Goal: Task Accomplishment & Management: Use online tool/utility

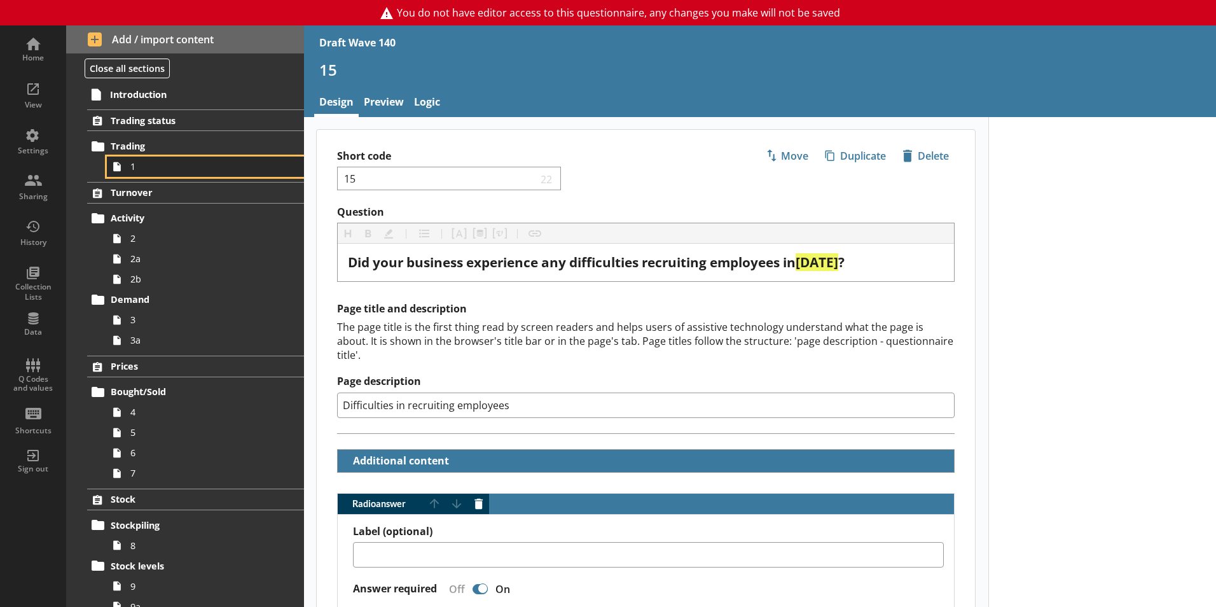
click at [136, 176] on link "1" at bounding box center [205, 167] width 197 height 20
type textarea "x"
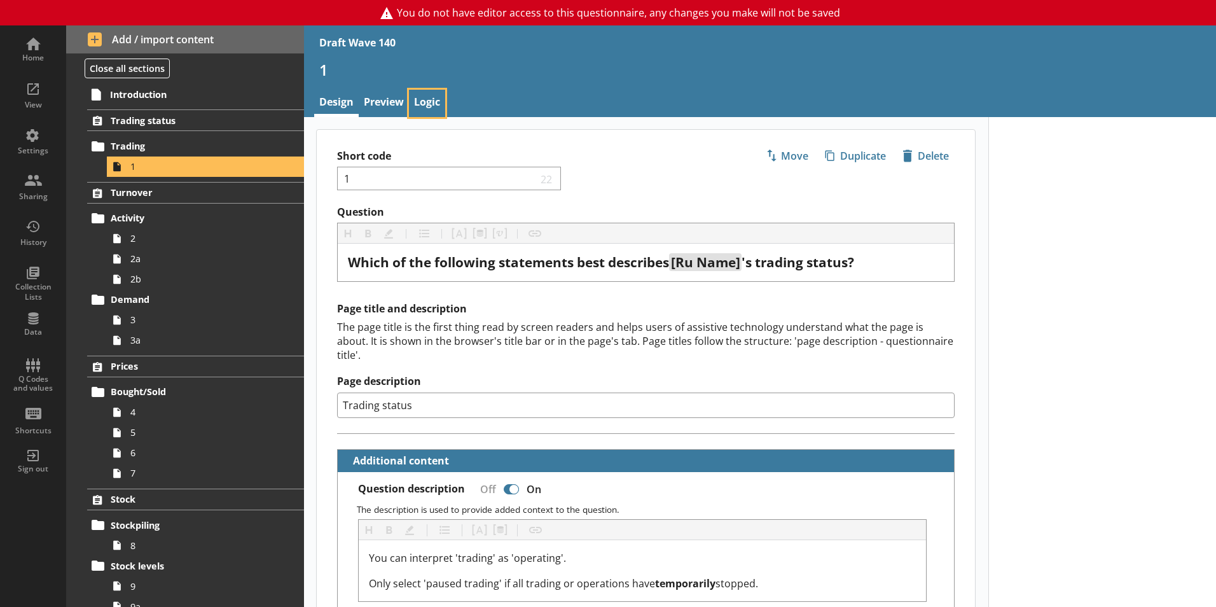
click at [436, 98] on link "Logic" at bounding box center [427, 103] width 36 height 27
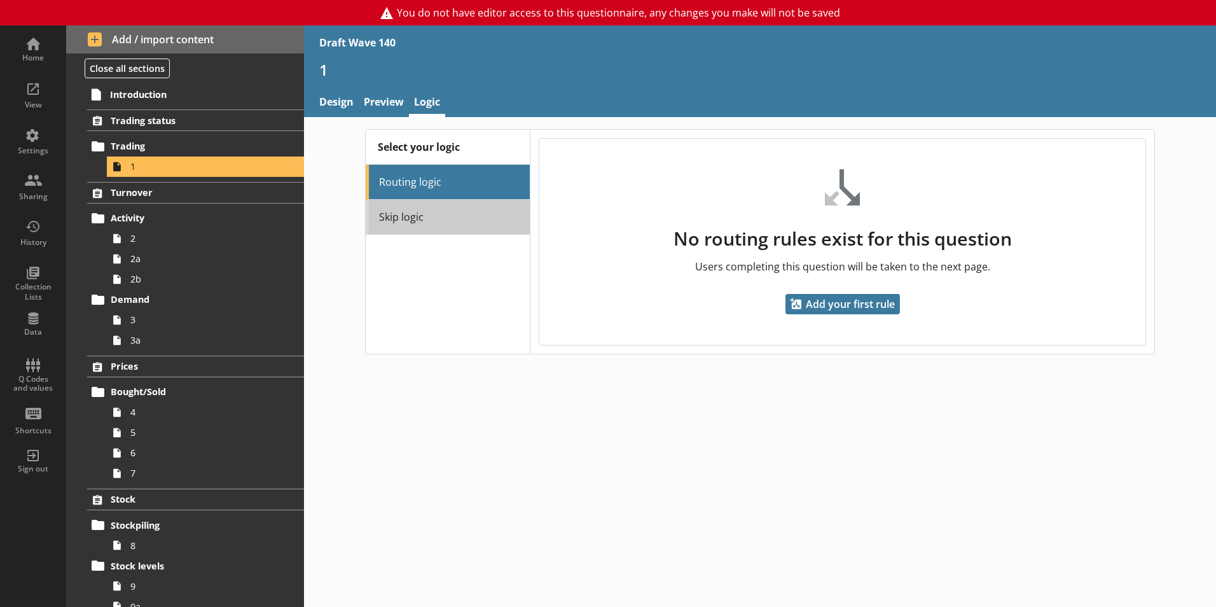
click at [439, 213] on link "Skip logic" at bounding box center [448, 217] width 164 height 35
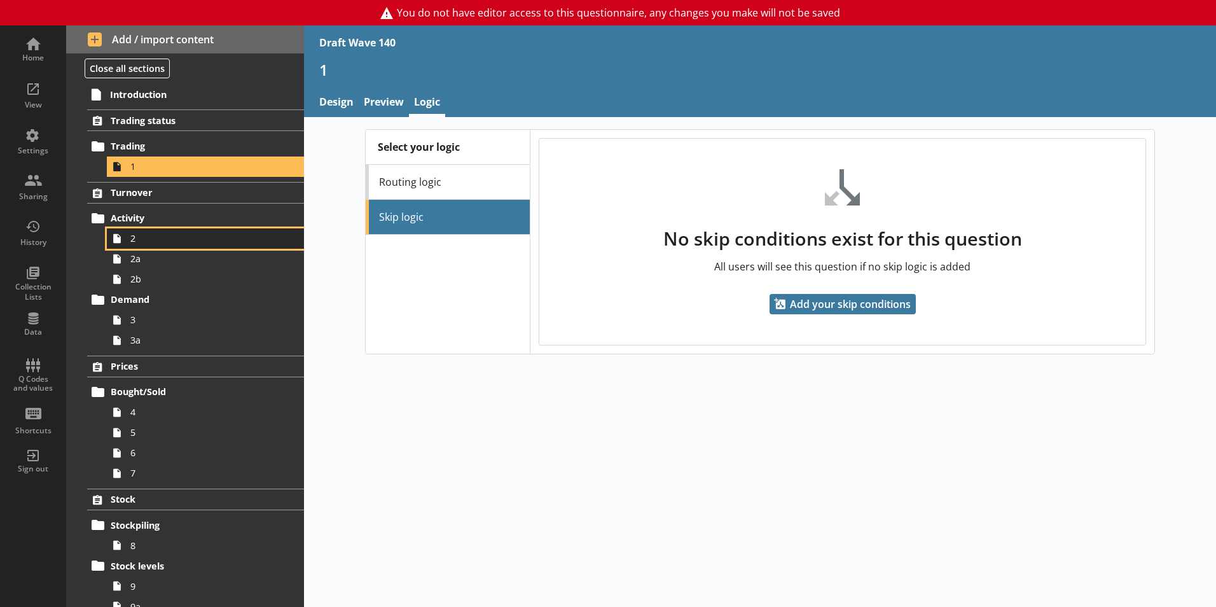
click at [181, 242] on span "2" at bounding box center [200, 238] width 141 height 12
click at [134, 168] on span "1" at bounding box center [200, 166] width 141 height 12
click at [184, 246] on link "2" at bounding box center [205, 238] width 197 height 20
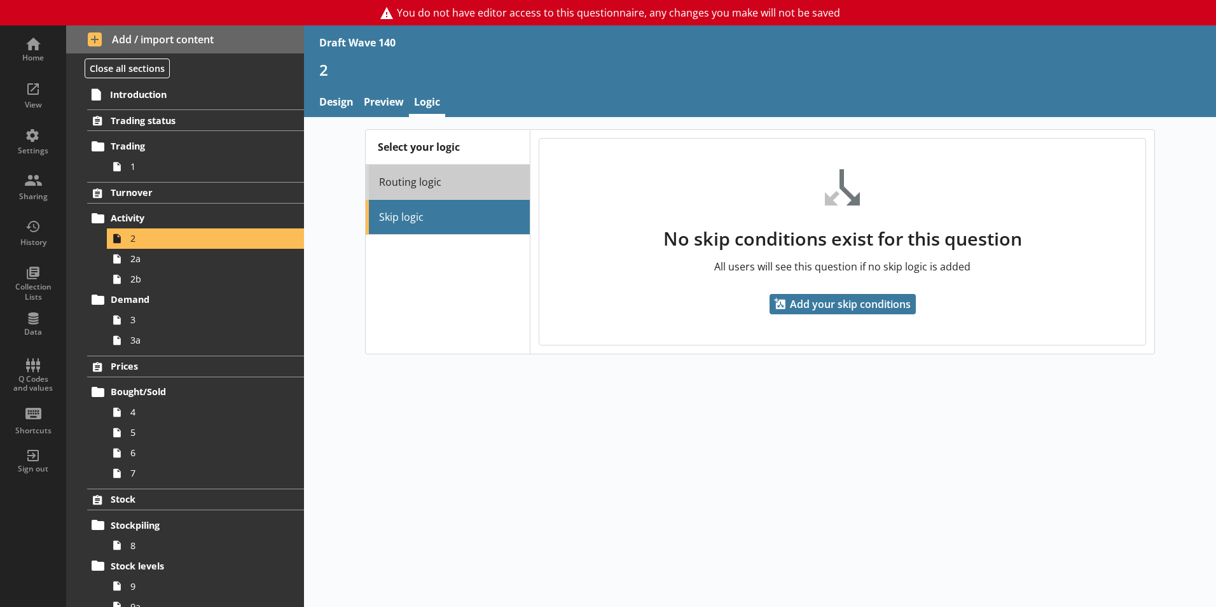
click at [457, 190] on link "Routing logic" at bounding box center [448, 182] width 164 height 35
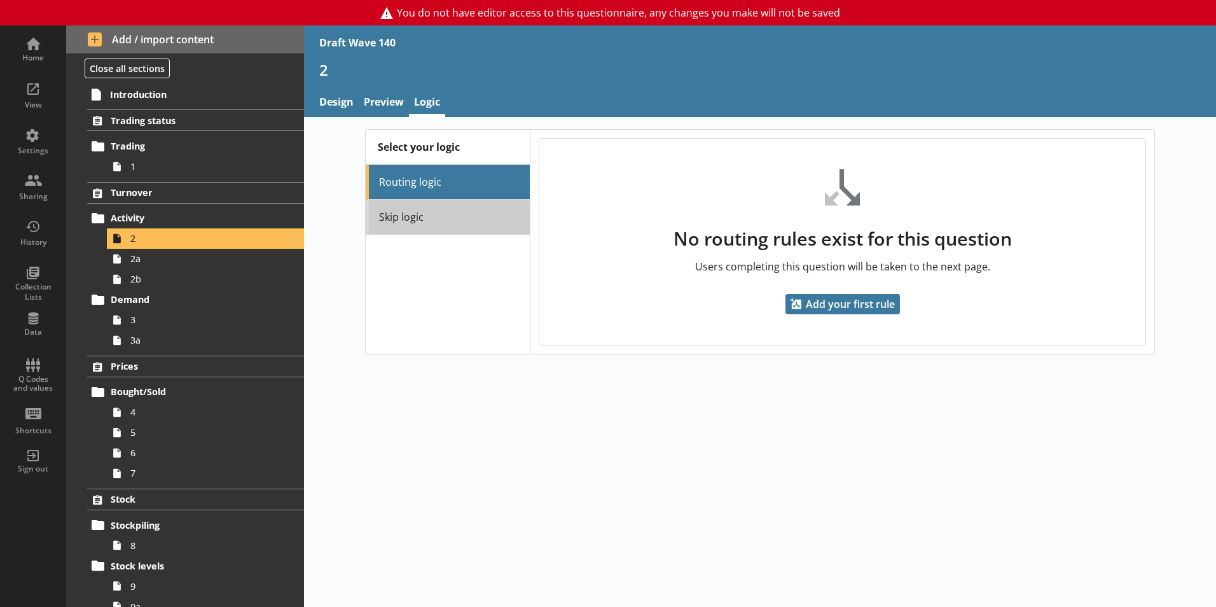
click at [445, 214] on link "Skip logic" at bounding box center [448, 217] width 164 height 35
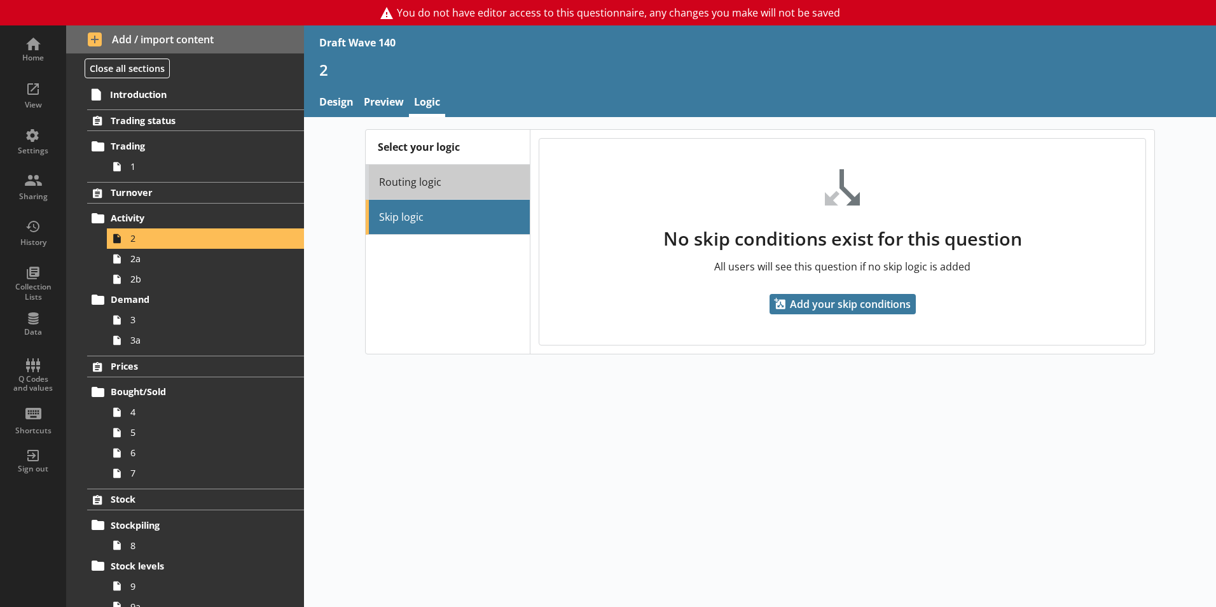
click at [451, 187] on link "Routing logic" at bounding box center [448, 182] width 164 height 35
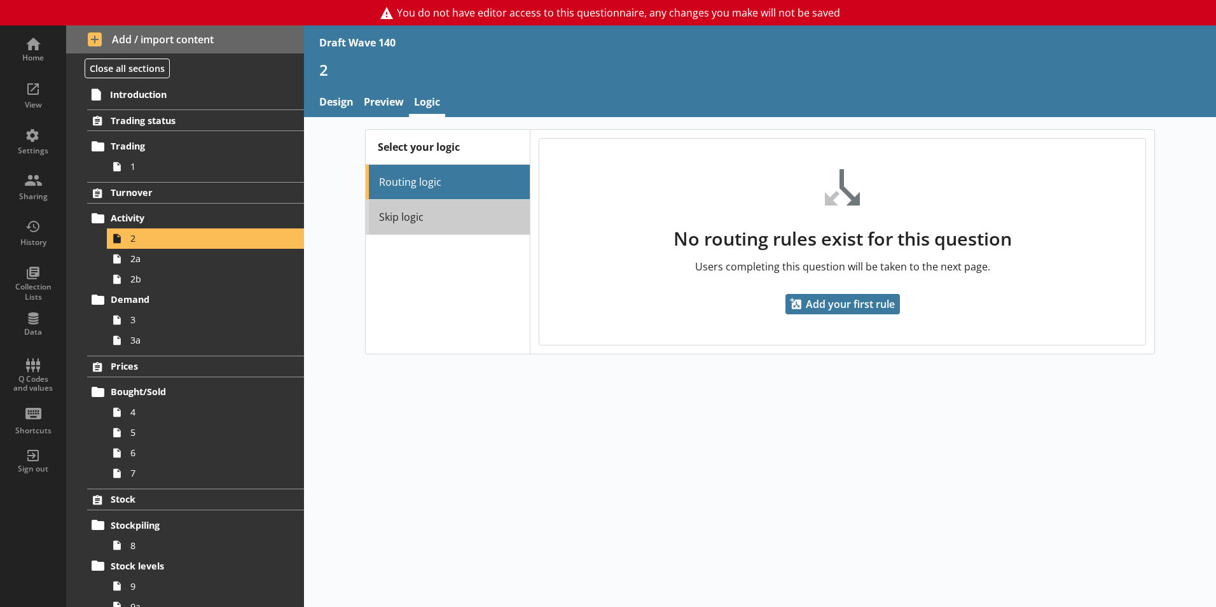
click at [447, 214] on link "Skip logic" at bounding box center [448, 217] width 164 height 35
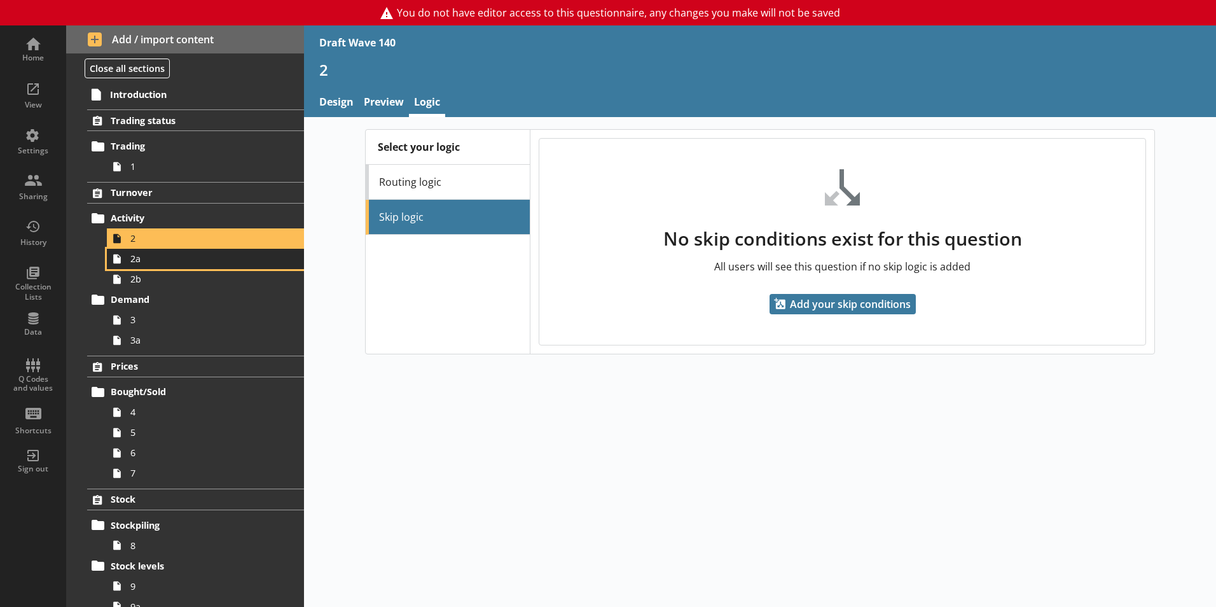
click at [187, 265] on span "2a" at bounding box center [200, 259] width 141 height 12
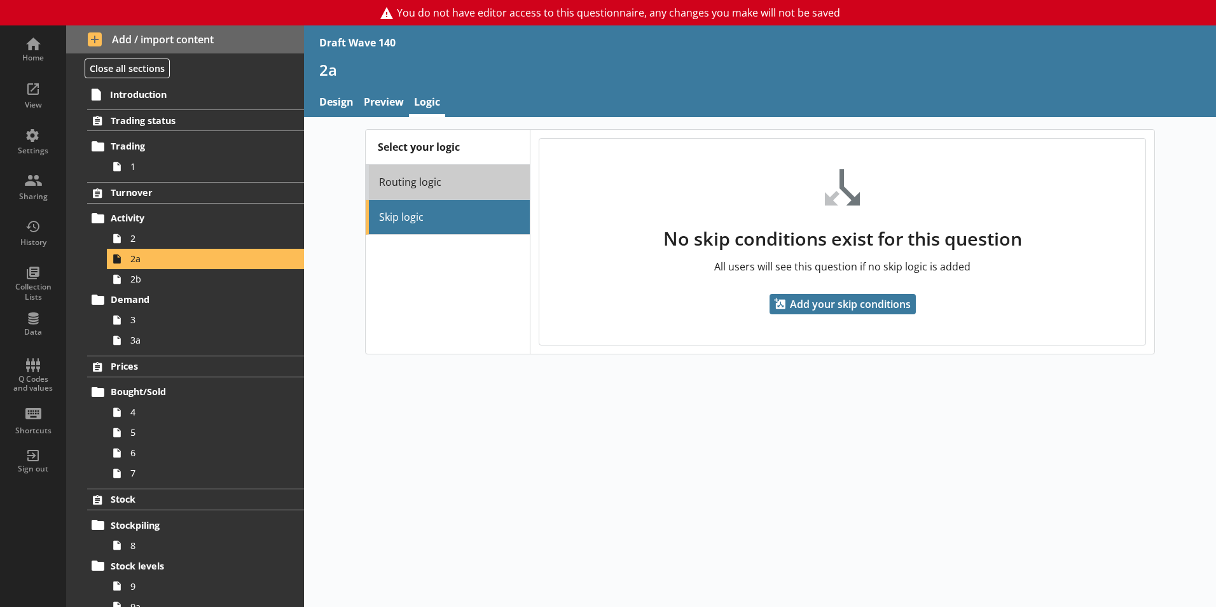
click at [431, 188] on link "Routing logic" at bounding box center [448, 182] width 164 height 35
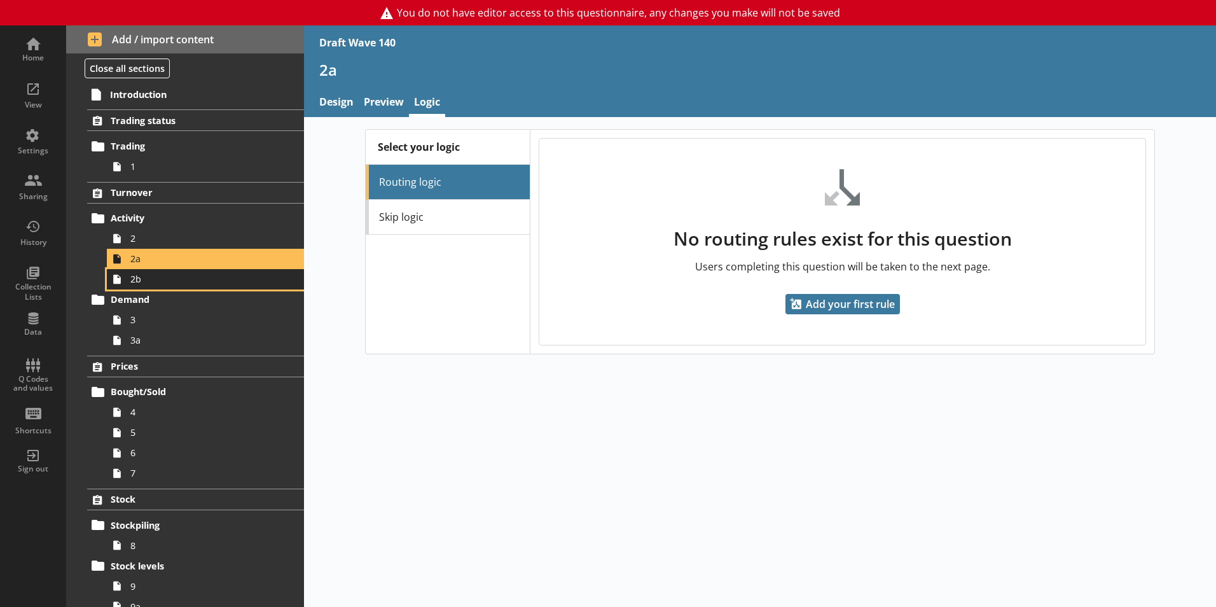
click at [223, 286] on link "2b" at bounding box center [205, 279] width 197 height 20
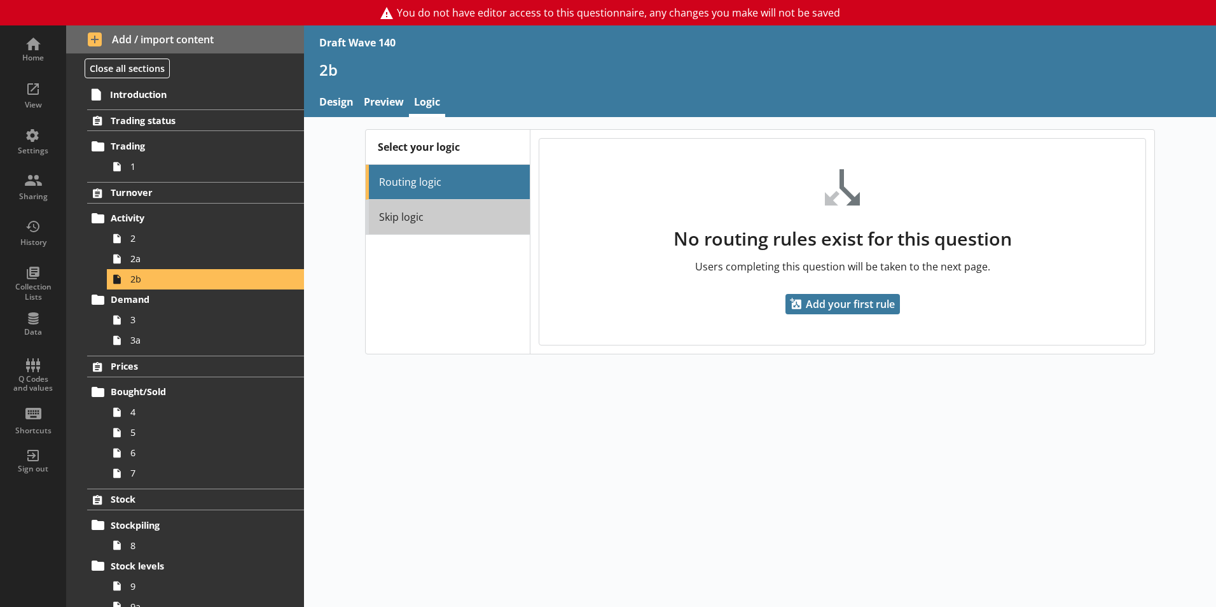
click at [401, 225] on link "Skip logic" at bounding box center [448, 217] width 164 height 35
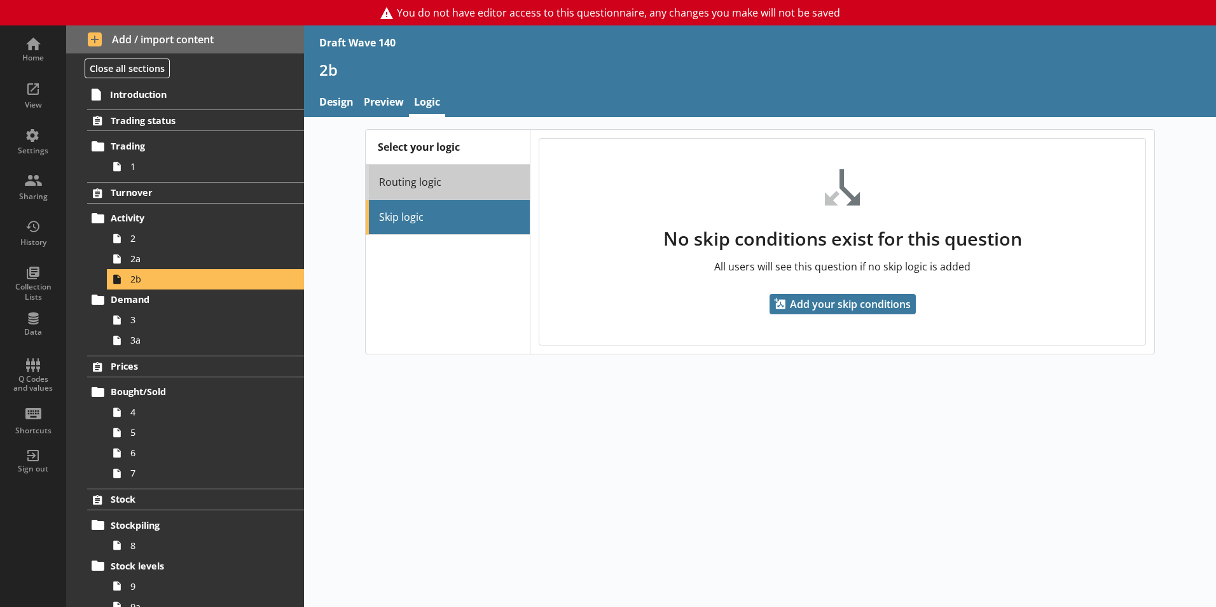
click at [424, 186] on link "Routing logic" at bounding box center [448, 182] width 164 height 35
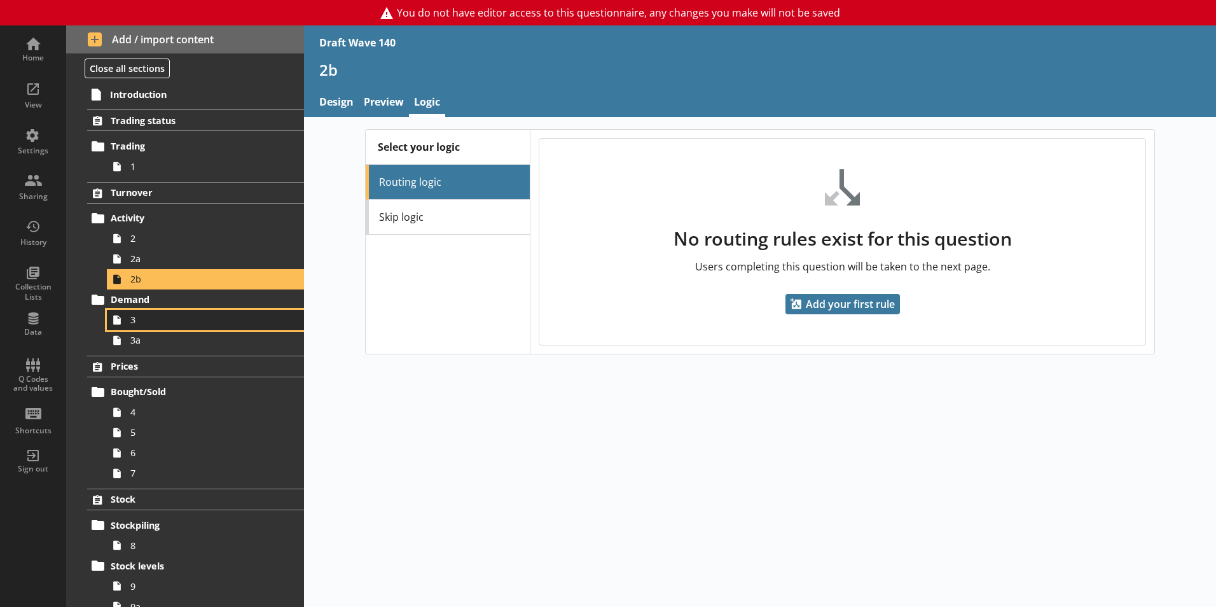
click at [183, 316] on span "3" at bounding box center [200, 320] width 141 height 12
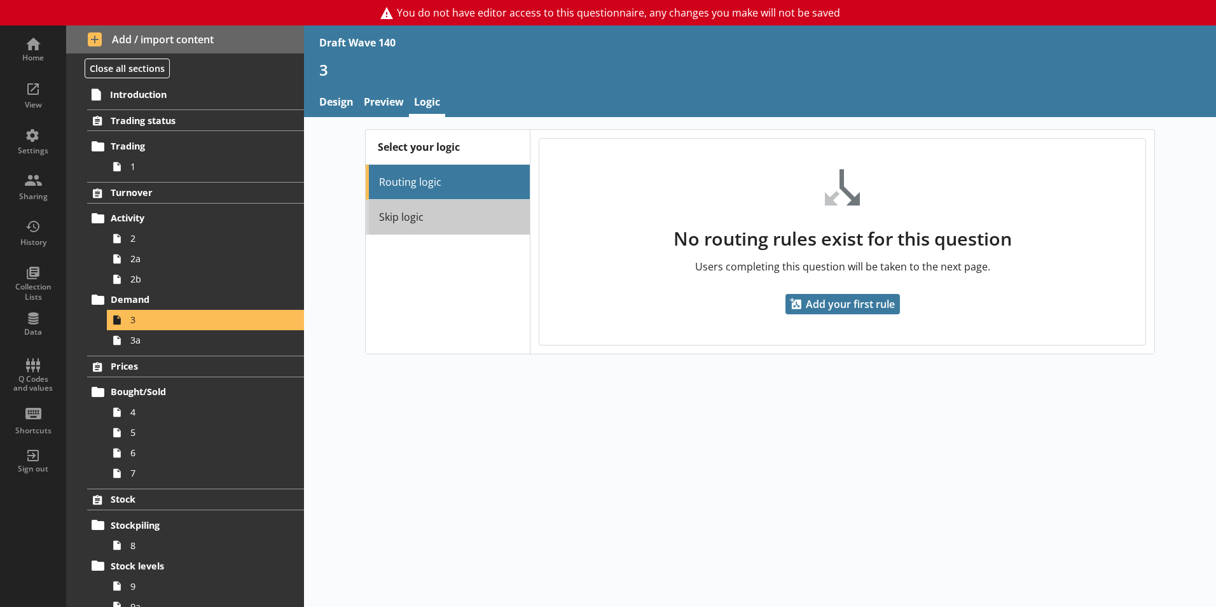
click at [443, 219] on link "Skip logic" at bounding box center [448, 217] width 164 height 35
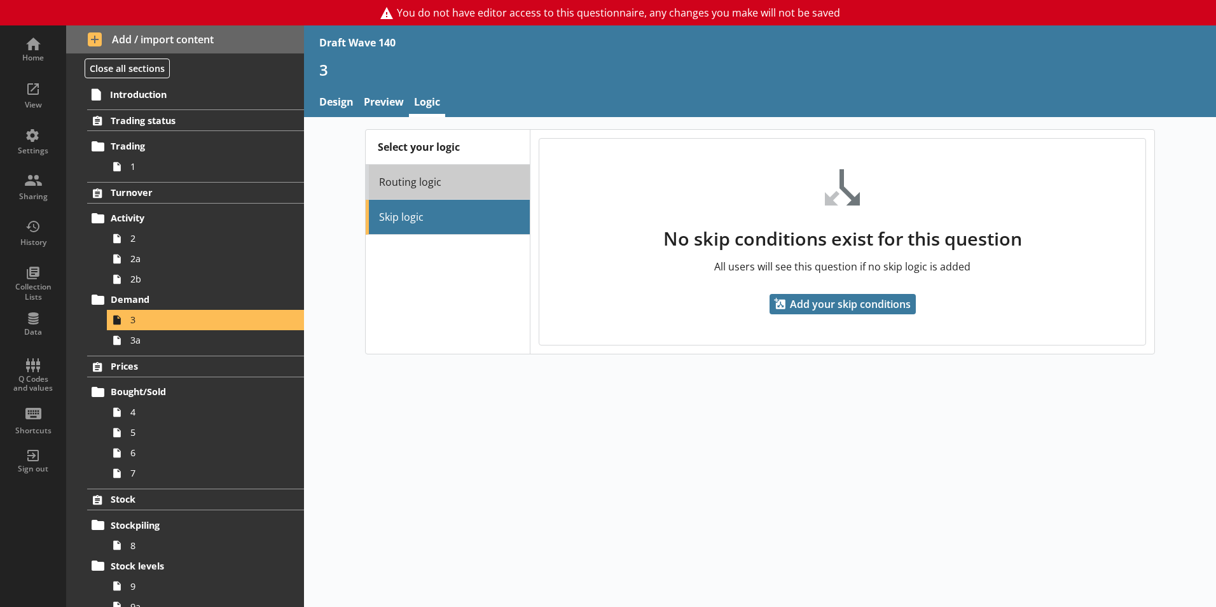
click at [447, 179] on link "Routing logic" at bounding box center [448, 182] width 164 height 35
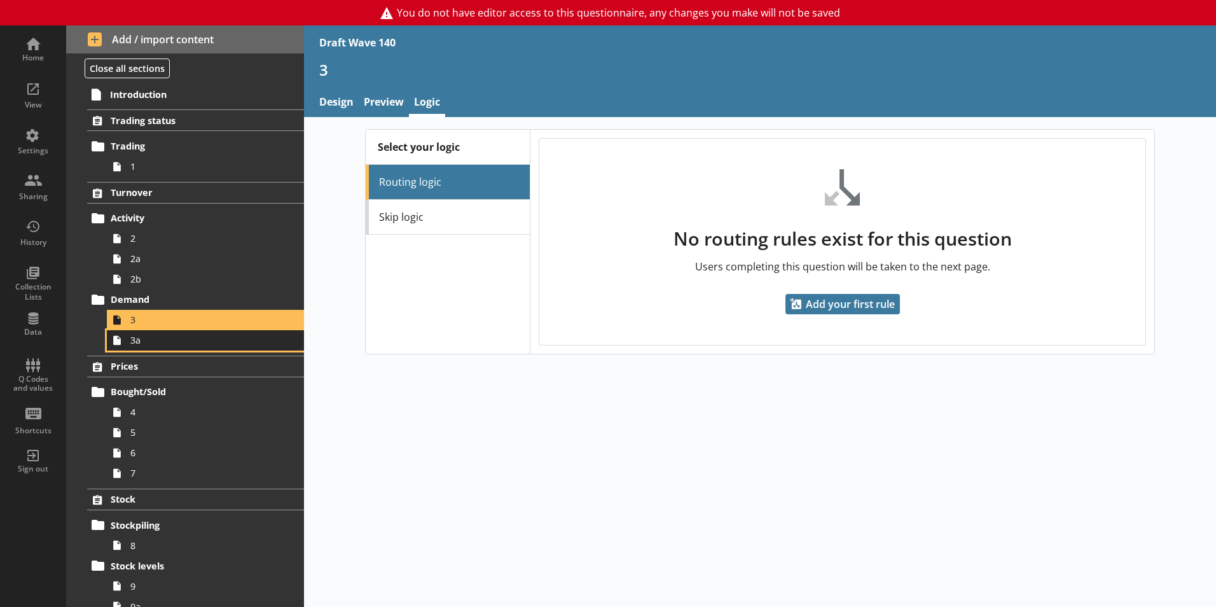
click at [170, 349] on link "3a" at bounding box center [205, 340] width 197 height 20
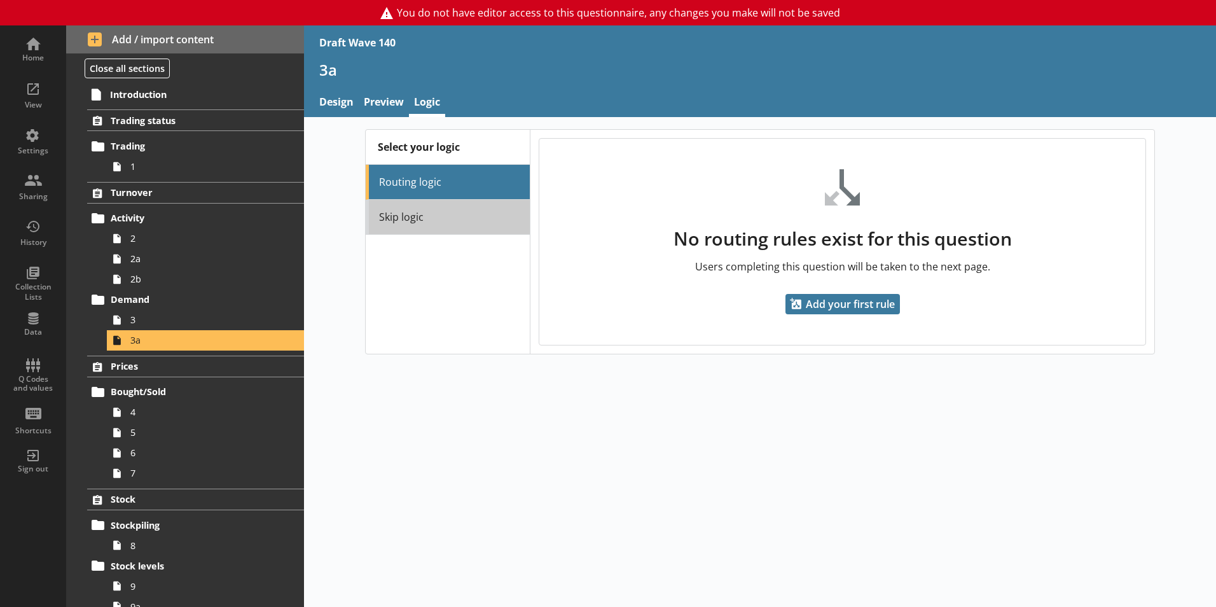
click at [458, 217] on link "Skip logic" at bounding box center [448, 217] width 164 height 35
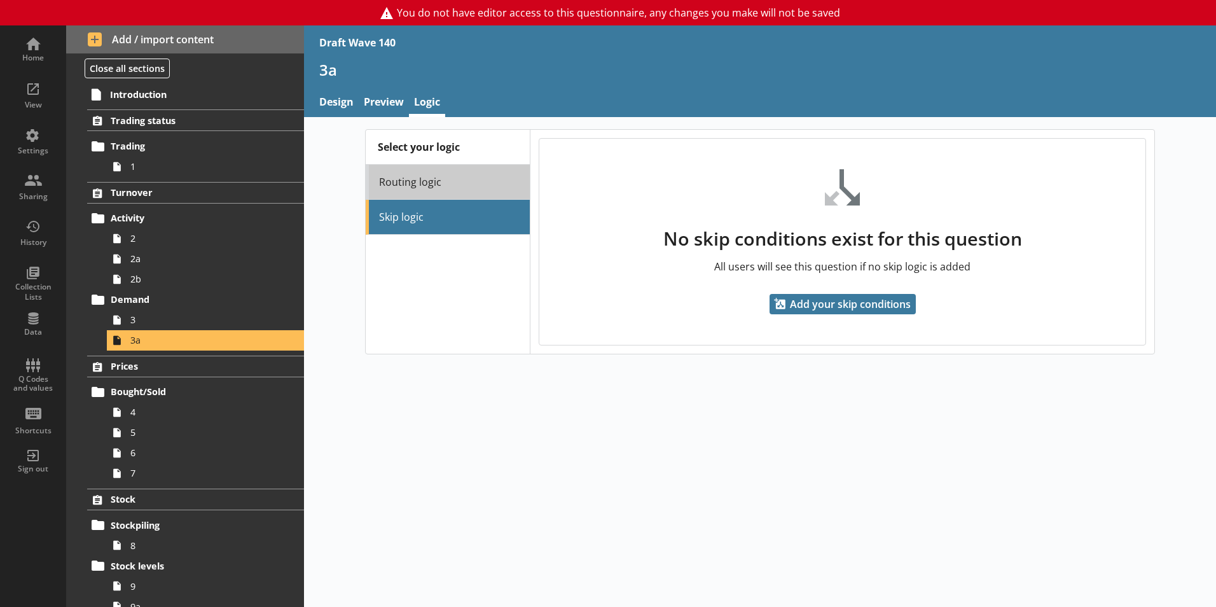
click at [452, 188] on link "Routing logic" at bounding box center [448, 182] width 164 height 35
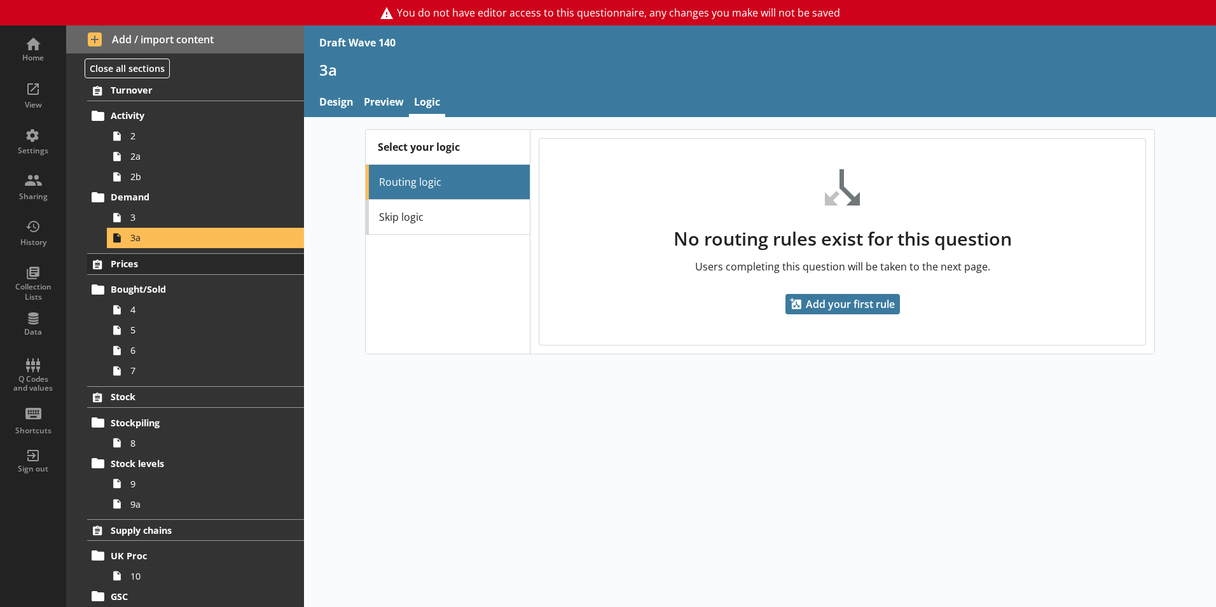
scroll to position [127, 0]
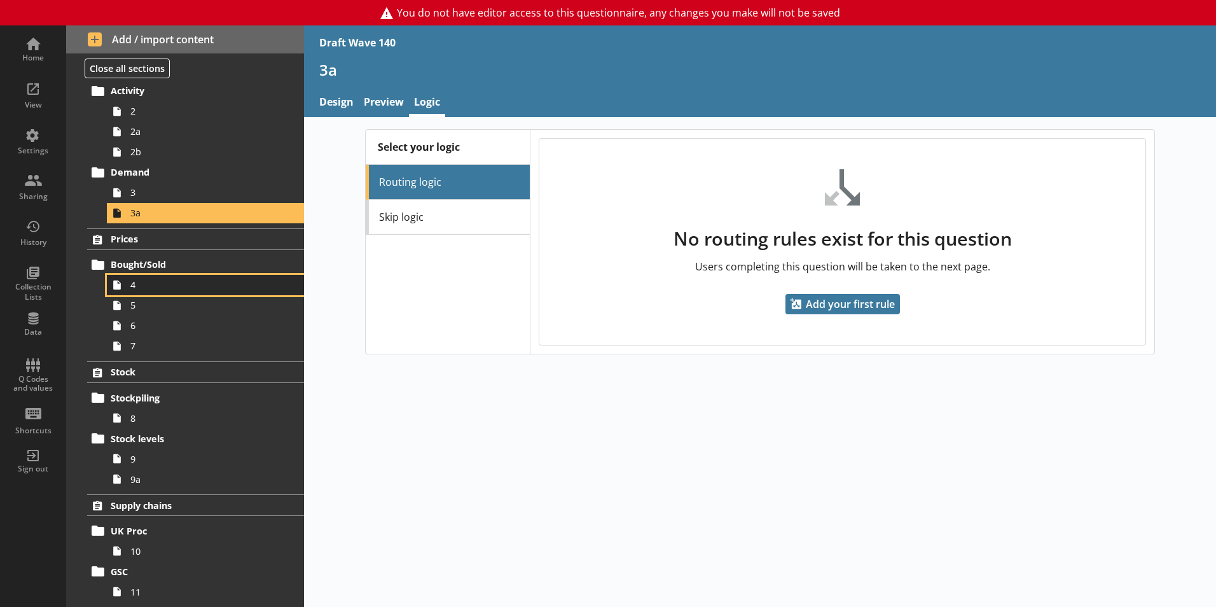
click at [144, 290] on span "4" at bounding box center [200, 285] width 141 height 12
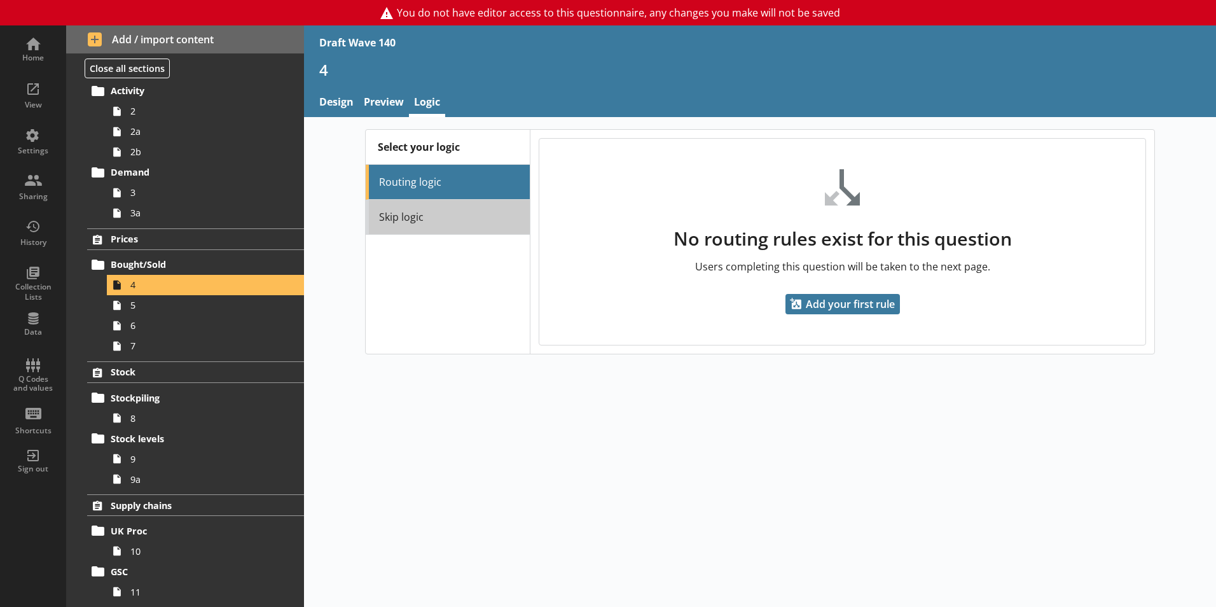
click at [426, 223] on link "Skip logic" at bounding box center [448, 217] width 164 height 35
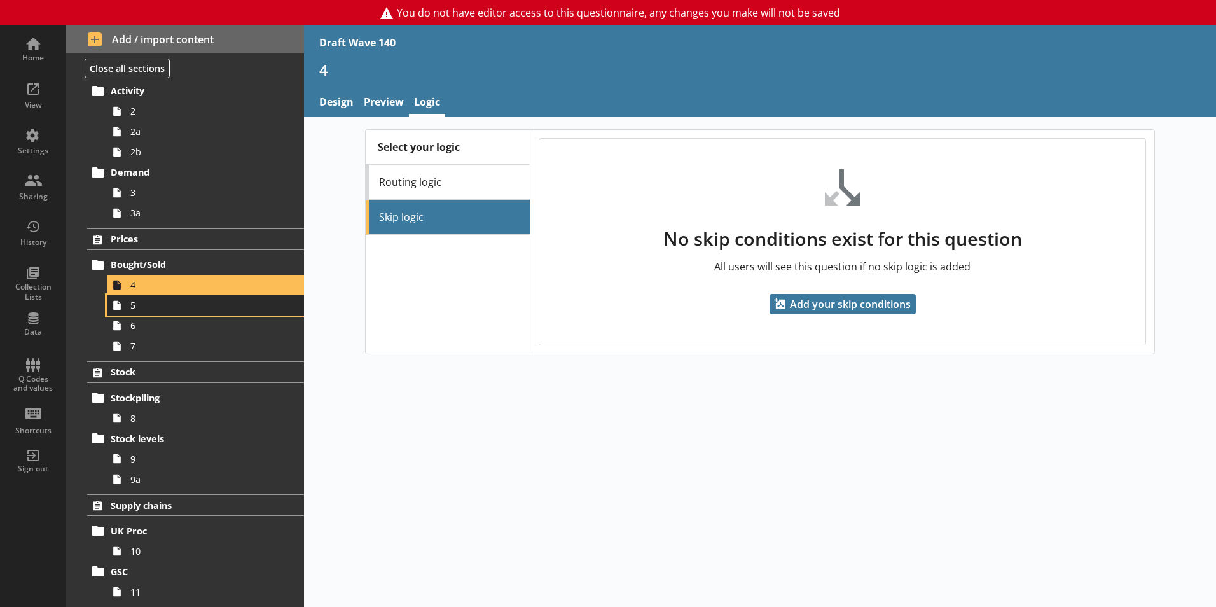
click at [170, 306] on span "5" at bounding box center [200, 305] width 141 height 12
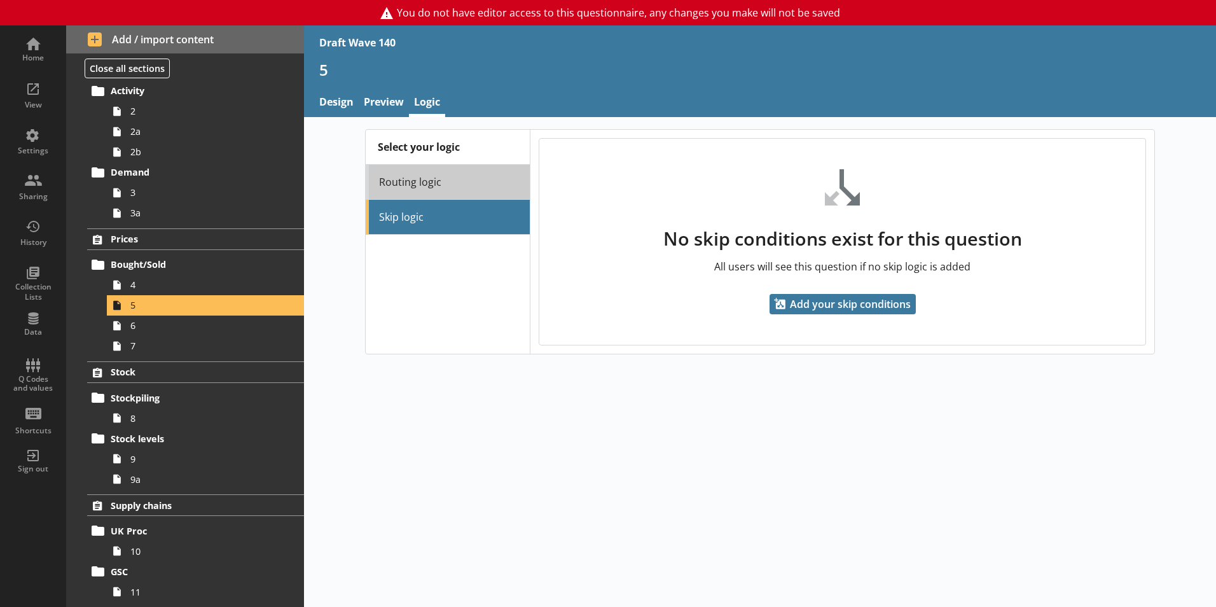
click at [438, 178] on link "Routing logic" at bounding box center [448, 182] width 164 height 35
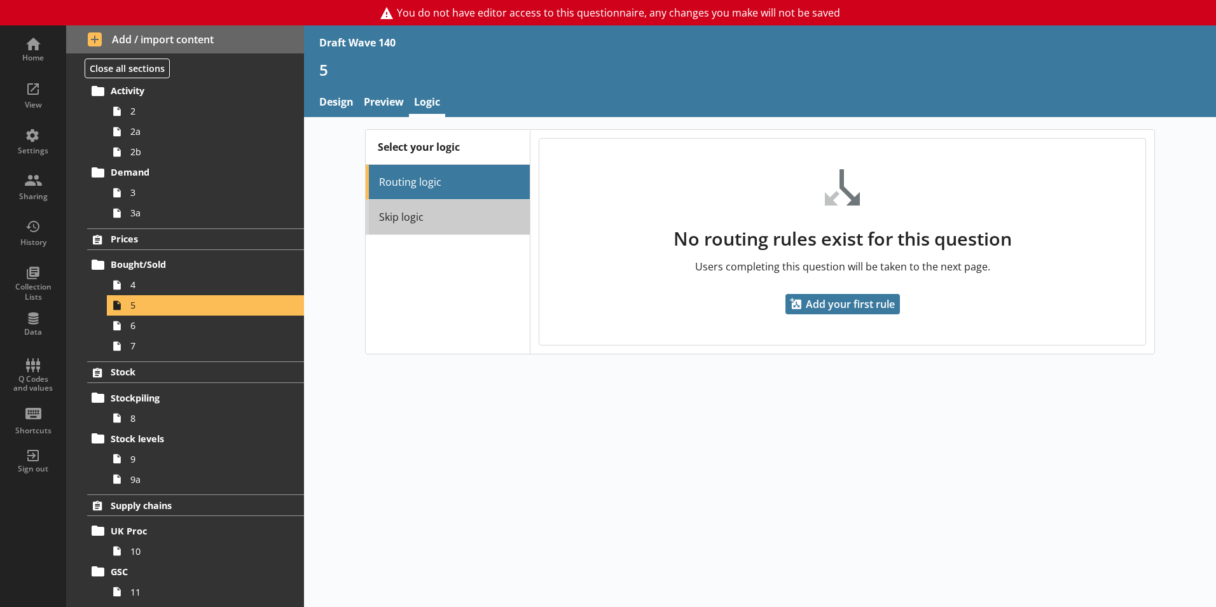
click at [433, 219] on link "Skip logic" at bounding box center [448, 217] width 164 height 35
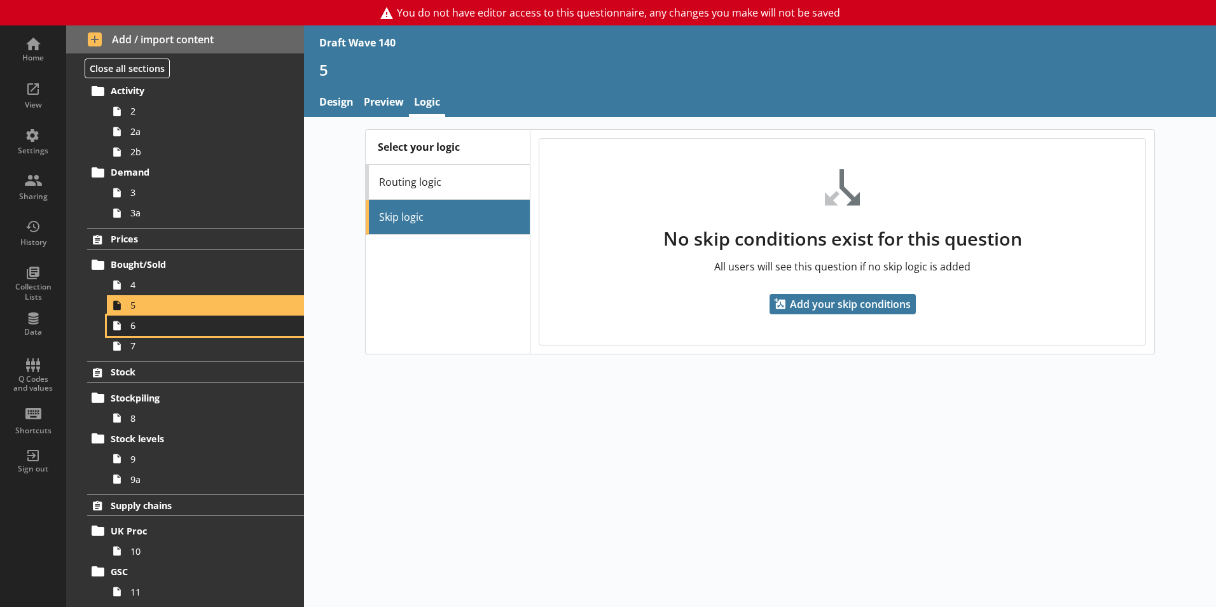
click at [175, 331] on span "6" at bounding box center [200, 325] width 141 height 12
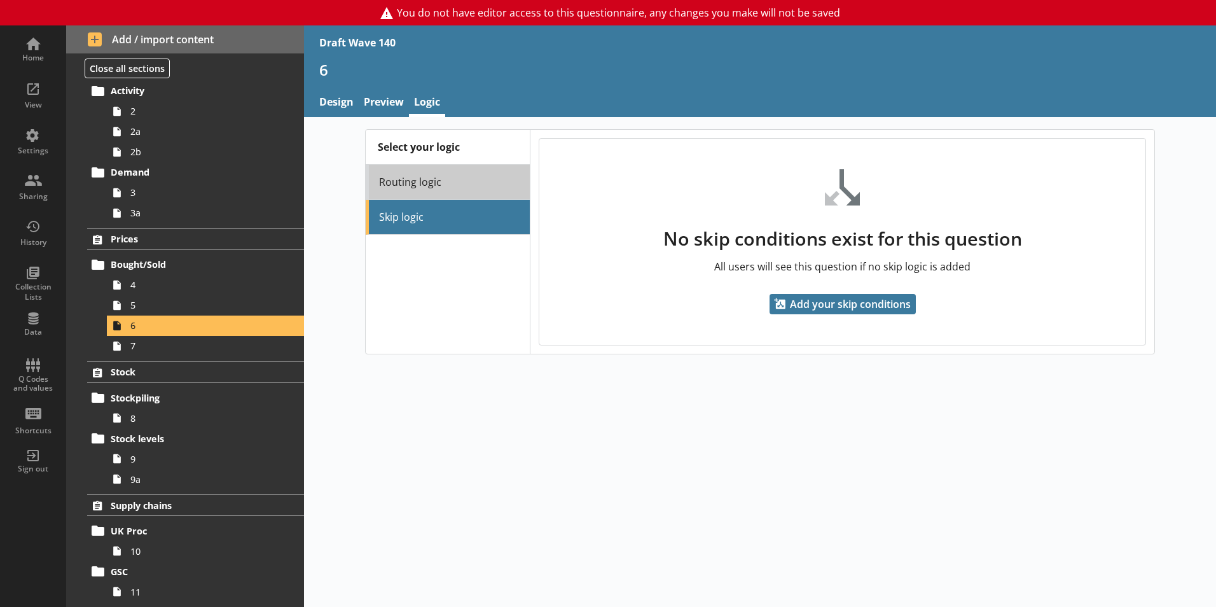
click at [434, 189] on link "Routing logic" at bounding box center [448, 182] width 164 height 35
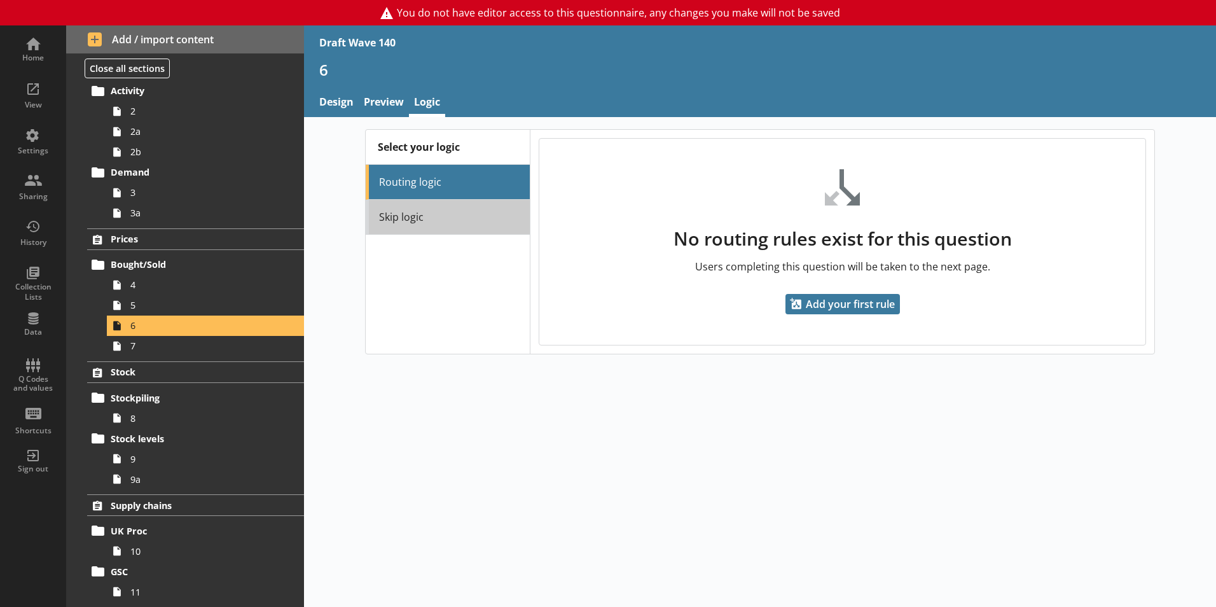
click at [432, 219] on link "Skip logic" at bounding box center [448, 217] width 164 height 35
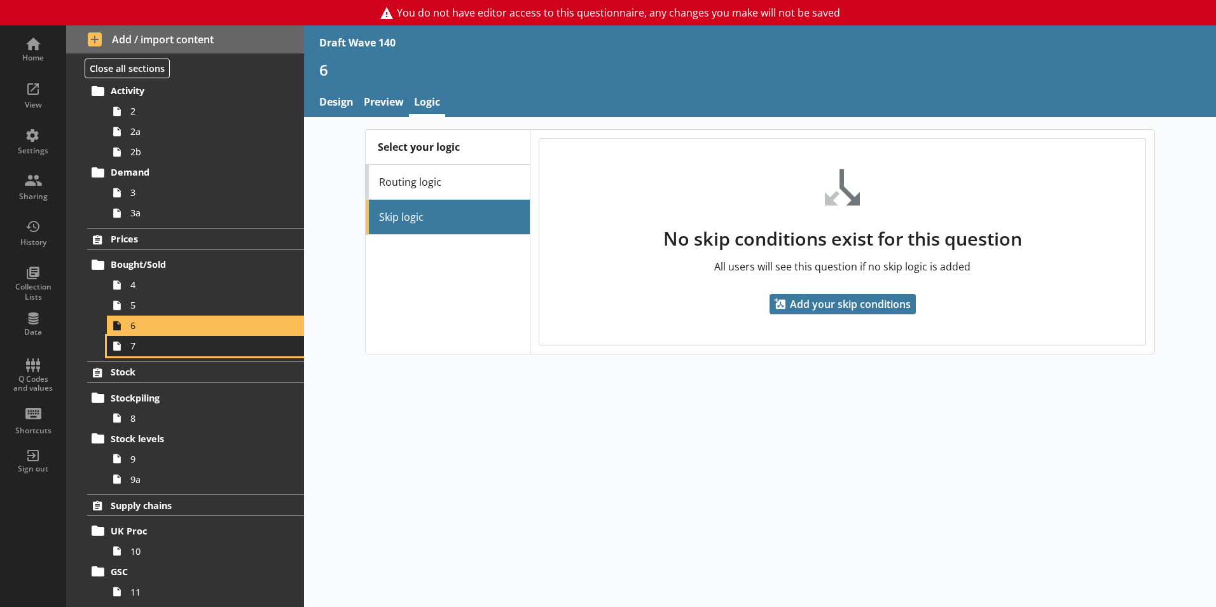
click at [178, 347] on span "7" at bounding box center [200, 346] width 141 height 12
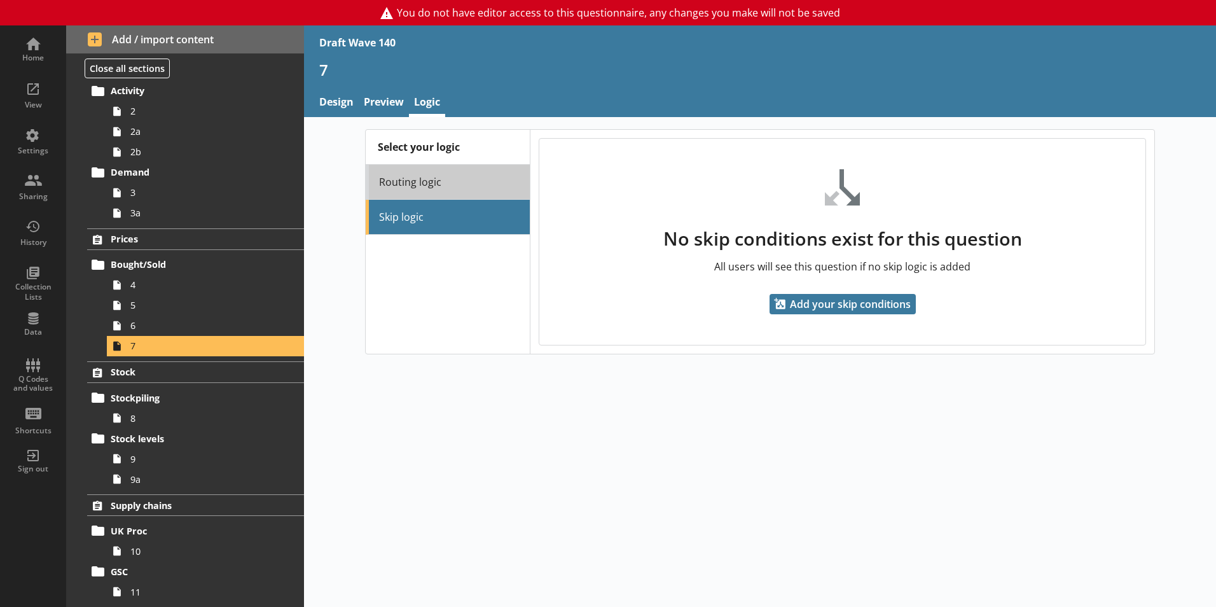
click at [443, 193] on link "Routing logic" at bounding box center [448, 182] width 164 height 35
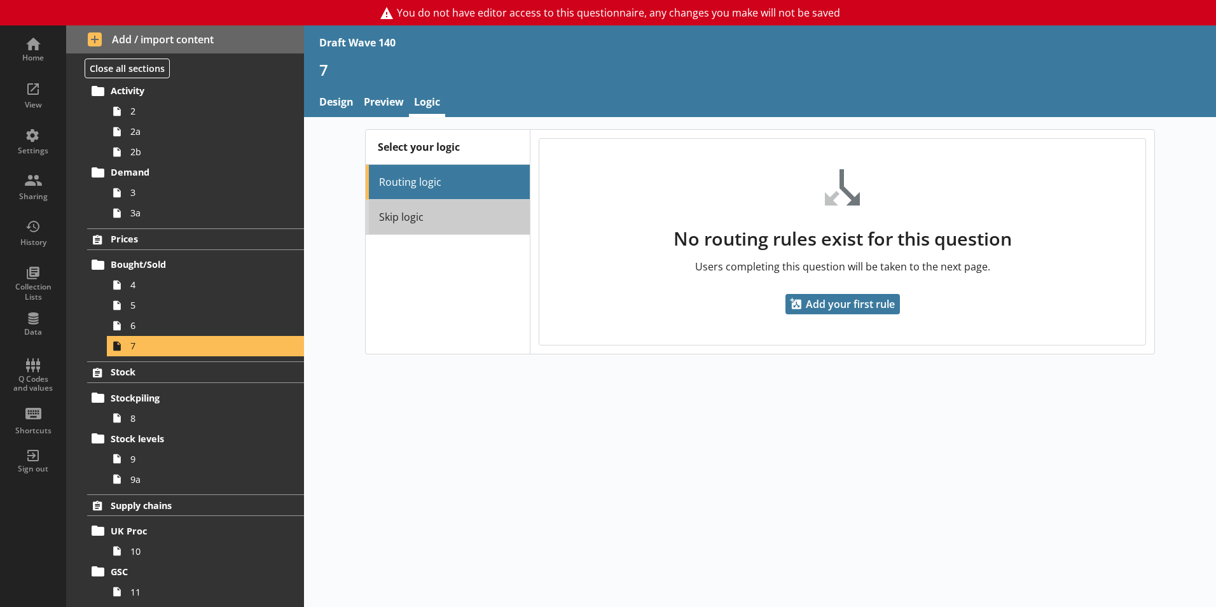
click at [438, 223] on link "Skip logic" at bounding box center [448, 217] width 164 height 35
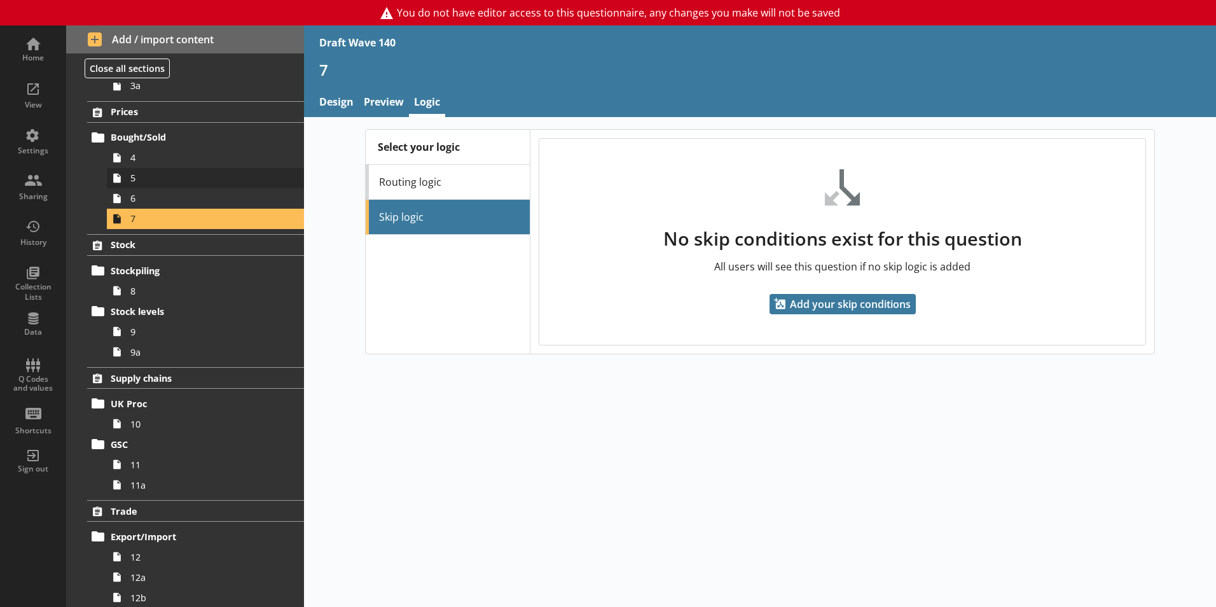
scroll to position [318, 0]
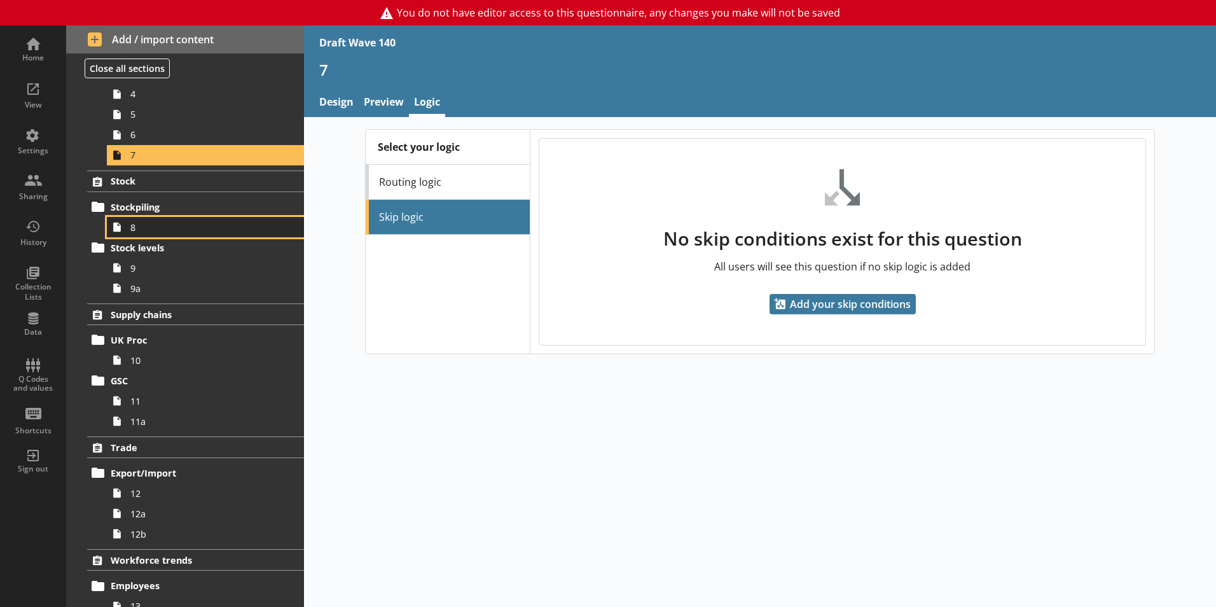
click at [148, 230] on span "8" at bounding box center [200, 227] width 141 height 12
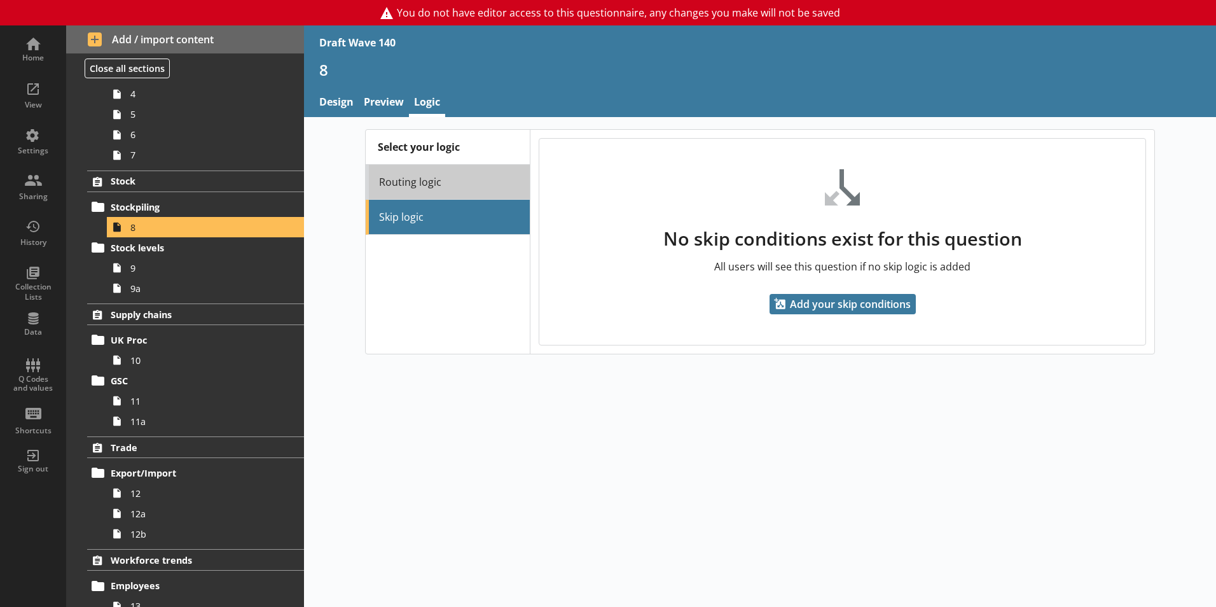
click at [452, 186] on link "Routing logic" at bounding box center [448, 182] width 164 height 35
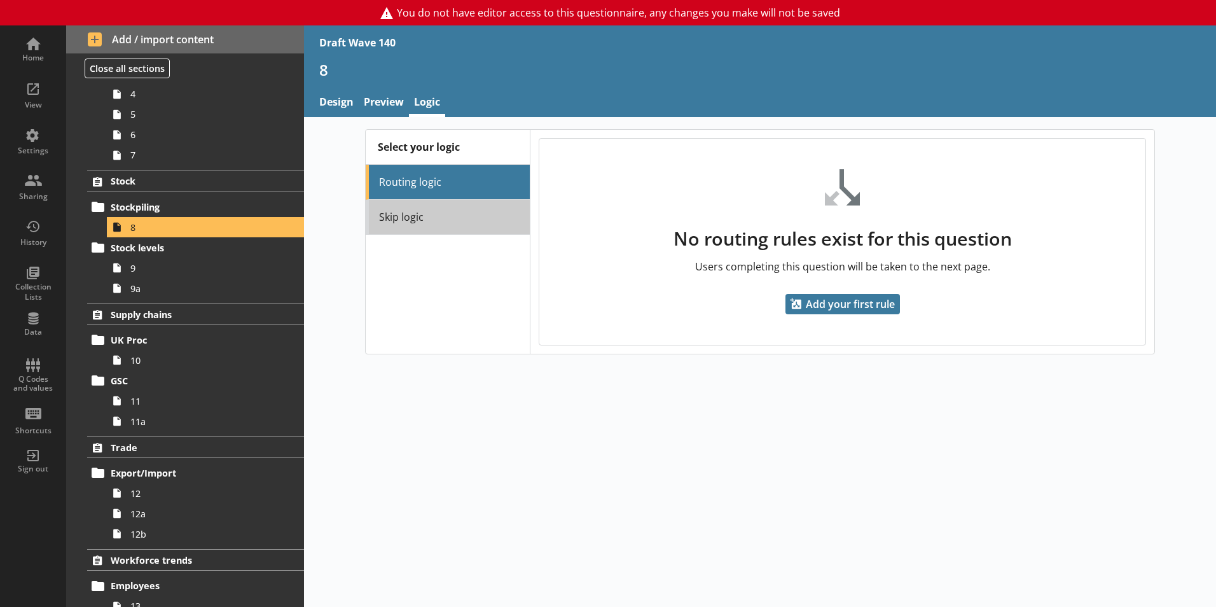
click at [455, 216] on link "Skip logic" at bounding box center [448, 217] width 164 height 35
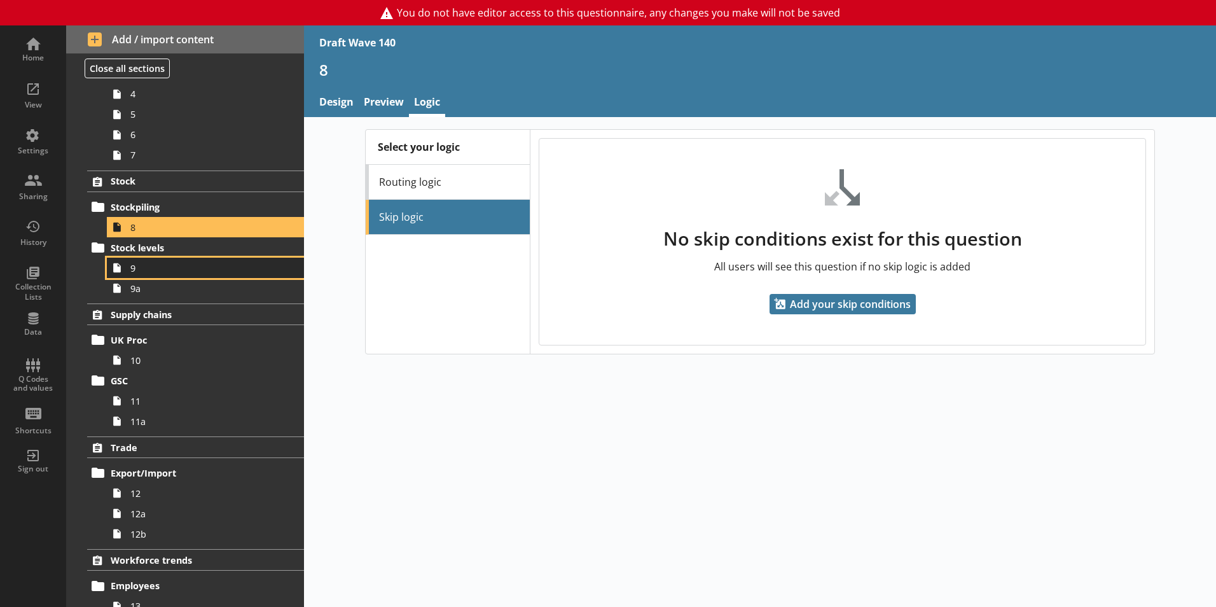
click at [199, 272] on span "9" at bounding box center [200, 268] width 141 height 12
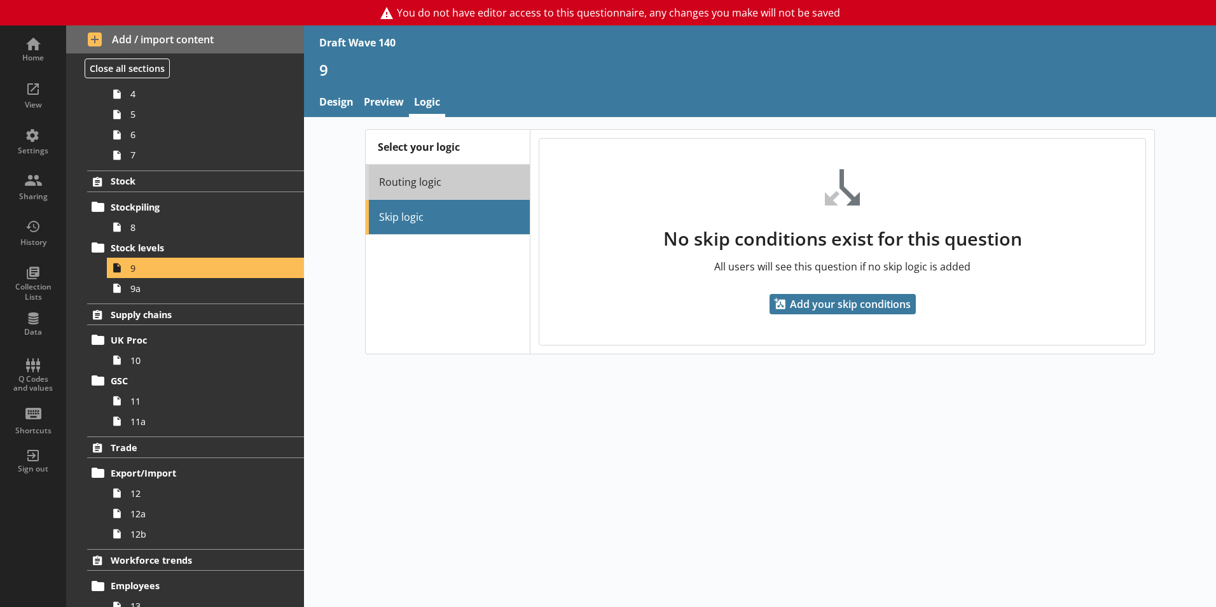
click at [421, 191] on link "Routing logic" at bounding box center [448, 182] width 164 height 35
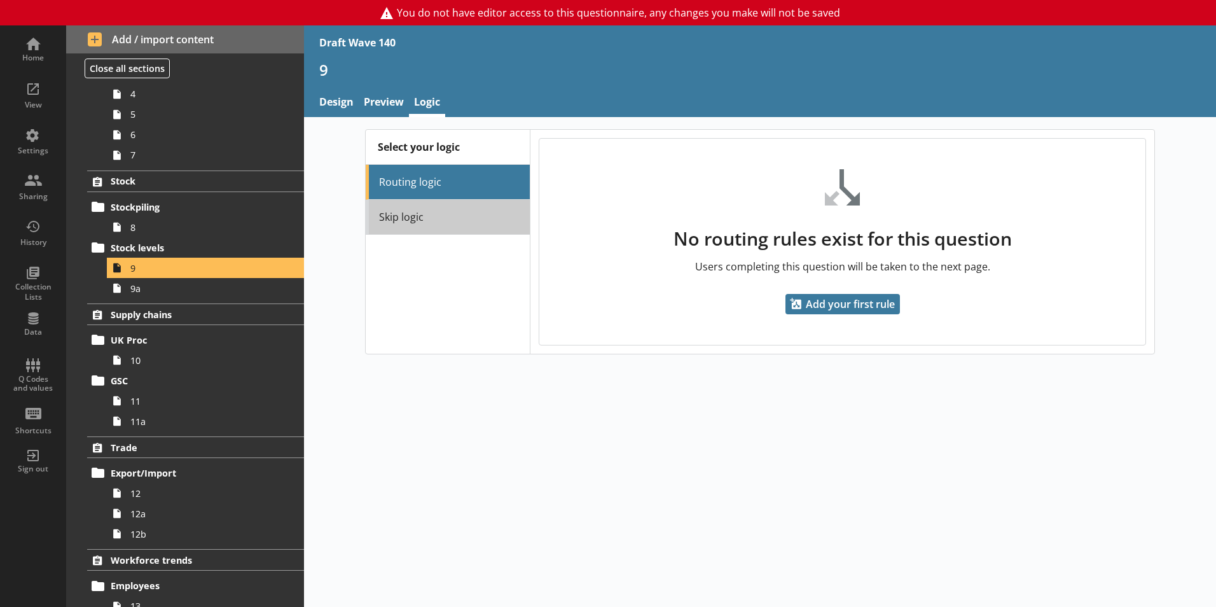
click at [424, 220] on link "Skip logic" at bounding box center [448, 217] width 164 height 35
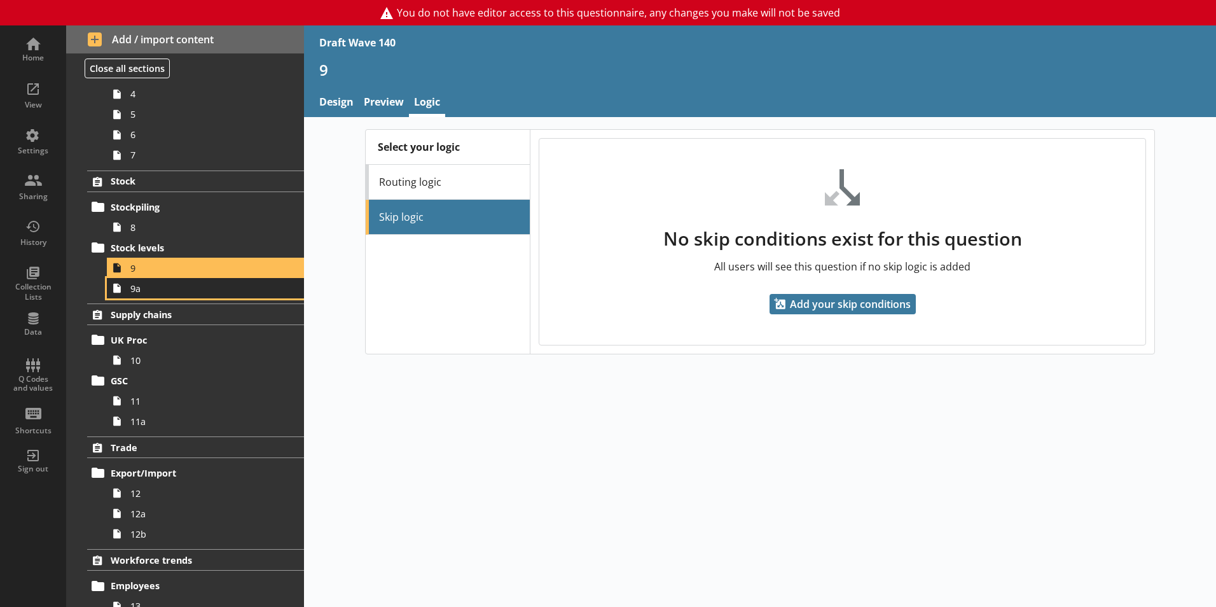
click at [190, 294] on span "9a" at bounding box center [200, 288] width 141 height 12
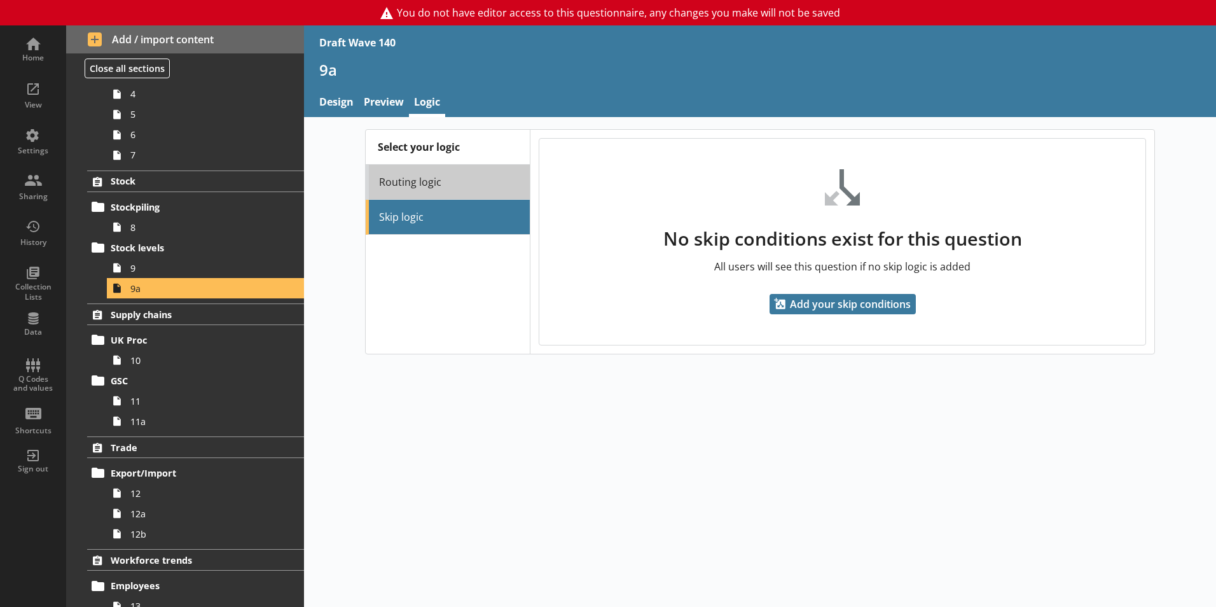
click at [420, 187] on link "Routing logic" at bounding box center [448, 182] width 164 height 35
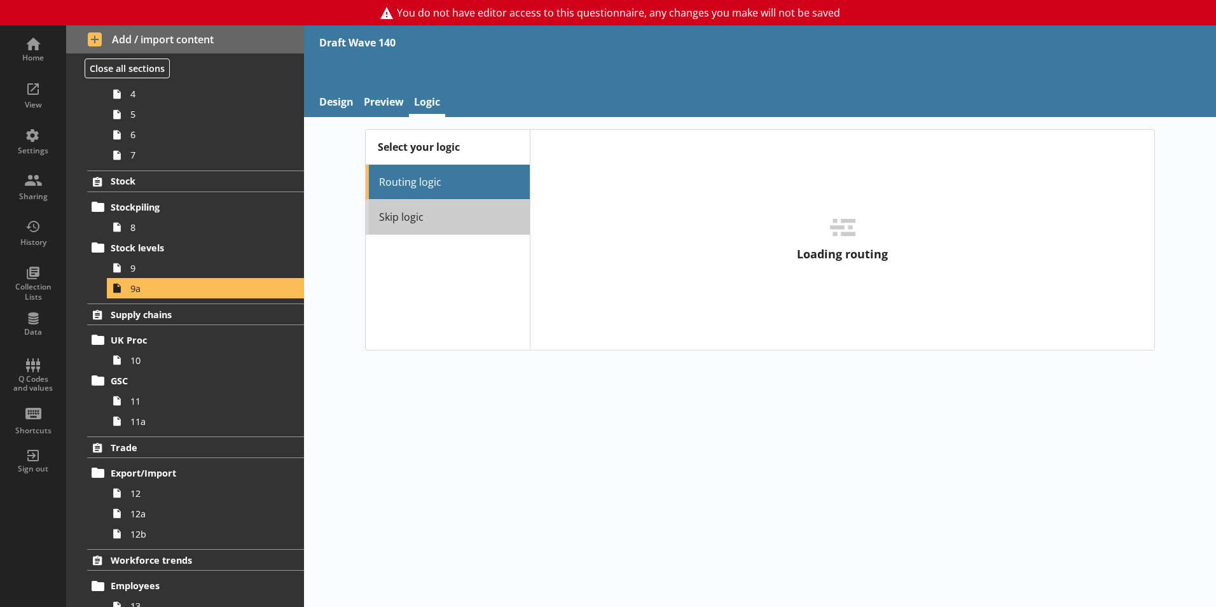
click at [420, 214] on link "Skip logic" at bounding box center [448, 217] width 164 height 35
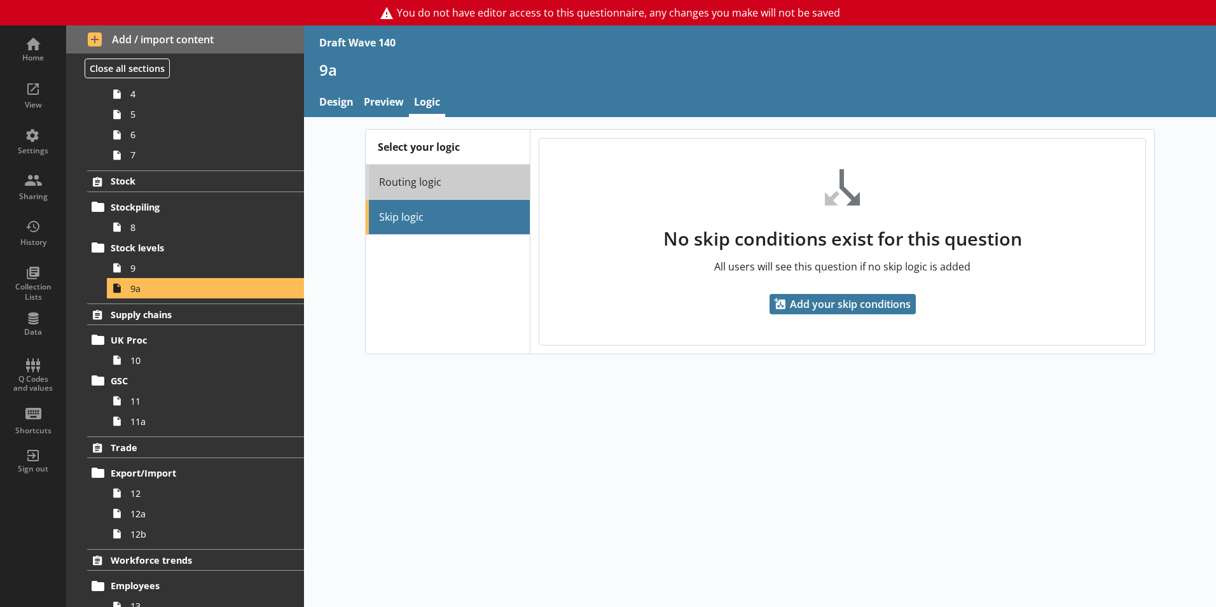
click at [423, 193] on link "Routing logic" at bounding box center [448, 182] width 164 height 35
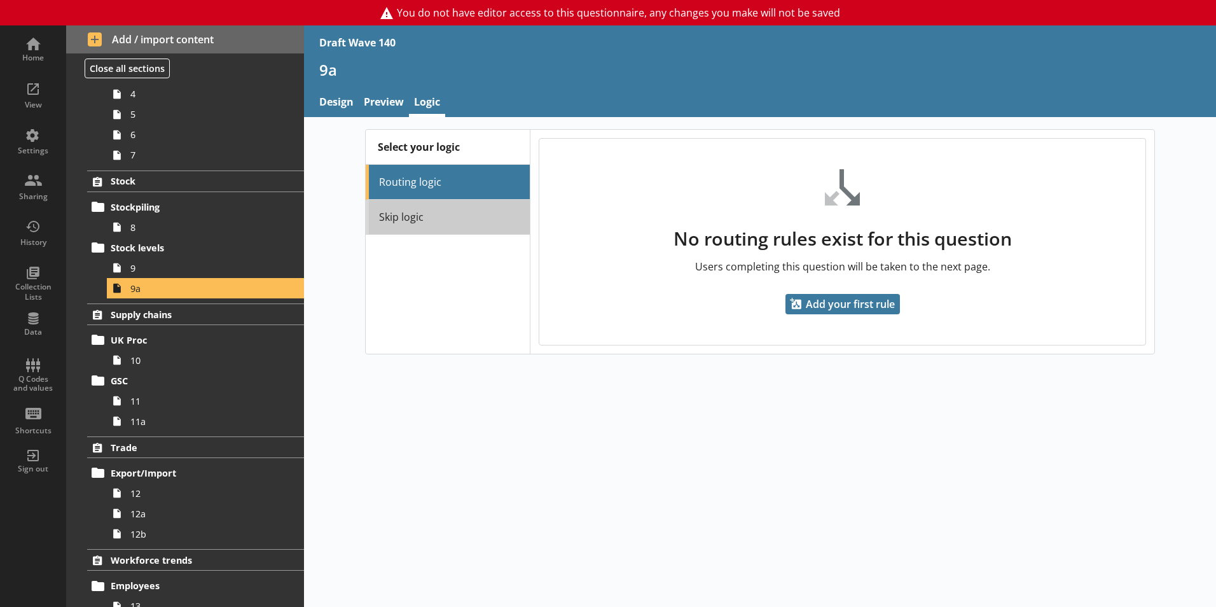
click at [413, 219] on link "Skip logic" at bounding box center [448, 217] width 164 height 35
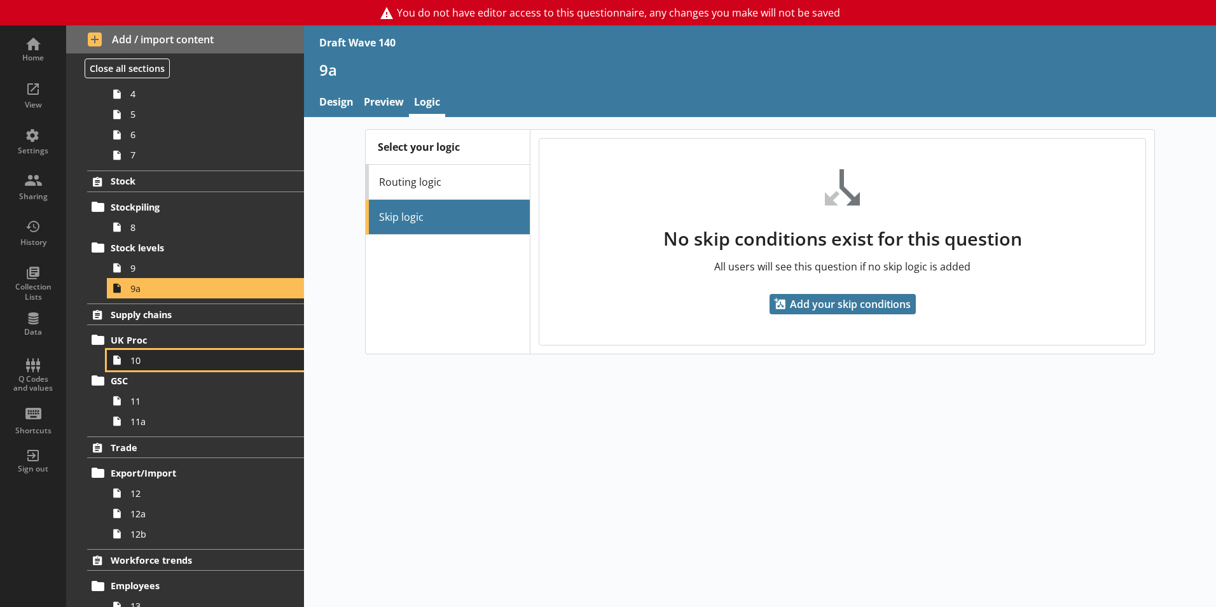
click at [148, 363] on span "10" at bounding box center [200, 360] width 141 height 12
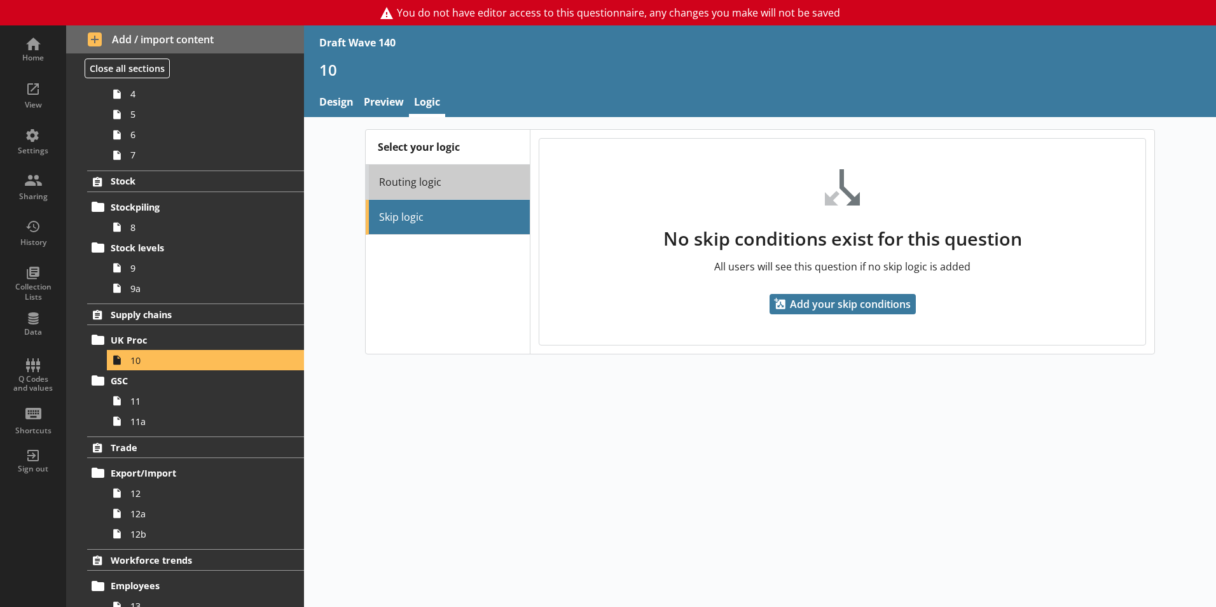
click at [424, 177] on link "Routing logic" at bounding box center [448, 182] width 164 height 35
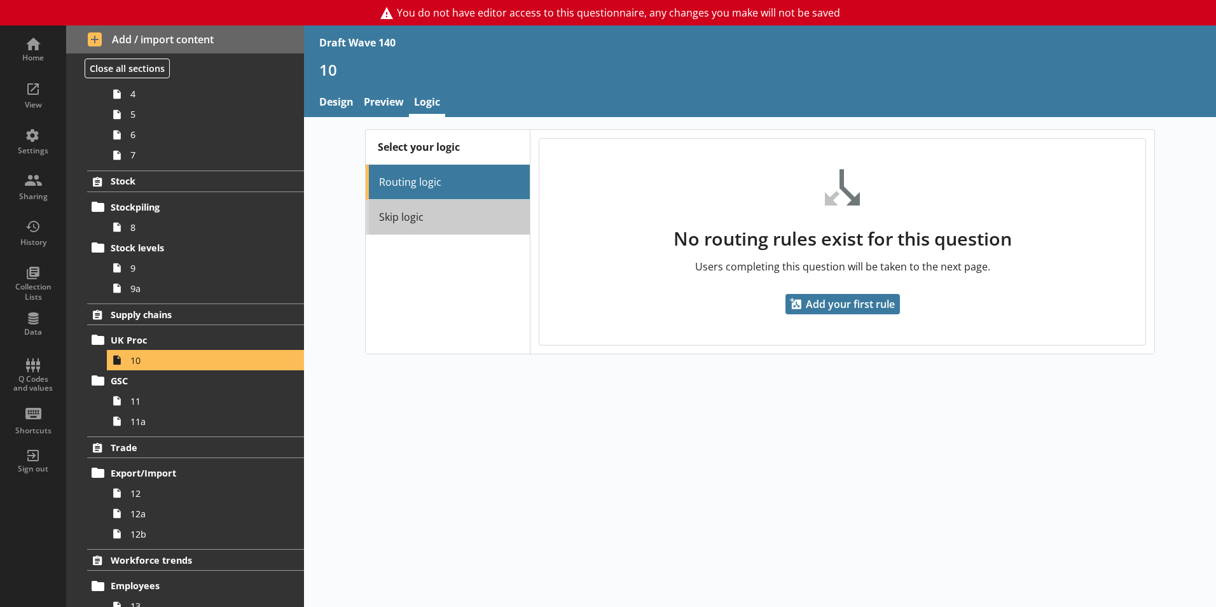
click at [423, 216] on link "Skip logic" at bounding box center [448, 217] width 164 height 35
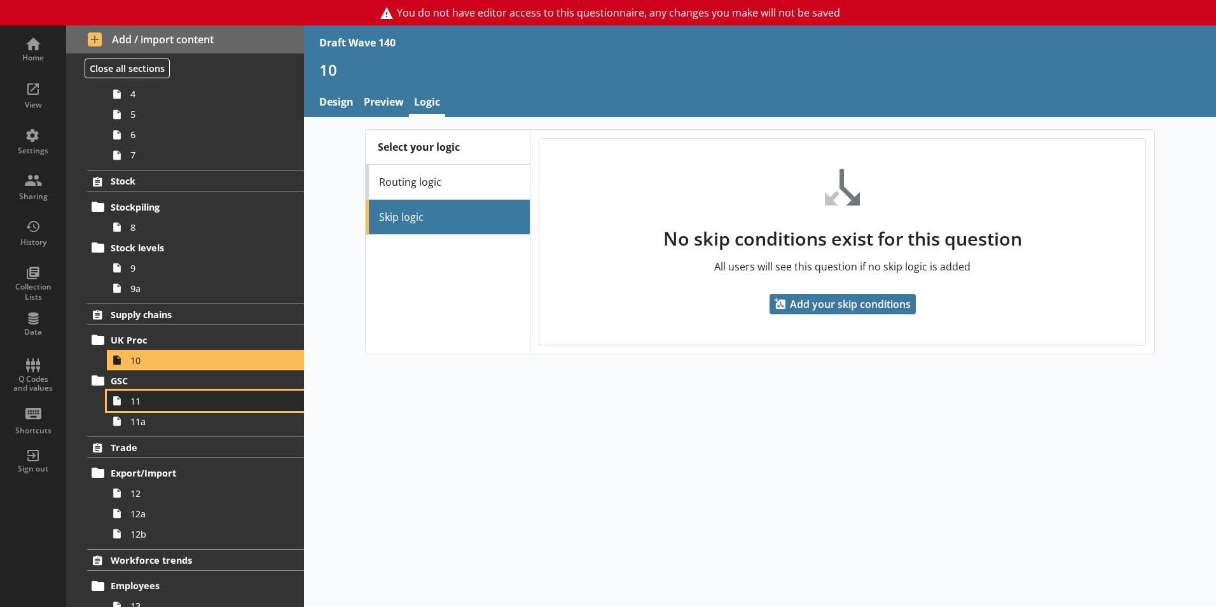
click at [169, 399] on span "11" at bounding box center [200, 401] width 141 height 12
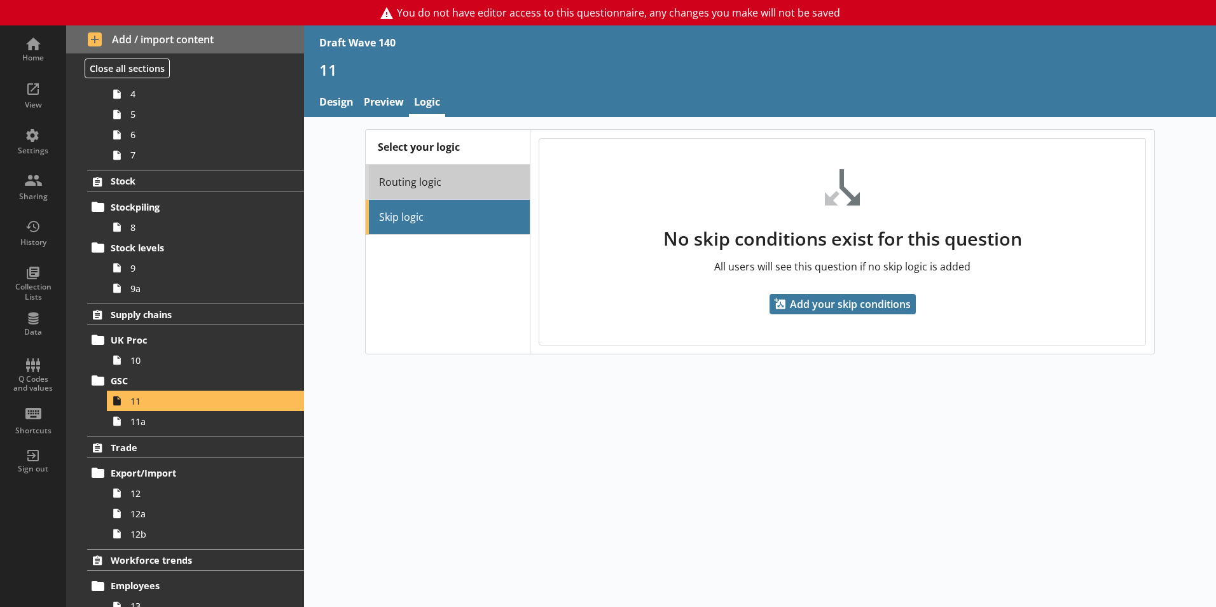
click at [442, 175] on link "Routing logic" at bounding box center [448, 182] width 164 height 35
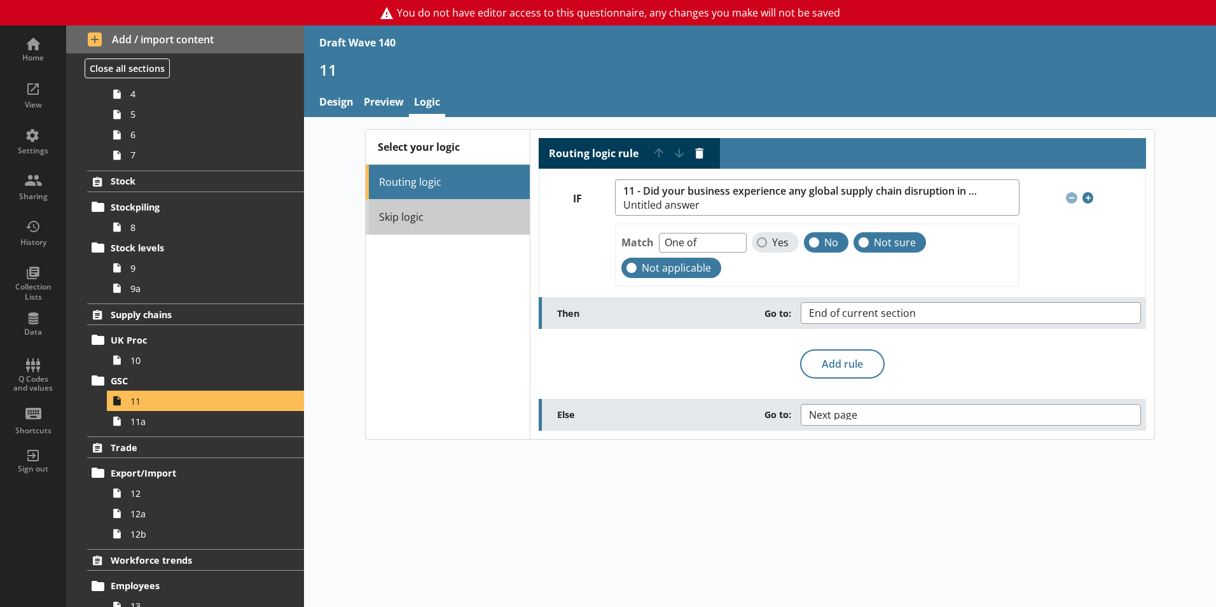
click at [433, 227] on link "Skip logic" at bounding box center [448, 217] width 164 height 35
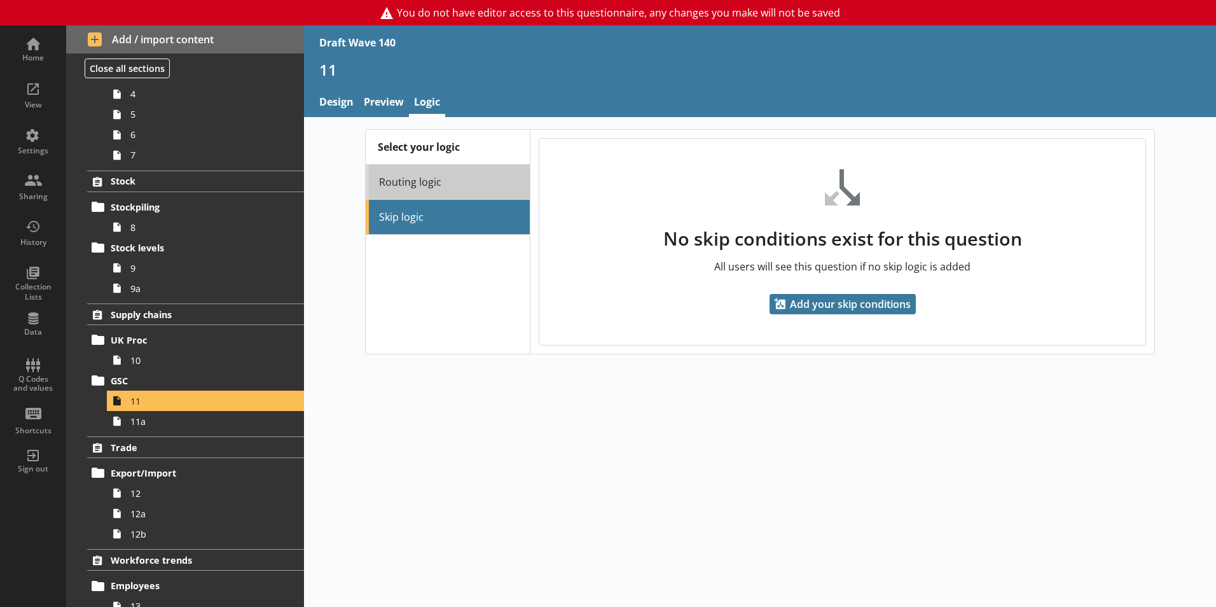
click at [431, 190] on link "Routing logic" at bounding box center [448, 182] width 164 height 35
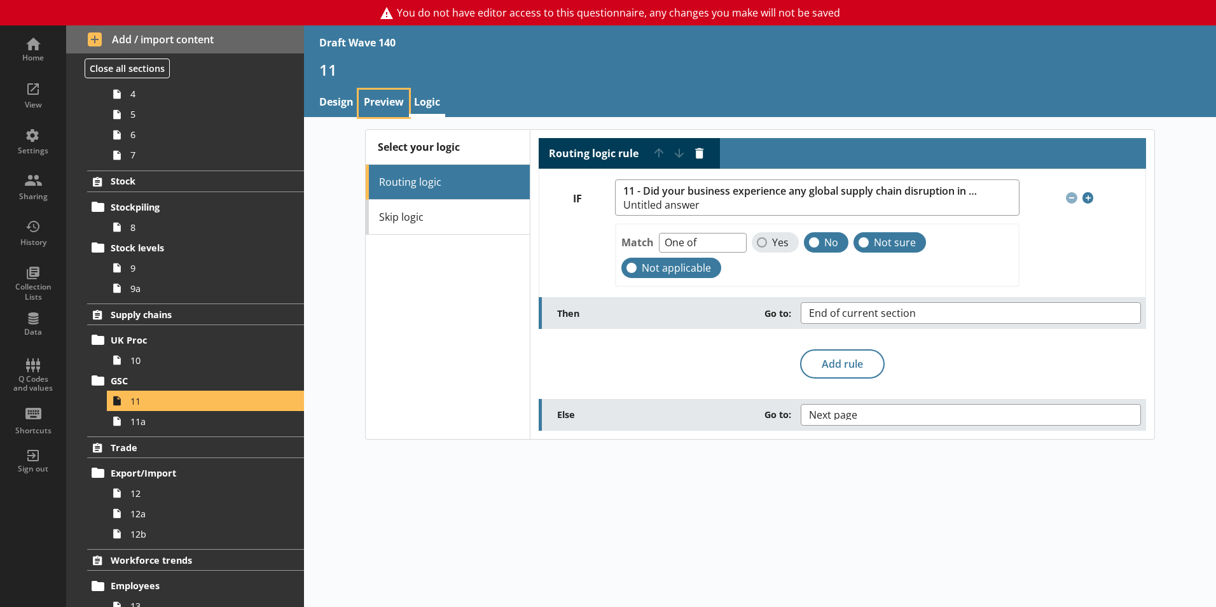
click at [369, 100] on link "Preview" at bounding box center [384, 103] width 50 height 27
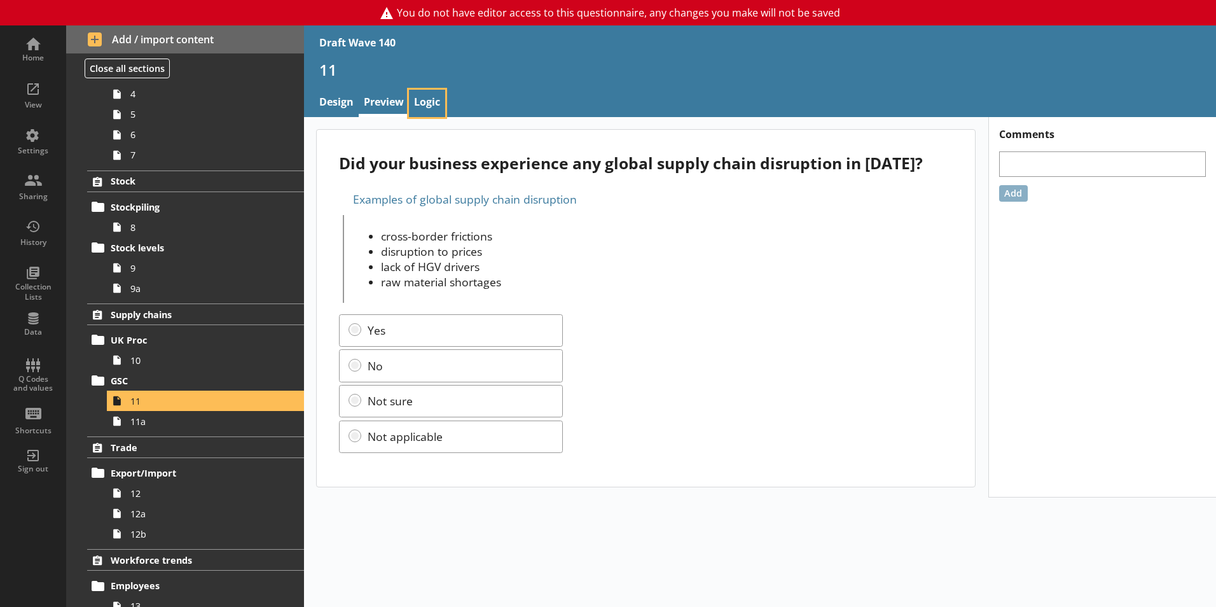
click at [433, 99] on link "Logic" at bounding box center [427, 103] width 36 height 27
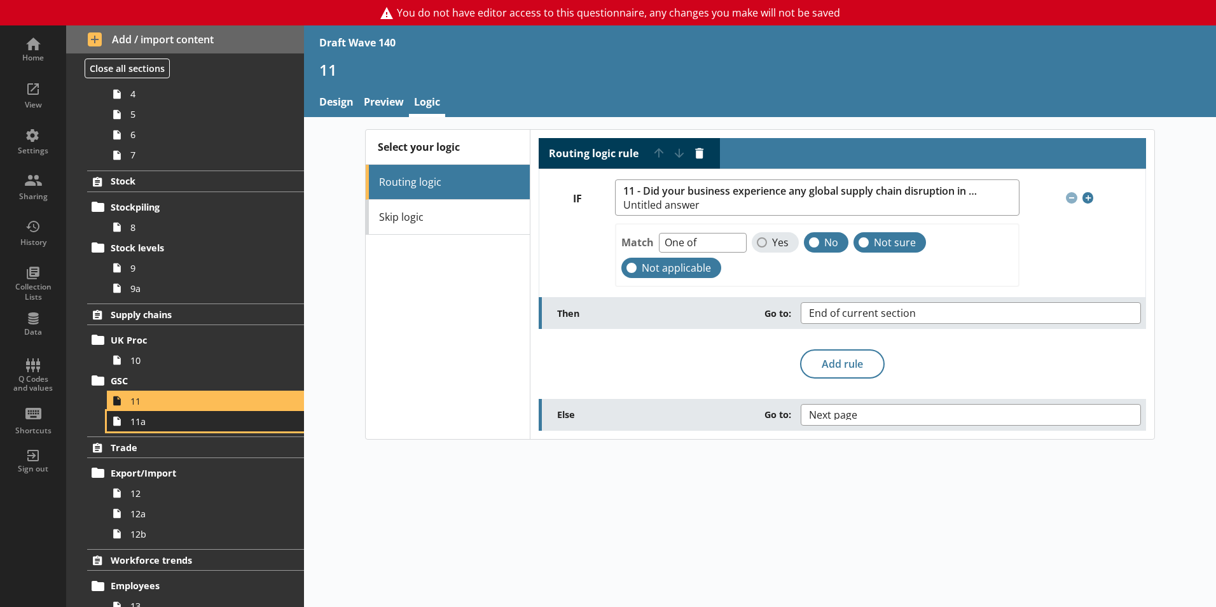
click at [185, 429] on link "11a" at bounding box center [205, 421] width 197 height 20
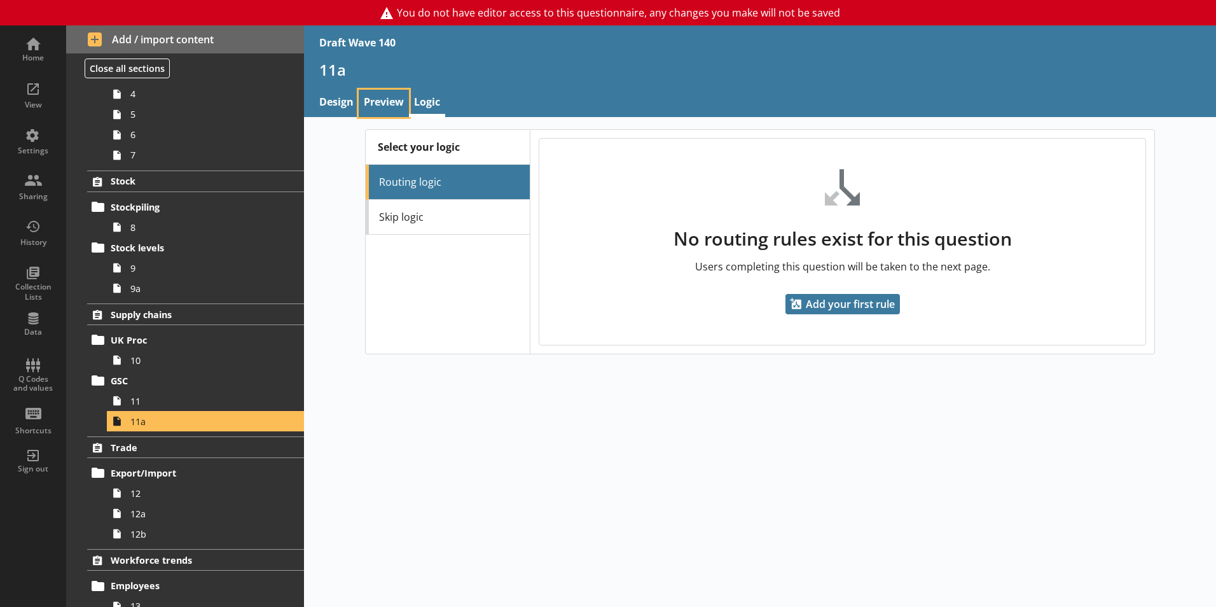
click at [385, 102] on link "Preview" at bounding box center [384, 103] width 50 height 27
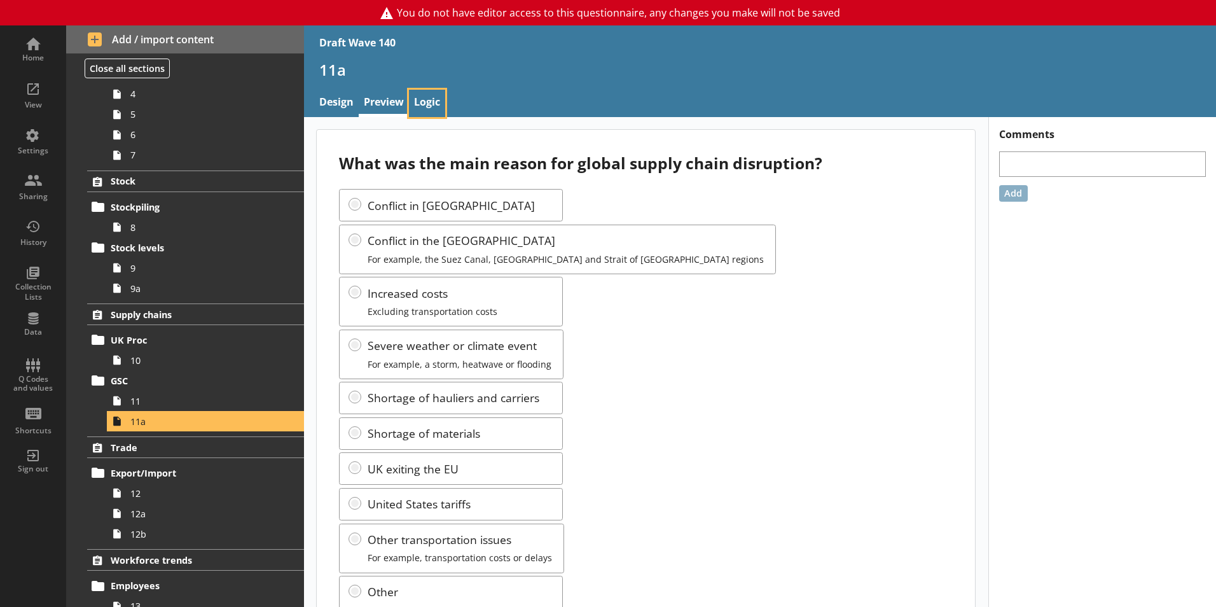
click at [426, 98] on link "Logic" at bounding box center [427, 103] width 36 height 27
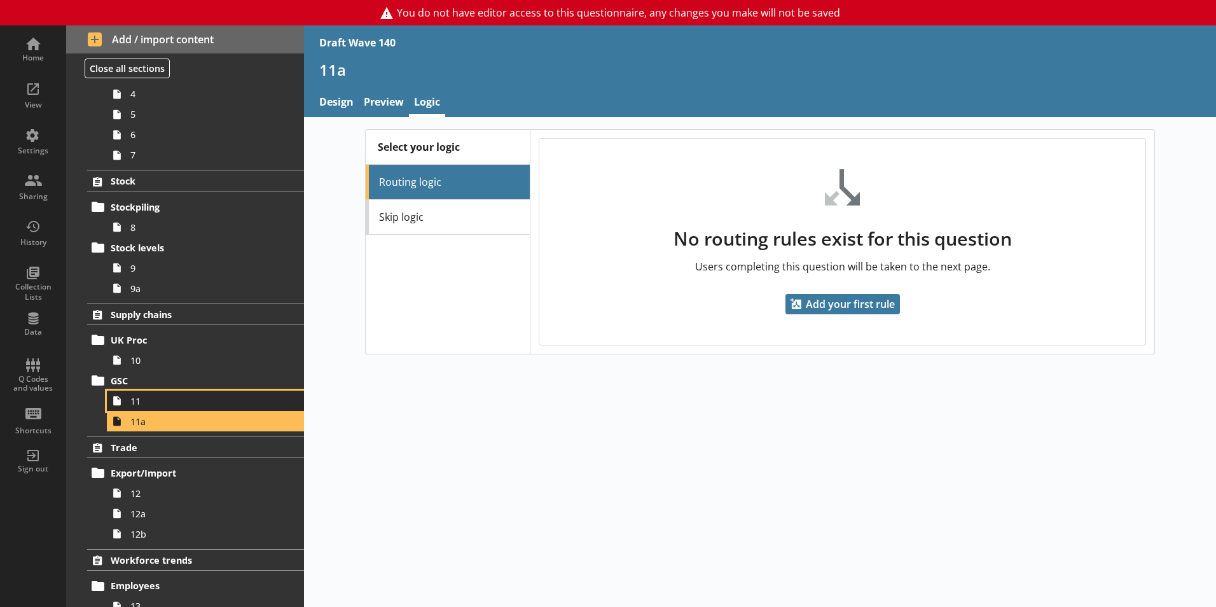
click at [170, 400] on span "11" at bounding box center [200, 401] width 141 height 12
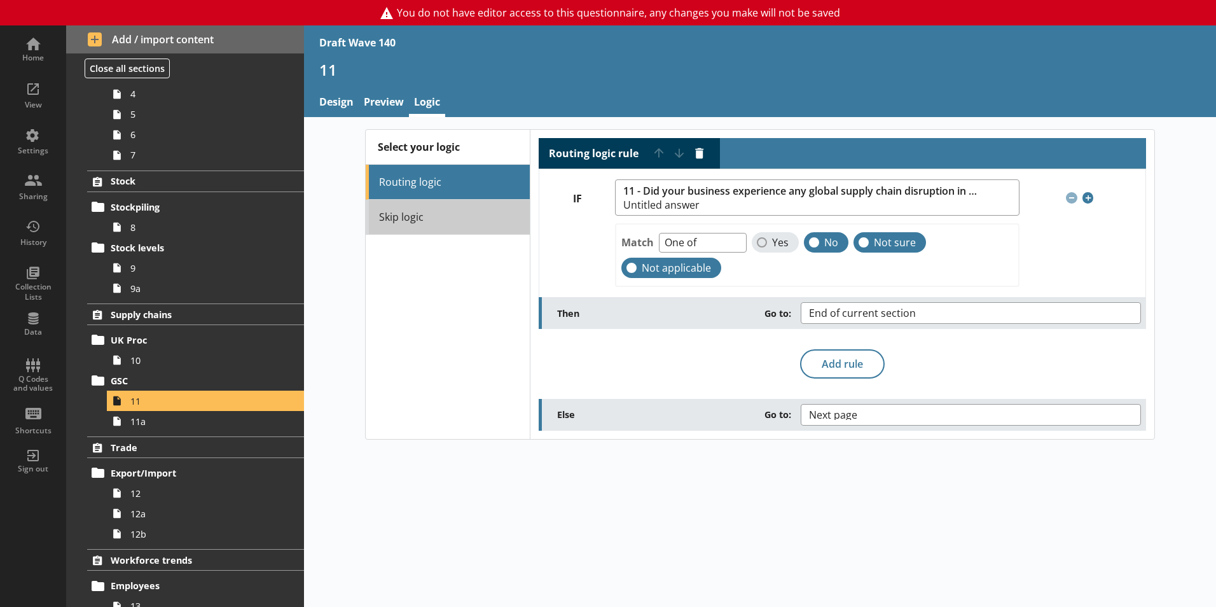
click at [461, 211] on link "Skip logic" at bounding box center [448, 217] width 164 height 35
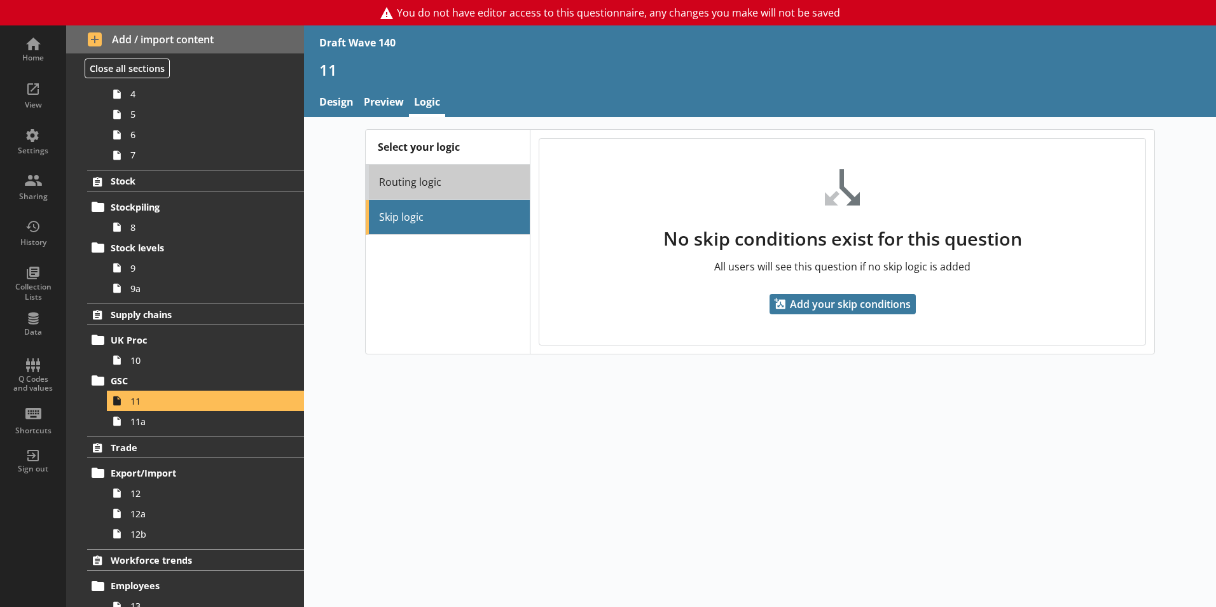
click at [459, 176] on link "Routing logic" at bounding box center [448, 182] width 164 height 35
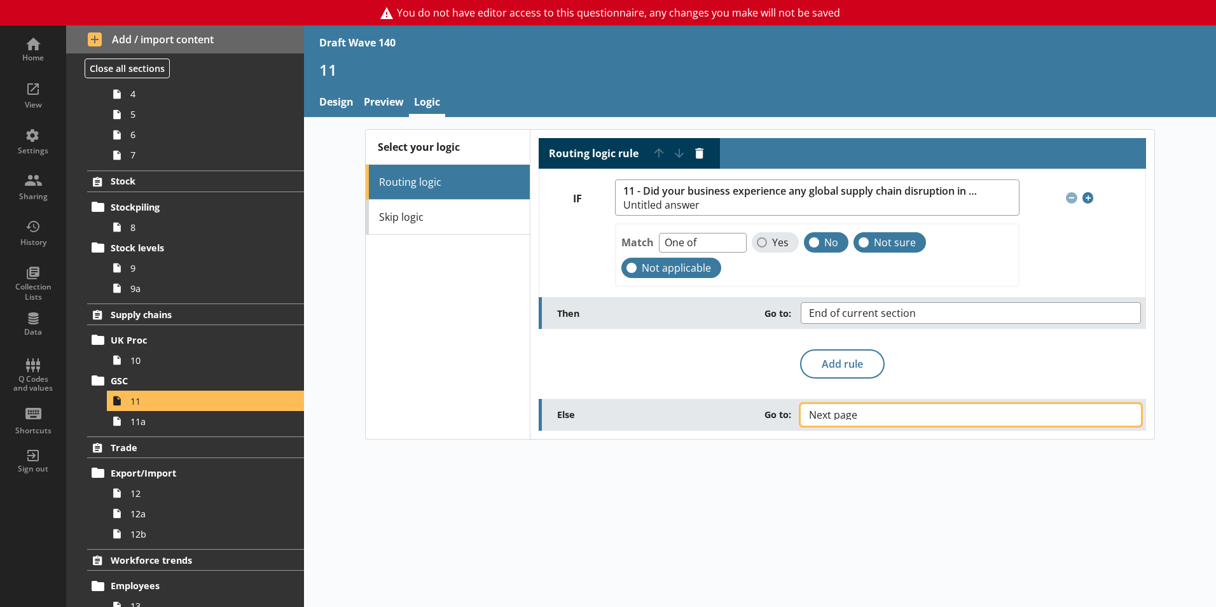
click at [1125, 419] on button "Next page" at bounding box center [971, 415] width 340 height 22
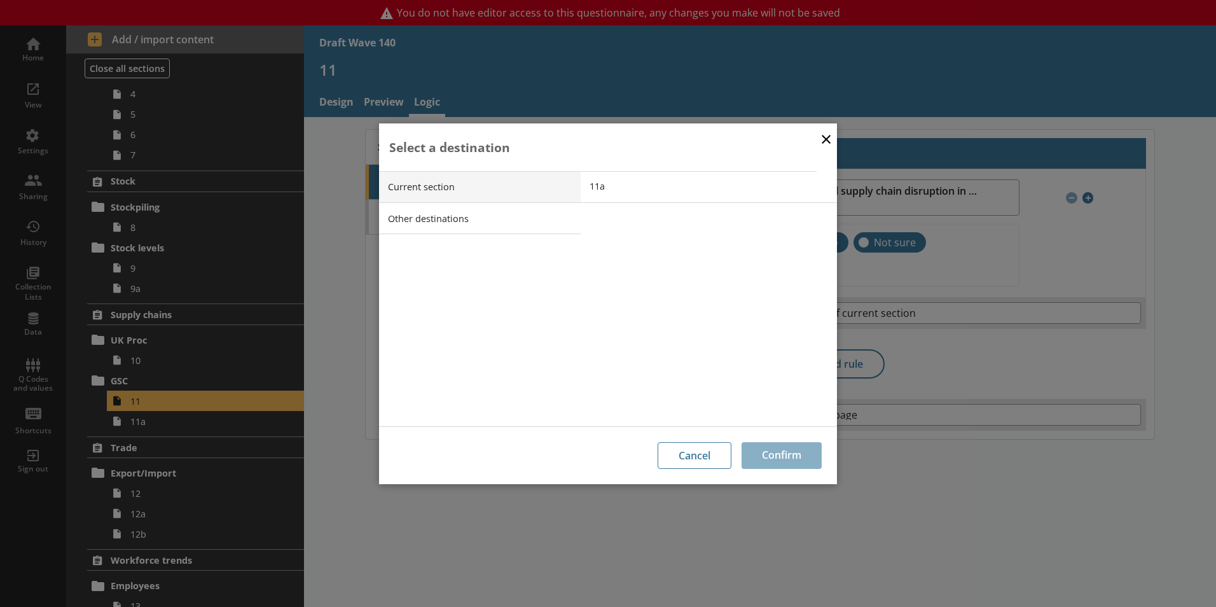
click at [828, 137] on button "×" at bounding box center [826, 138] width 19 height 29
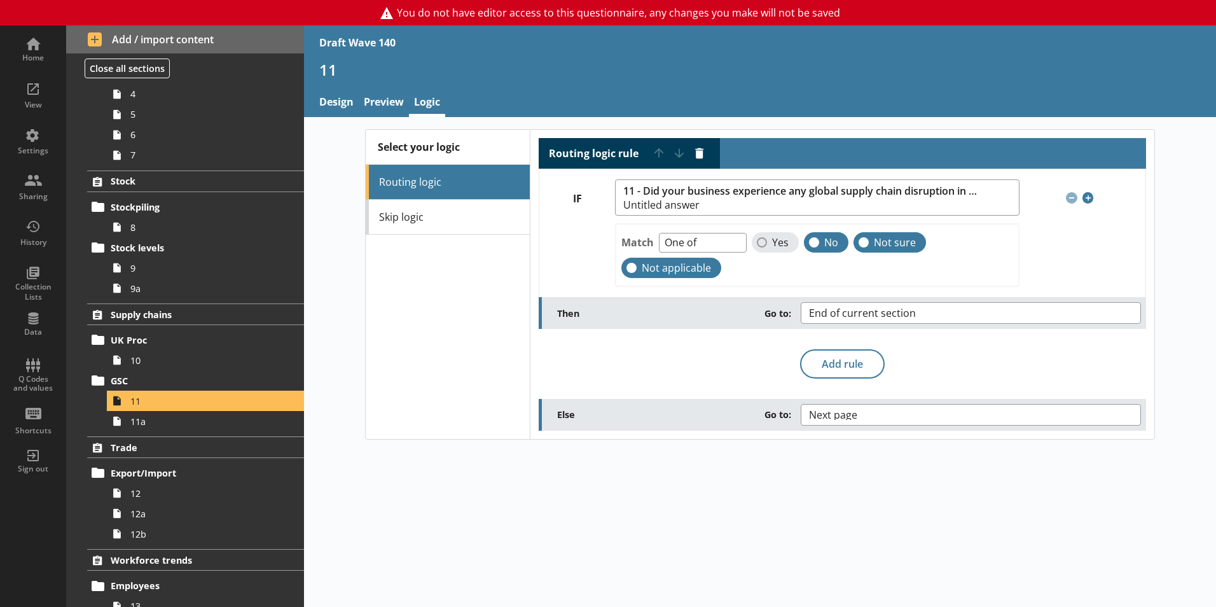
click at [644, 355] on div "Routing logic rule Move rule up Move rule down Delete rule IF 11 - Did your bus…" at bounding box center [843, 284] width 608 height 293
click at [473, 219] on link "Skip logic" at bounding box center [448, 217] width 164 height 35
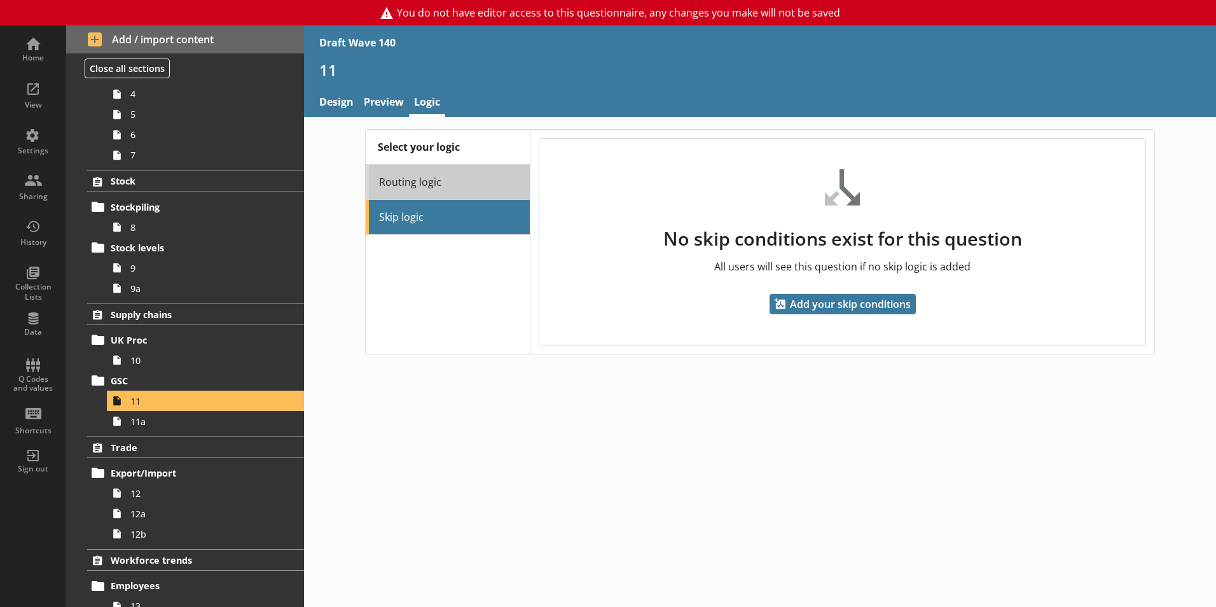
click at [452, 185] on link "Routing logic" at bounding box center [448, 182] width 164 height 35
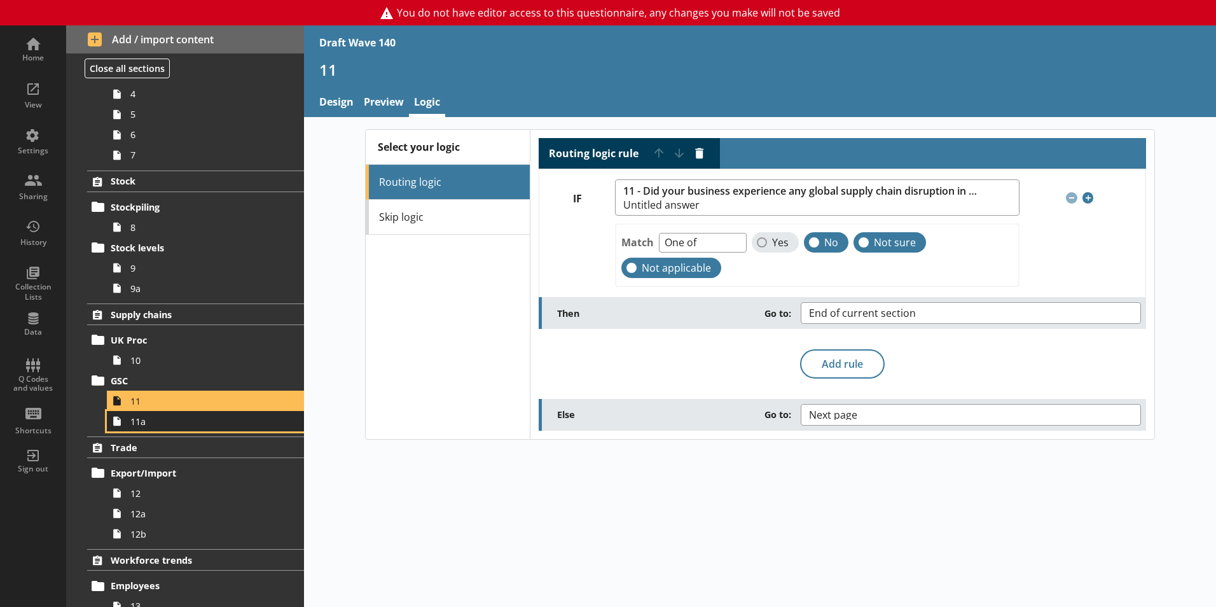
click at [190, 424] on span "11a" at bounding box center [200, 421] width 141 height 12
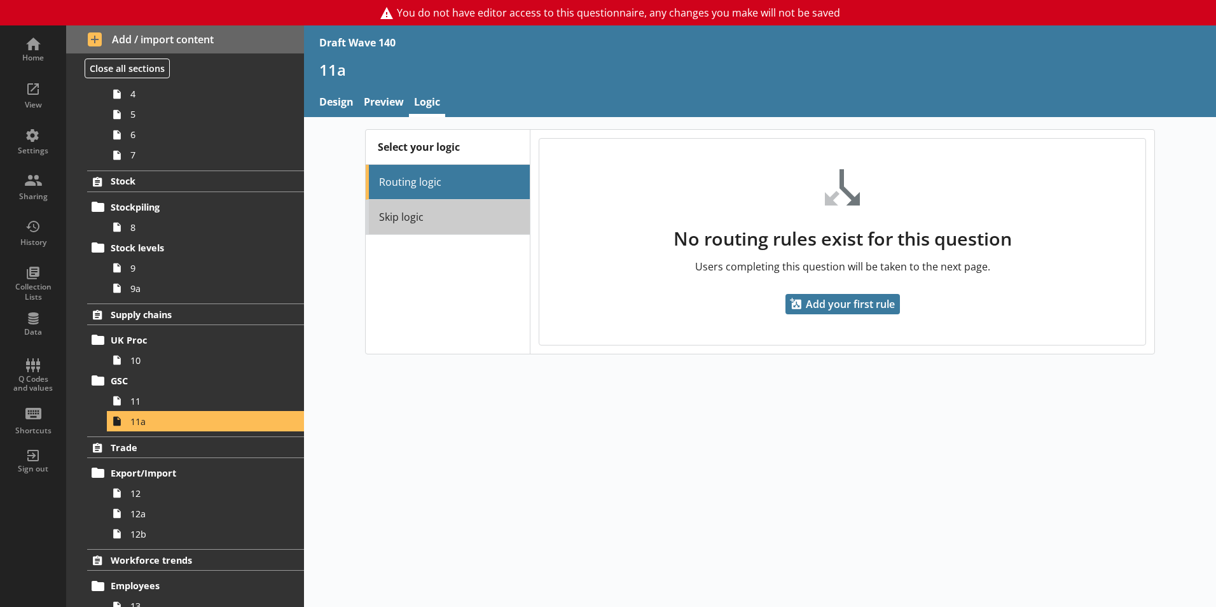
click at [462, 223] on link "Skip logic" at bounding box center [448, 217] width 164 height 35
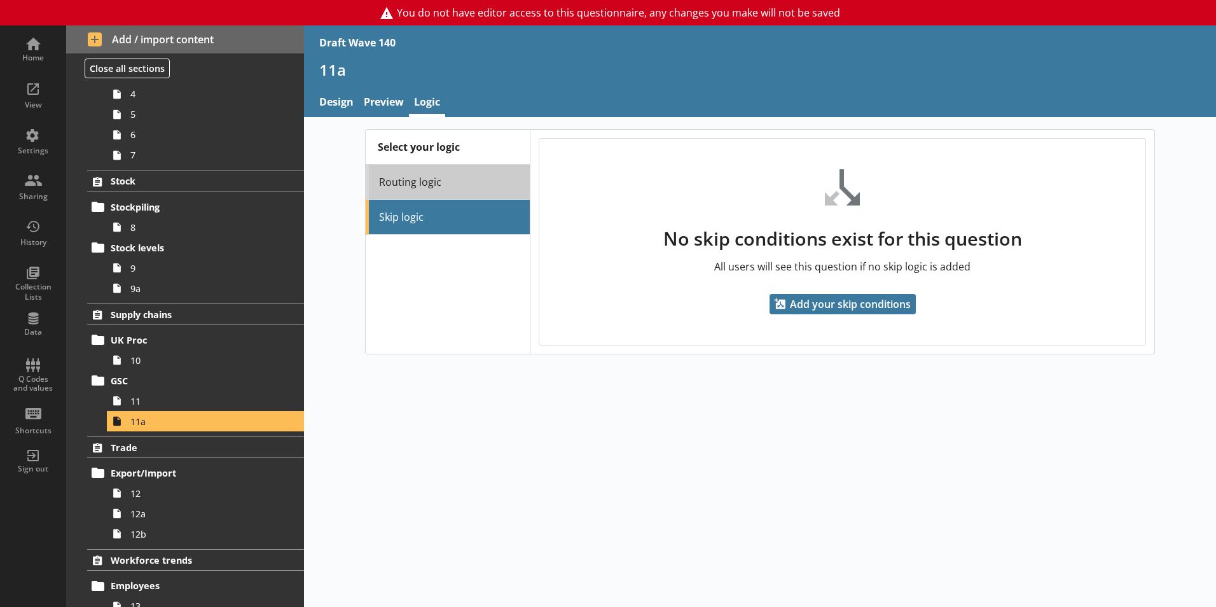
click at [455, 181] on link "Routing logic" at bounding box center [448, 182] width 164 height 35
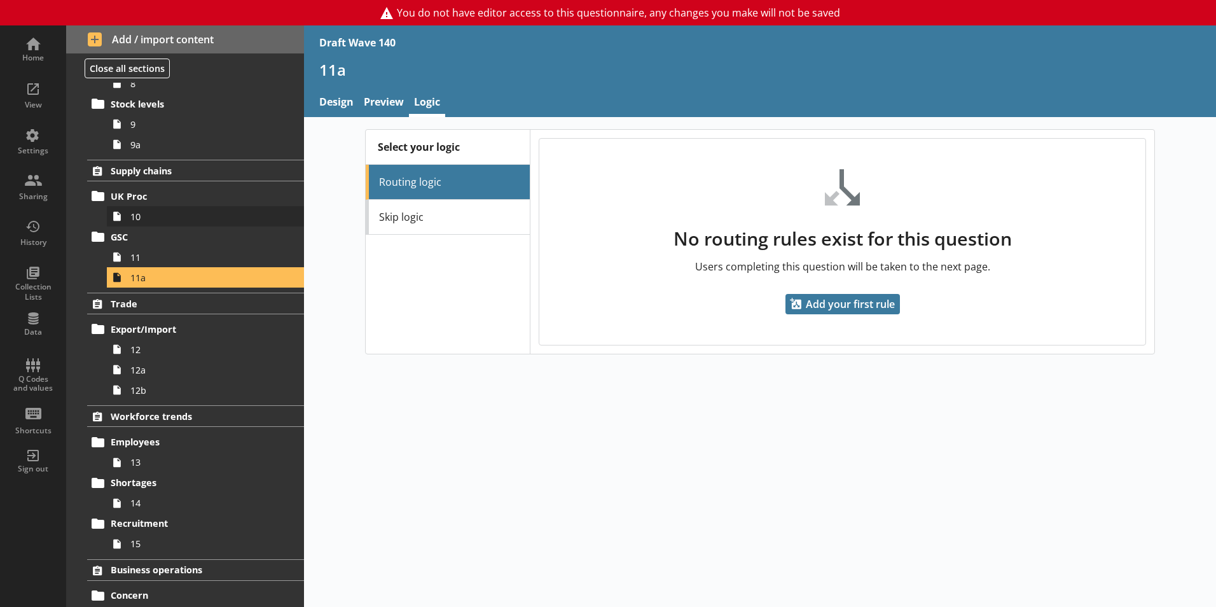
scroll to position [509, 0]
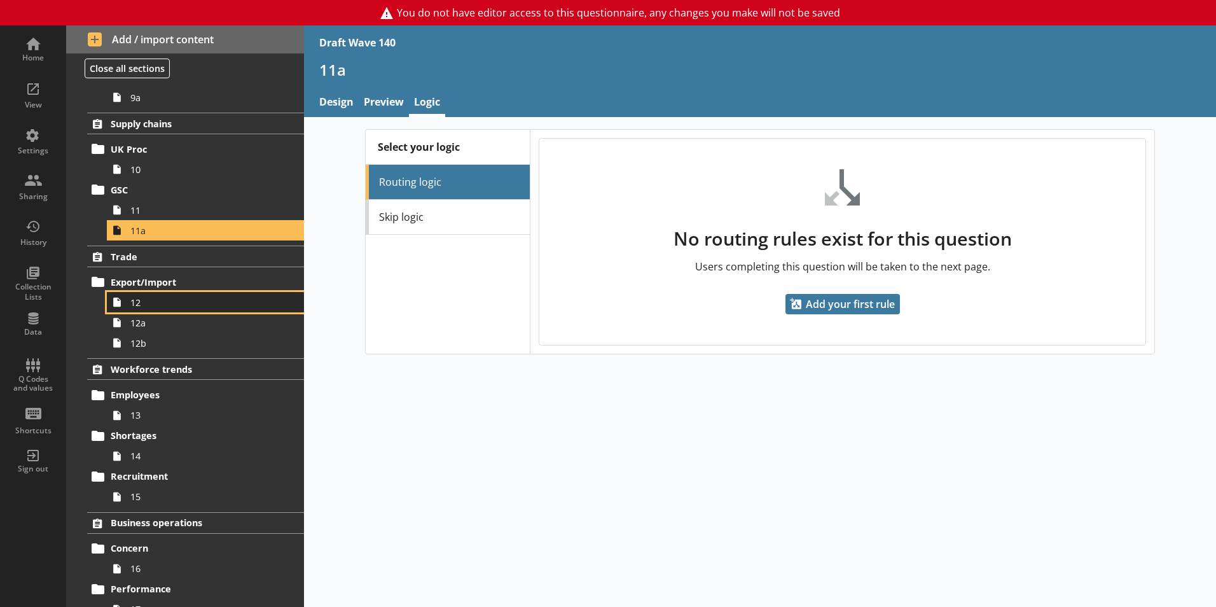
click at [194, 299] on span "12" at bounding box center [200, 302] width 141 height 12
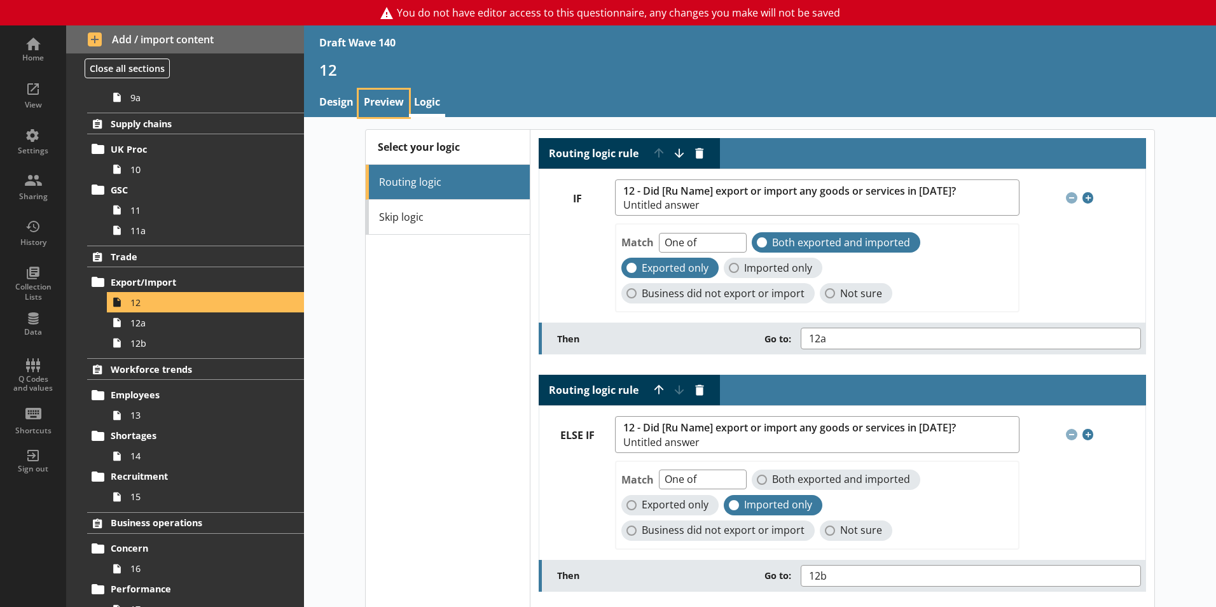
click at [396, 97] on link "Preview" at bounding box center [384, 103] width 50 height 27
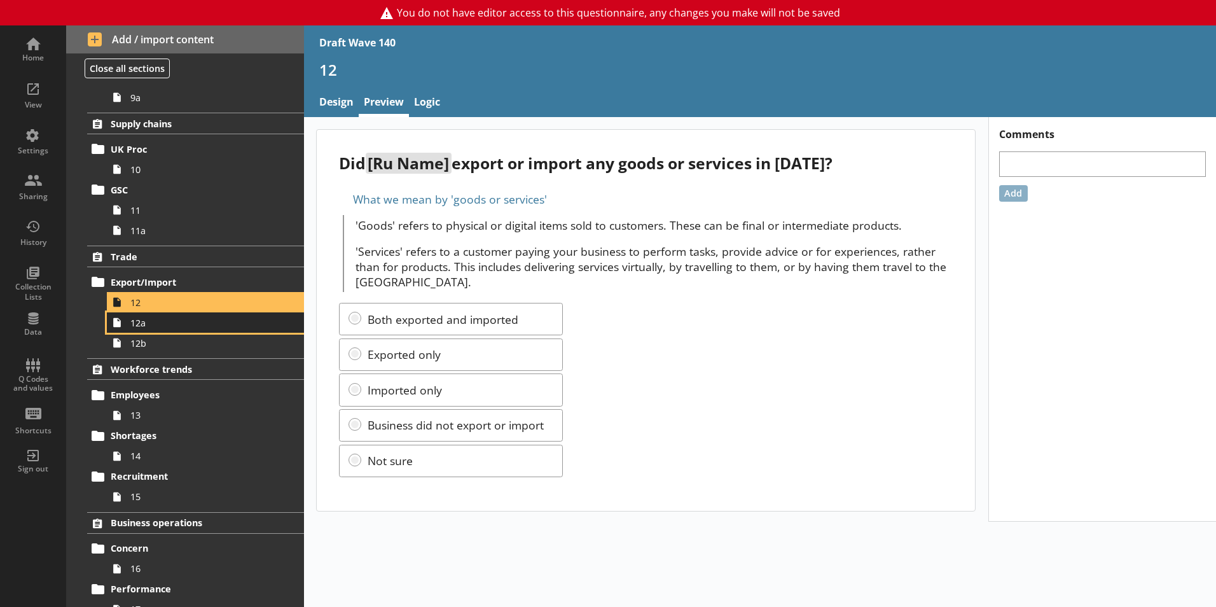
click at [249, 330] on link "12a" at bounding box center [205, 322] width 197 height 20
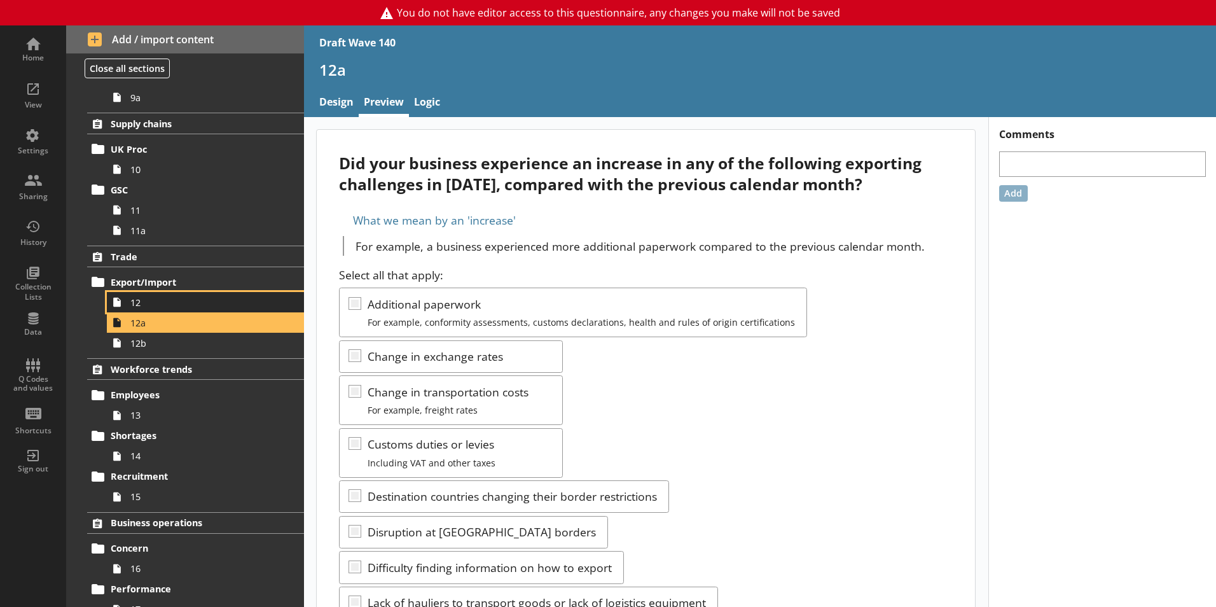
click at [229, 306] on span "12" at bounding box center [200, 302] width 141 height 12
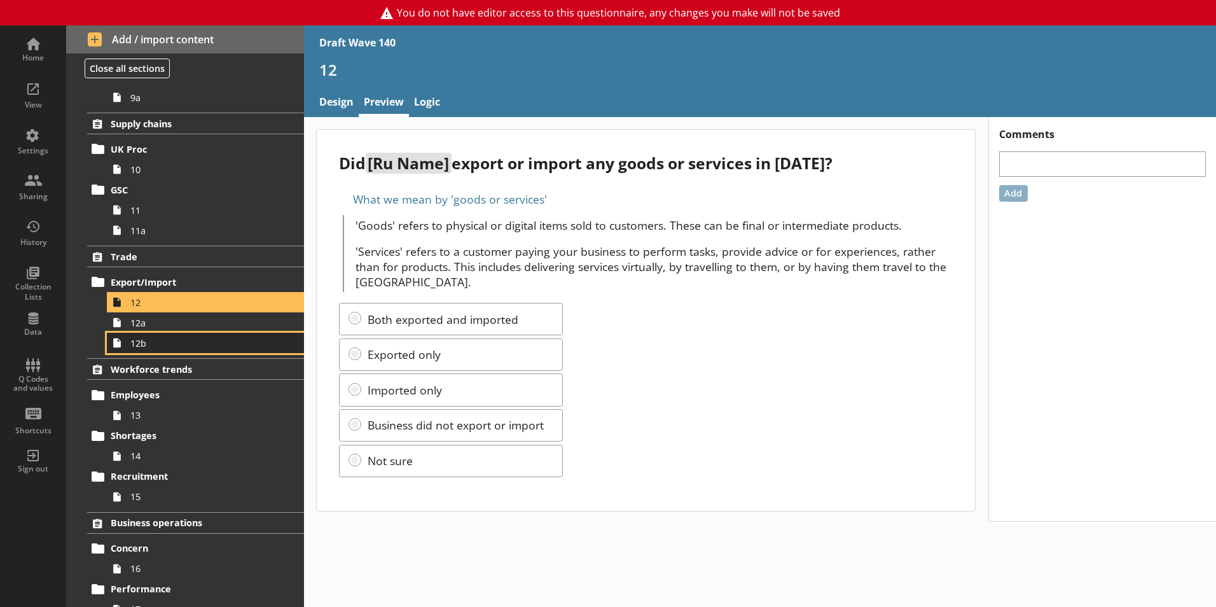
click at [214, 344] on span "12b" at bounding box center [200, 343] width 141 height 12
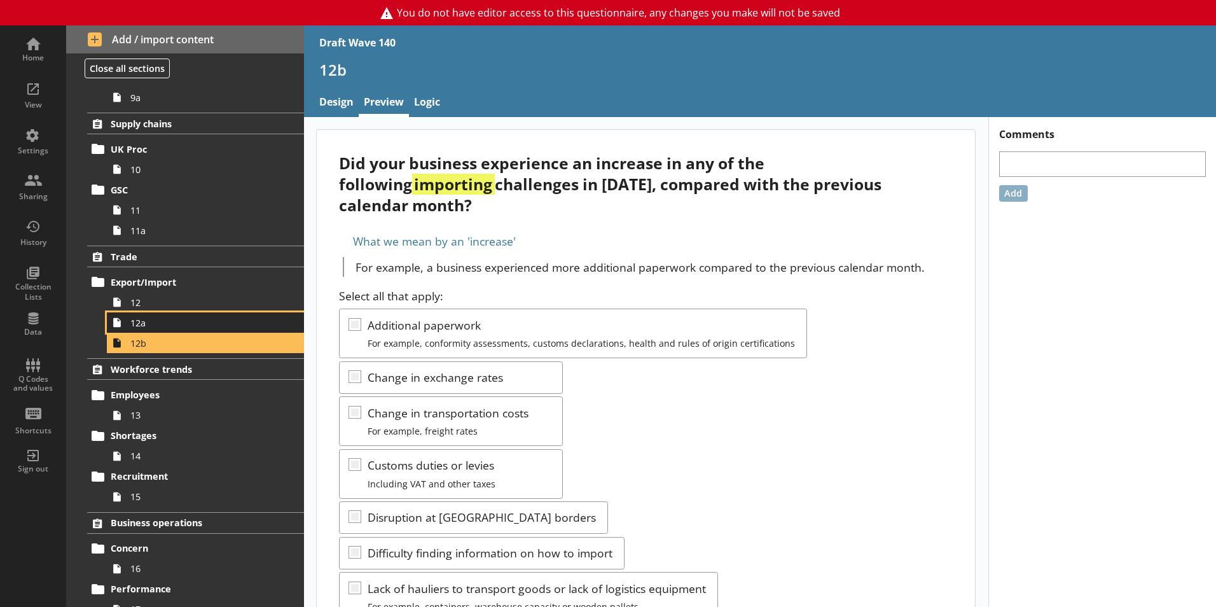
click at [192, 326] on span "12a" at bounding box center [200, 323] width 141 height 12
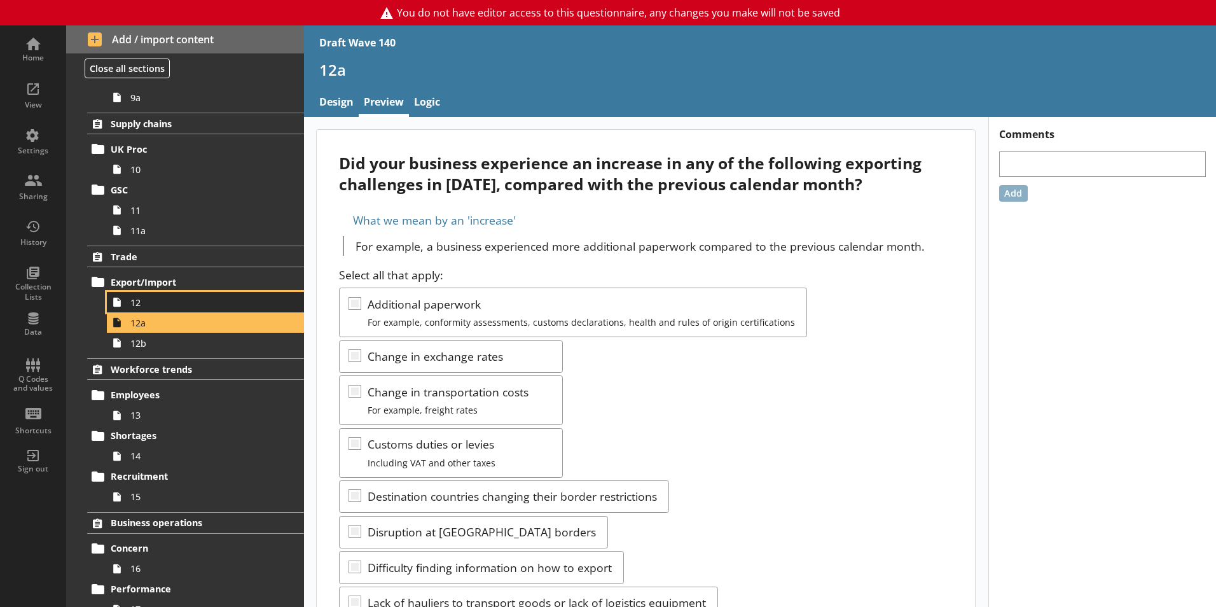
click at [197, 305] on span "12" at bounding box center [200, 302] width 141 height 12
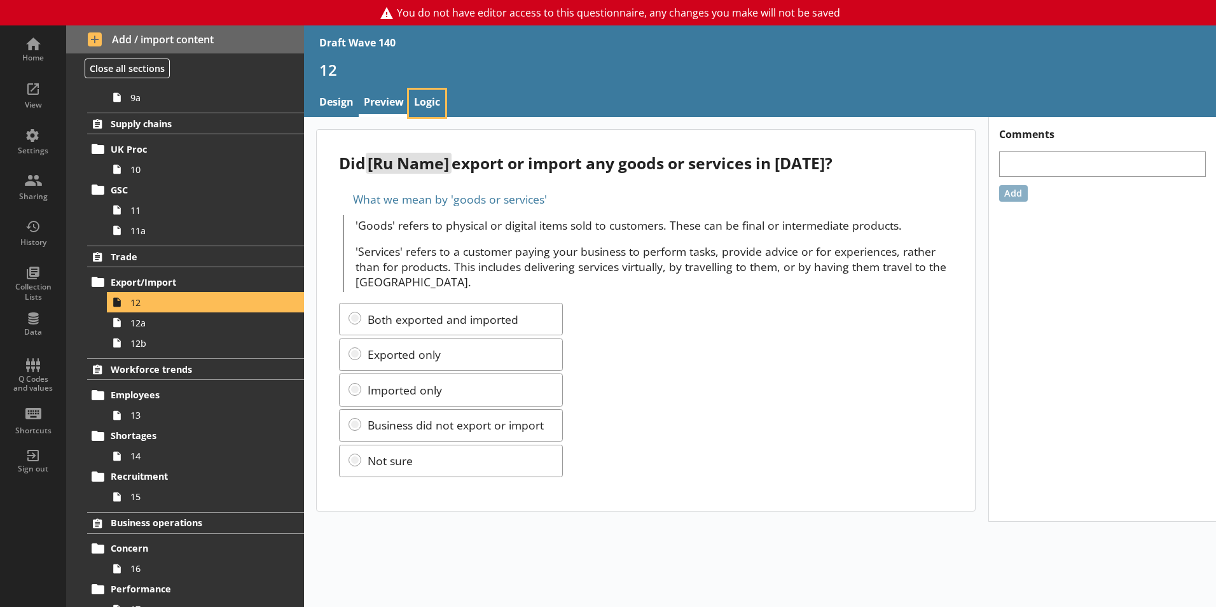
click at [432, 99] on link "Logic" at bounding box center [427, 103] width 36 height 27
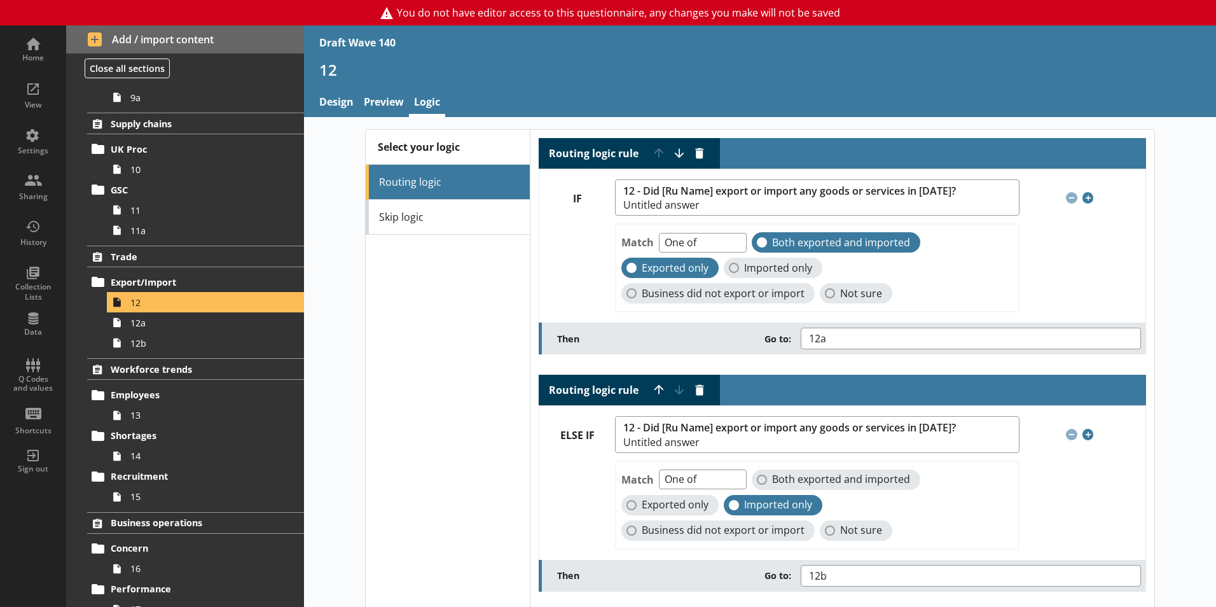
click at [456, 222] on link "Skip logic" at bounding box center [448, 217] width 164 height 35
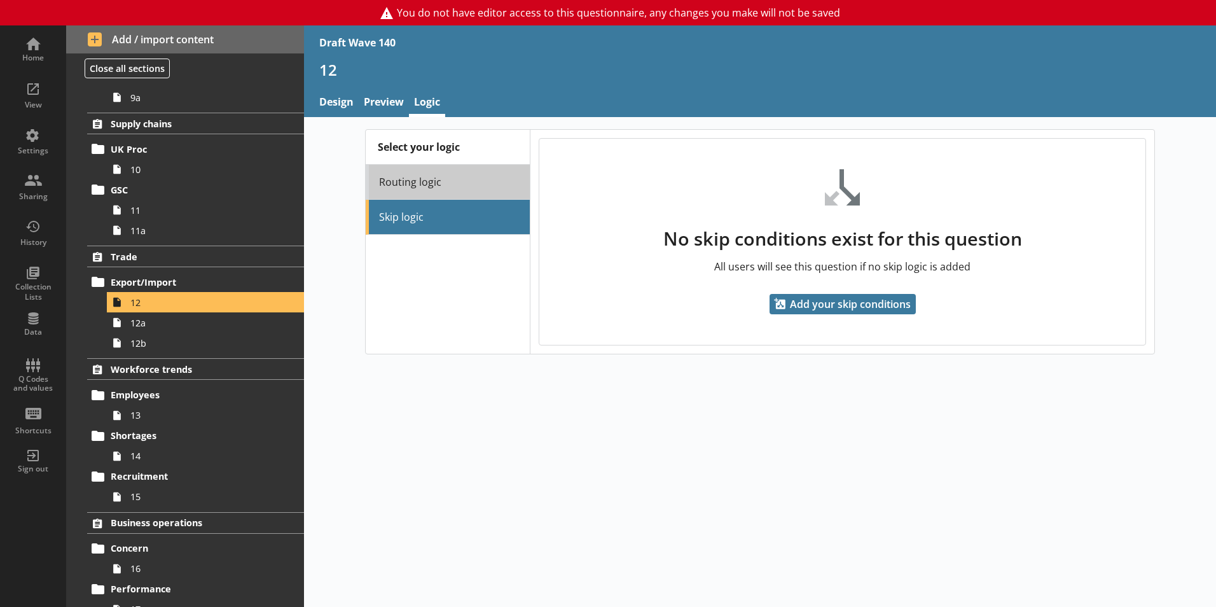
click at [456, 187] on link "Routing logic" at bounding box center [448, 182] width 164 height 35
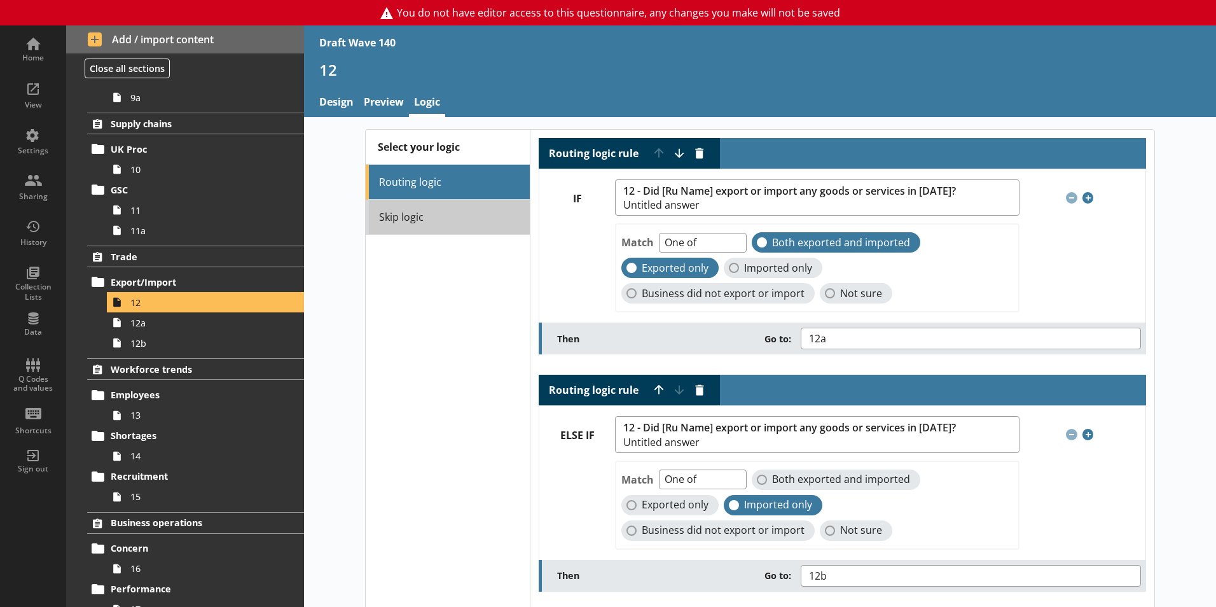
click at [480, 222] on link "Skip logic" at bounding box center [448, 217] width 164 height 35
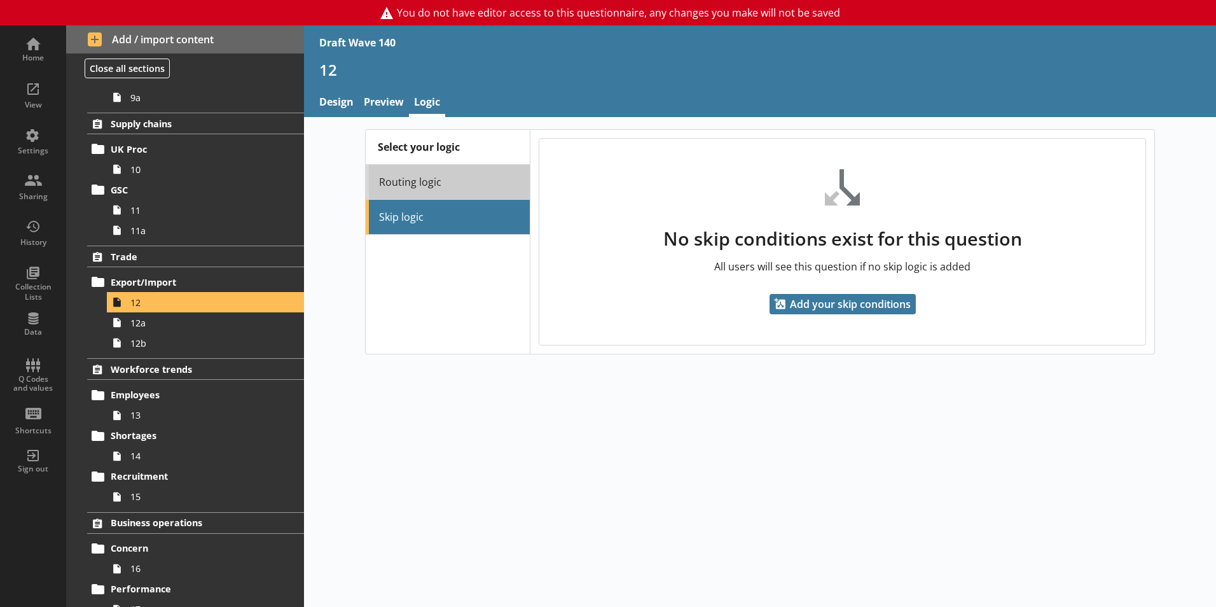
click at [468, 179] on link "Routing logic" at bounding box center [448, 182] width 164 height 35
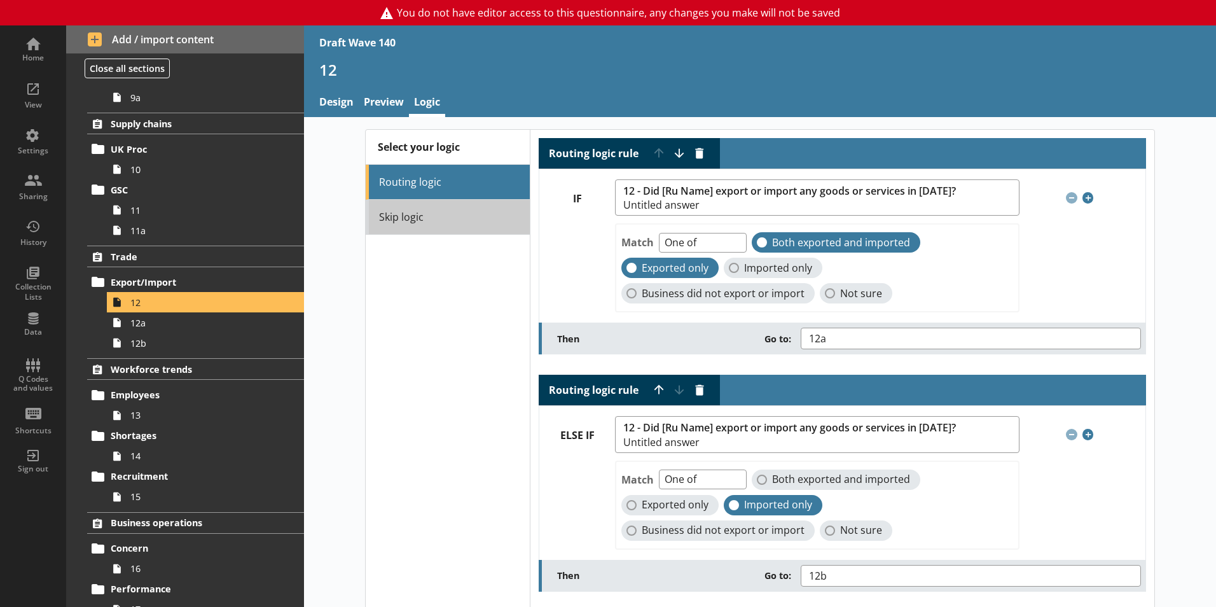
click at [475, 231] on link "Skip logic" at bounding box center [448, 217] width 164 height 35
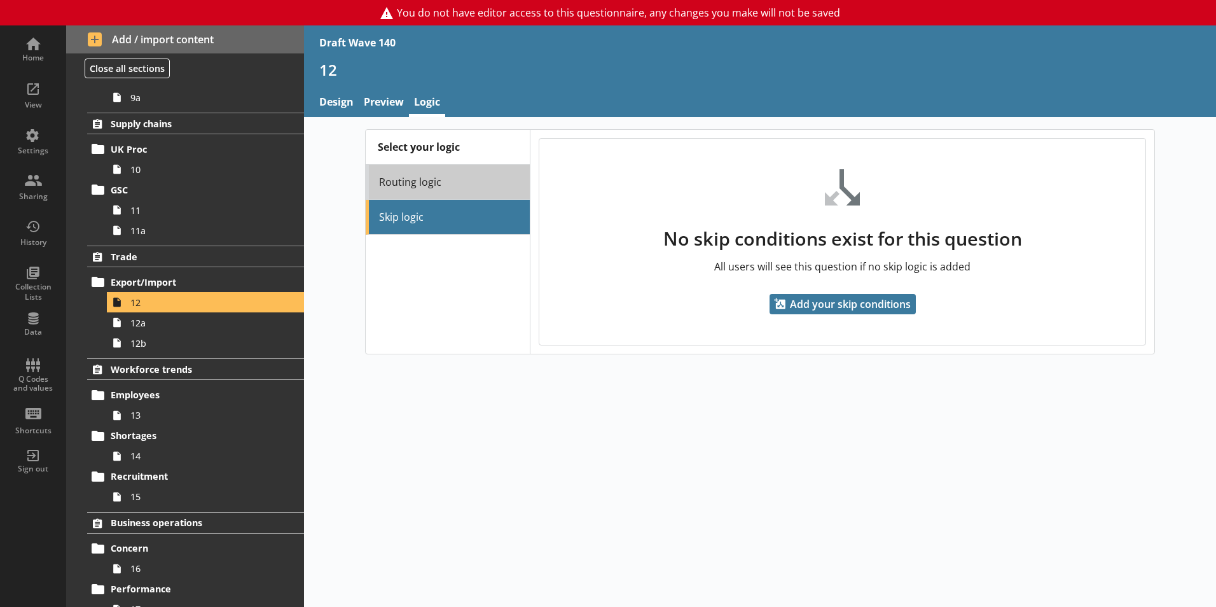
click at [455, 185] on link "Routing logic" at bounding box center [448, 182] width 164 height 35
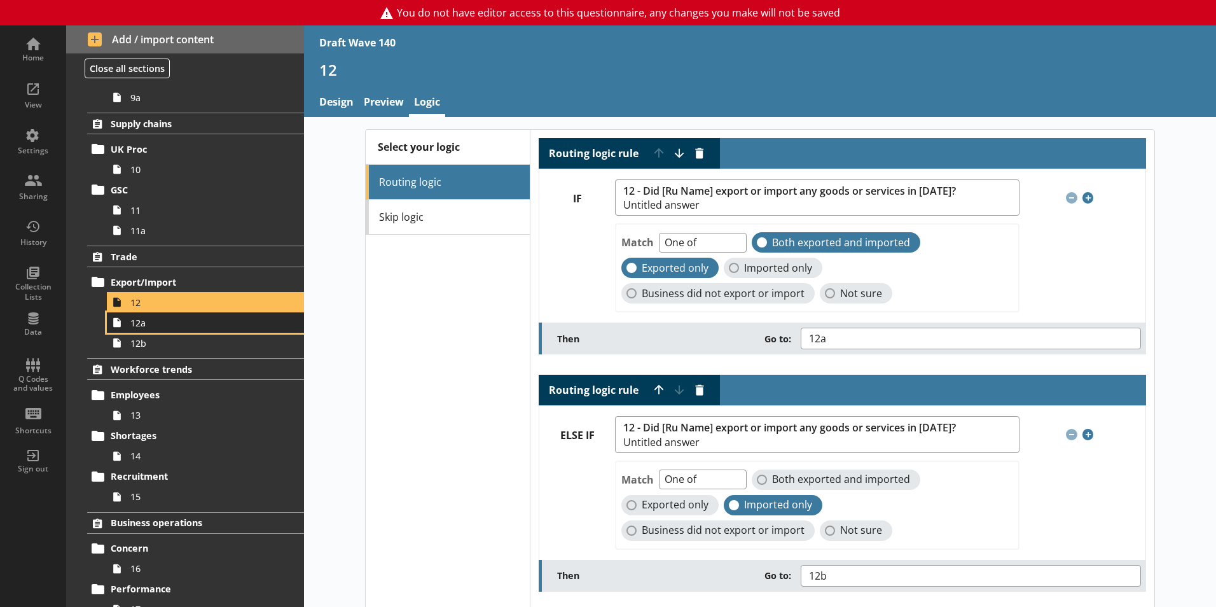
click at [218, 324] on span "12a" at bounding box center [200, 323] width 141 height 12
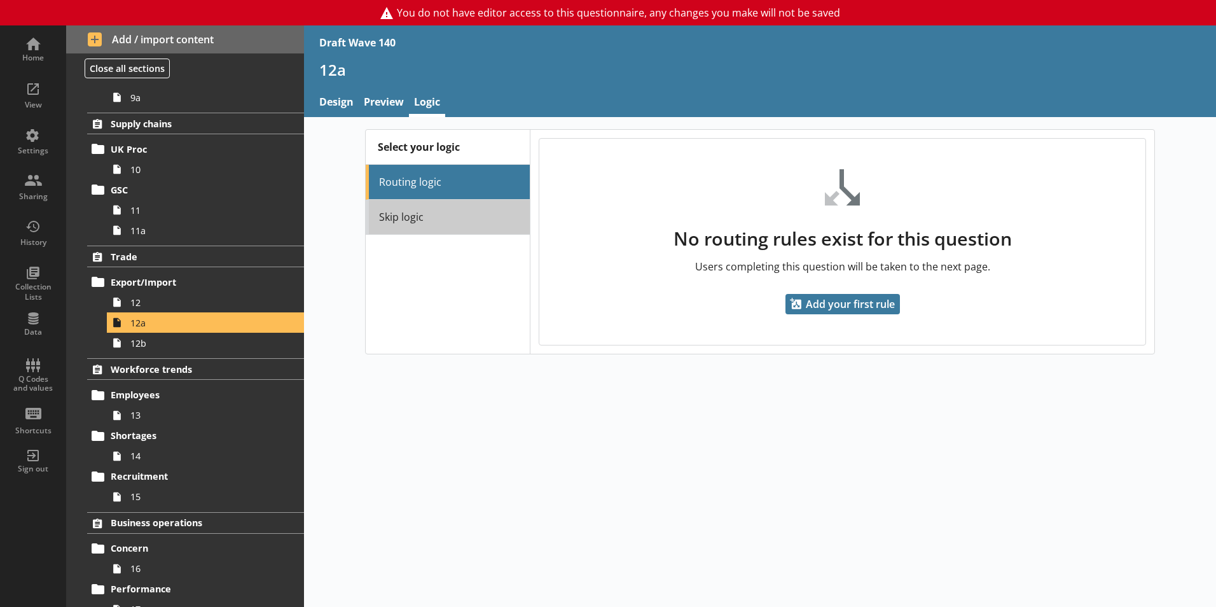
click at [414, 221] on link "Skip logic" at bounding box center [448, 217] width 164 height 35
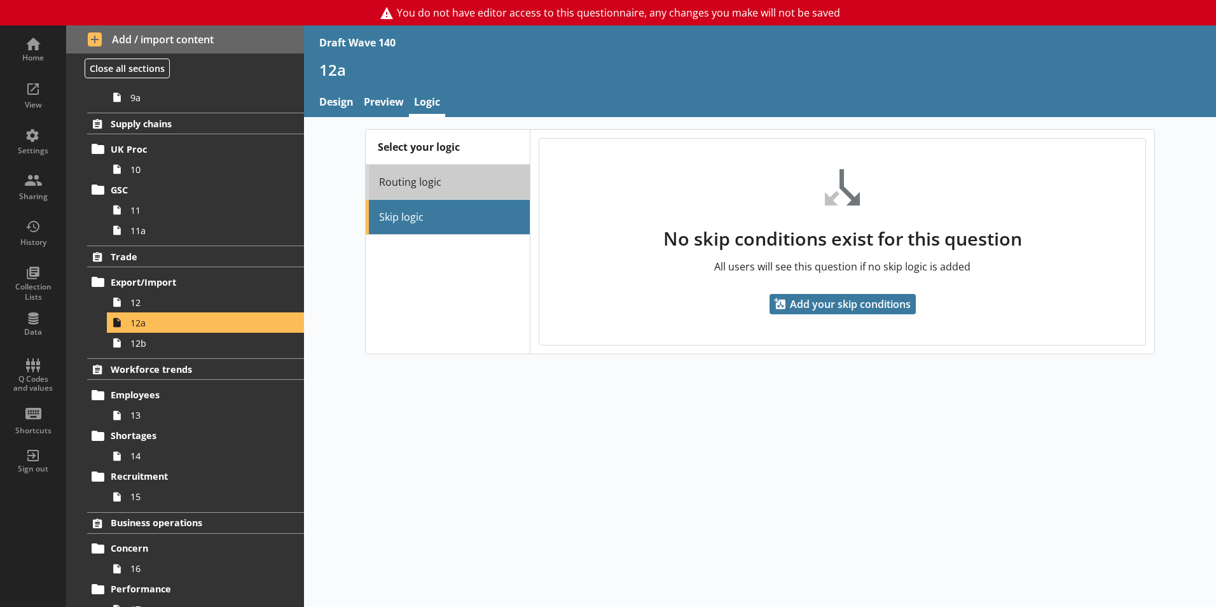
click at [427, 189] on link "Routing logic" at bounding box center [448, 182] width 164 height 35
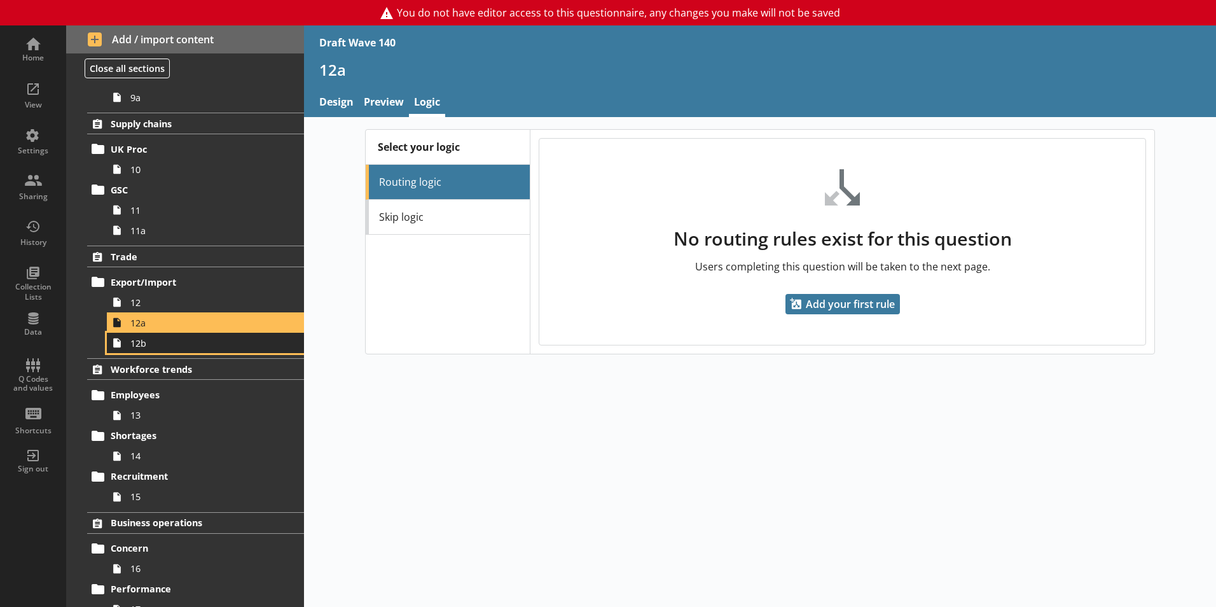
click at [232, 342] on span "12b" at bounding box center [200, 343] width 141 height 12
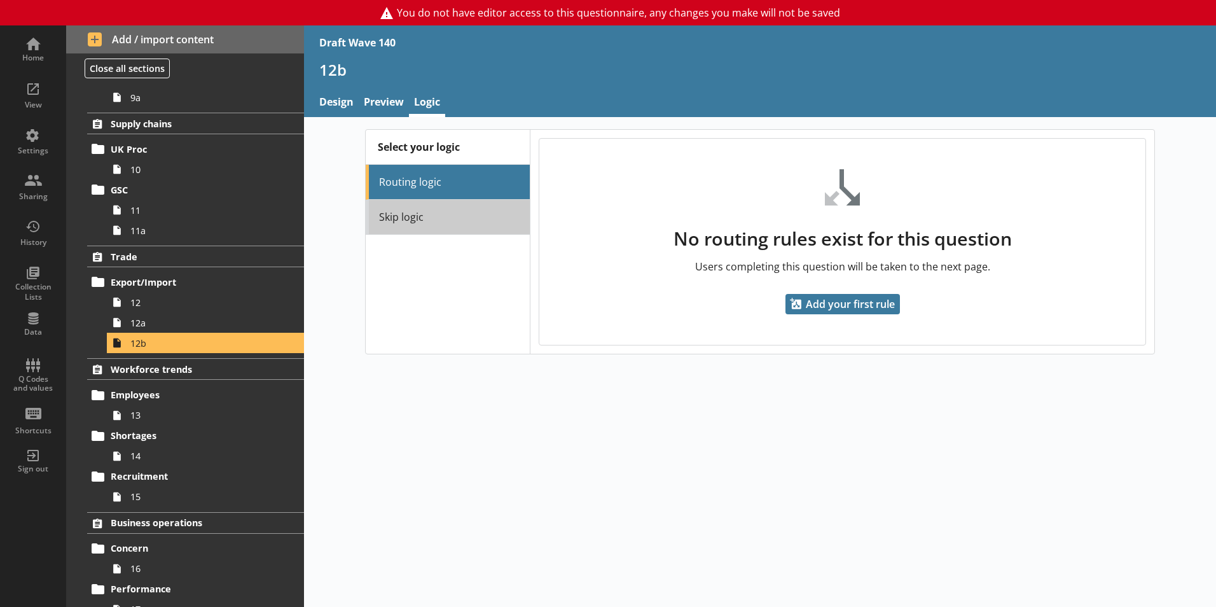
click at [454, 218] on link "Skip logic" at bounding box center [448, 217] width 164 height 35
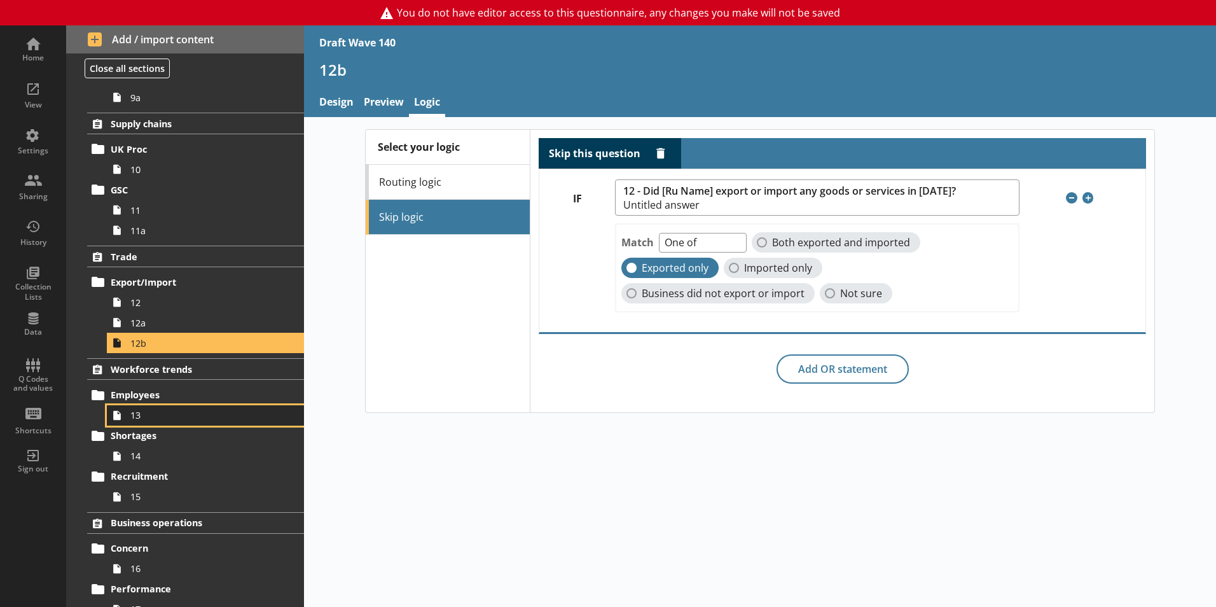
click at [141, 410] on span "13" at bounding box center [200, 415] width 141 height 12
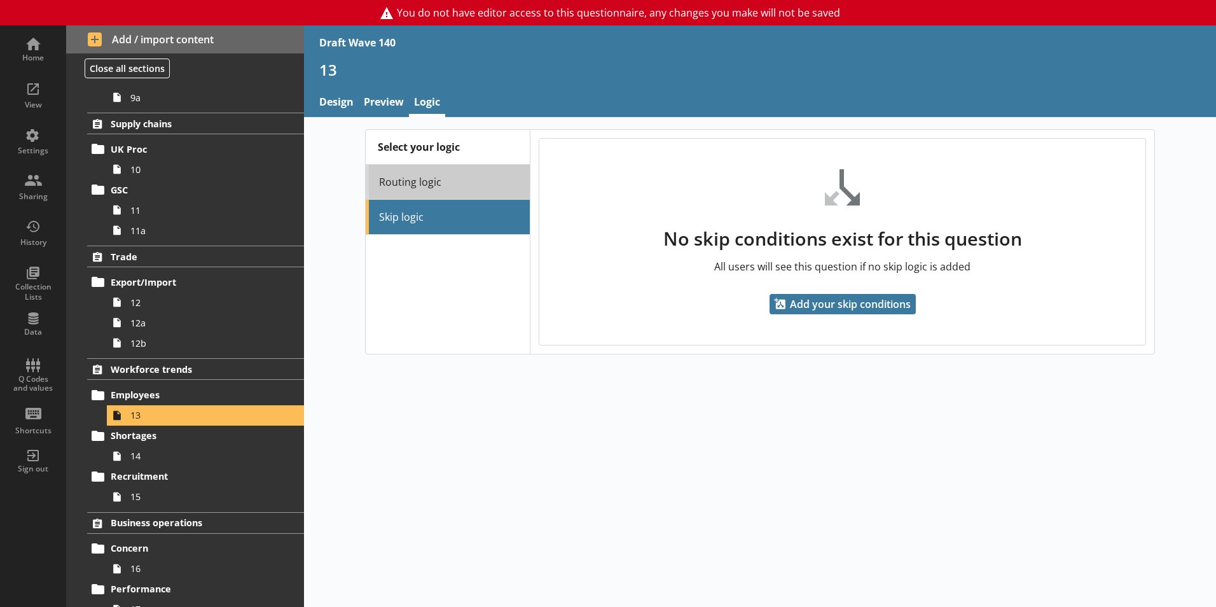
click at [435, 193] on link "Routing logic" at bounding box center [448, 182] width 164 height 35
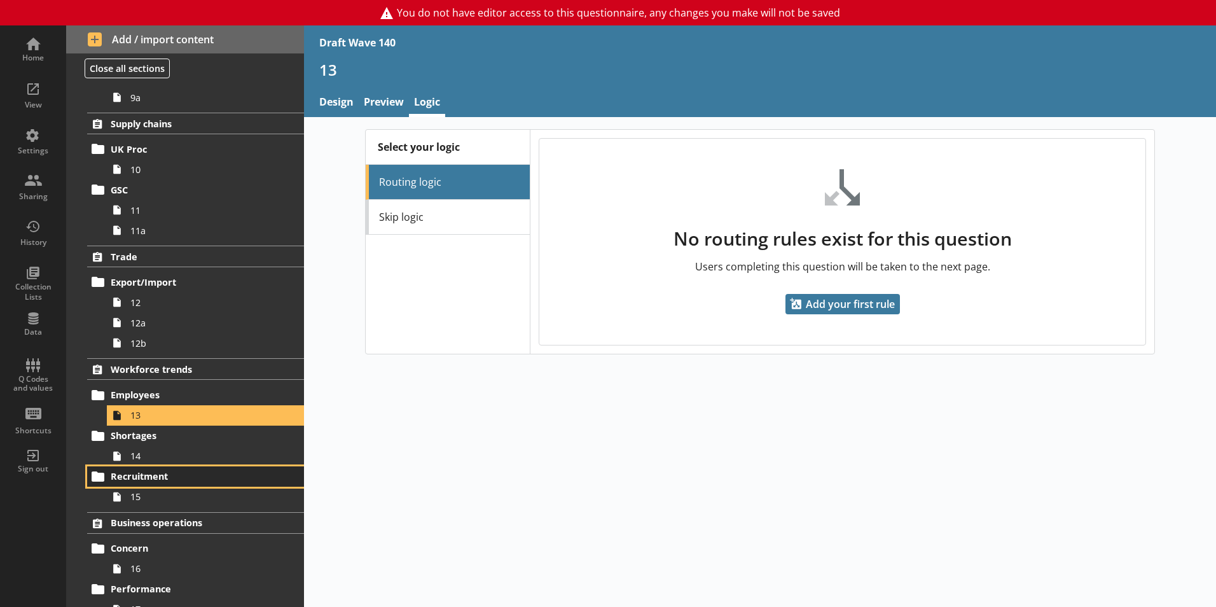
click at [164, 466] on link "Recruitment" at bounding box center [195, 476] width 217 height 20
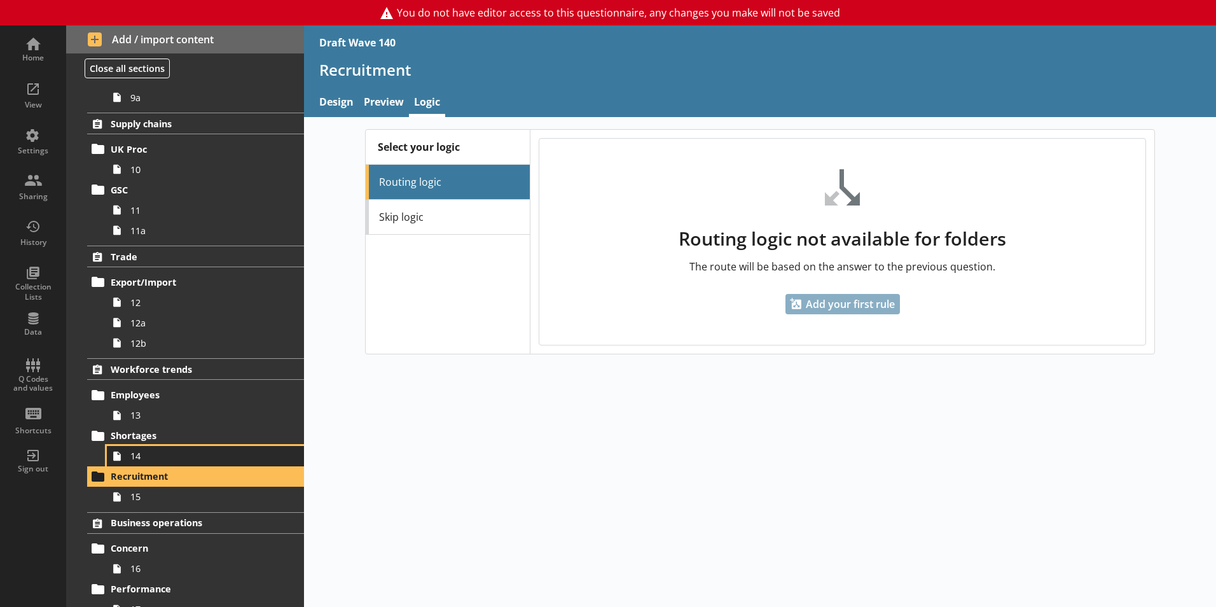
click at [164, 459] on span "14" at bounding box center [200, 456] width 141 height 12
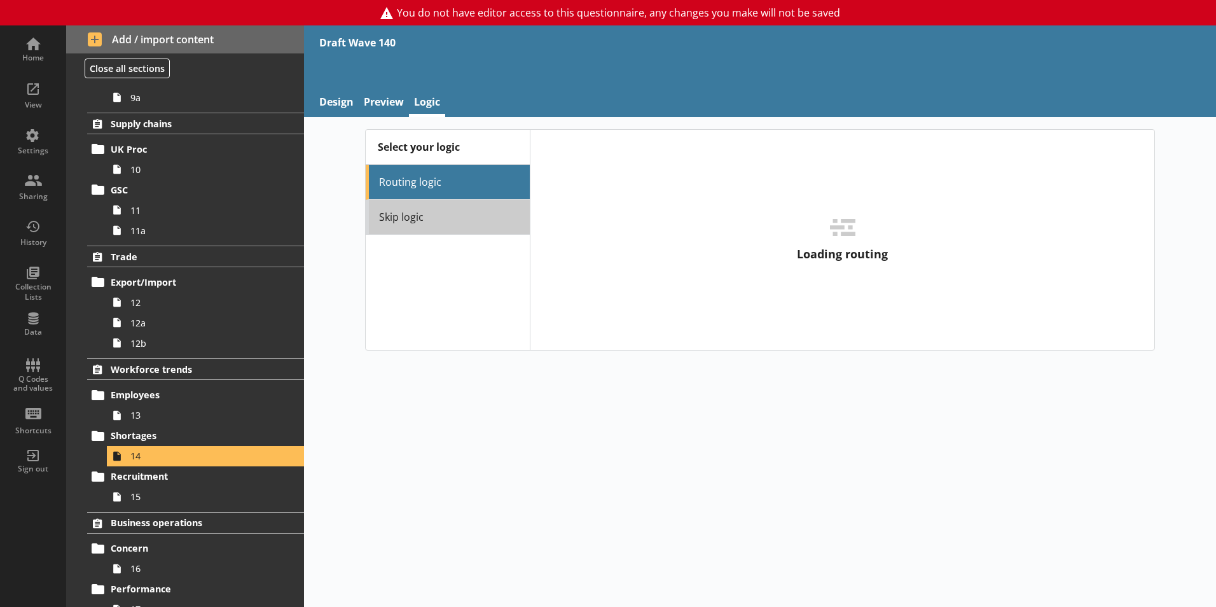
click at [496, 212] on link "Skip logic" at bounding box center [448, 217] width 164 height 35
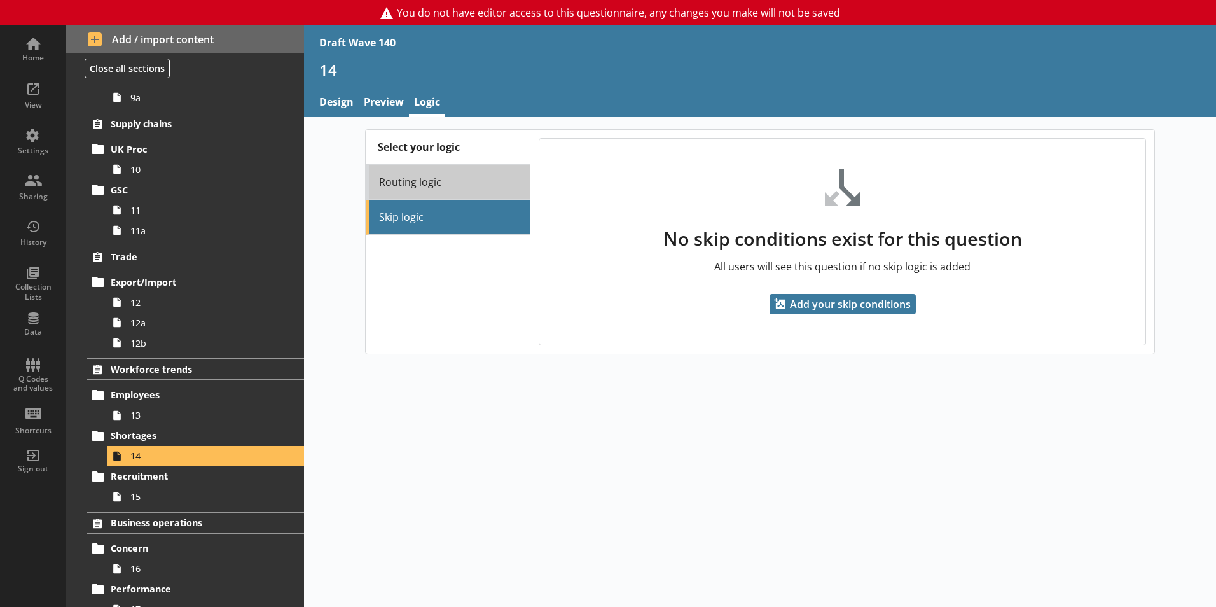
click at [478, 186] on link "Routing logic" at bounding box center [448, 182] width 164 height 35
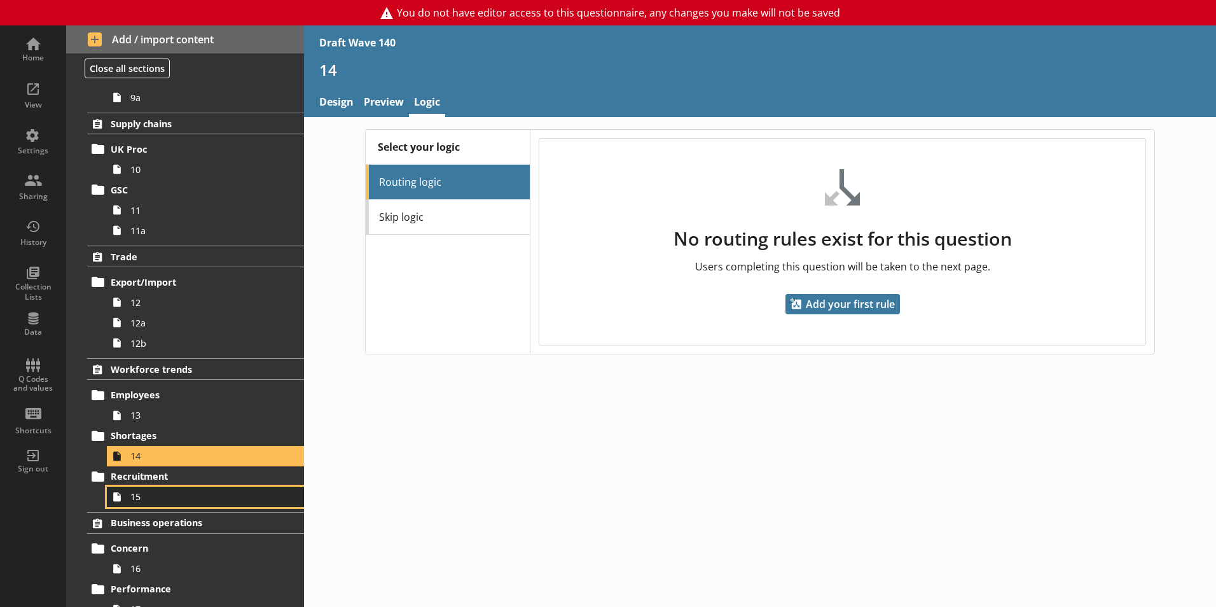
click at [167, 496] on span "15" at bounding box center [200, 497] width 141 height 12
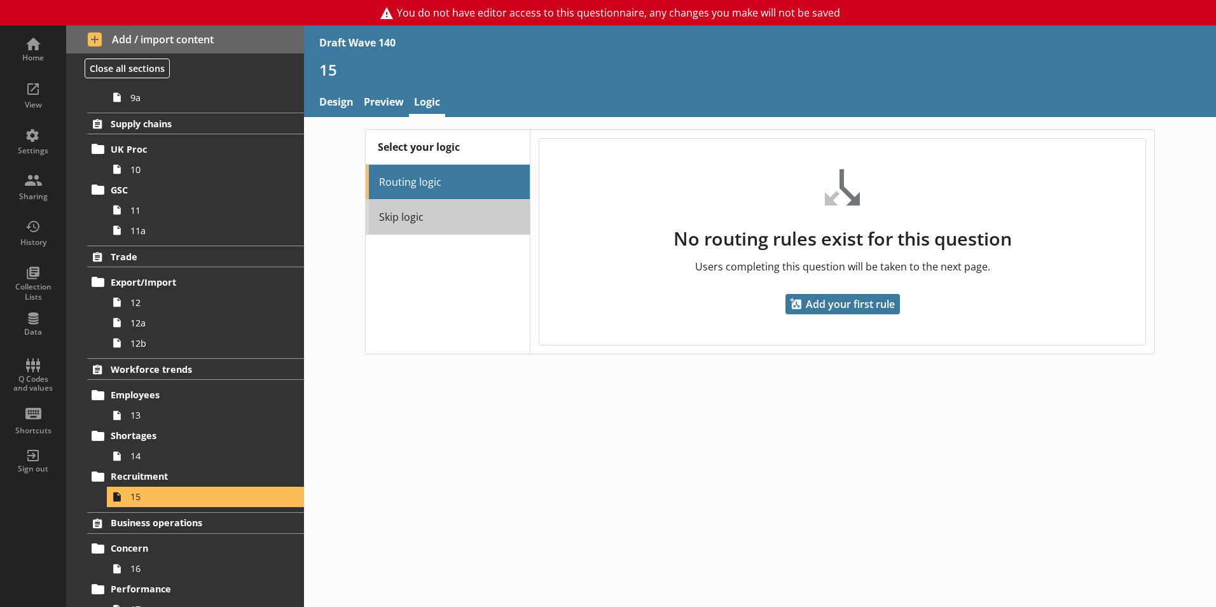
click at [459, 222] on link "Skip logic" at bounding box center [448, 217] width 164 height 35
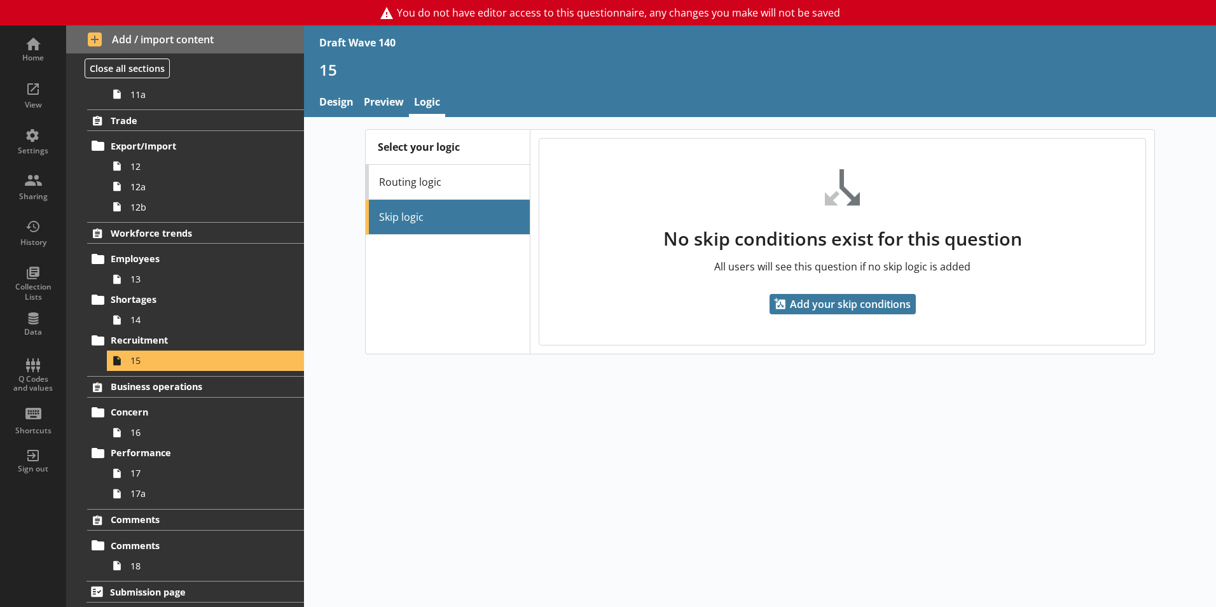
scroll to position [646, 0]
click at [152, 428] on span "16" at bounding box center [200, 432] width 141 height 12
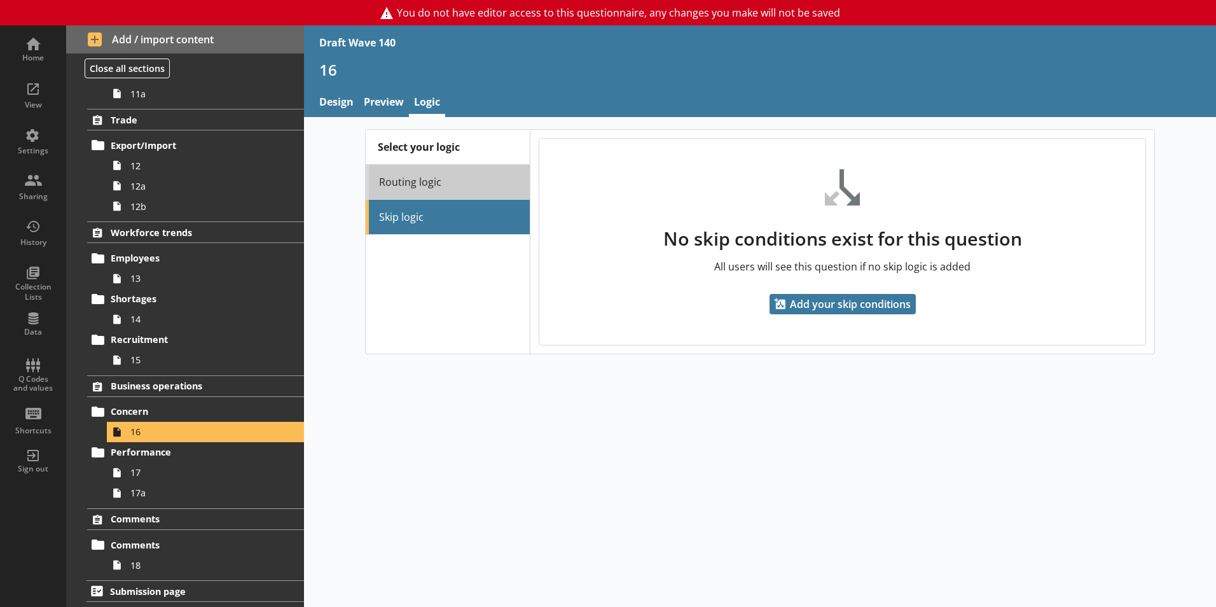
click at [438, 182] on link "Routing logic" at bounding box center [448, 182] width 164 height 35
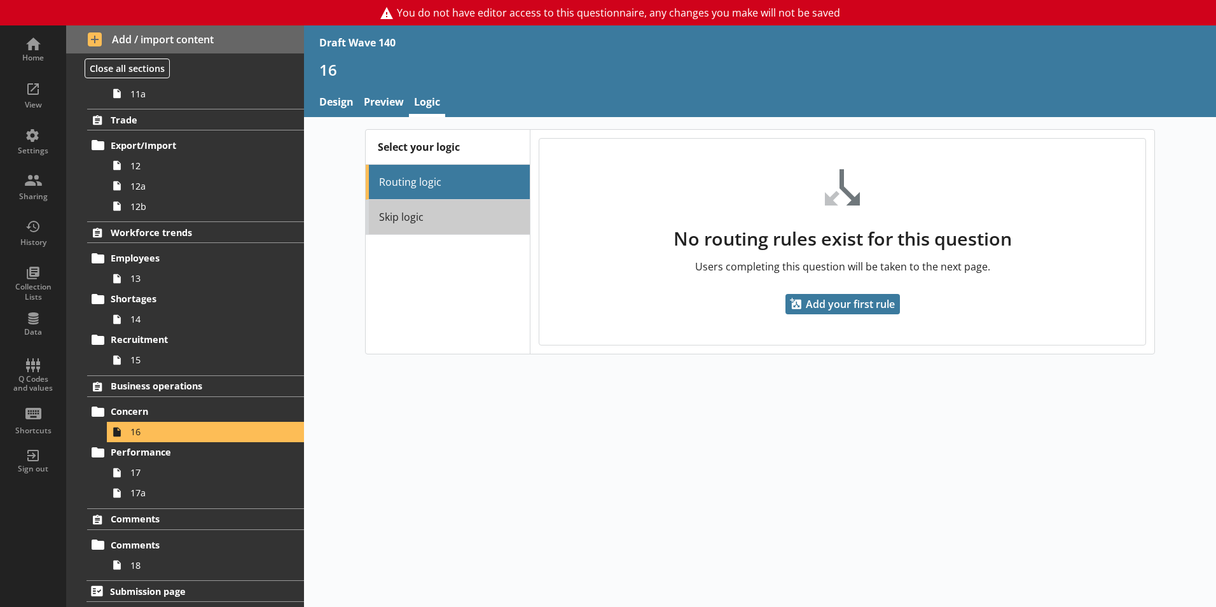
click at [442, 214] on link "Skip logic" at bounding box center [448, 217] width 164 height 35
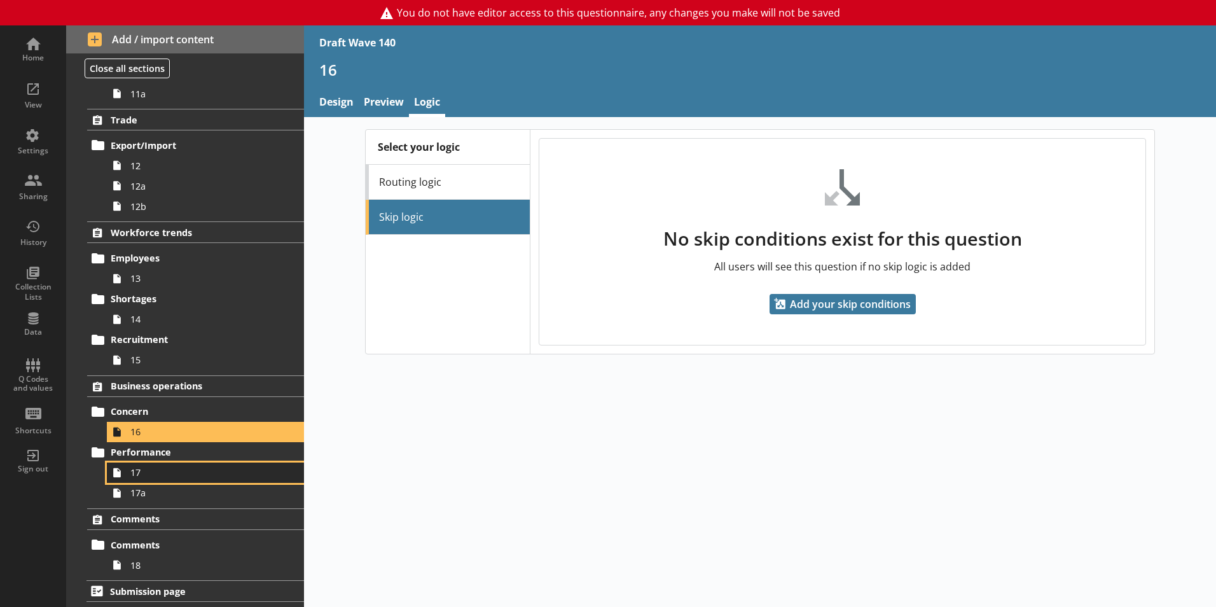
click at [172, 478] on span "17" at bounding box center [200, 472] width 141 height 12
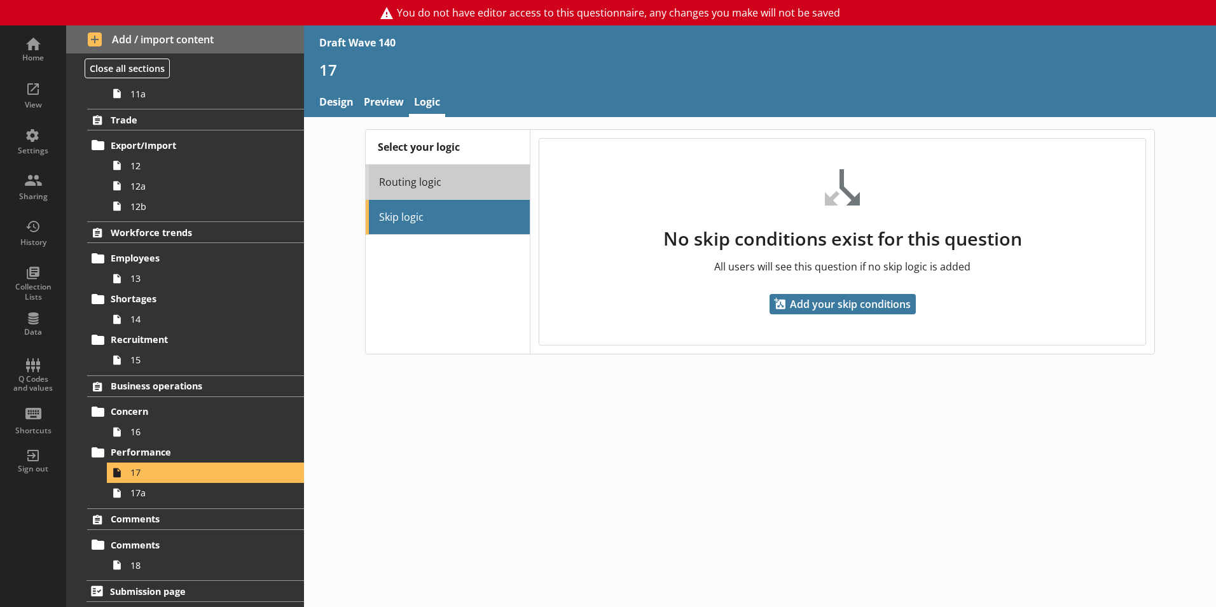
click at [441, 193] on link "Routing logic" at bounding box center [448, 182] width 164 height 35
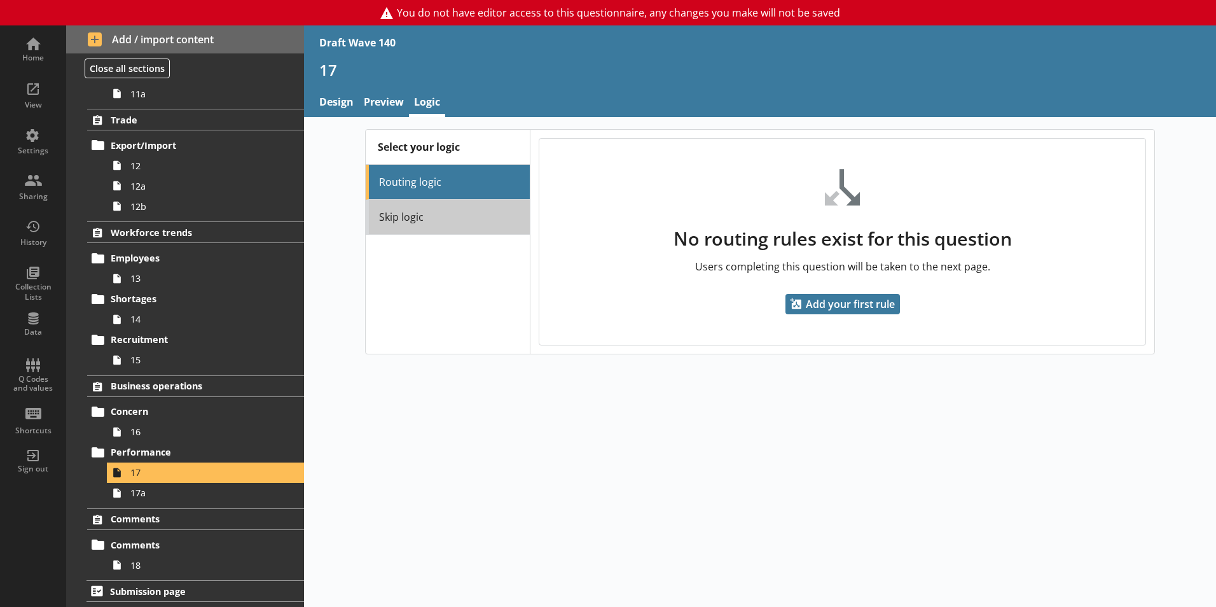
click at [438, 216] on link "Skip logic" at bounding box center [448, 217] width 164 height 35
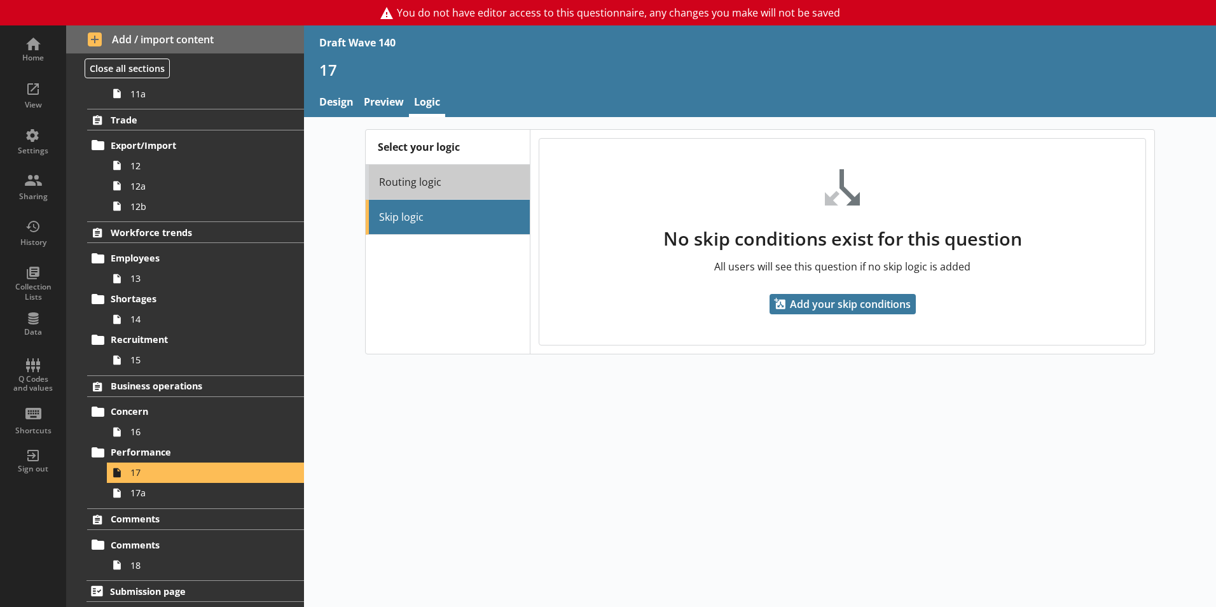
click at [436, 187] on link "Routing logic" at bounding box center [448, 182] width 164 height 35
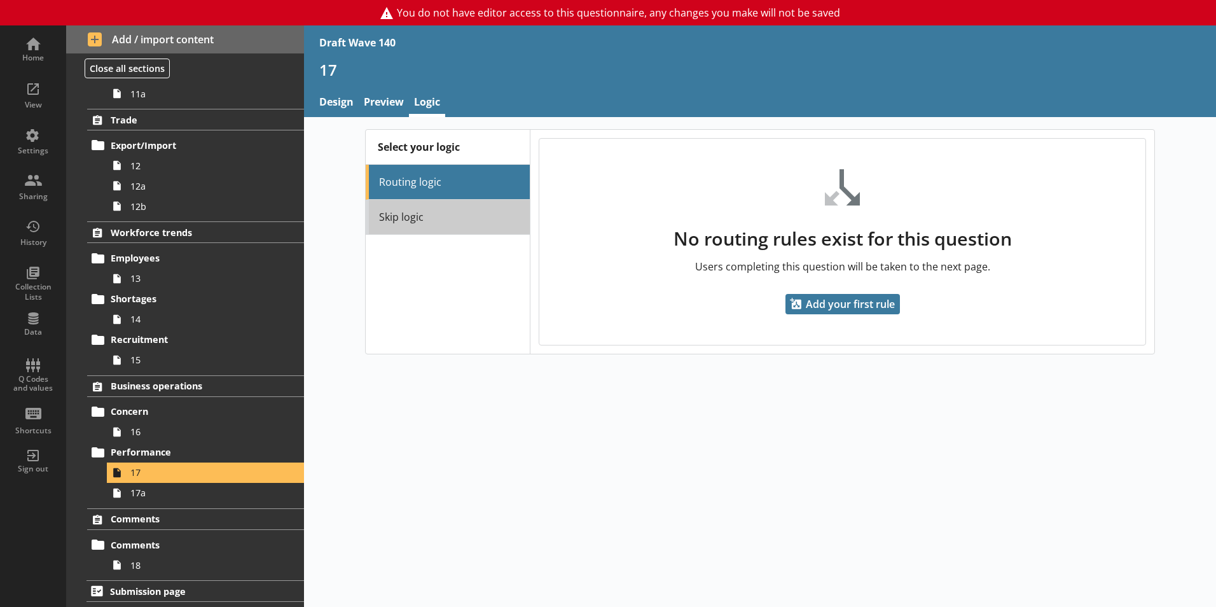
click at [436, 214] on link "Skip logic" at bounding box center [448, 217] width 164 height 35
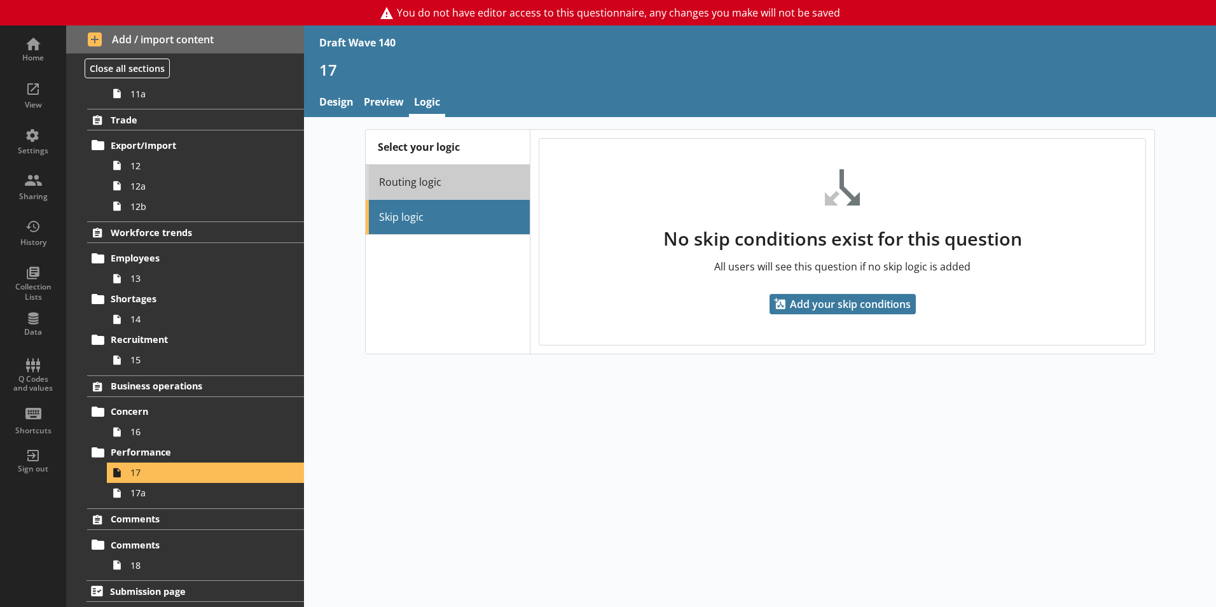
click at [427, 190] on link "Routing logic" at bounding box center [448, 182] width 164 height 35
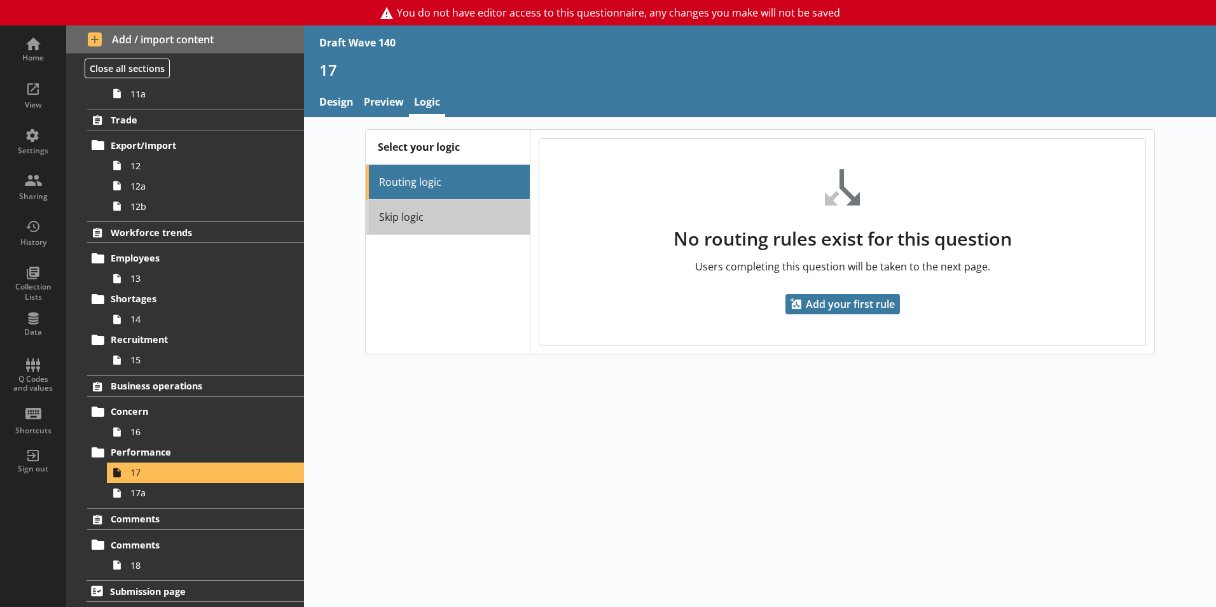
click at [424, 215] on link "Skip logic" at bounding box center [448, 217] width 164 height 35
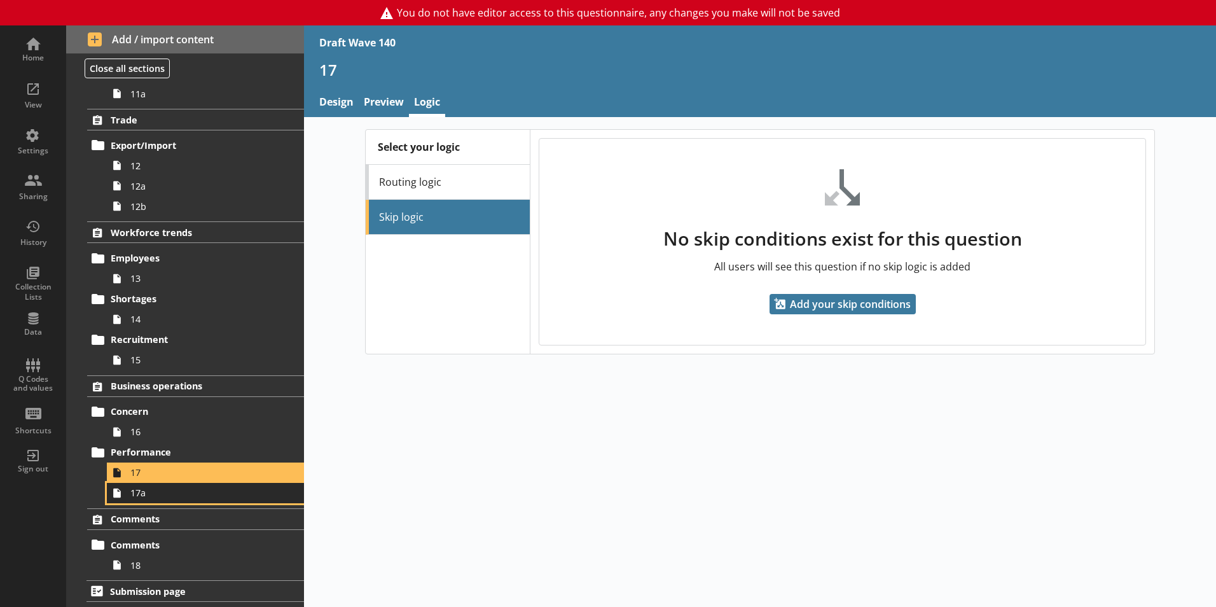
click at [203, 489] on span "17a" at bounding box center [200, 493] width 141 height 12
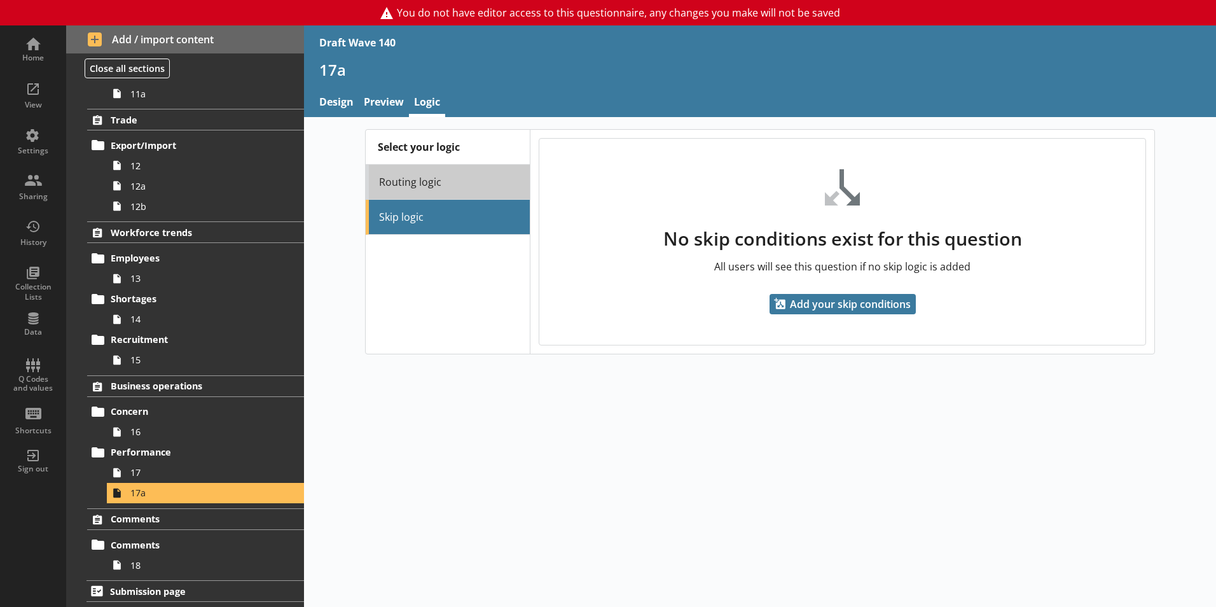
click at [431, 184] on link "Routing logic" at bounding box center [448, 182] width 164 height 35
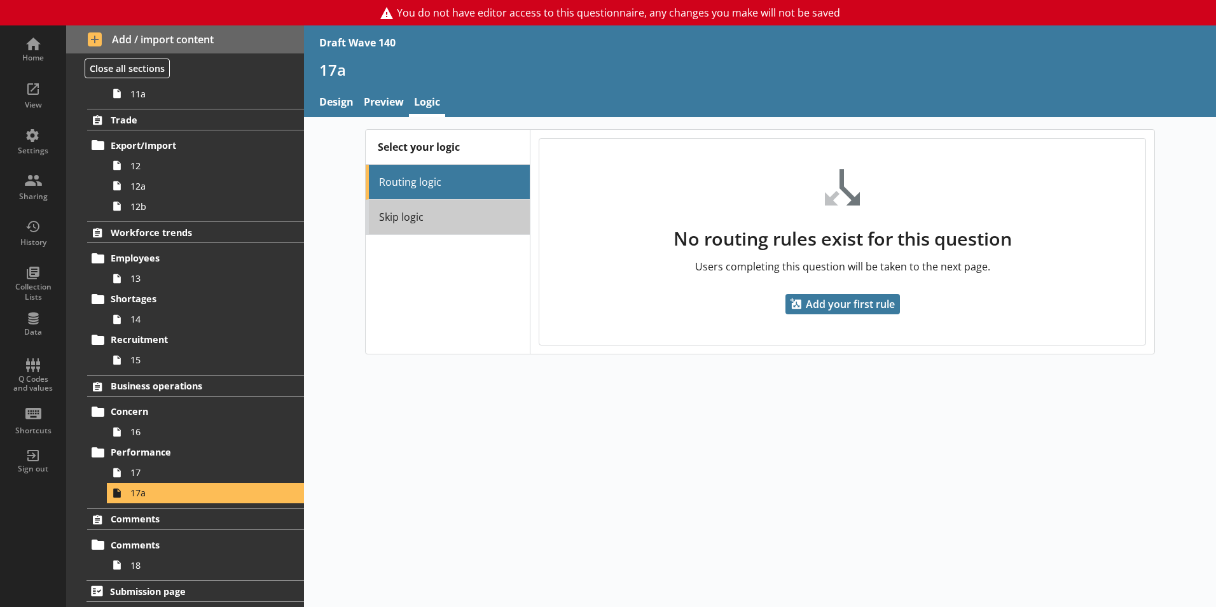
click at [428, 218] on link "Skip logic" at bounding box center [448, 217] width 164 height 35
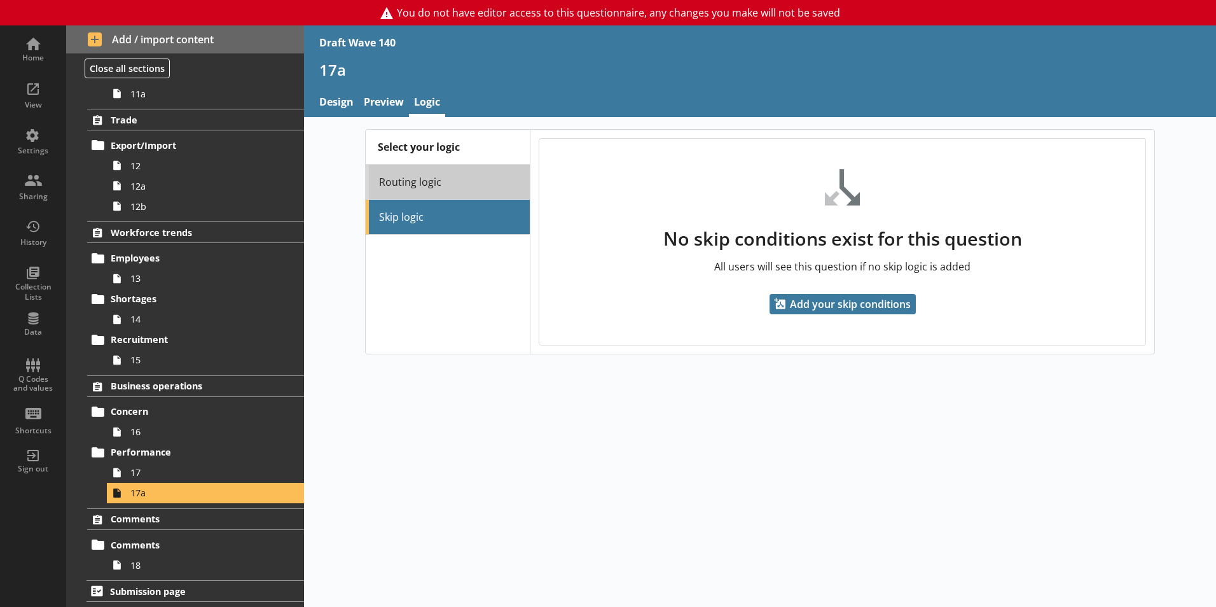
click at [422, 190] on link "Routing logic" at bounding box center [448, 182] width 164 height 35
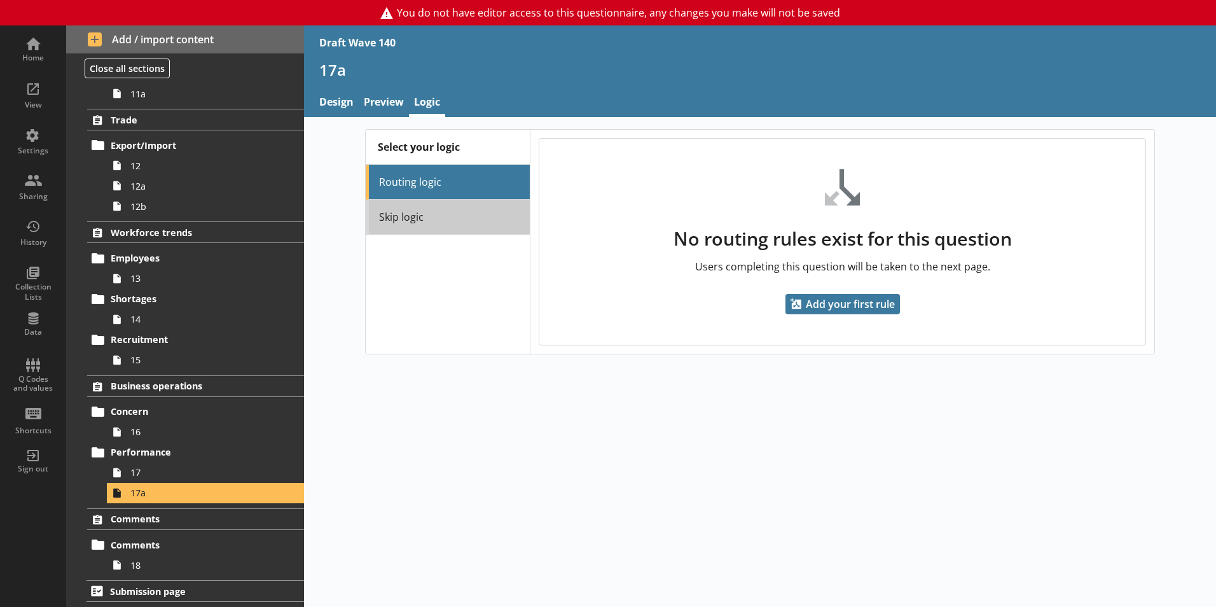
click at [423, 212] on link "Skip logic" at bounding box center [448, 217] width 164 height 35
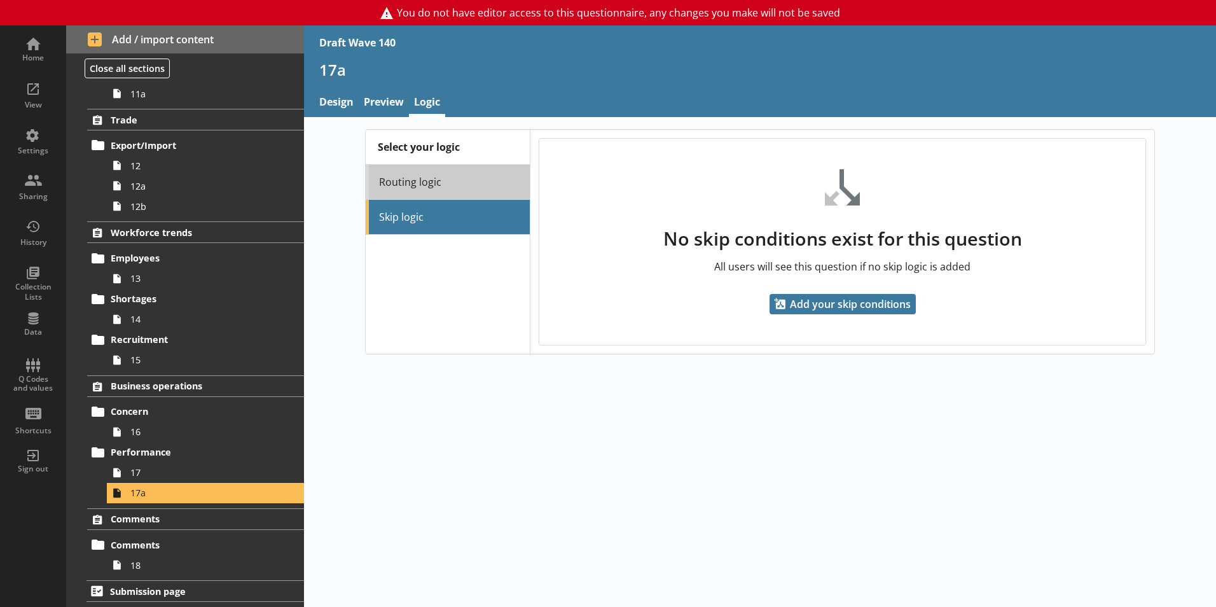
click at [428, 174] on link "Routing logic" at bounding box center [448, 182] width 164 height 35
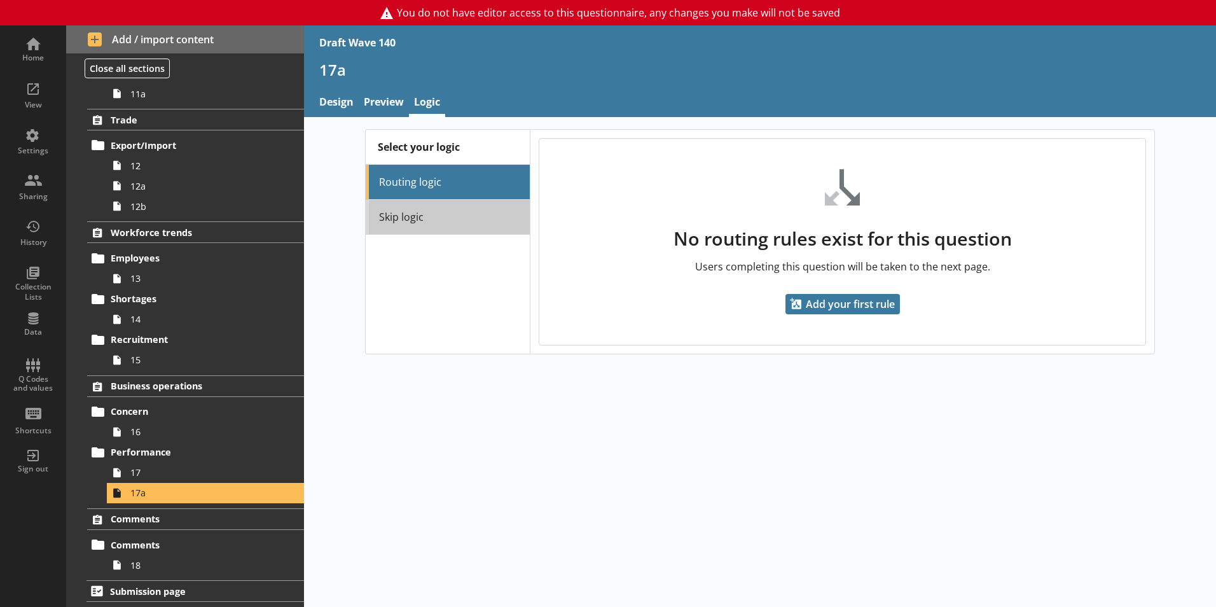
click at [430, 203] on link "Skip logic" at bounding box center [448, 217] width 164 height 35
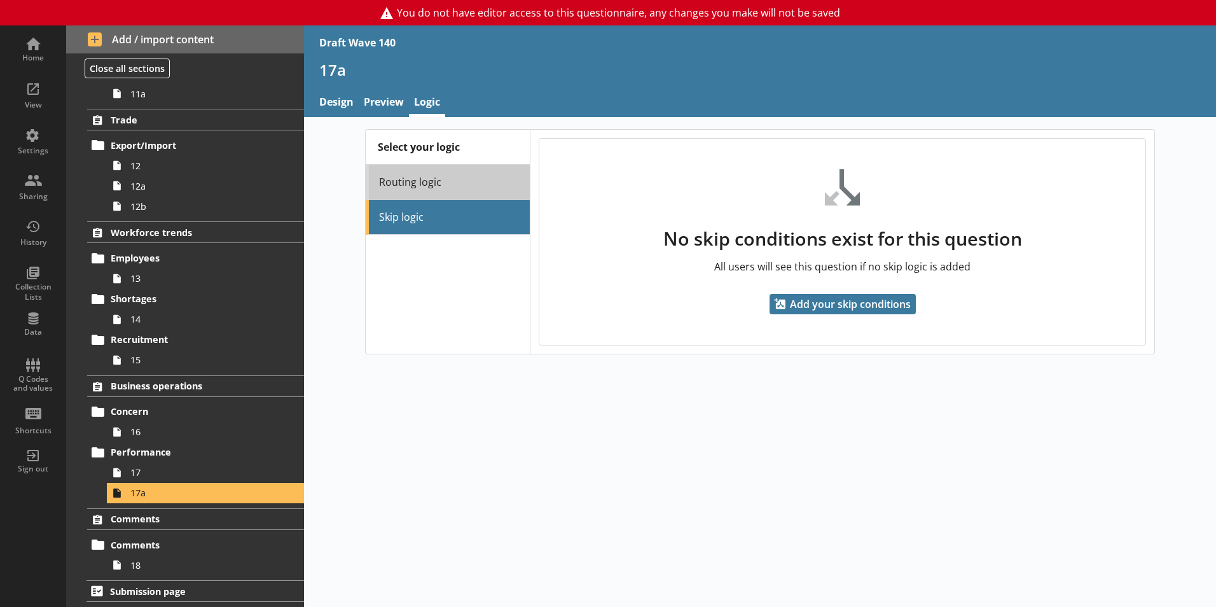
click at [435, 185] on link "Routing logic" at bounding box center [448, 182] width 164 height 35
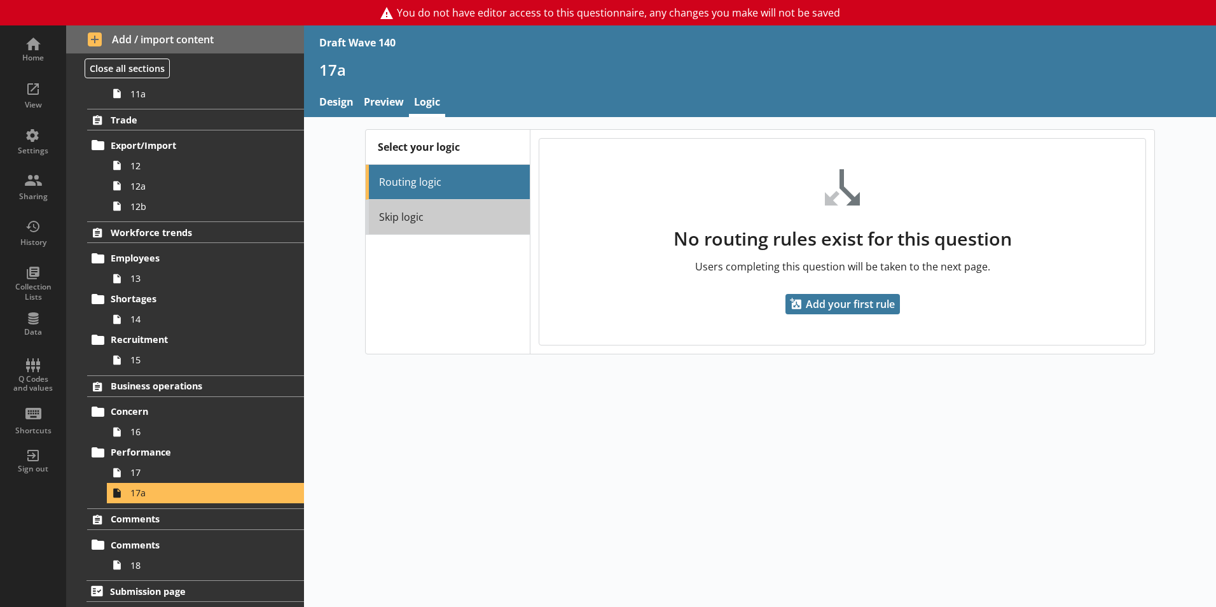
click at [435, 212] on link "Skip logic" at bounding box center [448, 217] width 164 height 35
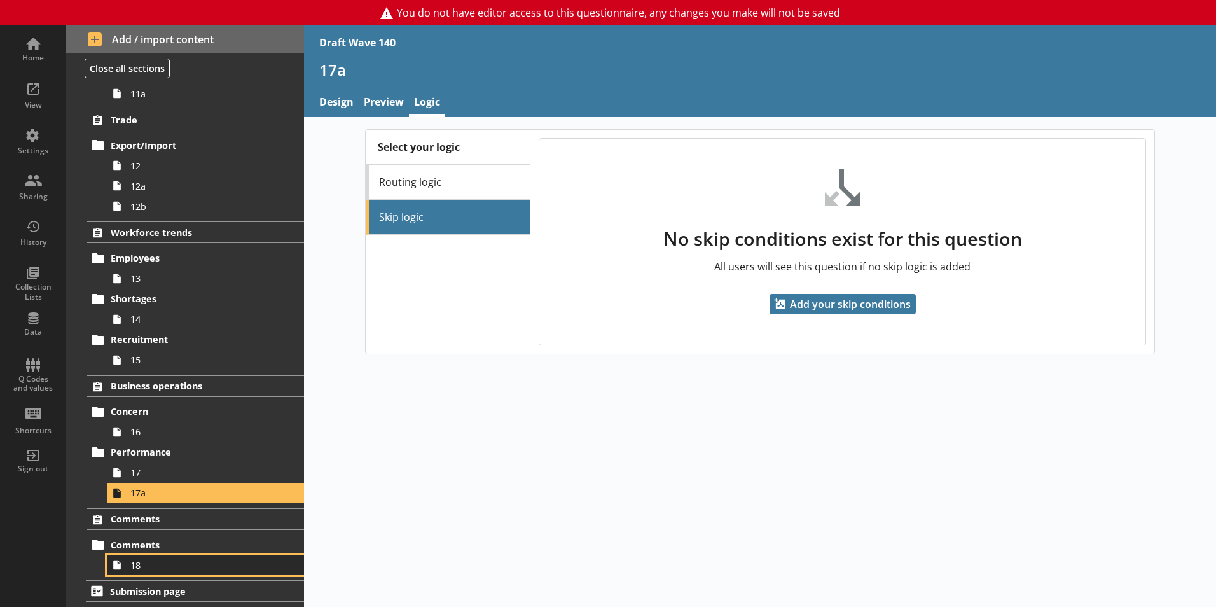
click at [150, 564] on span "18" at bounding box center [200, 565] width 141 height 12
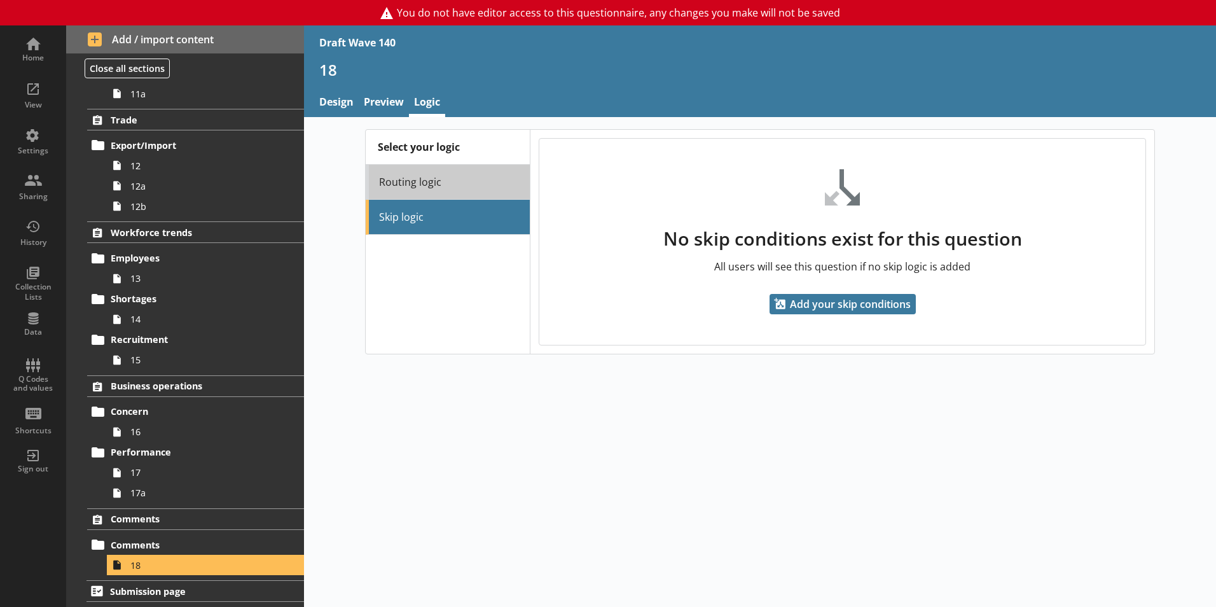
click at [461, 186] on link "Routing logic" at bounding box center [448, 182] width 164 height 35
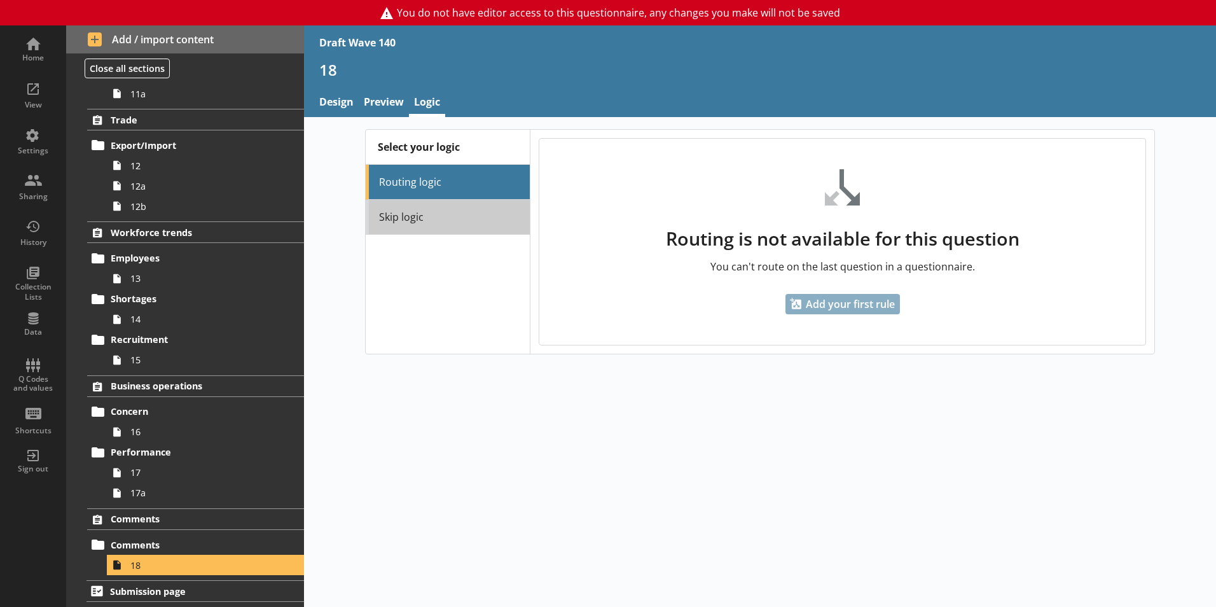
click at [457, 213] on link "Skip logic" at bounding box center [448, 217] width 164 height 35
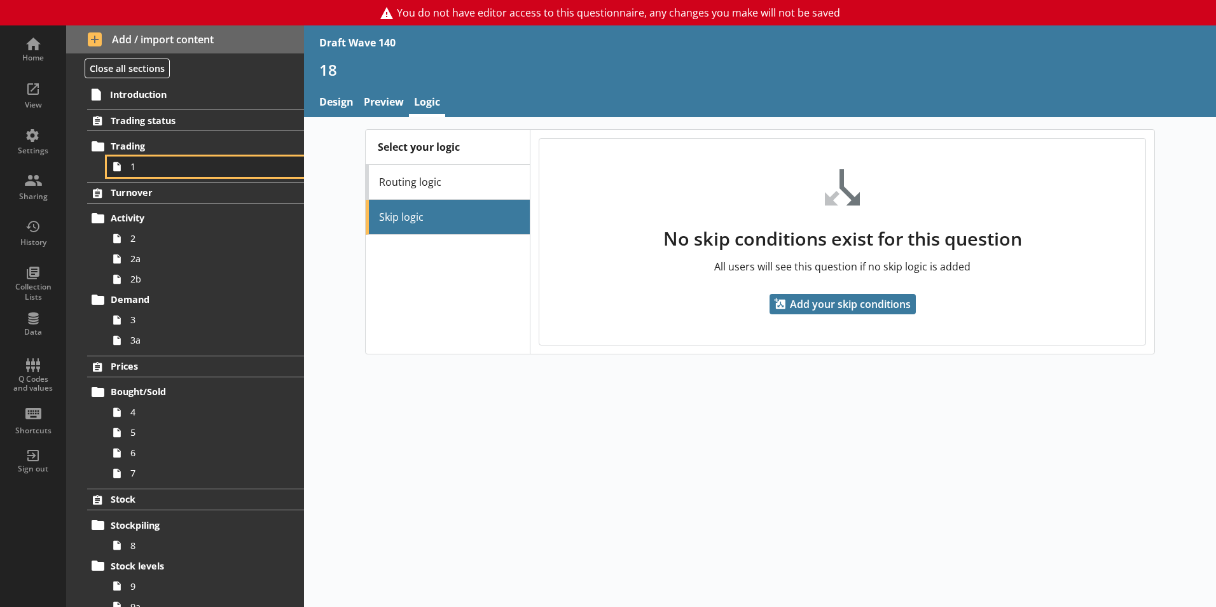
click at [160, 173] on link "1" at bounding box center [205, 167] width 197 height 20
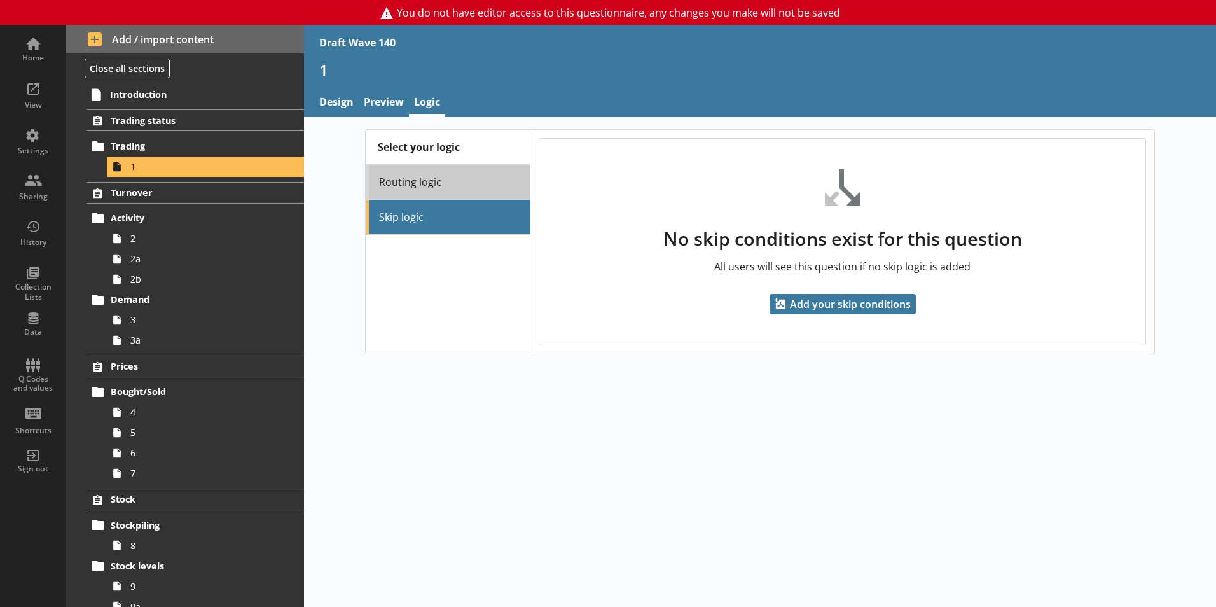
click at [422, 192] on link "Routing logic" at bounding box center [448, 182] width 164 height 35
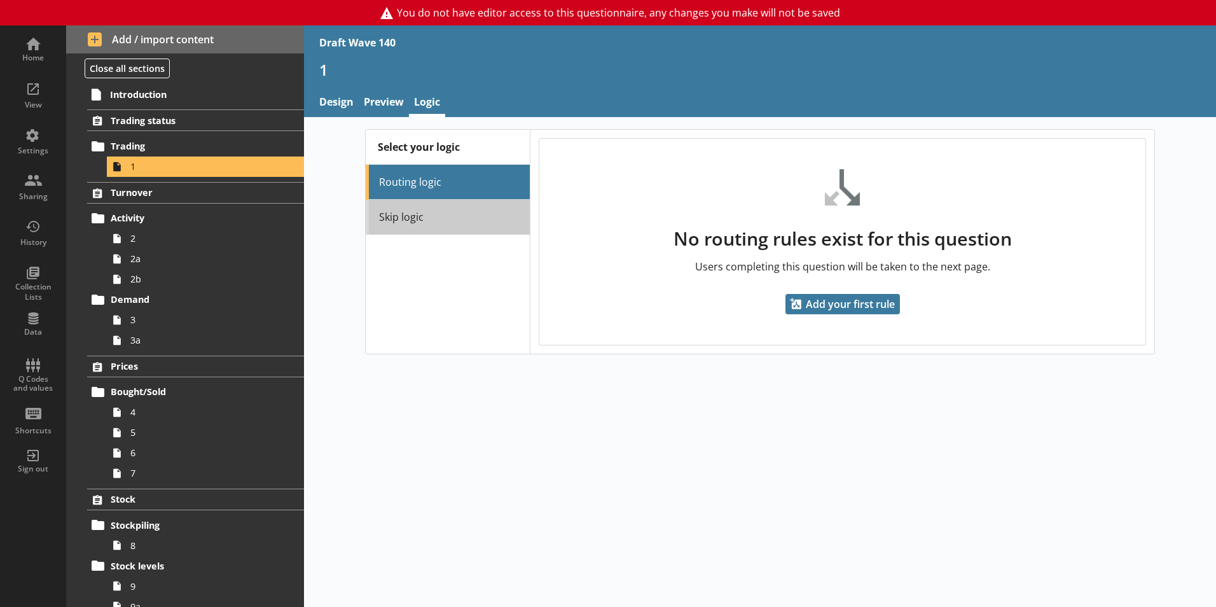
click at [424, 214] on link "Skip logic" at bounding box center [448, 217] width 164 height 35
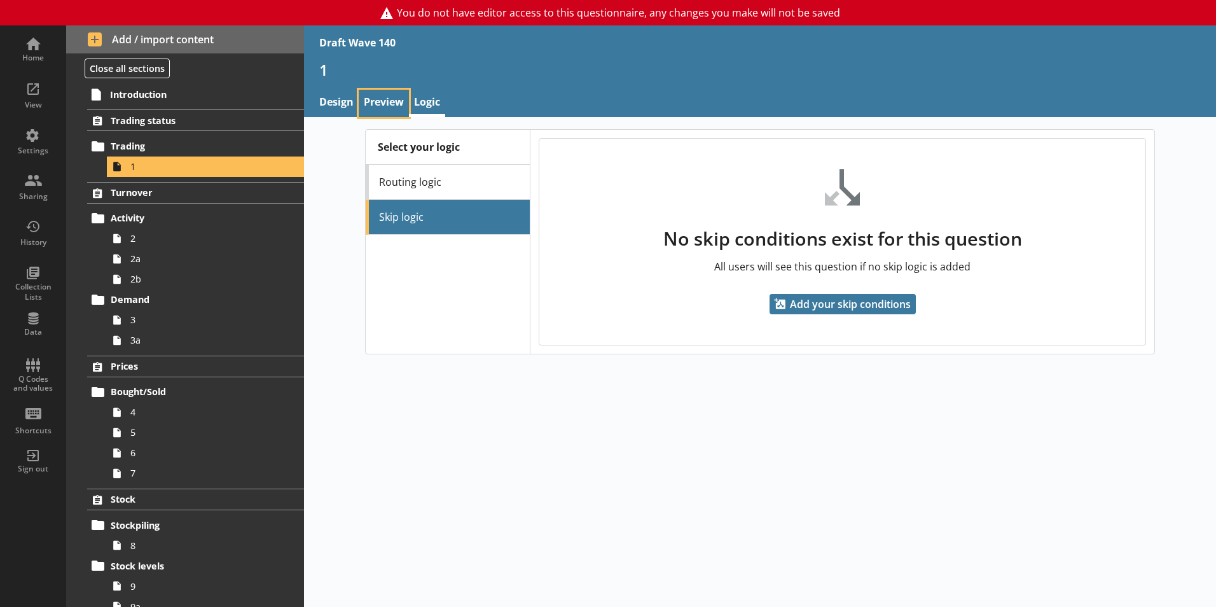
click at [368, 106] on link "Preview" at bounding box center [384, 103] width 50 height 27
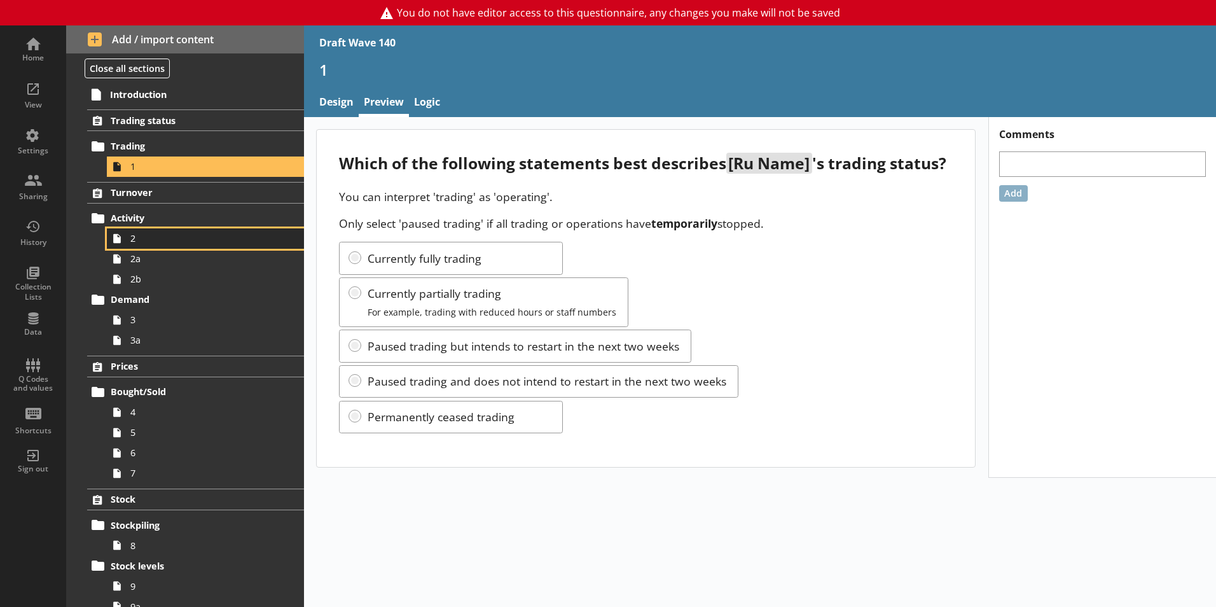
click at [185, 243] on span "2" at bounding box center [200, 238] width 141 height 12
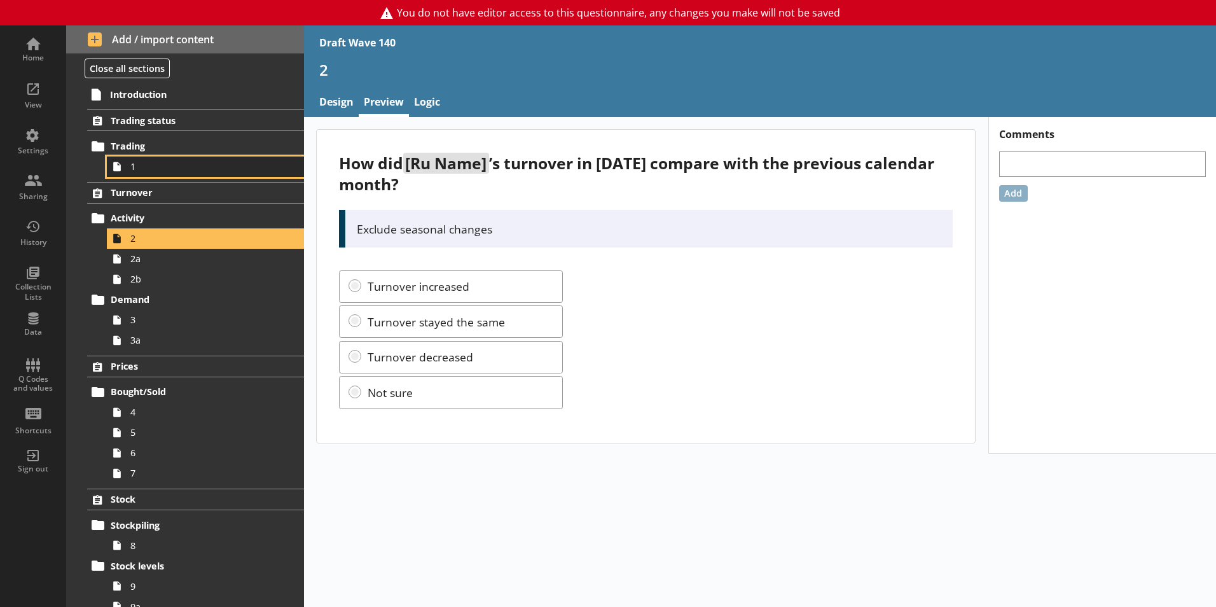
click at [186, 168] on span "1" at bounding box center [200, 166] width 141 height 12
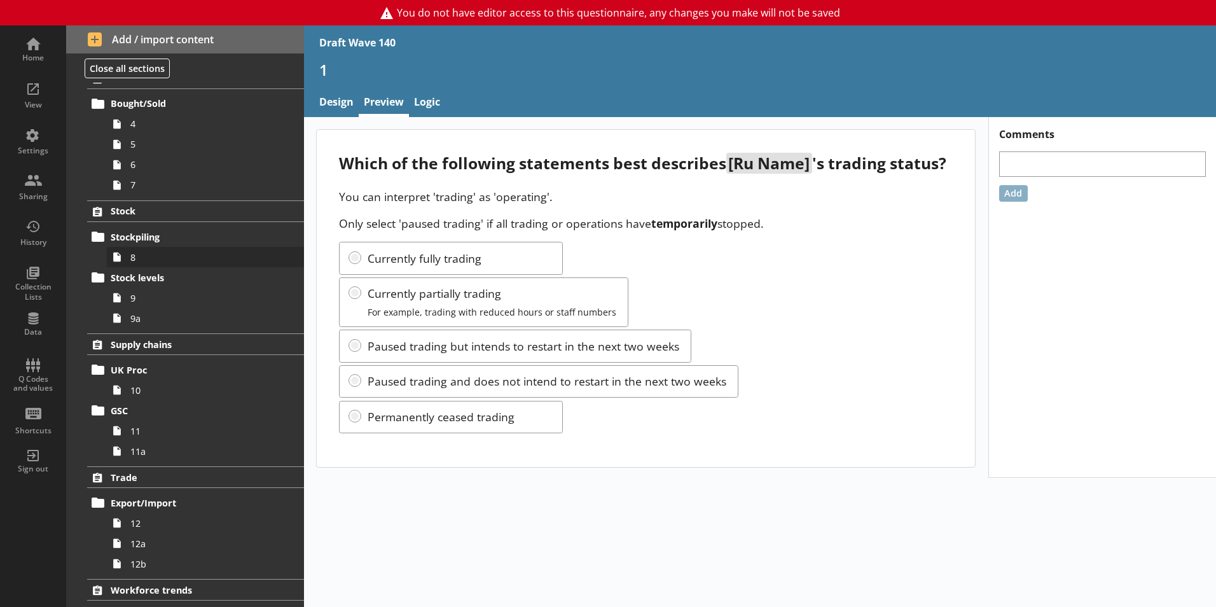
scroll to position [318, 0]
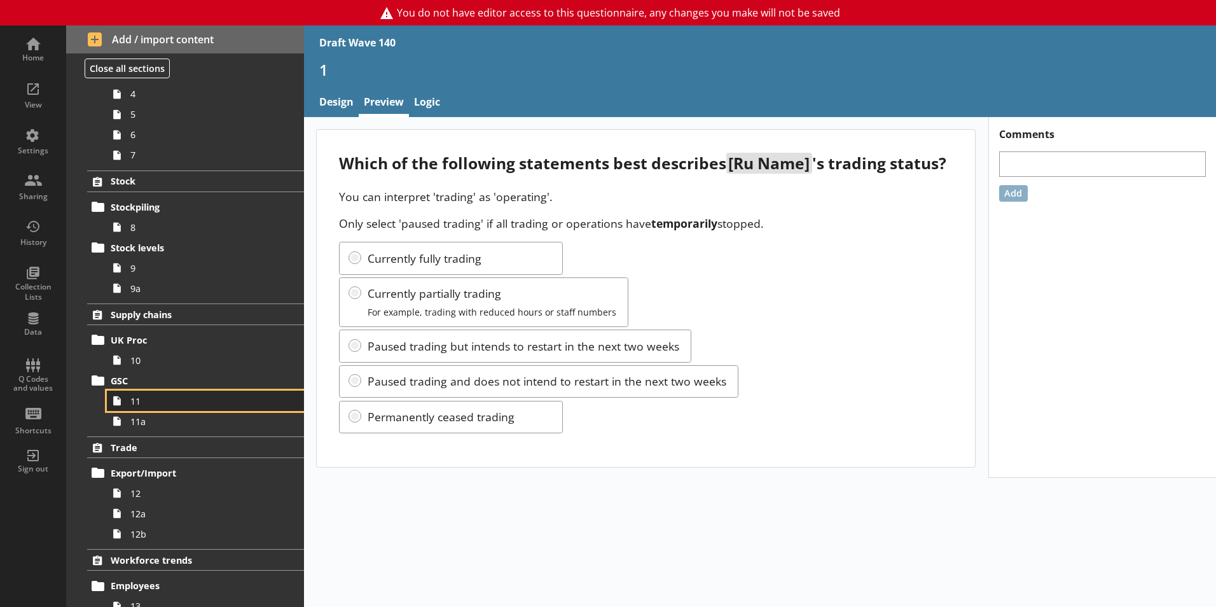
click at [174, 403] on span "11" at bounding box center [200, 401] width 141 height 12
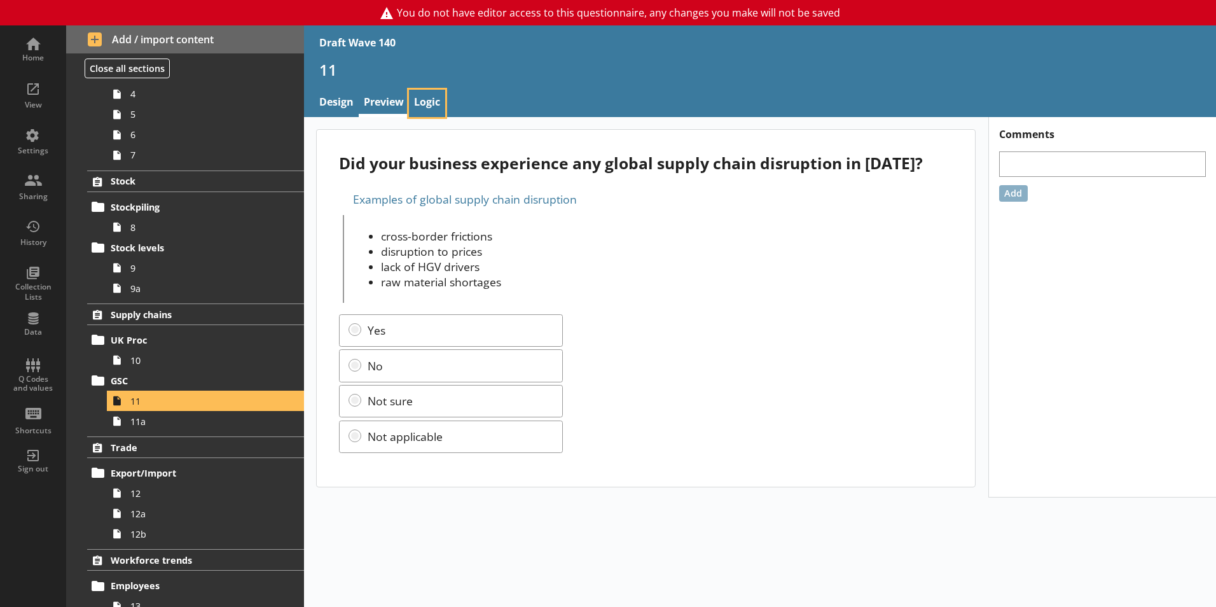
click at [441, 104] on link "Logic" at bounding box center [427, 103] width 36 height 27
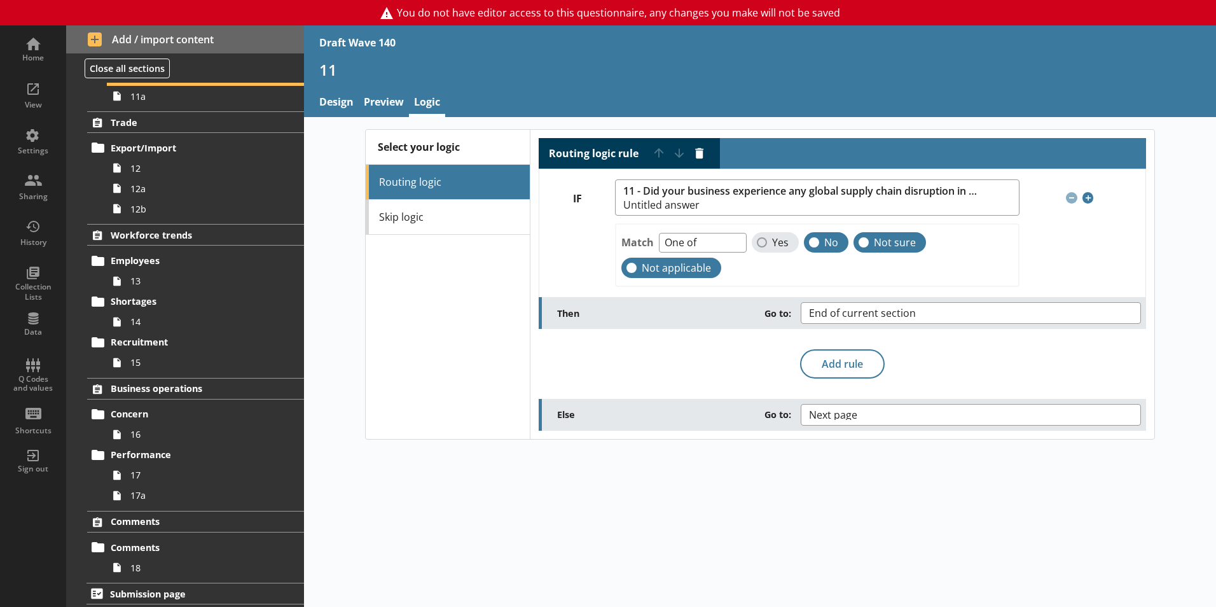
scroll to position [646, 0]
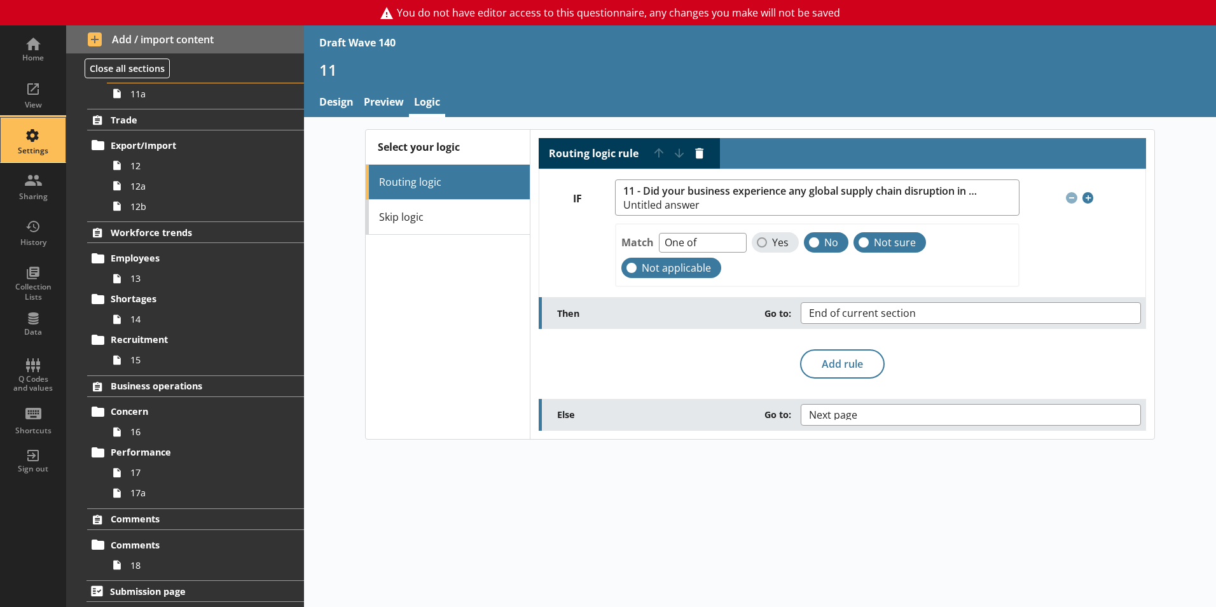
click at [43, 155] on div "Settings" at bounding box center [33, 151] width 45 height 10
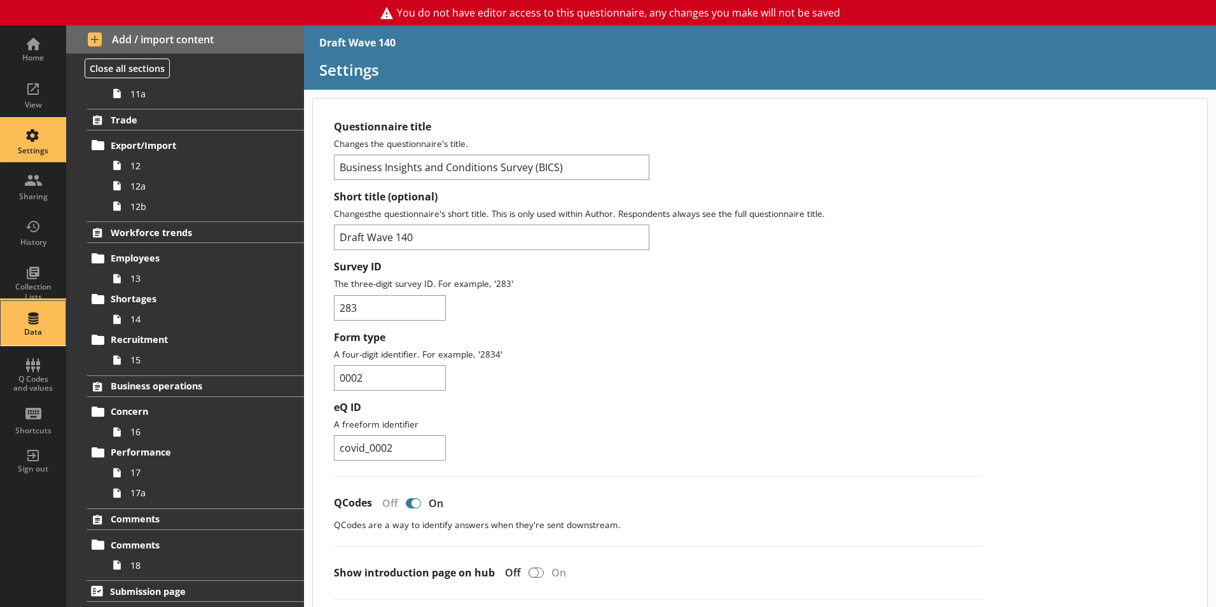
click at [33, 327] on div "Data" at bounding box center [33, 332] width 45 height 10
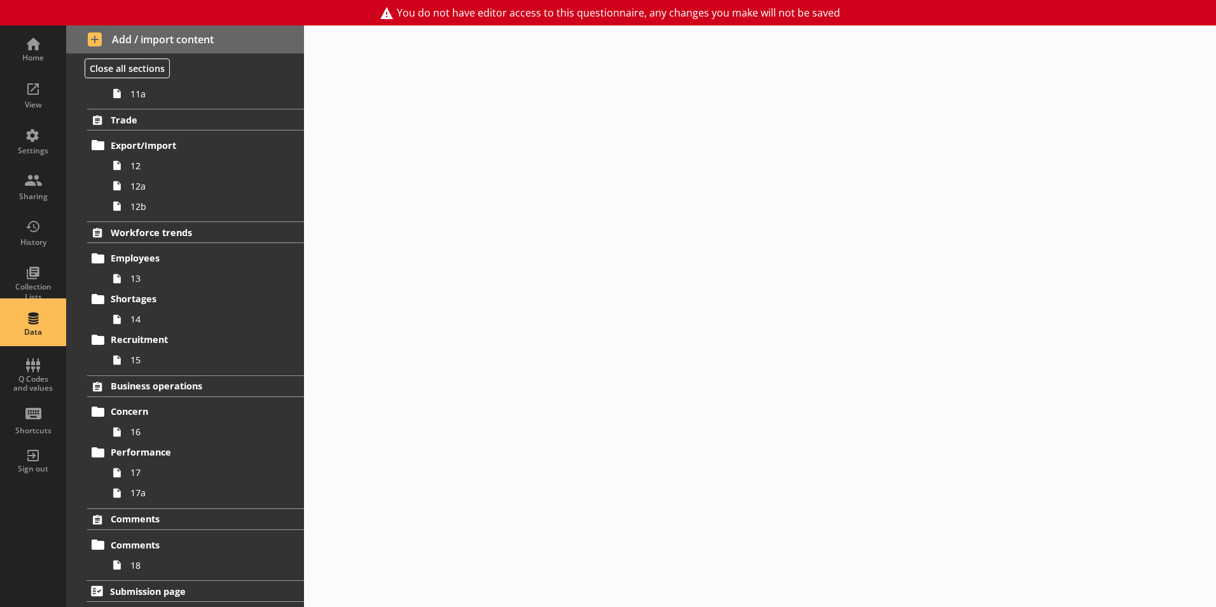
select select "Text_Optional"
select select "Date"
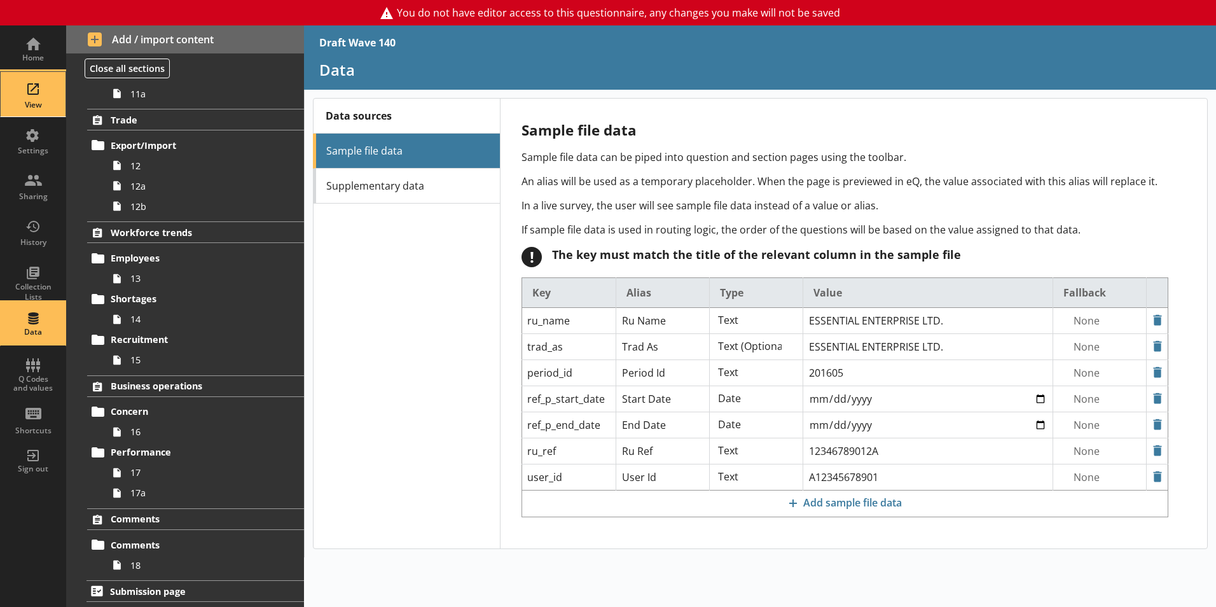
click at [32, 102] on div "View" at bounding box center [33, 105] width 45 height 10
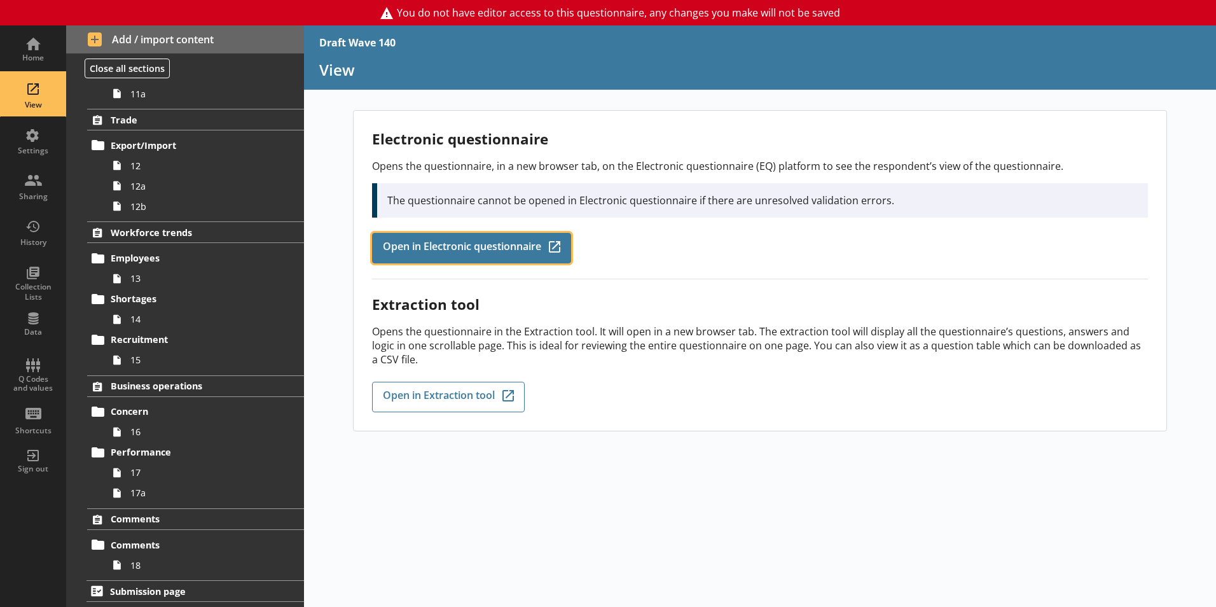
click at [501, 246] on span "Open in Electronic questionnaire" at bounding box center [462, 248] width 158 height 14
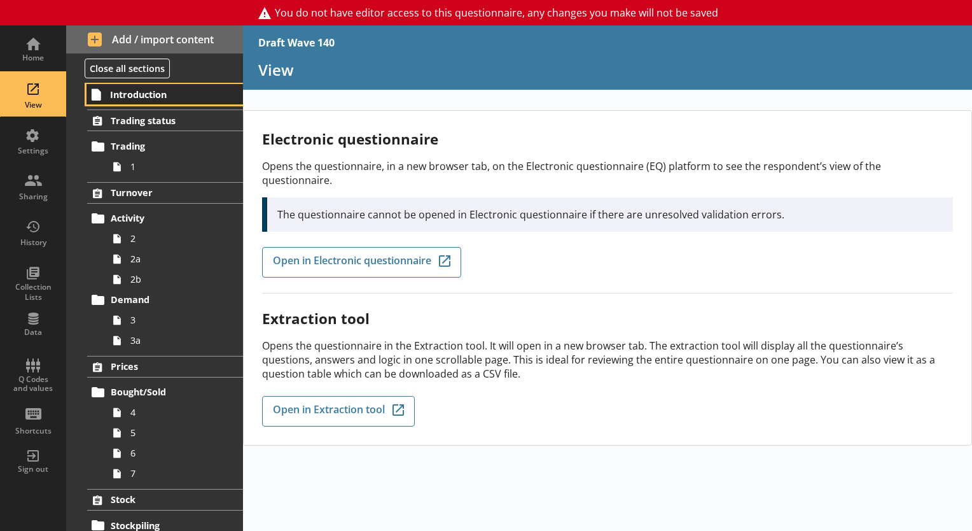
click at [155, 93] on span "Introduction" at bounding box center [165, 94] width 111 height 12
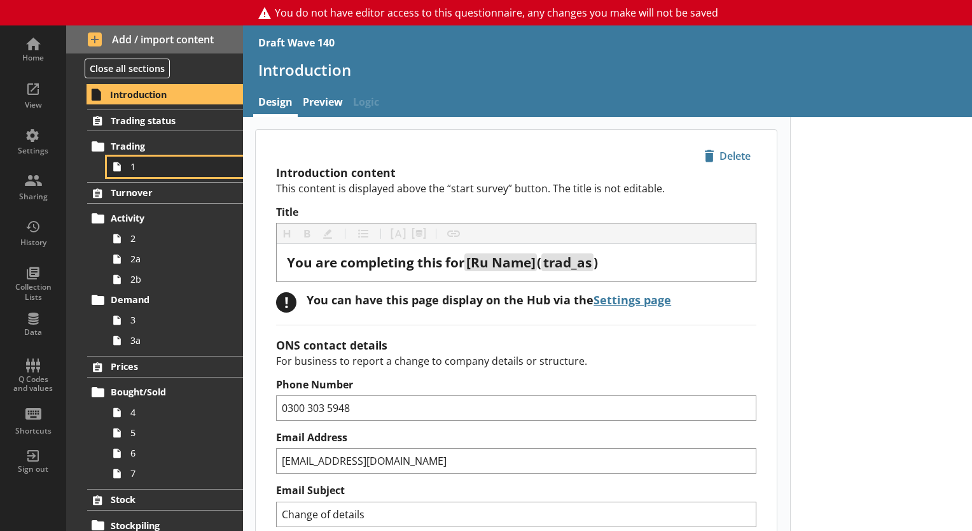
click at [146, 160] on span "1" at bounding box center [177, 166] width 95 height 12
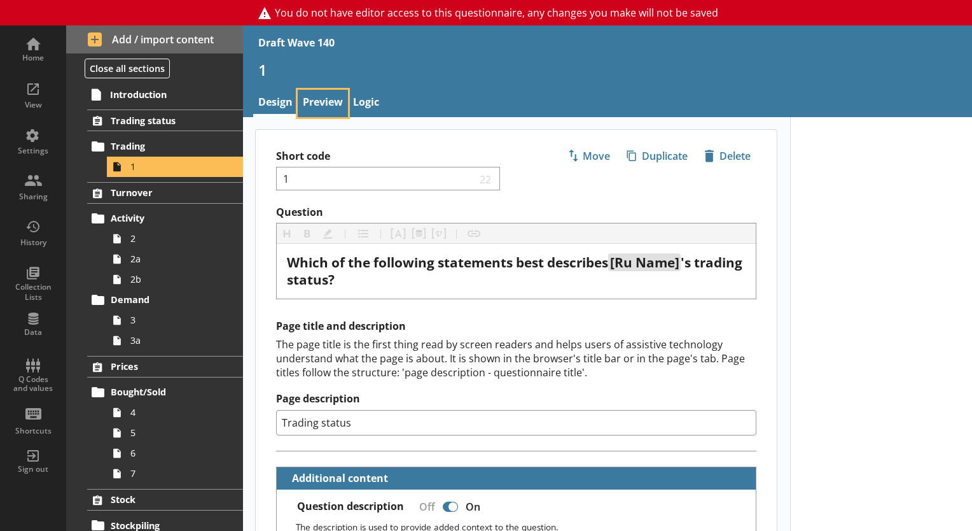
click at [332, 111] on link "Preview" at bounding box center [323, 103] width 50 height 27
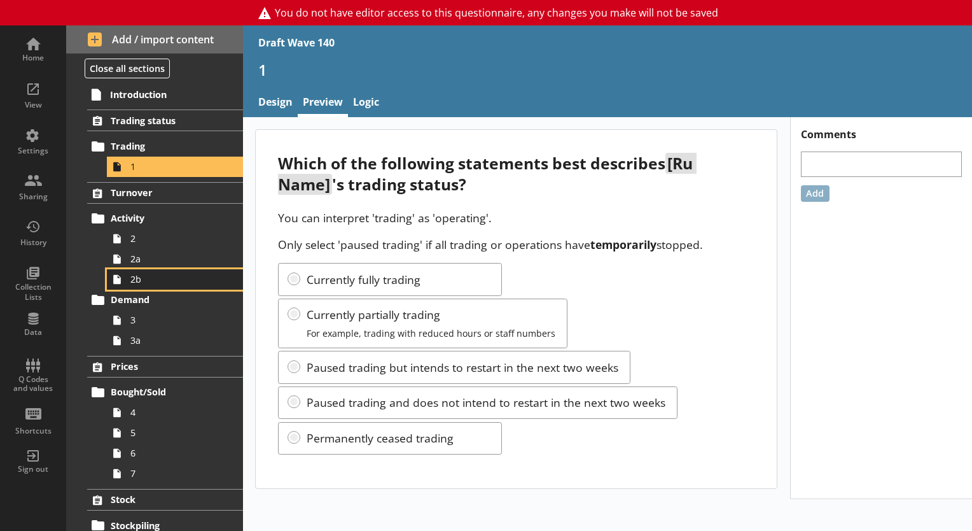
click at [164, 269] on link "2b" at bounding box center [175, 279] width 136 height 20
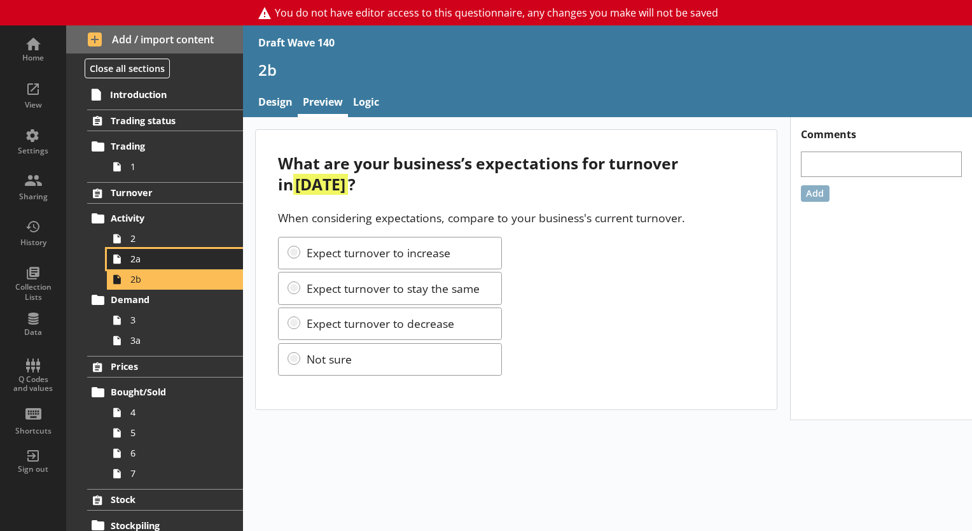
click at [160, 258] on span "2a" at bounding box center [177, 259] width 95 height 12
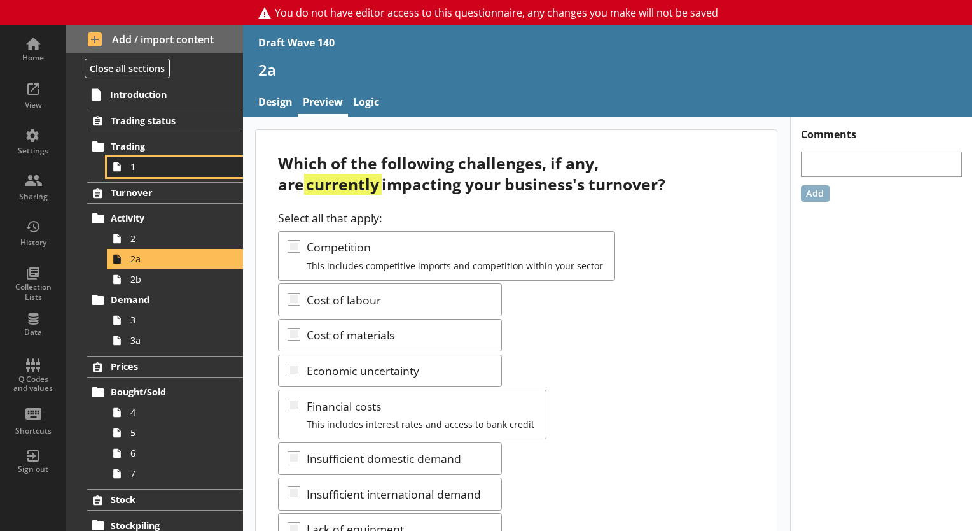
click at [146, 173] on link "1" at bounding box center [175, 167] width 136 height 20
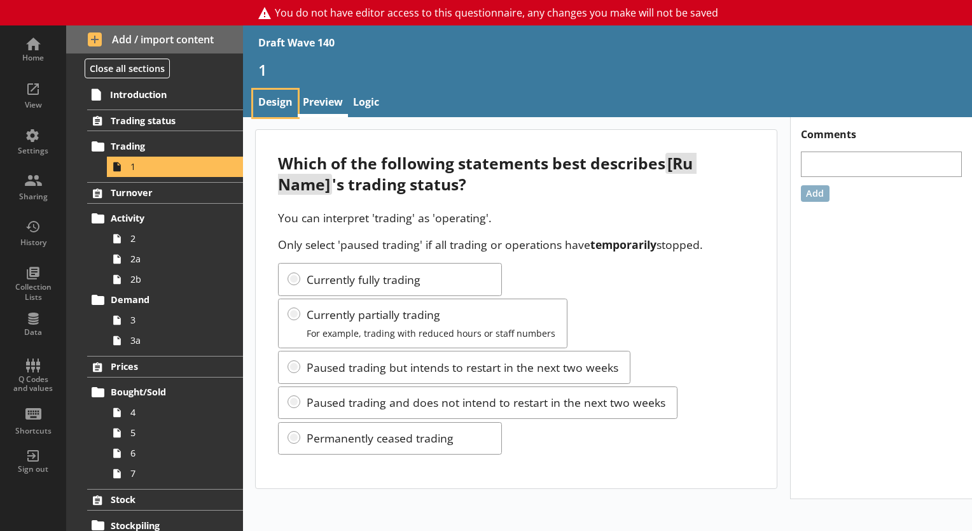
click at [272, 103] on link "Design" at bounding box center [275, 103] width 45 height 27
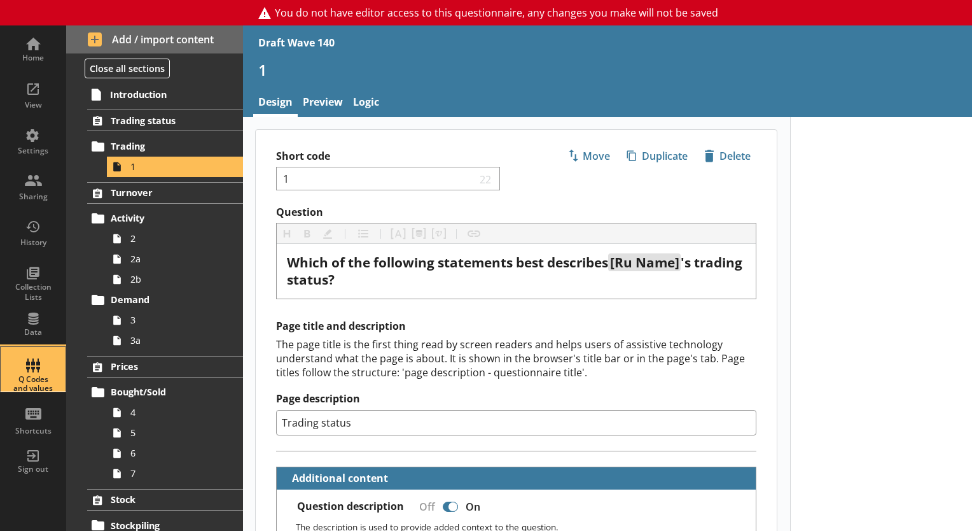
click at [34, 365] on div "Q Codes and values" at bounding box center [33, 369] width 45 height 45
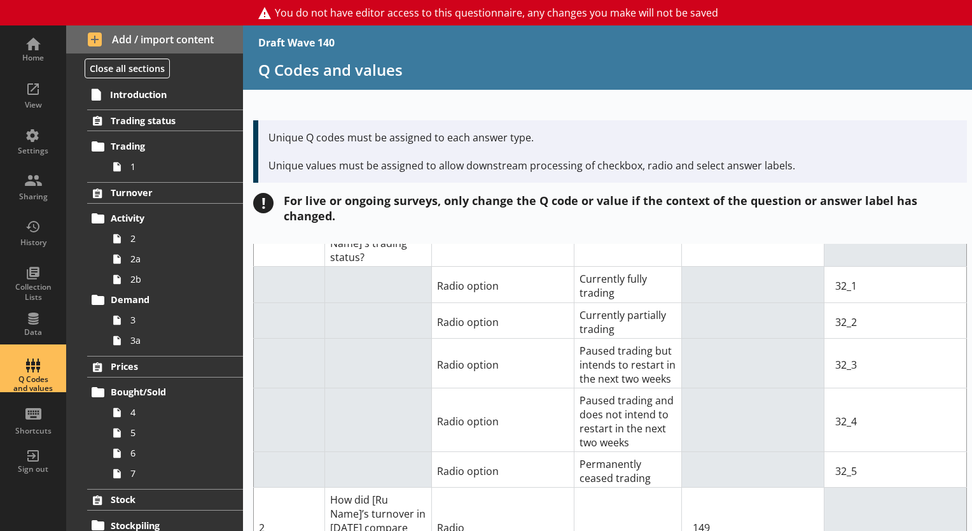
scroll to position [191, 0]
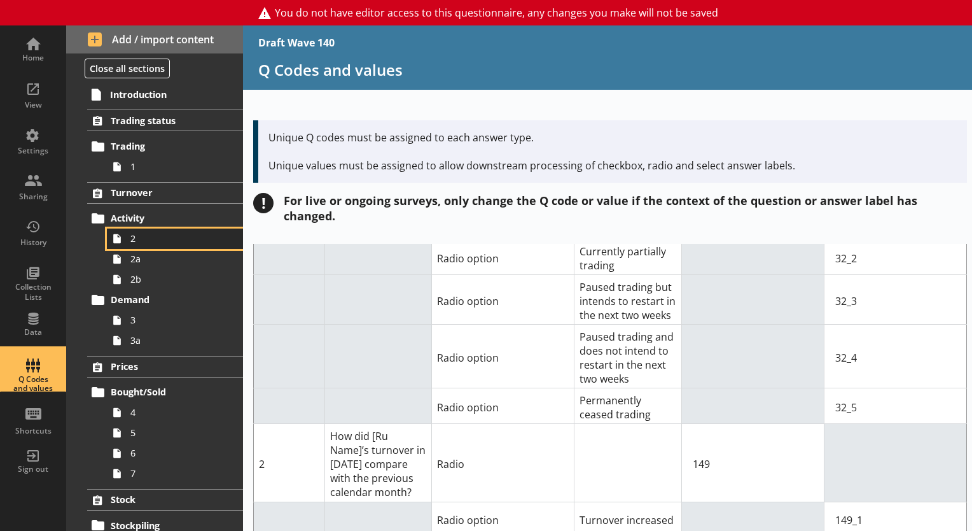
click at [125, 234] on icon at bounding box center [117, 238] width 20 height 20
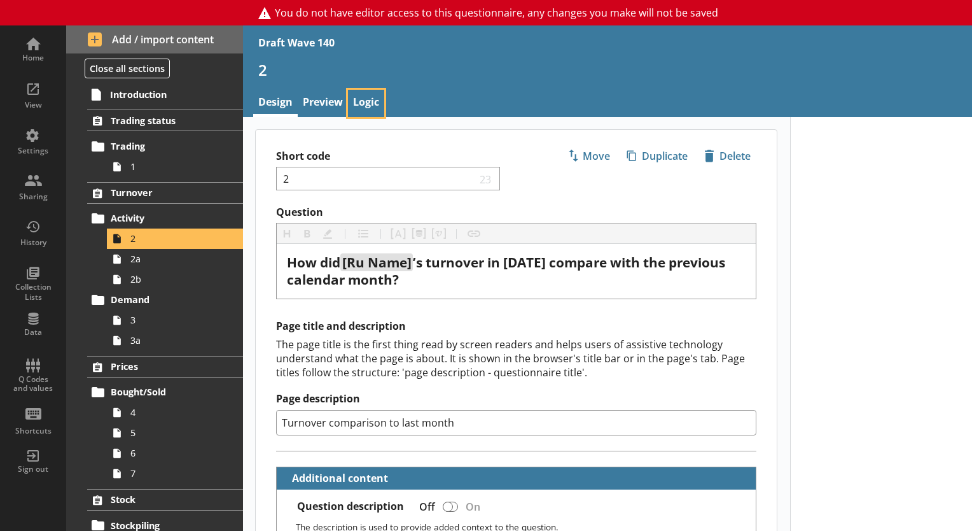
click at [365, 98] on link "Logic" at bounding box center [366, 103] width 36 height 27
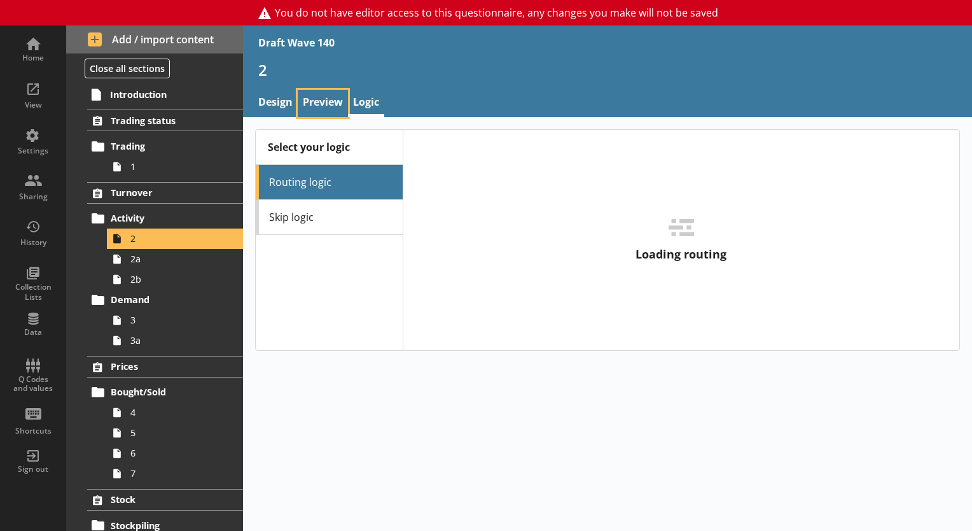
click at [324, 102] on link "Preview" at bounding box center [323, 103] width 50 height 27
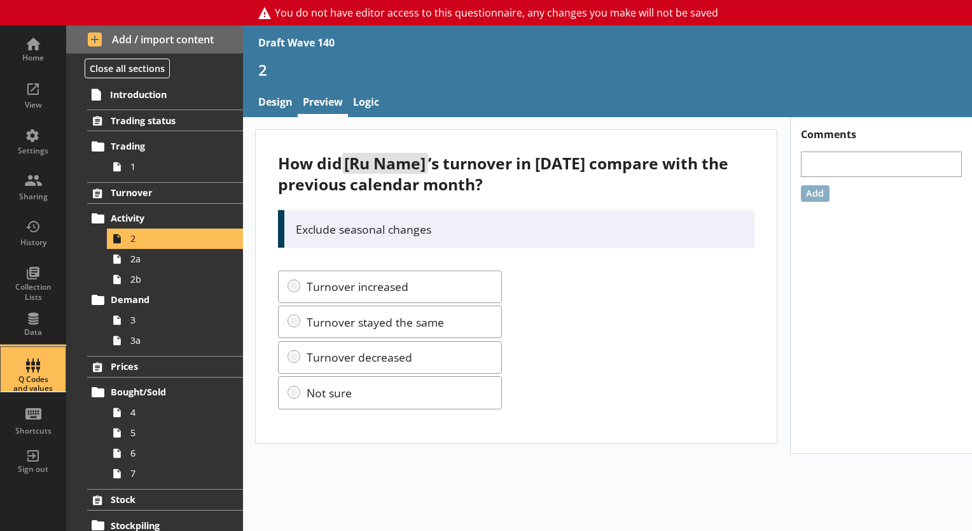
click at [32, 380] on div "Q Codes and values" at bounding box center [33, 384] width 45 height 18
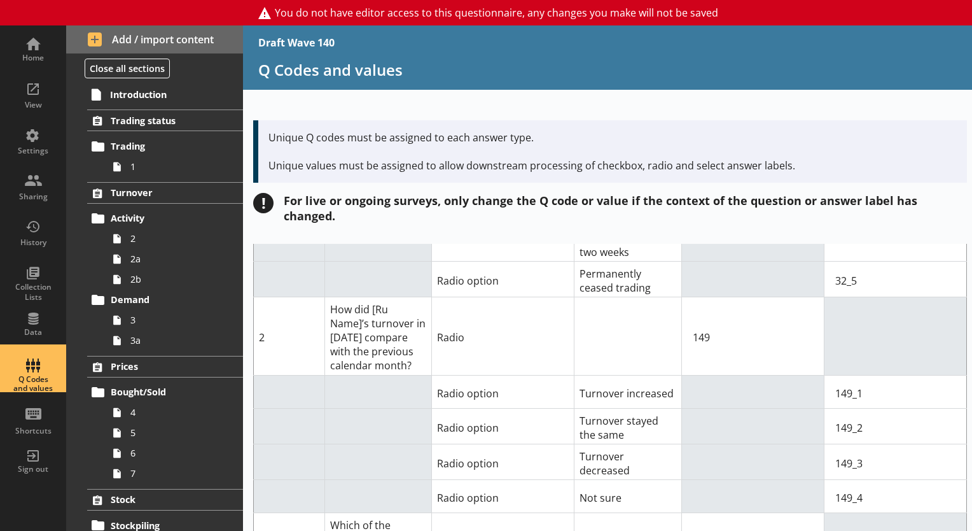
scroll to position [318, 0]
click at [146, 267] on link "2a" at bounding box center [175, 259] width 136 height 20
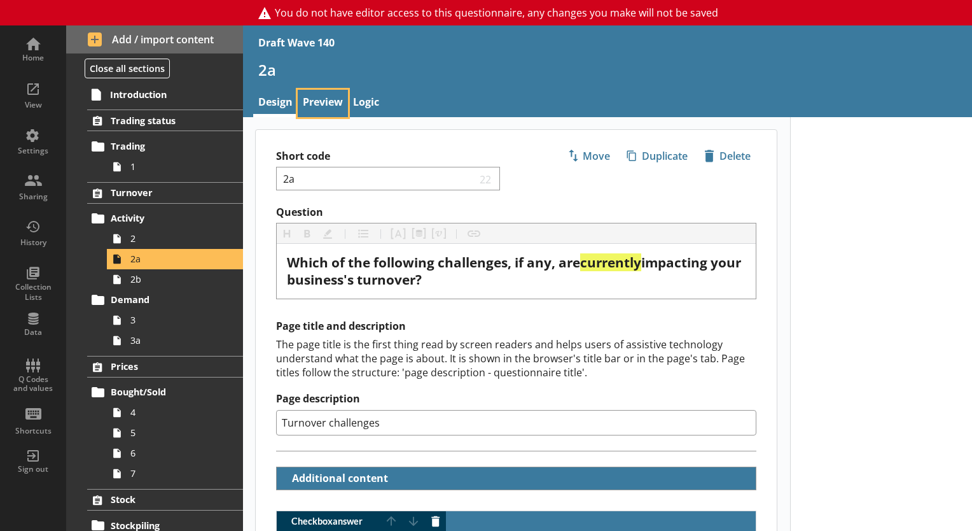
click at [303, 95] on link "Preview" at bounding box center [323, 103] width 50 height 27
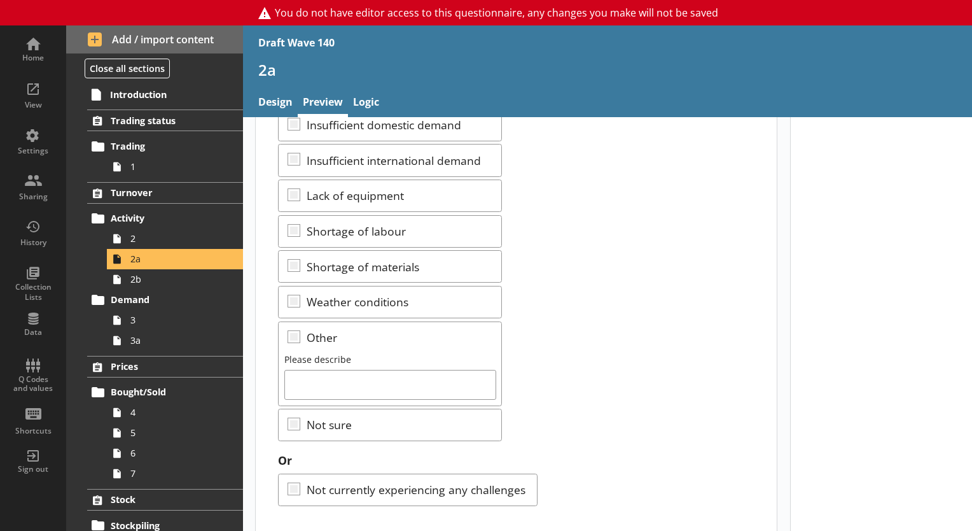
scroll to position [349, 0]
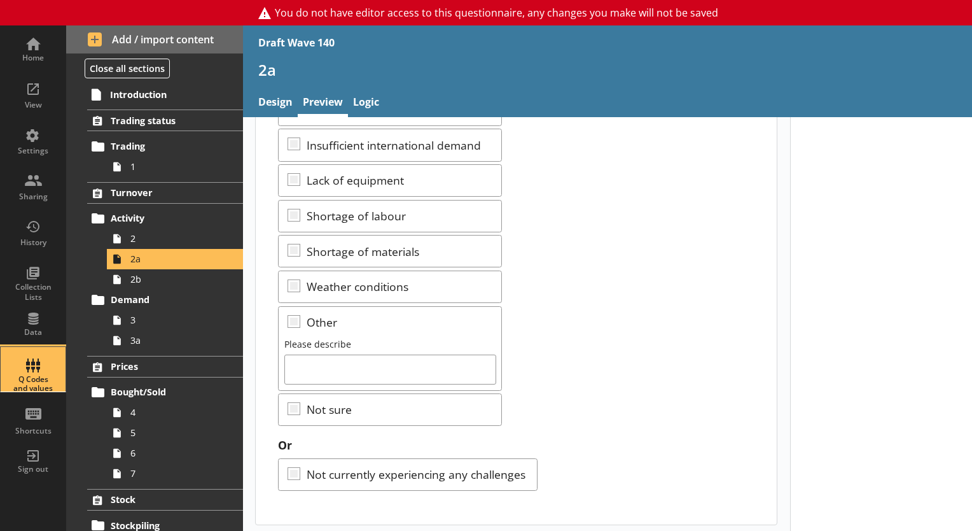
click at [36, 378] on div "Q Codes and values" at bounding box center [33, 384] width 45 height 18
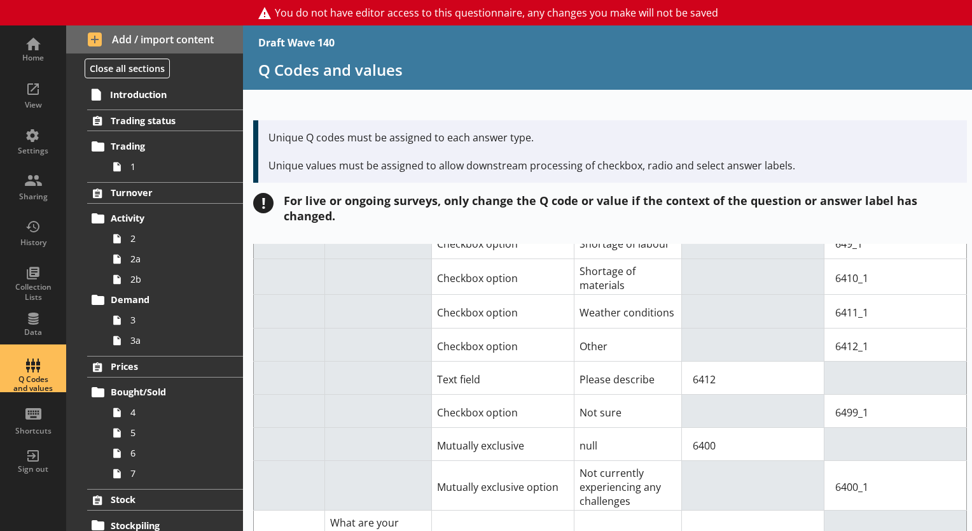
scroll to position [1018, 0]
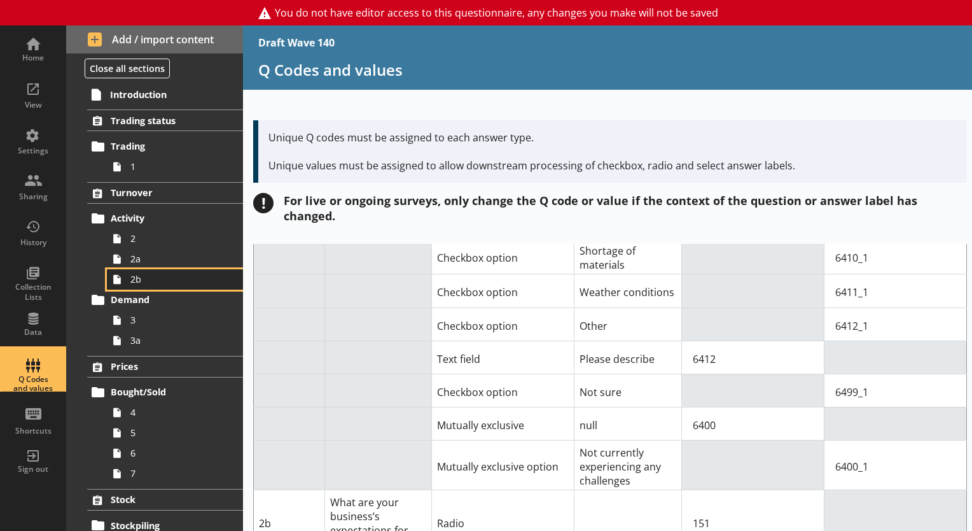
click at [147, 279] on span "2b" at bounding box center [177, 279] width 95 height 12
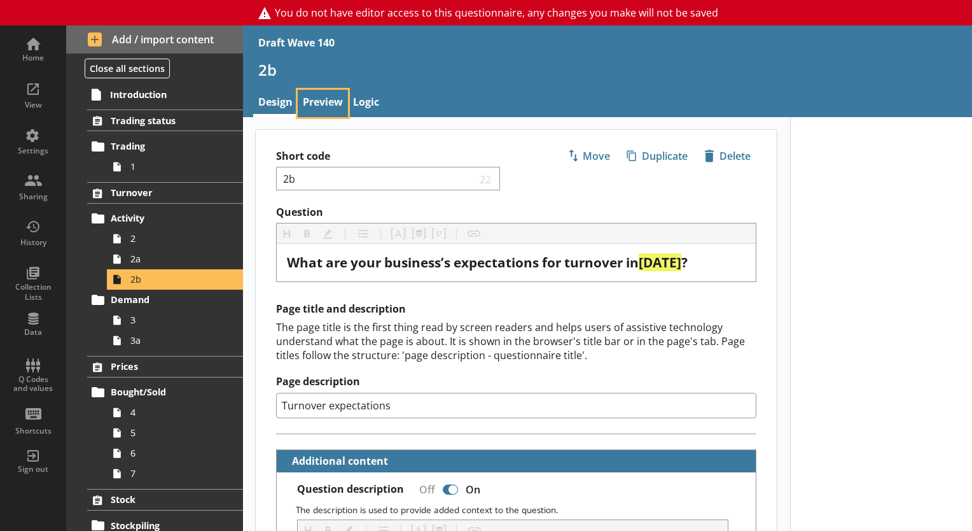
click at [336, 105] on link "Preview" at bounding box center [323, 103] width 50 height 27
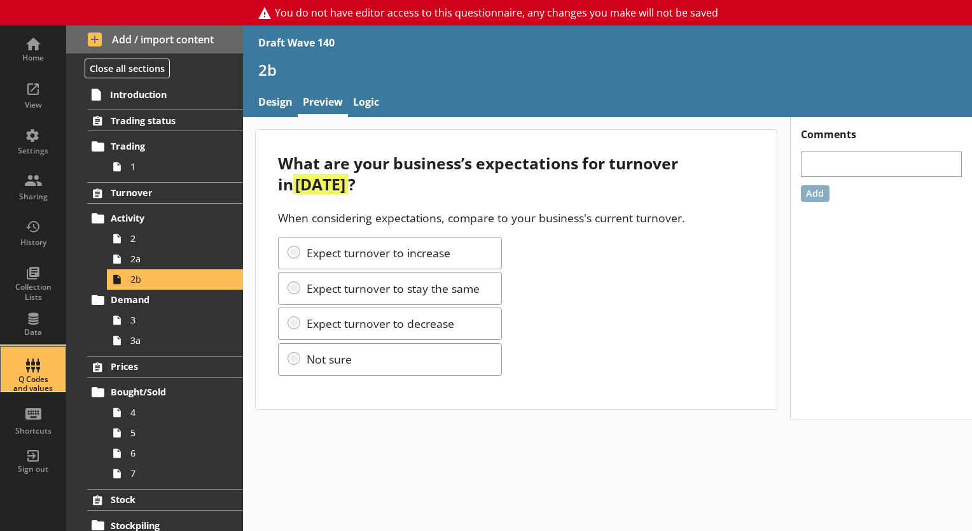
click at [31, 378] on div "Q Codes and values" at bounding box center [33, 384] width 45 height 18
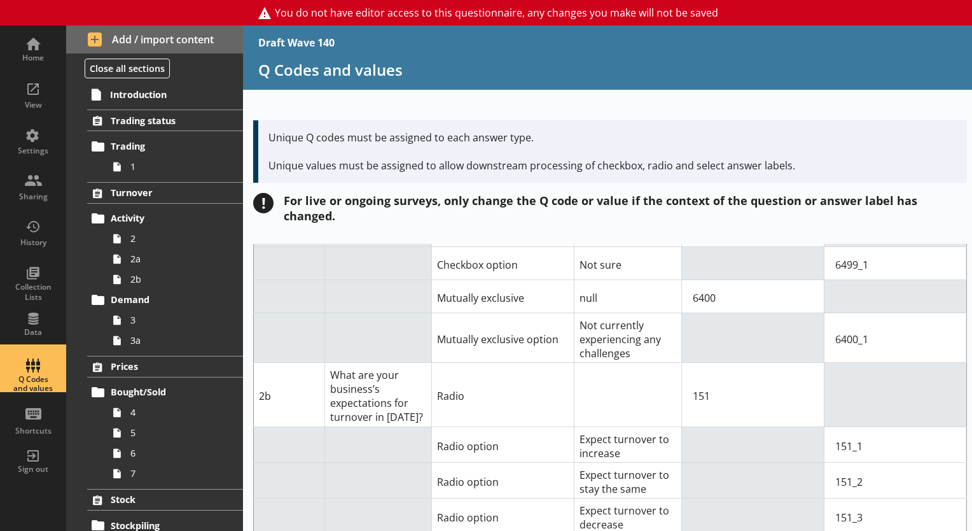
scroll to position [1209, 0]
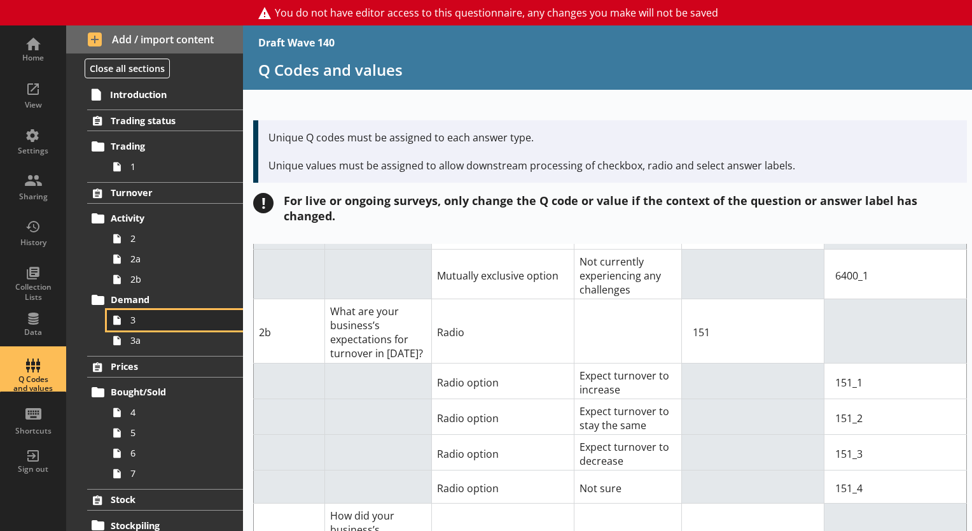
click at [135, 322] on span "3" at bounding box center [177, 320] width 95 height 12
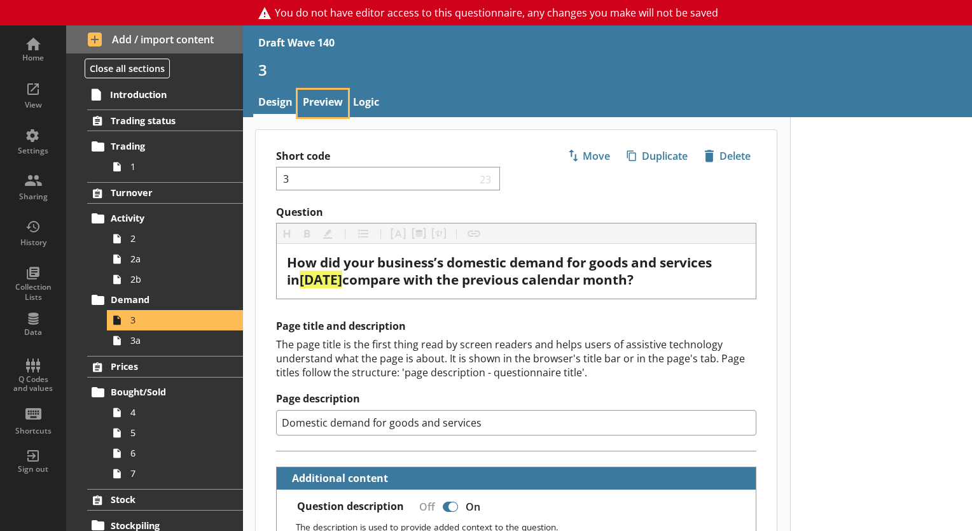
click at [343, 99] on link "Preview" at bounding box center [323, 103] width 50 height 27
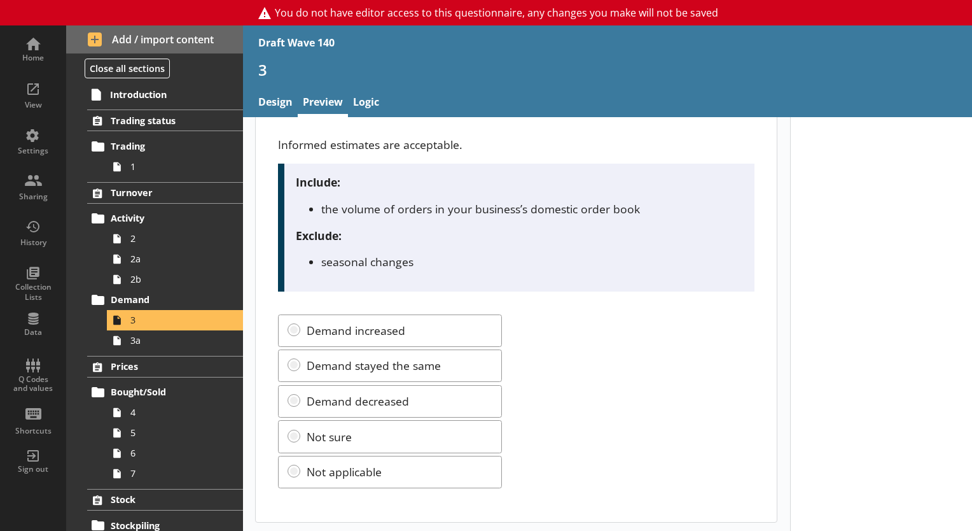
scroll to position [95, 0]
click at [27, 366] on div "Q Codes and values" at bounding box center [33, 369] width 45 height 45
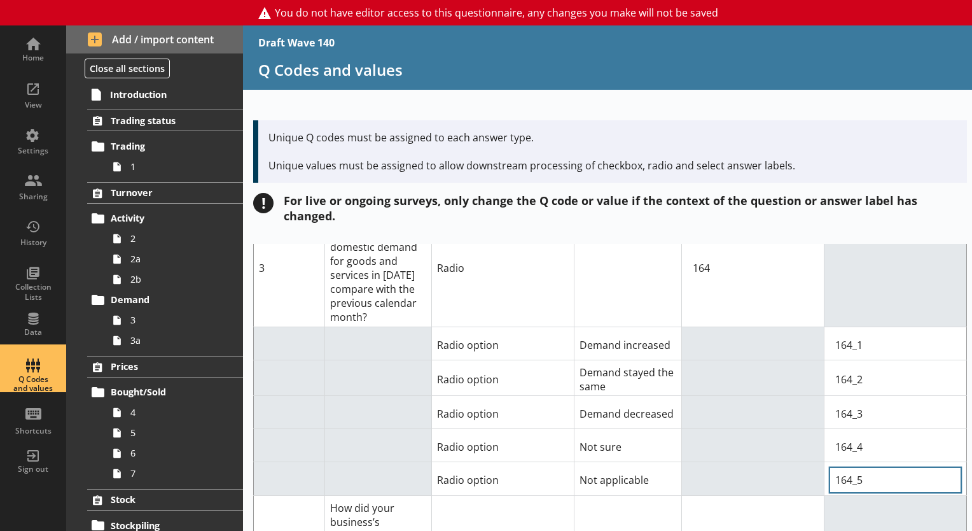
scroll to position [1527, 0]
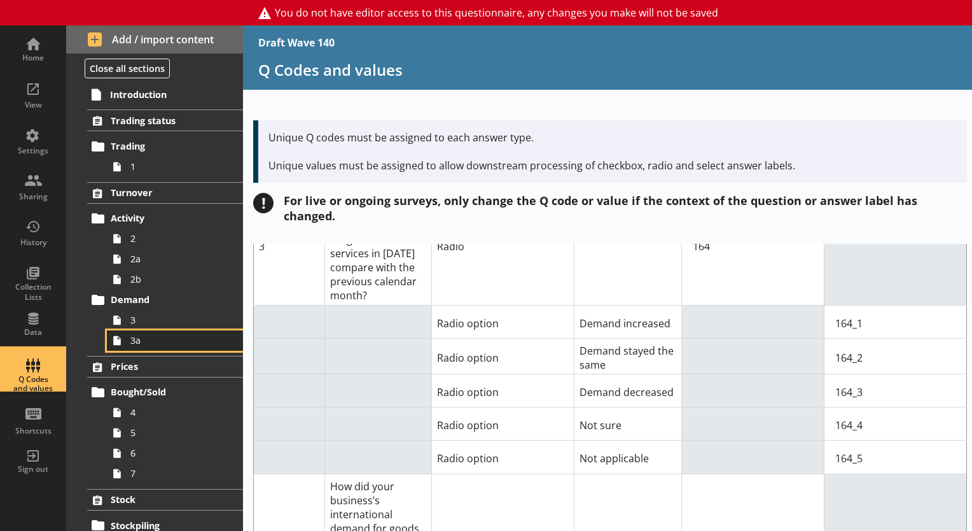
click at [141, 338] on span "3a" at bounding box center [177, 340] width 95 height 12
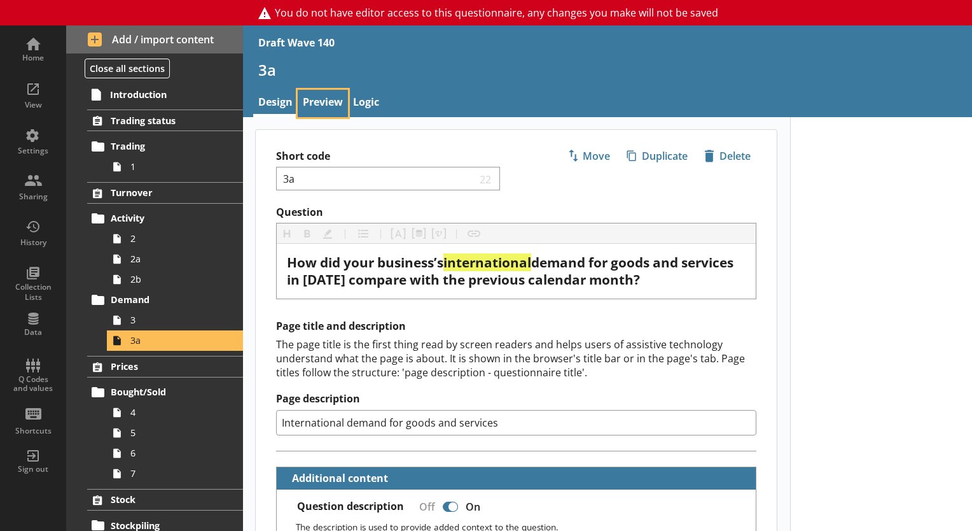
click at [319, 108] on link "Preview" at bounding box center [323, 103] width 50 height 27
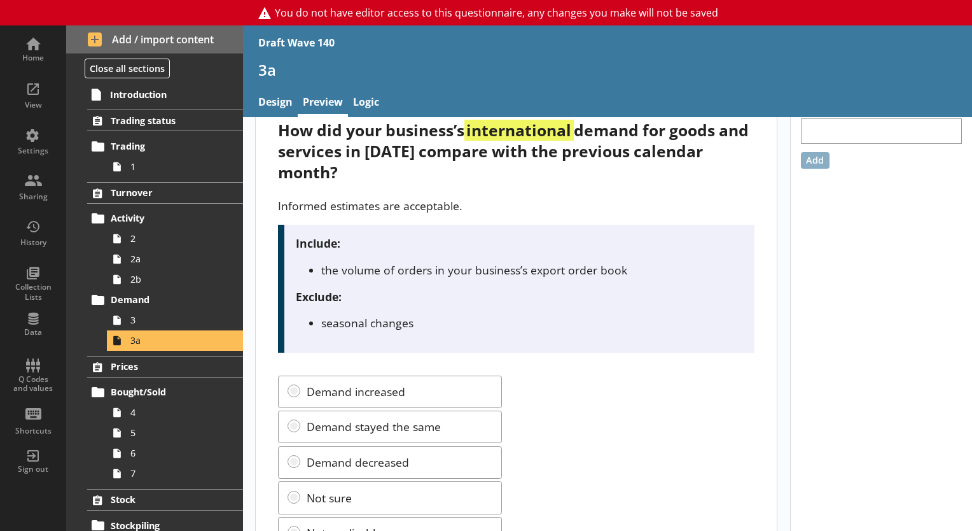
scroll to position [95, 0]
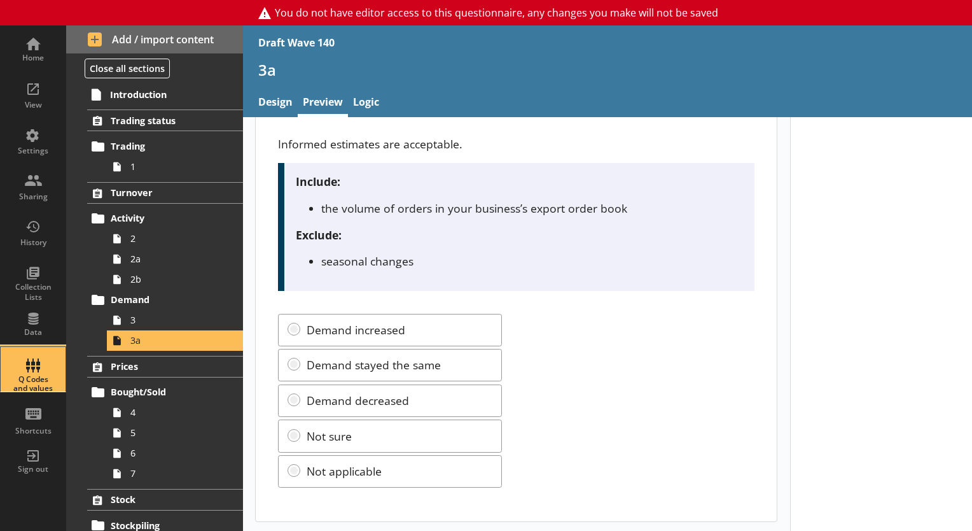
click at [41, 381] on div "Q Codes and values" at bounding box center [33, 384] width 45 height 18
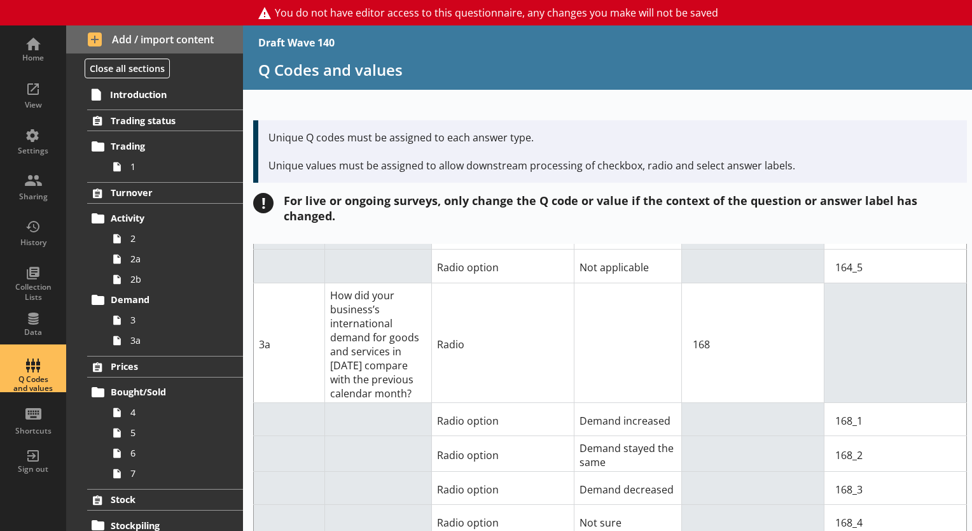
scroll to position [1781, 0]
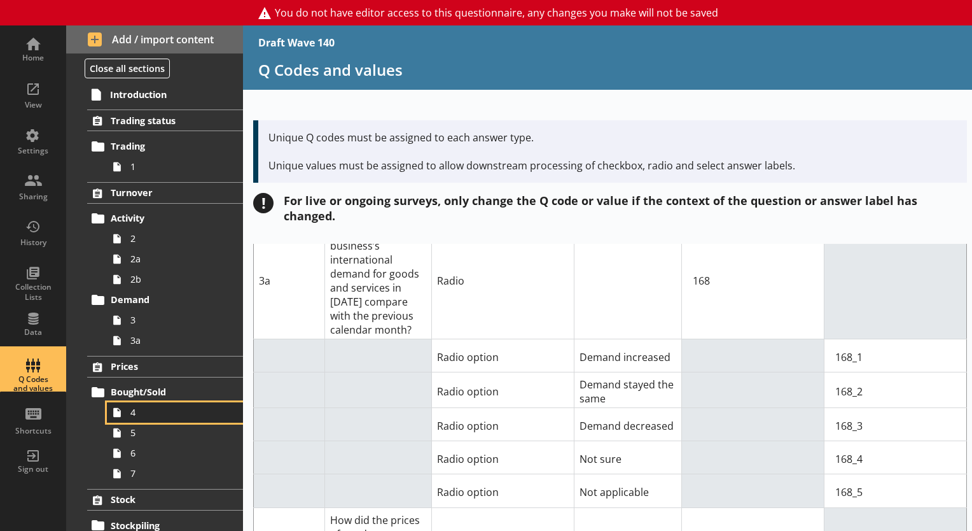
click at [179, 416] on span "4" at bounding box center [177, 412] width 95 height 12
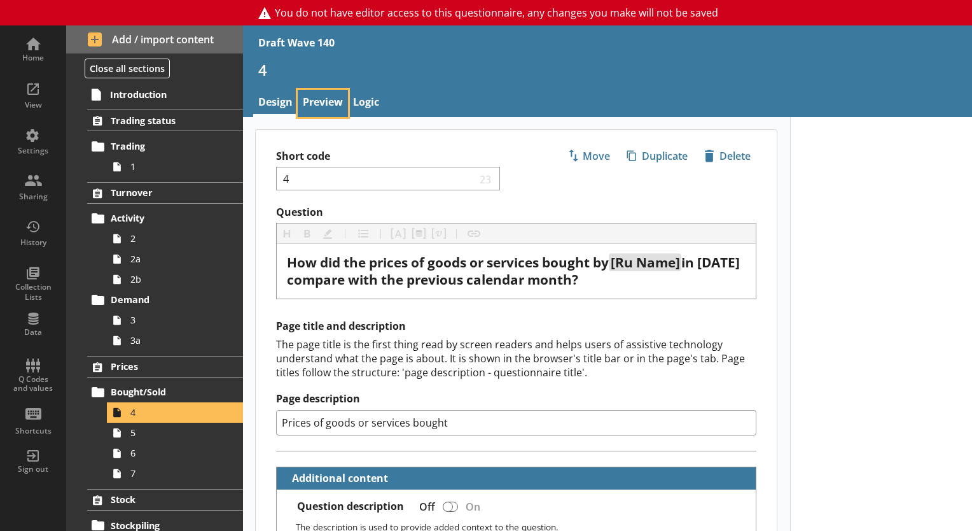
click at [331, 111] on link "Preview" at bounding box center [323, 103] width 50 height 27
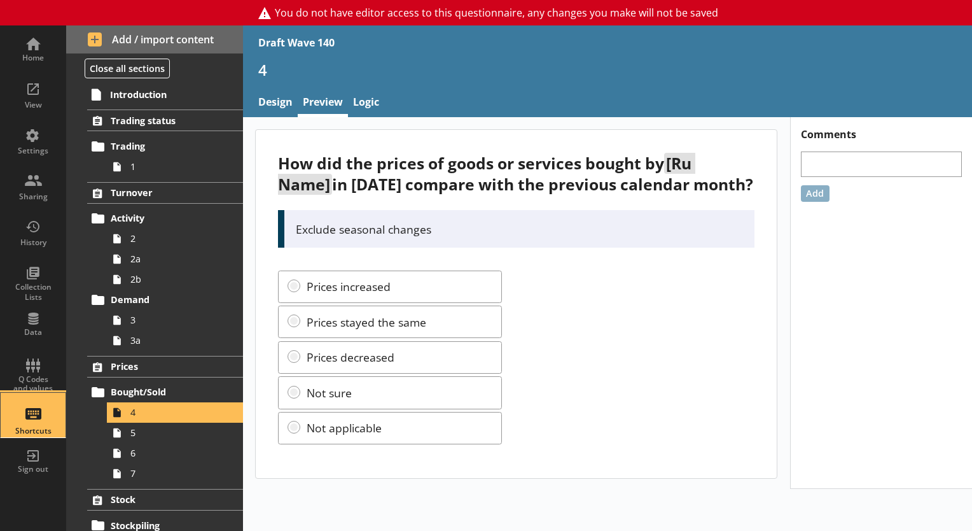
click at [38, 392] on link "Shortcuts" at bounding box center [33, 415] width 66 height 46
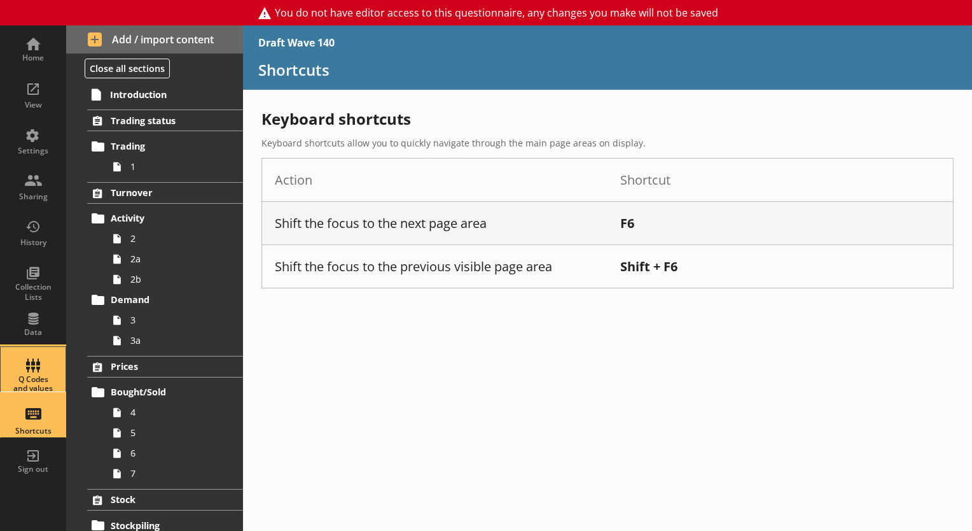
click at [36, 368] on div "Q Codes and values" at bounding box center [33, 369] width 45 height 45
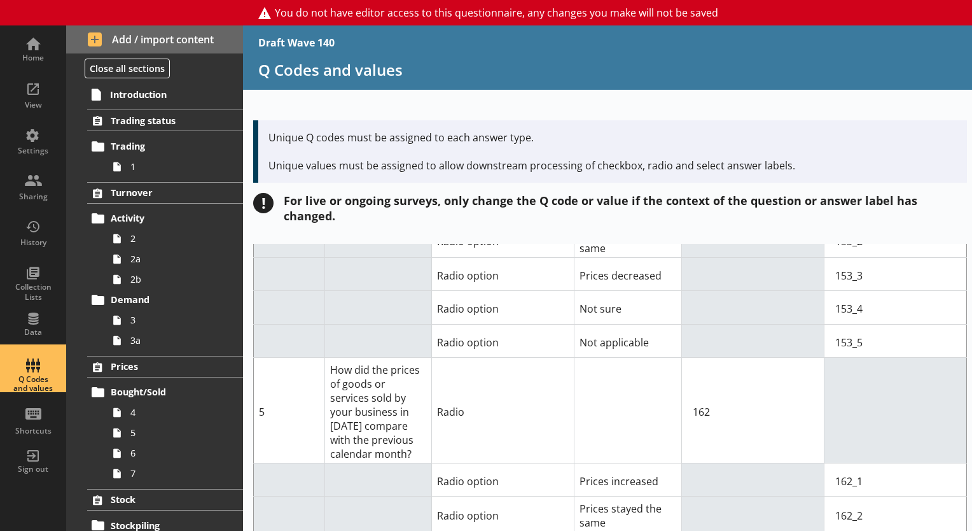
scroll to position [2227, 0]
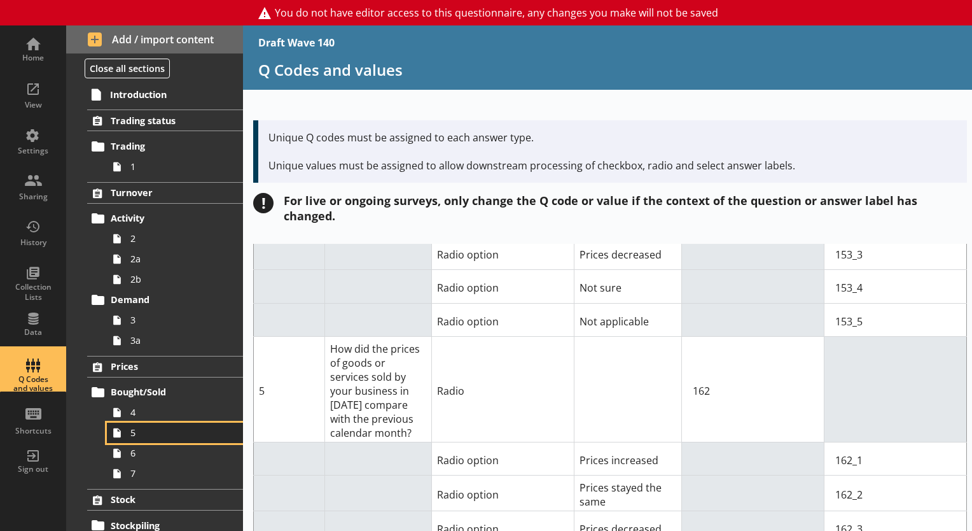
click at [142, 436] on span "5" at bounding box center [177, 432] width 95 height 12
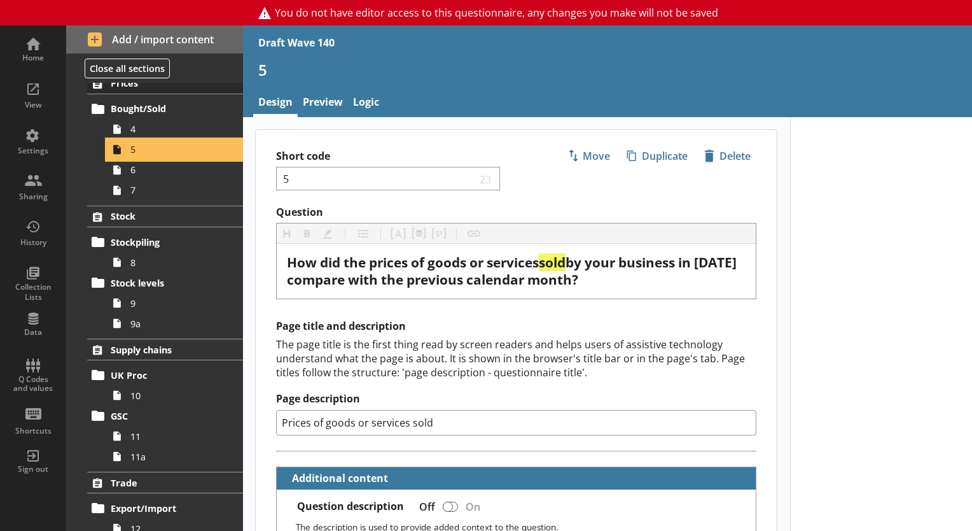
scroll to position [210, 0]
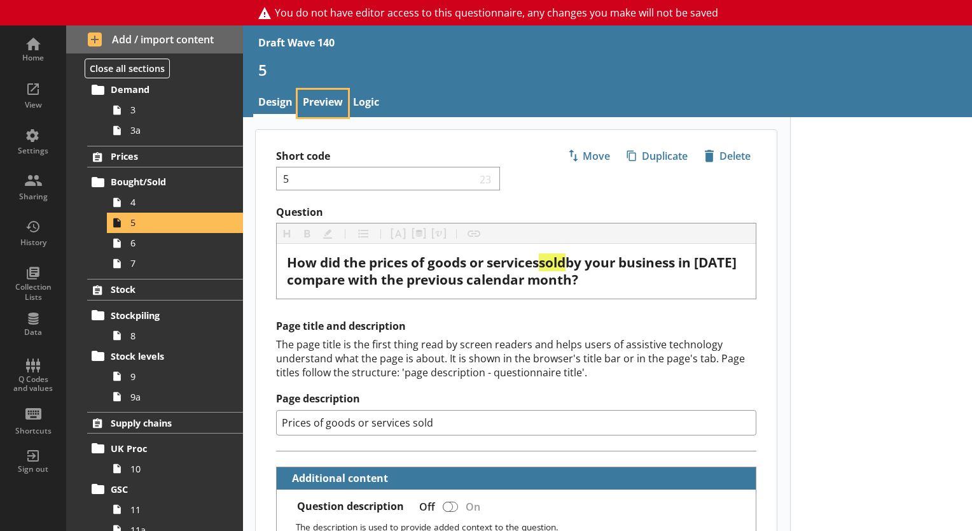
click at [326, 101] on link "Preview" at bounding box center [323, 103] width 50 height 27
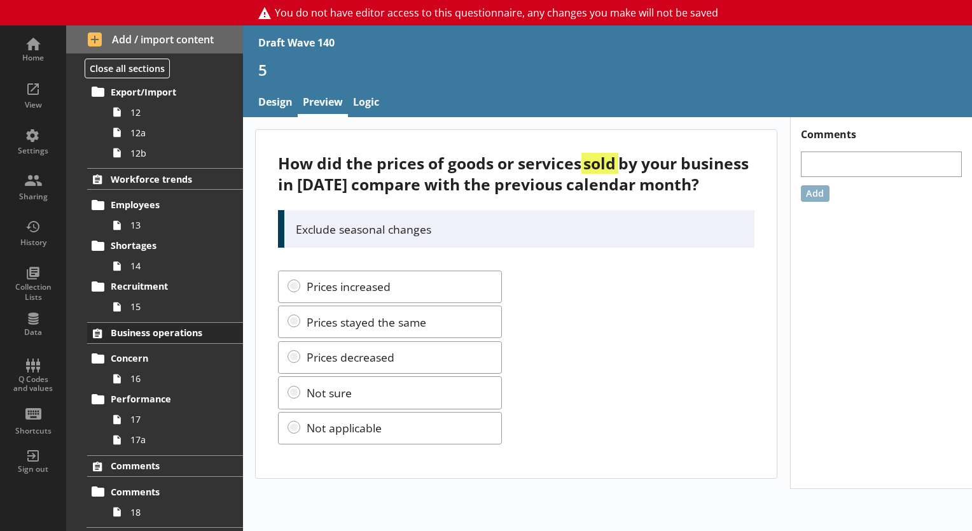
scroll to position [719, 0]
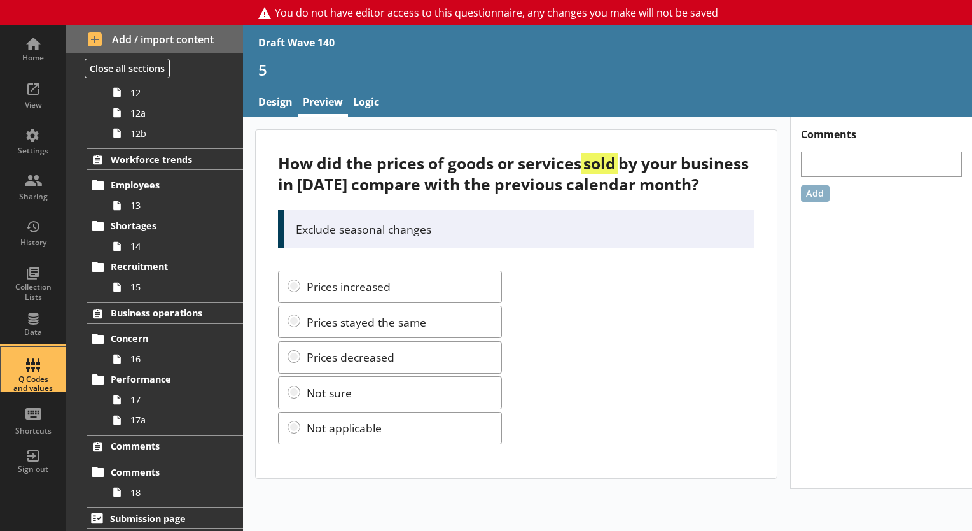
click at [38, 375] on div "Q Codes and values" at bounding box center [33, 384] width 45 height 18
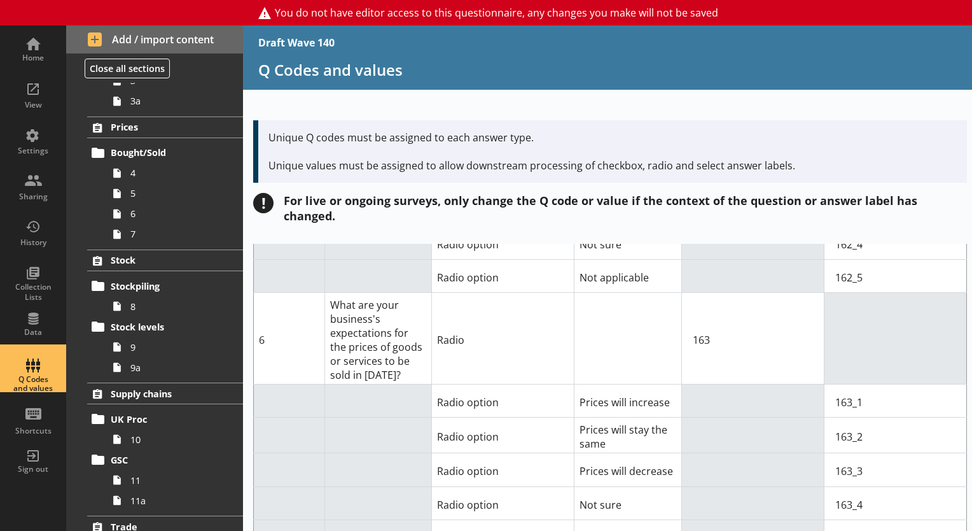
scroll to position [210, 0]
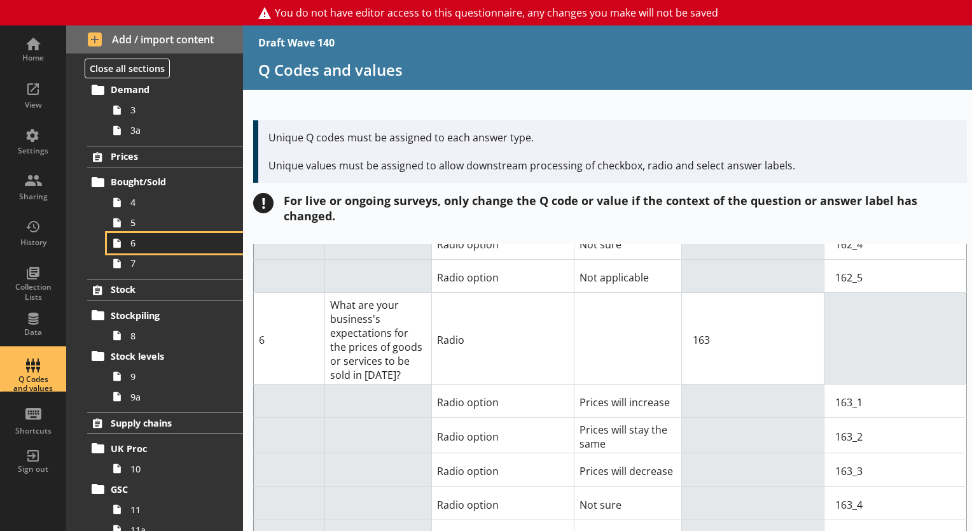
click at [141, 246] on span "6" at bounding box center [177, 243] width 95 height 12
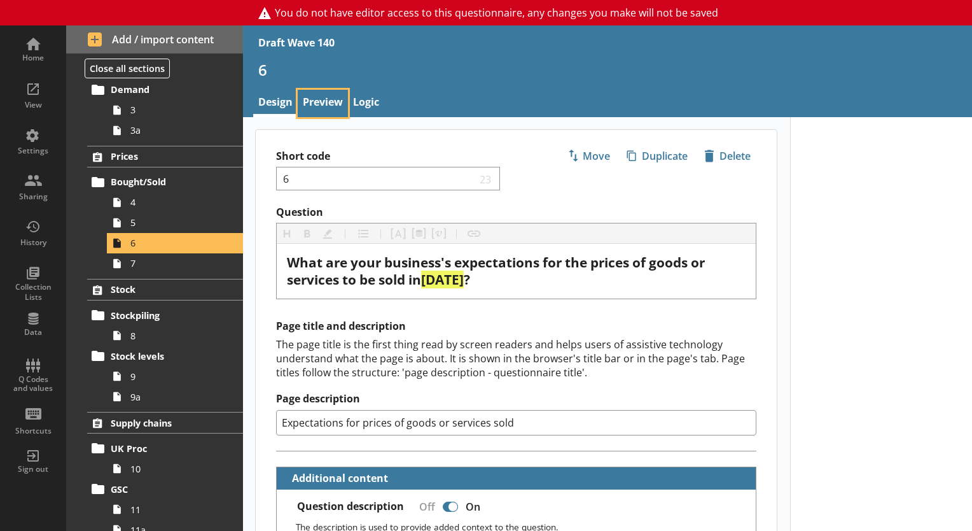
click at [317, 105] on link "Preview" at bounding box center [323, 103] width 50 height 27
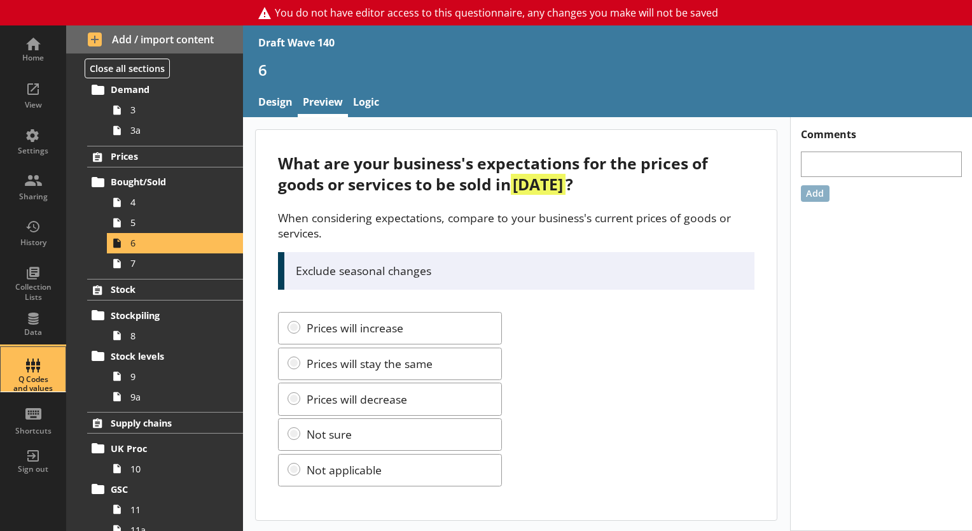
click at [36, 363] on div "Q Codes and values" at bounding box center [33, 369] width 45 height 45
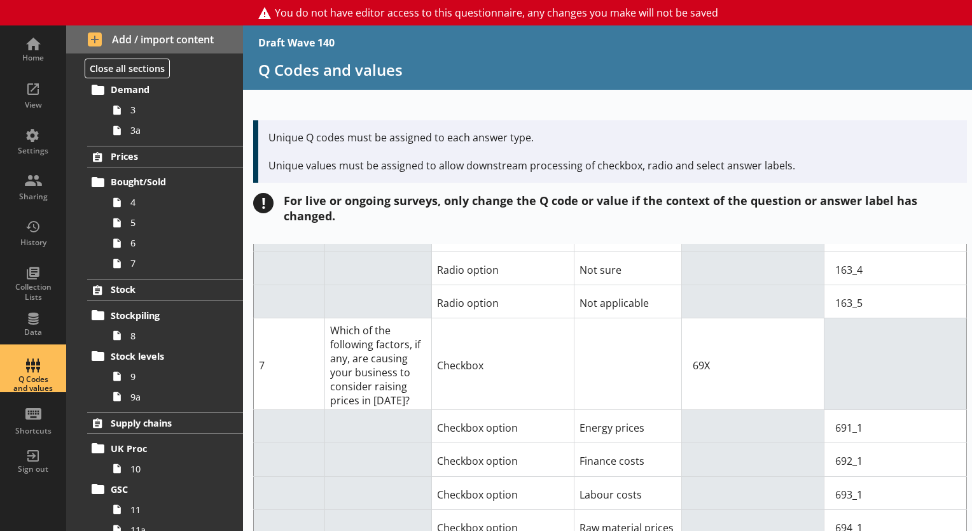
scroll to position [2799, 0]
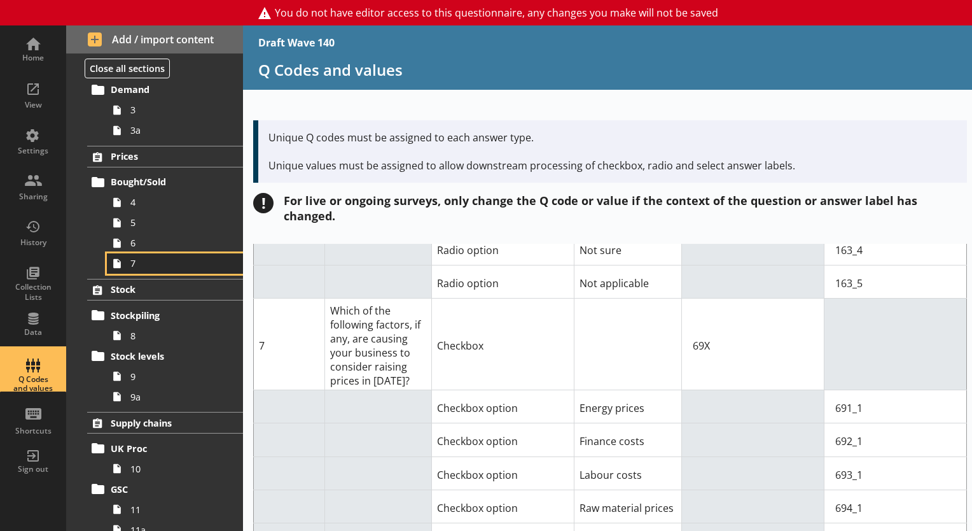
click at [125, 264] on icon at bounding box center [117, 263] width 20 height 20
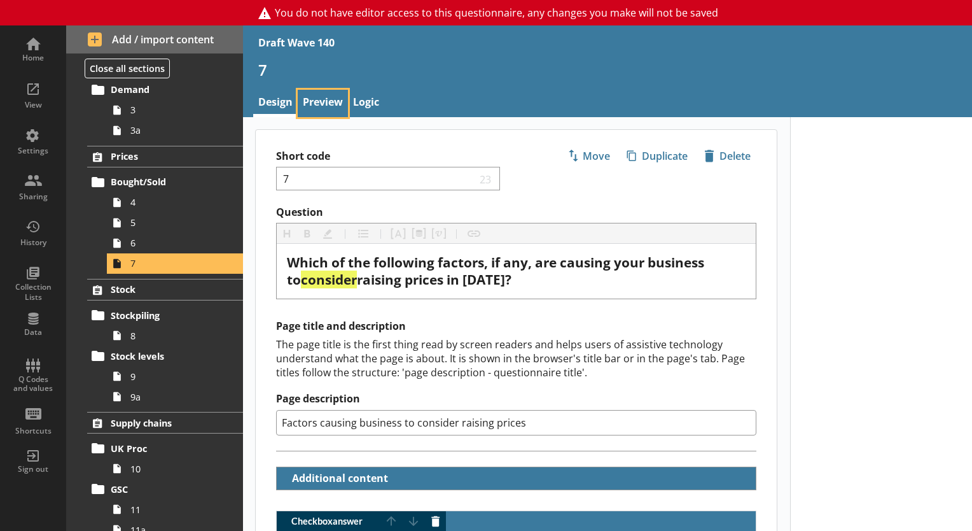
click at [321, 102] on link "Preview" at bounding box center [323, 103] width 50 height 27
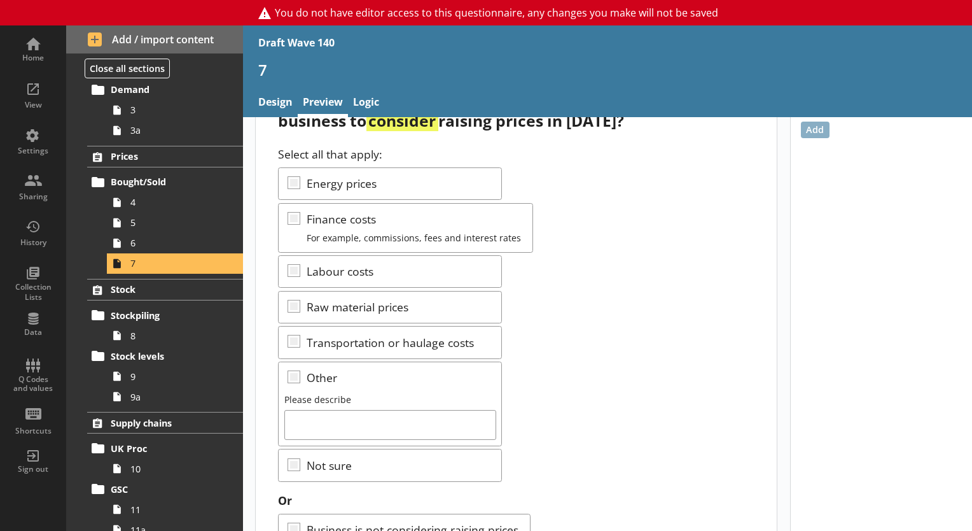
scroll to position [121, 0]
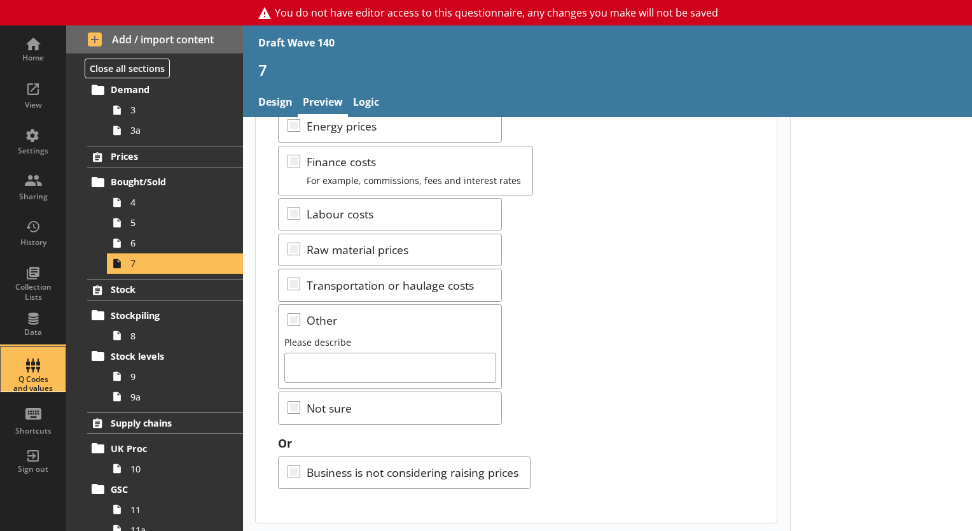
click at [43, 378] on div "Q Codes and values" at bounding box center [33, 384] width 45 height 18
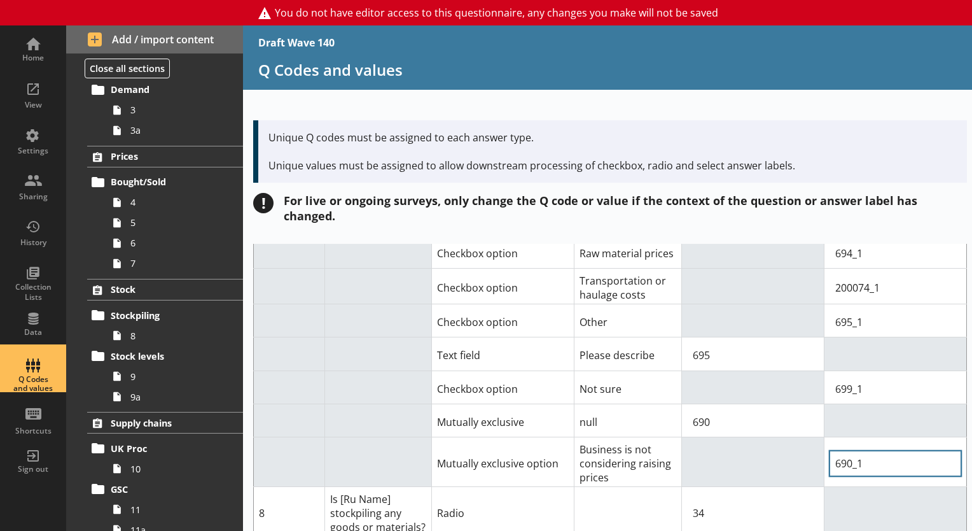
scroll to position [3117, 0]
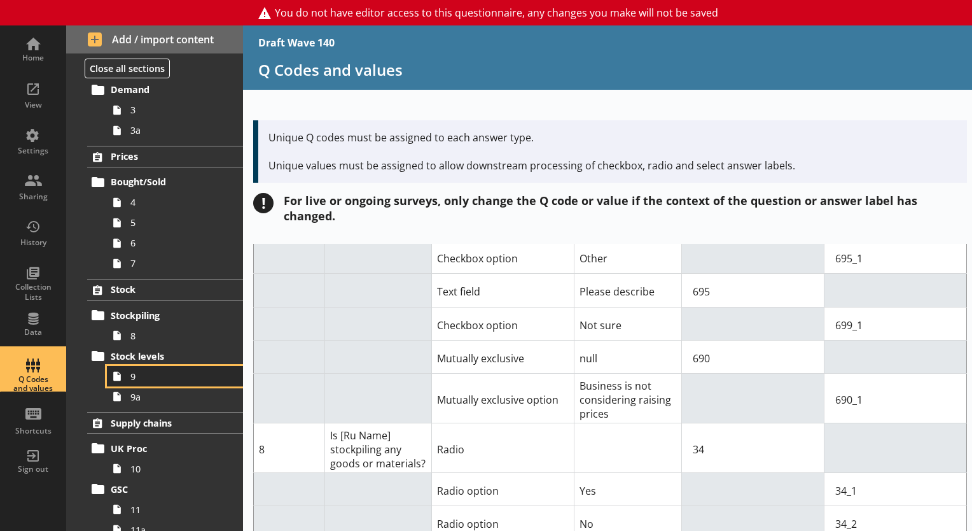
click at [148, 380] on span "9" at bounding box center [177, 376] width 95 height 12
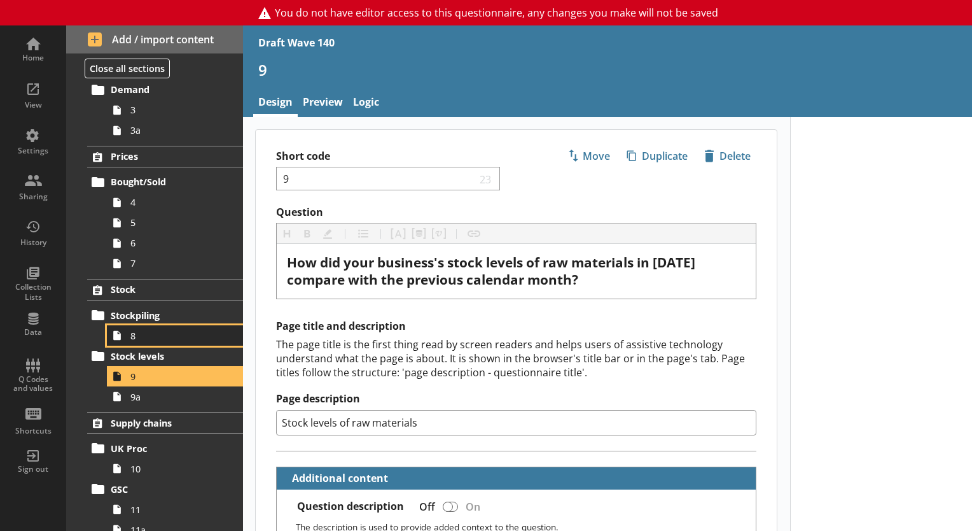
click at [157, 330] on span "8" at bounding box center [177, 336] width 95 height 12
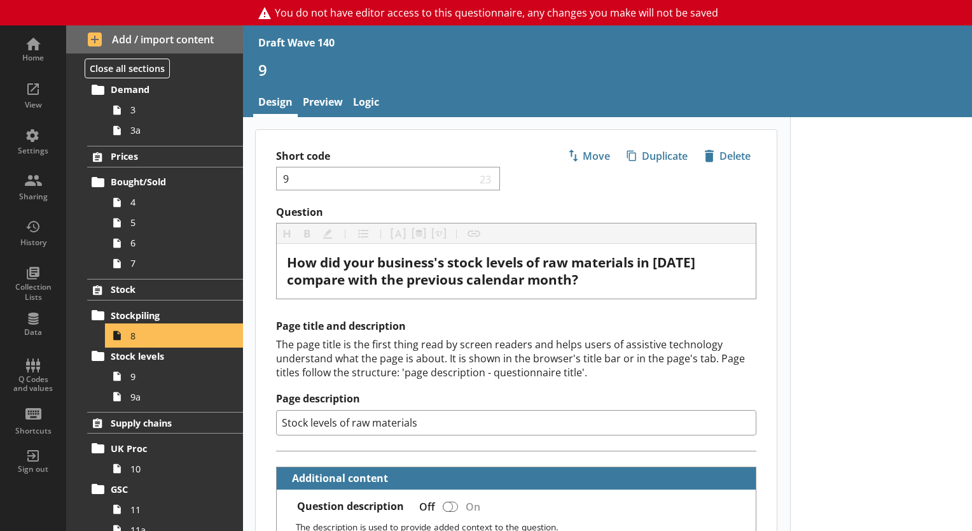
type textarea "x"
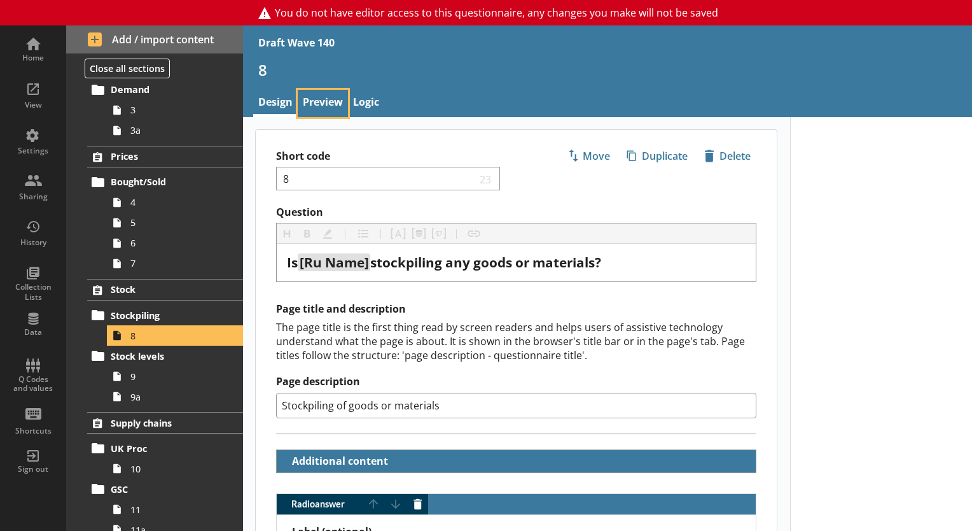
click at [315, 101] on link "Preview" at bounding box center [323, 103] width 50 height 27
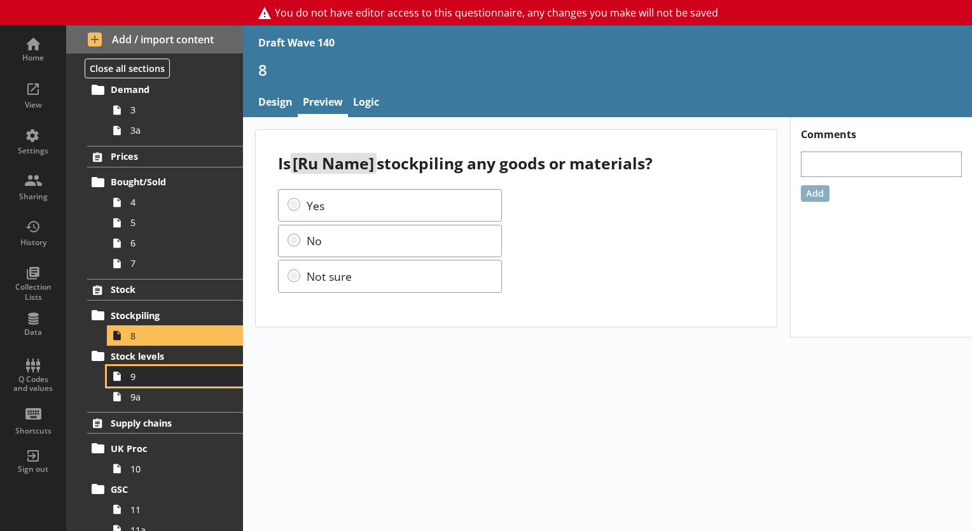
click at [130, 377] on span "9" at bounding box center [177, 376] width 95 height 12
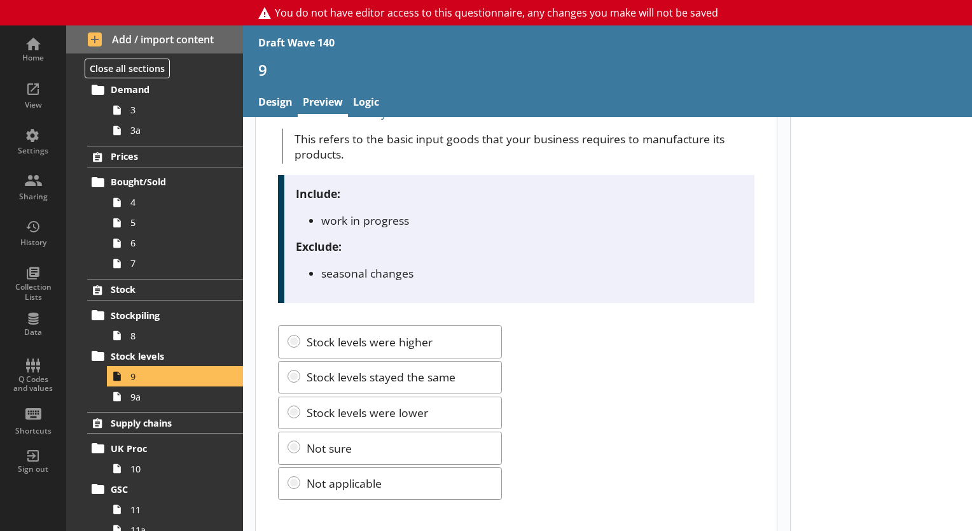
scroll to position [119, 0]
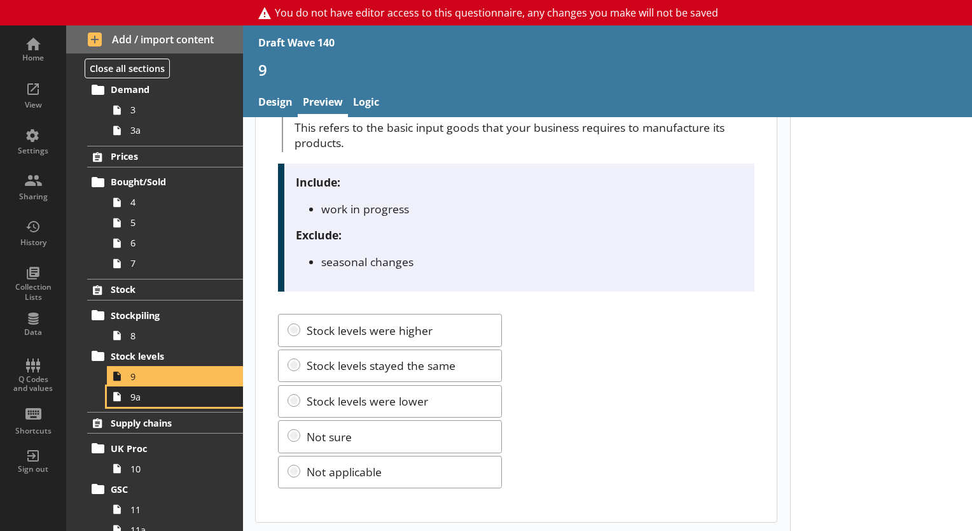
click at [150, 396] on span "9a" at bounding box center [177, 397] width 95 height 12
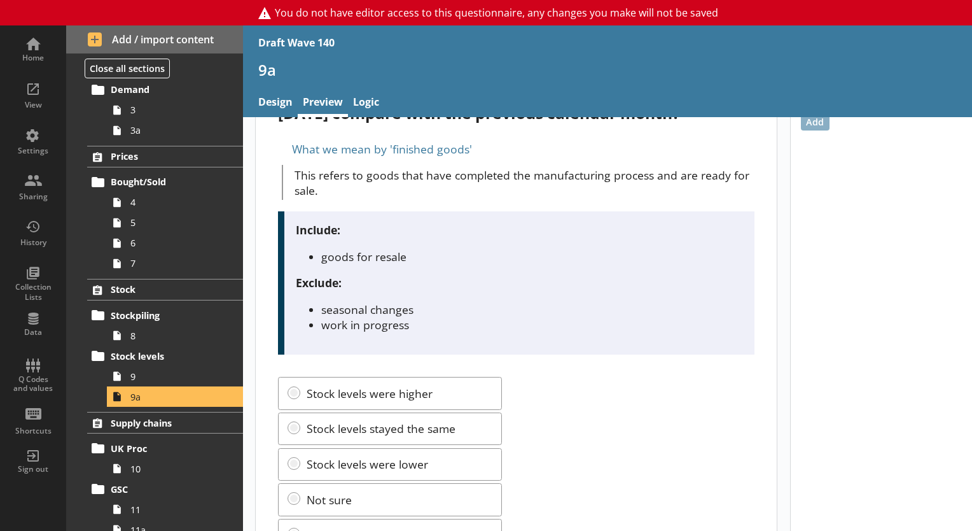
scroll to position [71, 0]
click at [166, 463] on span "10" at bounding box center [177, 469] width 95 height 12
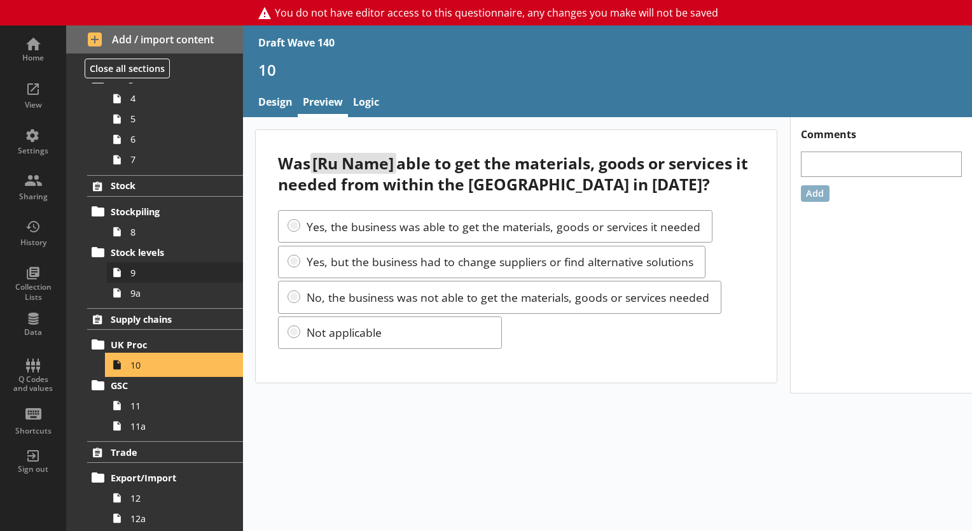
scroll to position [401, 0]
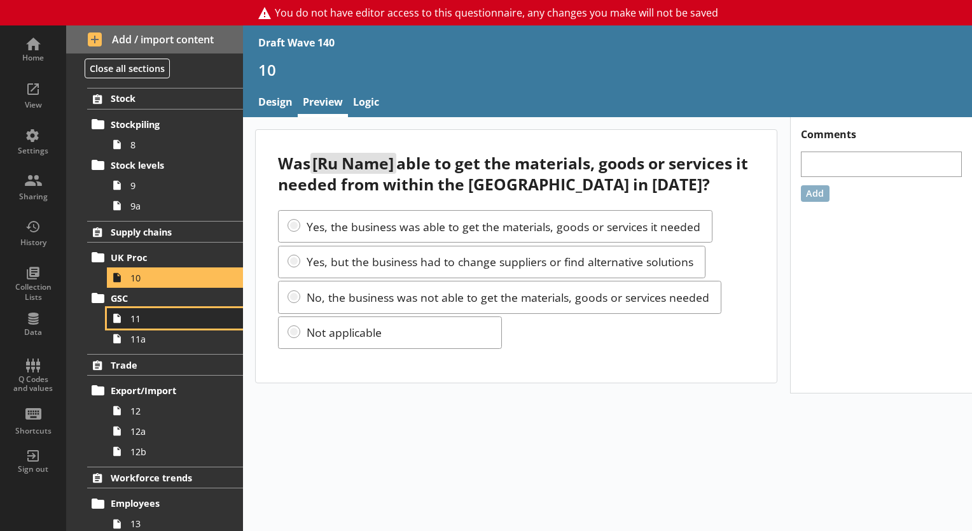
click at [155, 321] on span "11" at bounding box center [177, 318] width 95 height 12
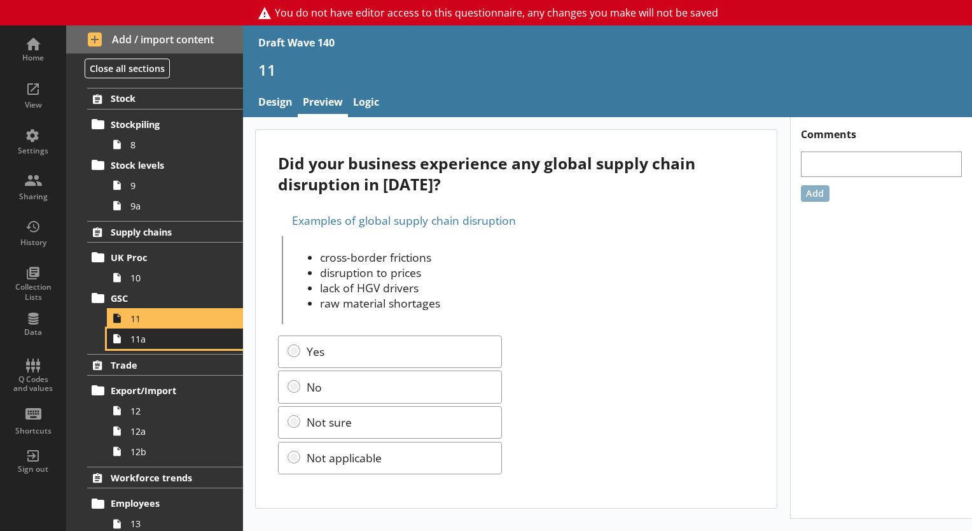
click at [146, 347] on link "11a" at bounding box center [175, 338] width 136 height 20
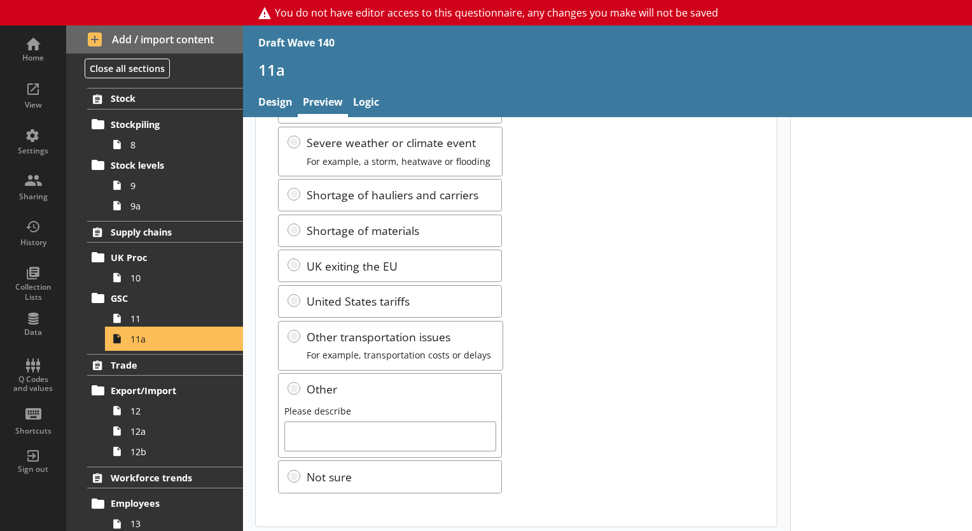
scroll to position [227, 0]
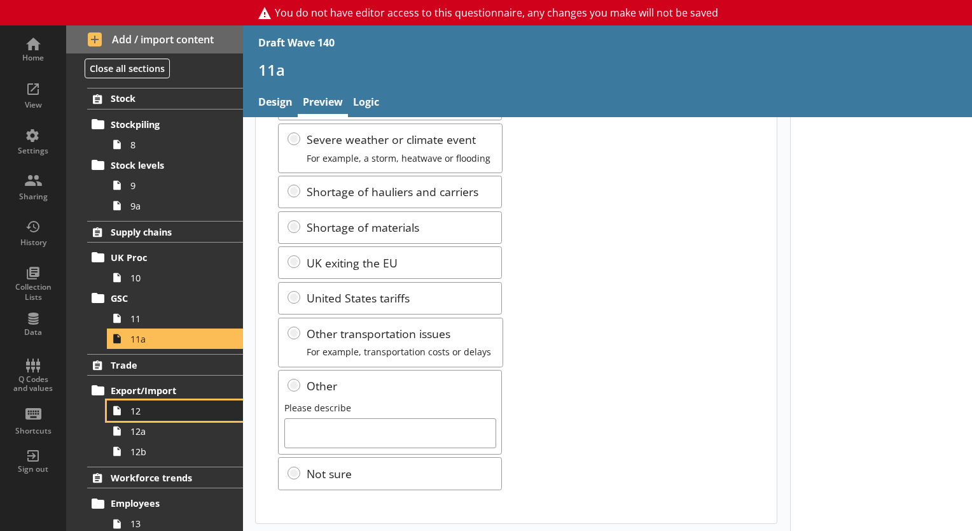
click at [140, 409] on span "12" at bounding box center [177, 411] width 95 height 12
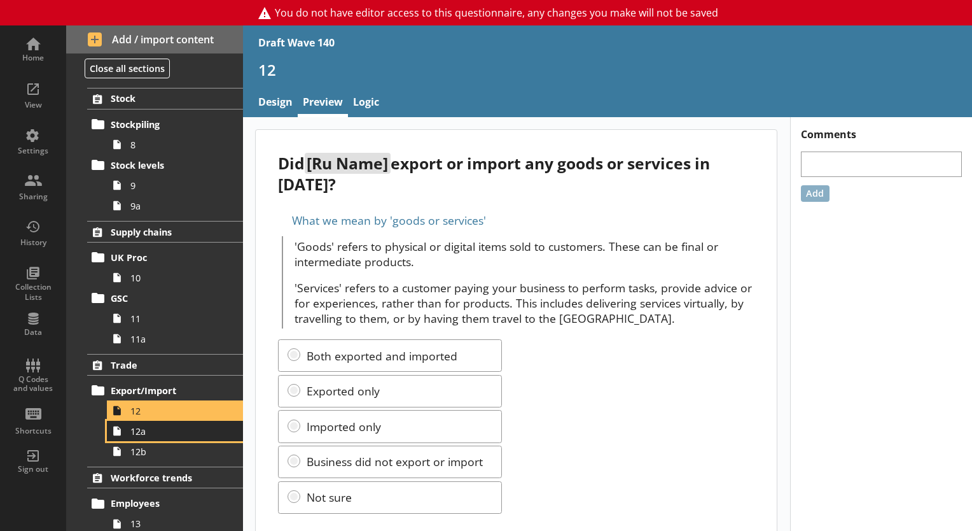
click at [146, 434] on span "12a" at bounding box center [177, 431] width 95 height 12
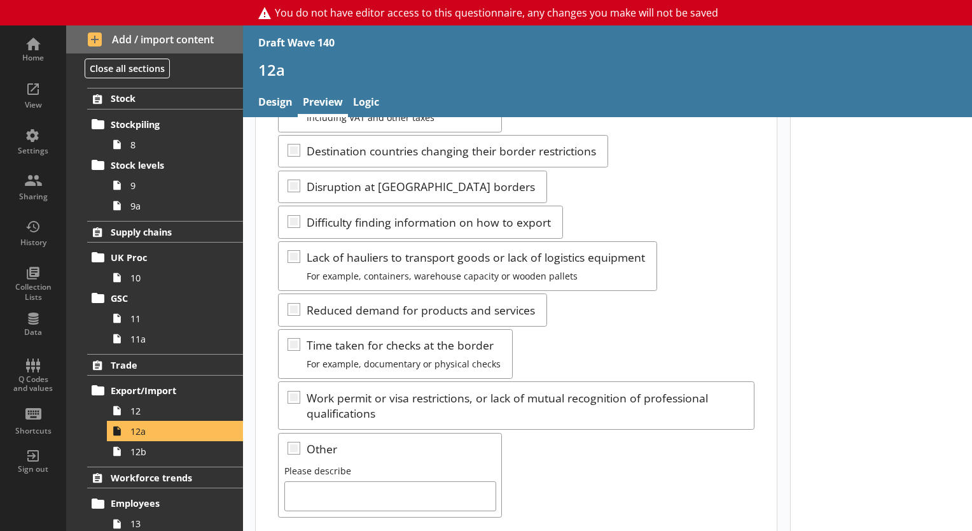
scroll to position [474, 0]
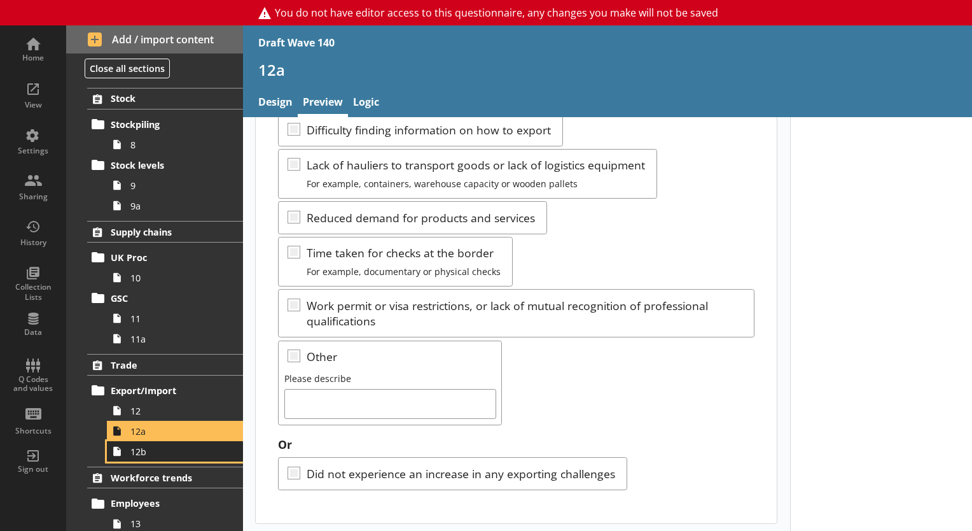
click at [147, 447] on span "12b" at bounding box center [177, 451] width 95 height 12
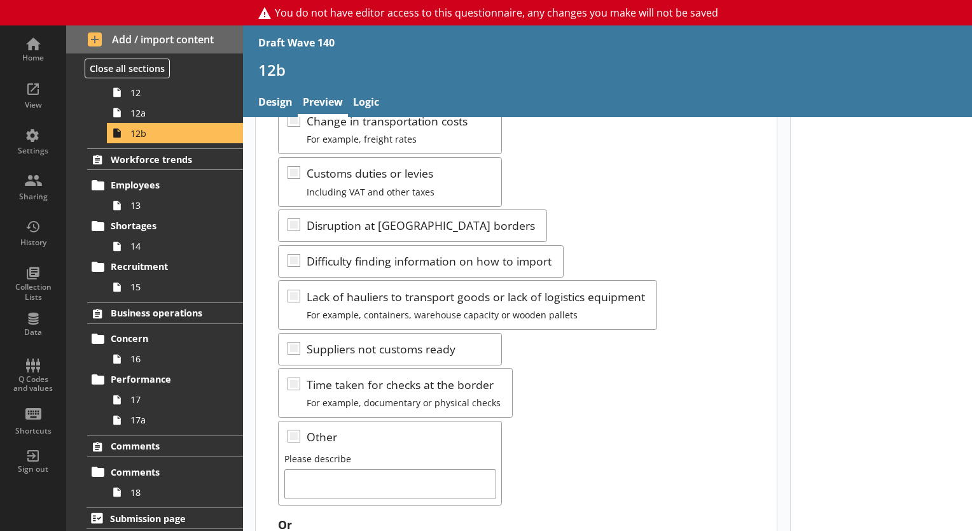
scroll to position [382, 0]
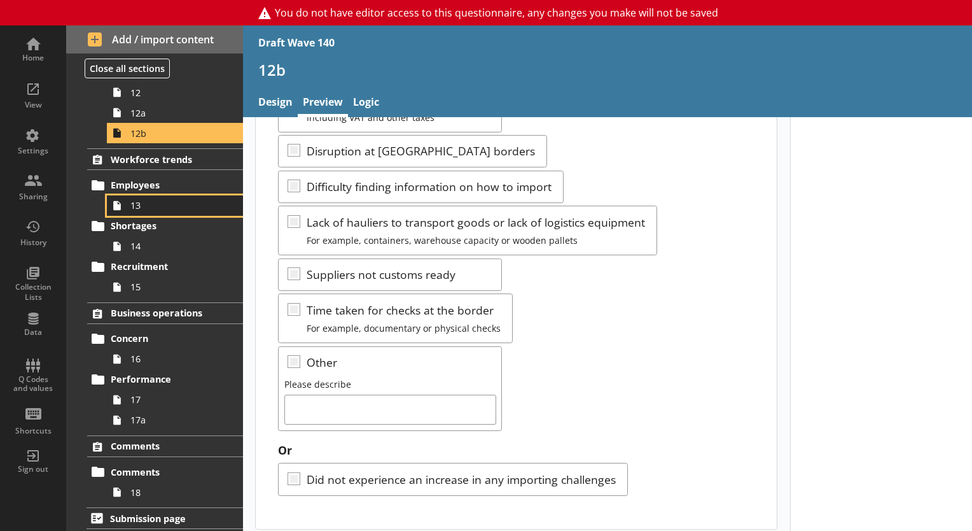
click at [163, 205] on span "13" at bounding box center [177, 205] width 95 height 12
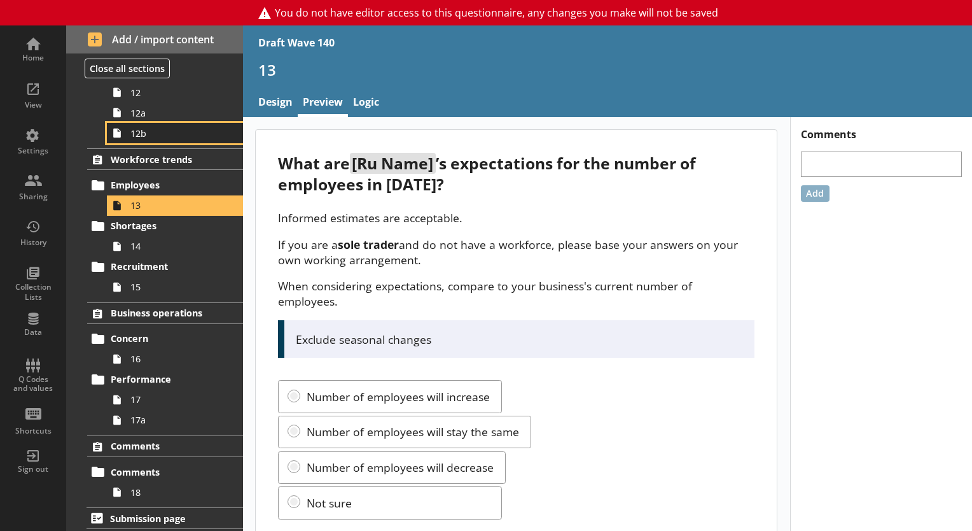
click at [166, 137] on span "12b" at bounding box center [177, 133] width 95 height 12
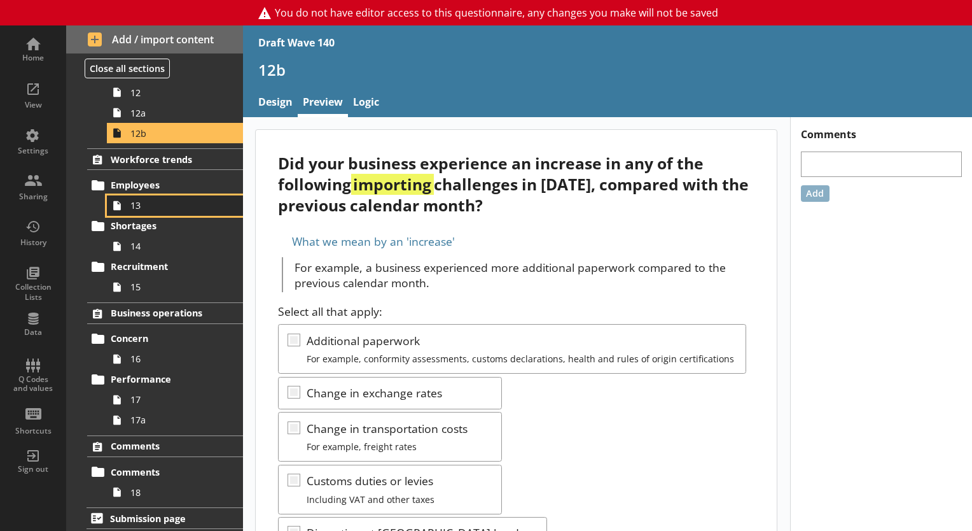
click at [143, 205] on span "13" at bounding box center [177, 205] width 95 height 12
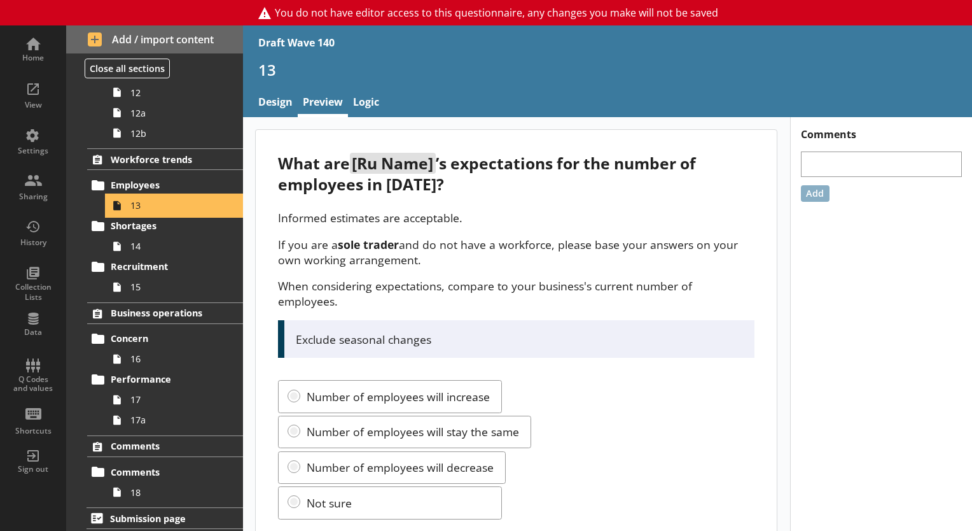
scroll to position [31, 0]
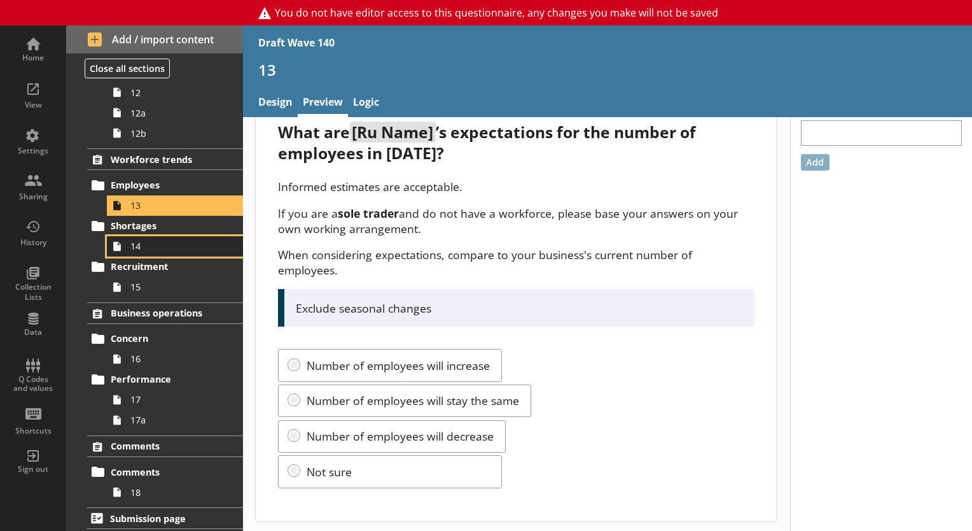
click at [160, 253] on link "14" at bounding box center [175, 246] width 136 height 20
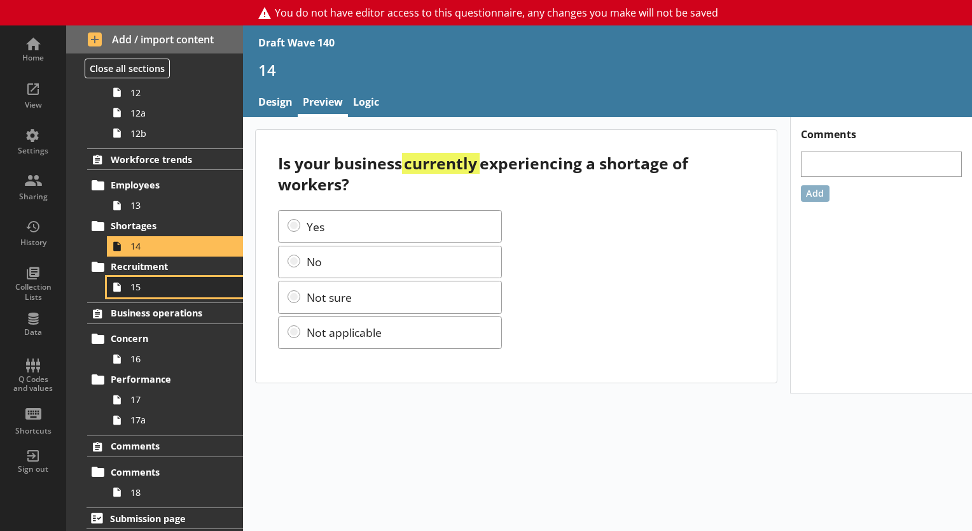
click at [143, 291] on link "15" at bounding box center [175, 287] width 136 height 20
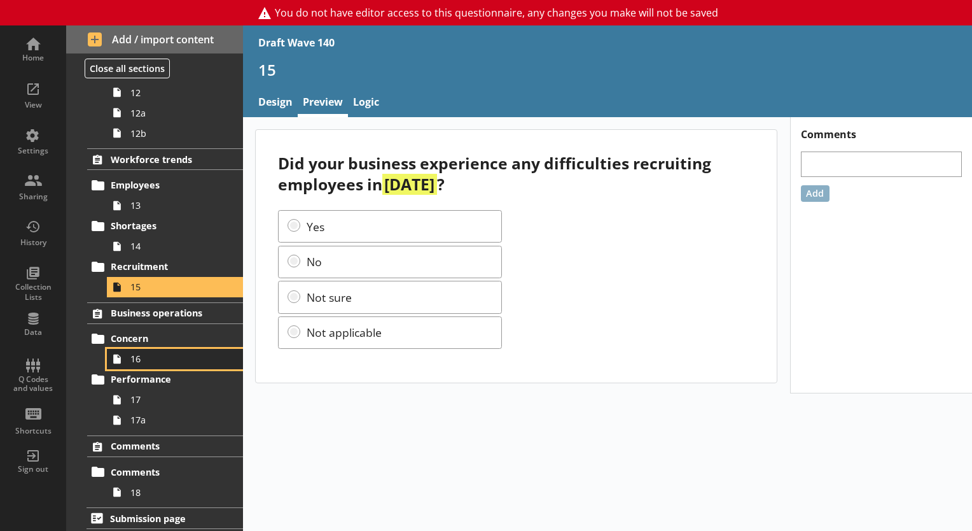
click at [139, 357] on span "16" at bounding box center [177, 358] width 95 height 12
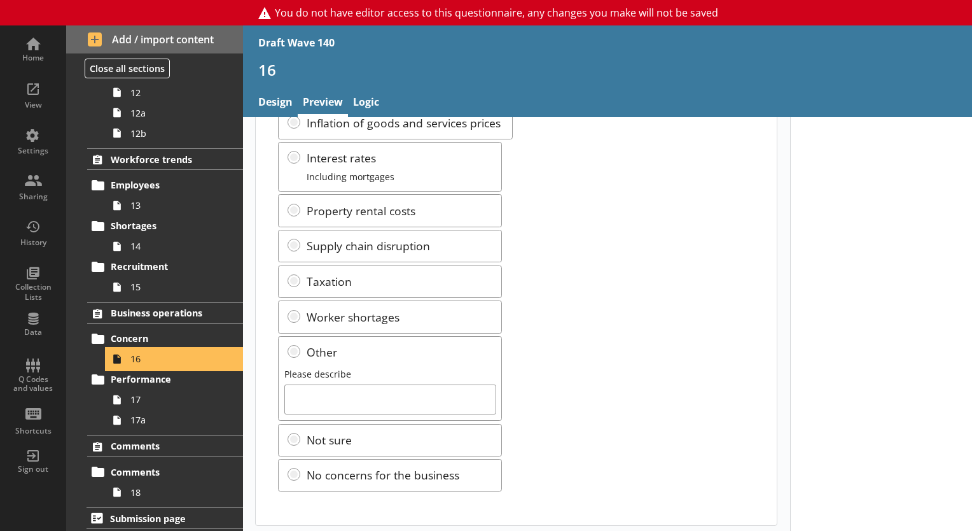
scroll to position [282, 0]
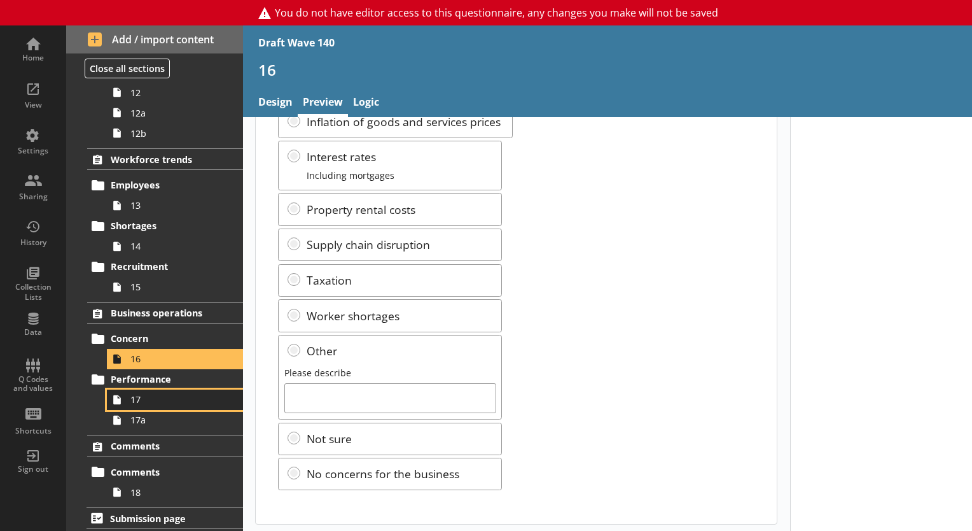
click at [165, 393] on span "17" at bounding box center [177, 399] width 95 height 12
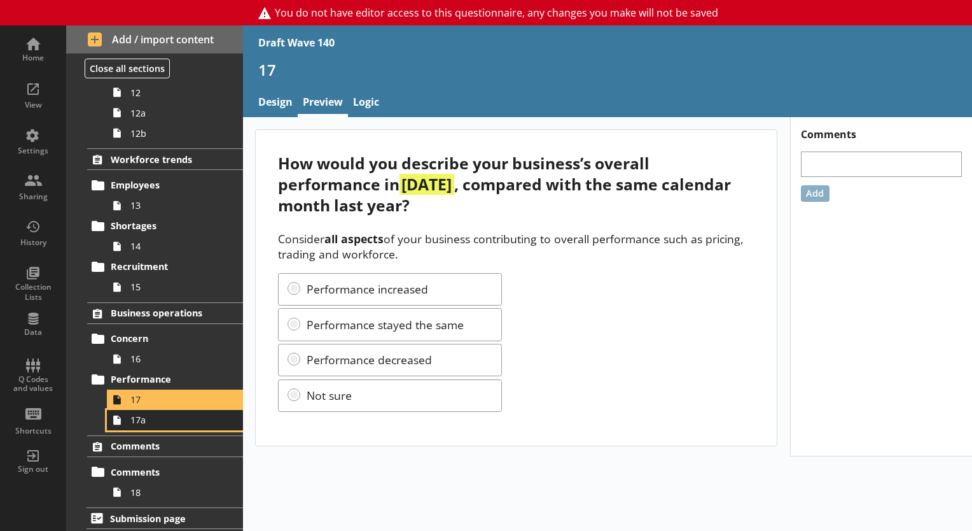
click at [140, 421] on span "17a" at bounding box center [177, 420] width 95 height 12
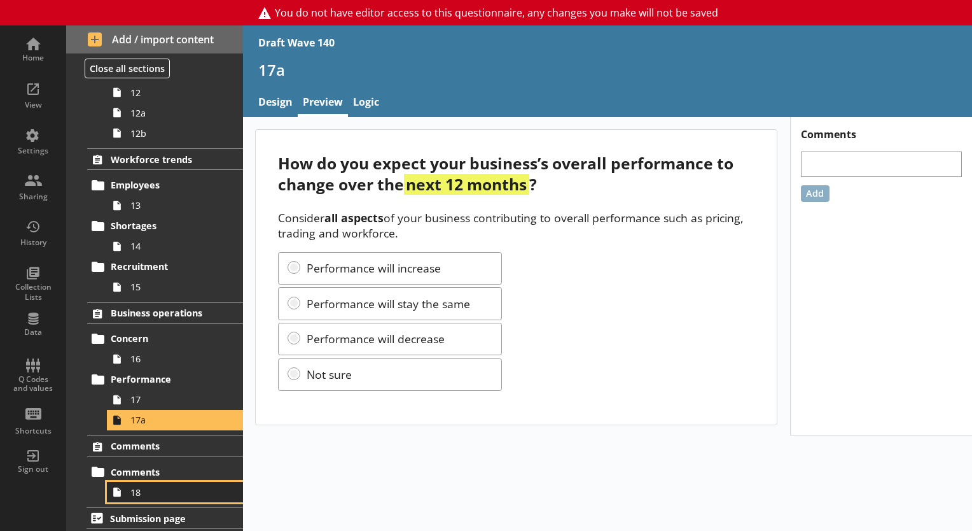
click at [156, 487] on span "18" at bounding box center [177, 492] width 95 height 12
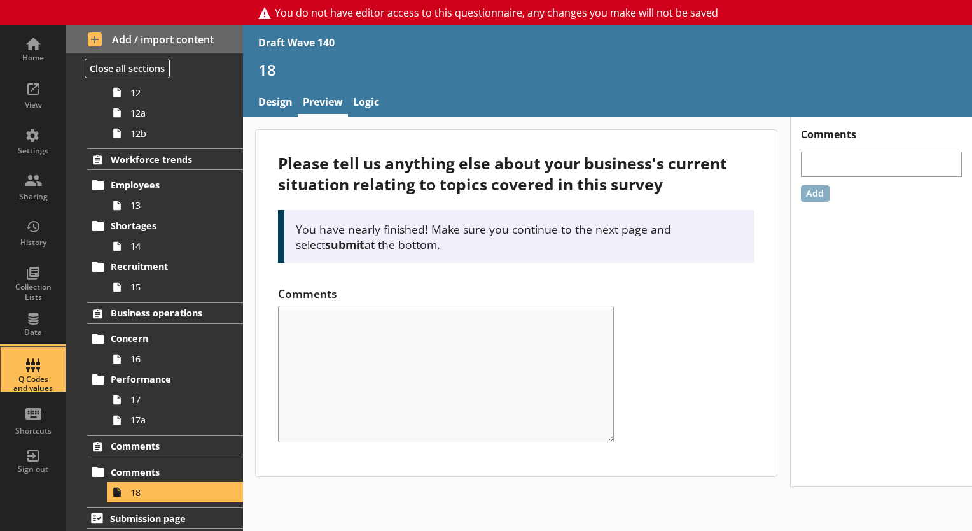
click at [41, 375] on div "Q Codes and values" at bounding box center [33, 384] width 45 height 18
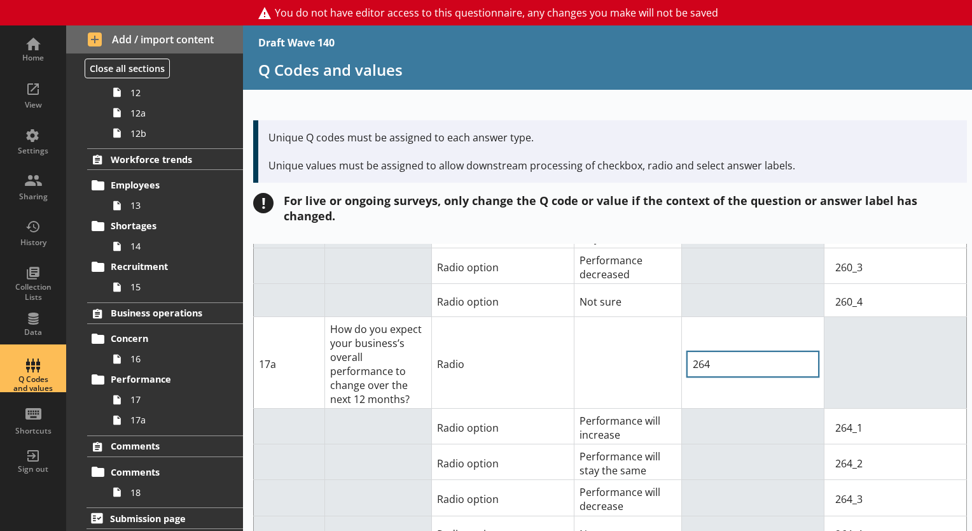
scroll to position [8433, 0]
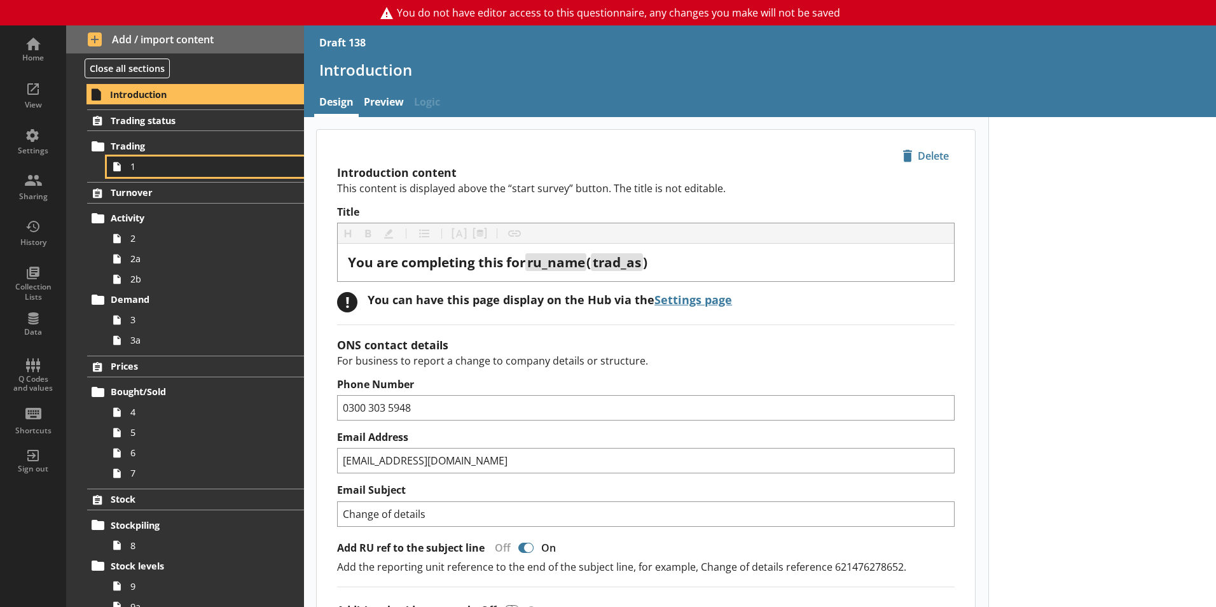
click at [155, 169] on span "1" at bounding box center [200, 166] width 141 height 12
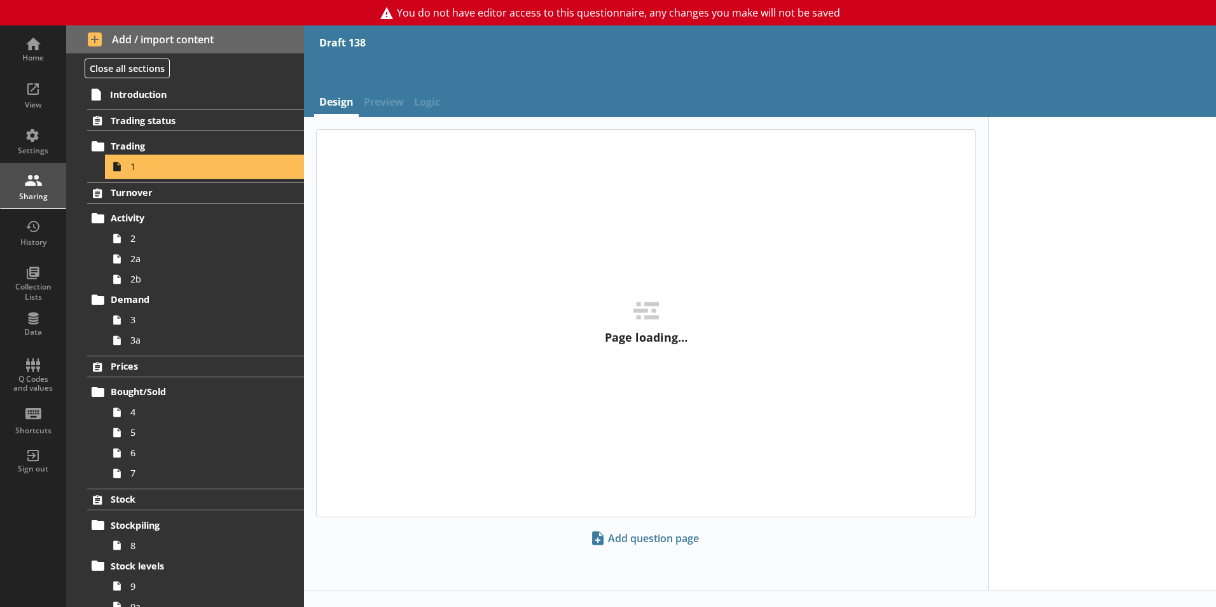
type textarea "x"
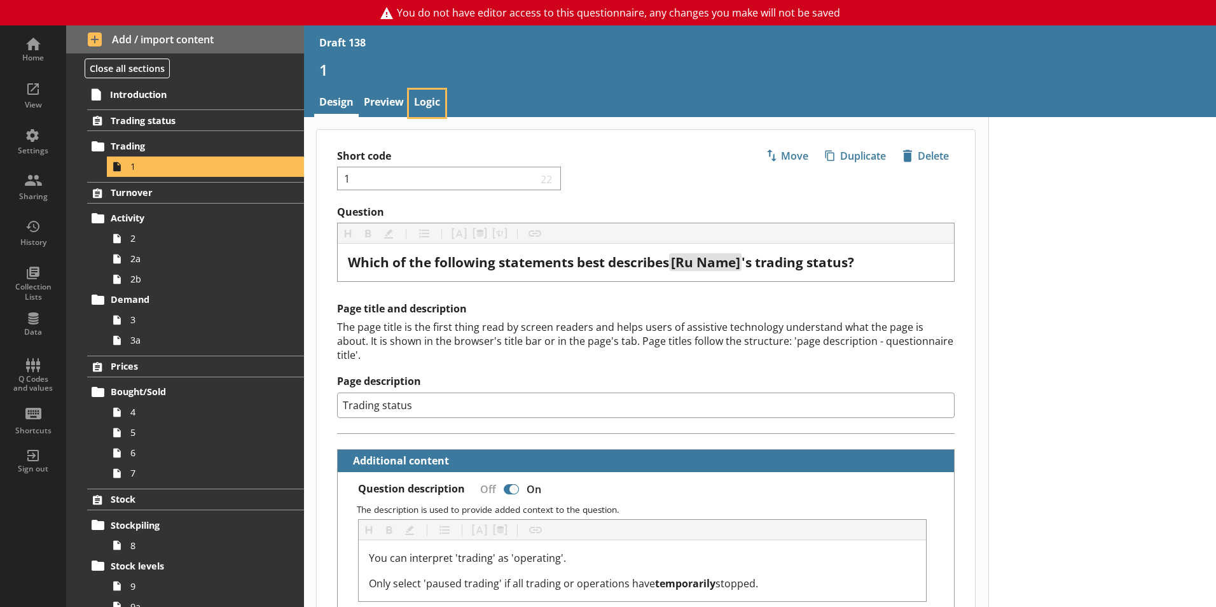
click at [422, 104] on link "Logic" at bounding box center [427, 103] width 36 height 27
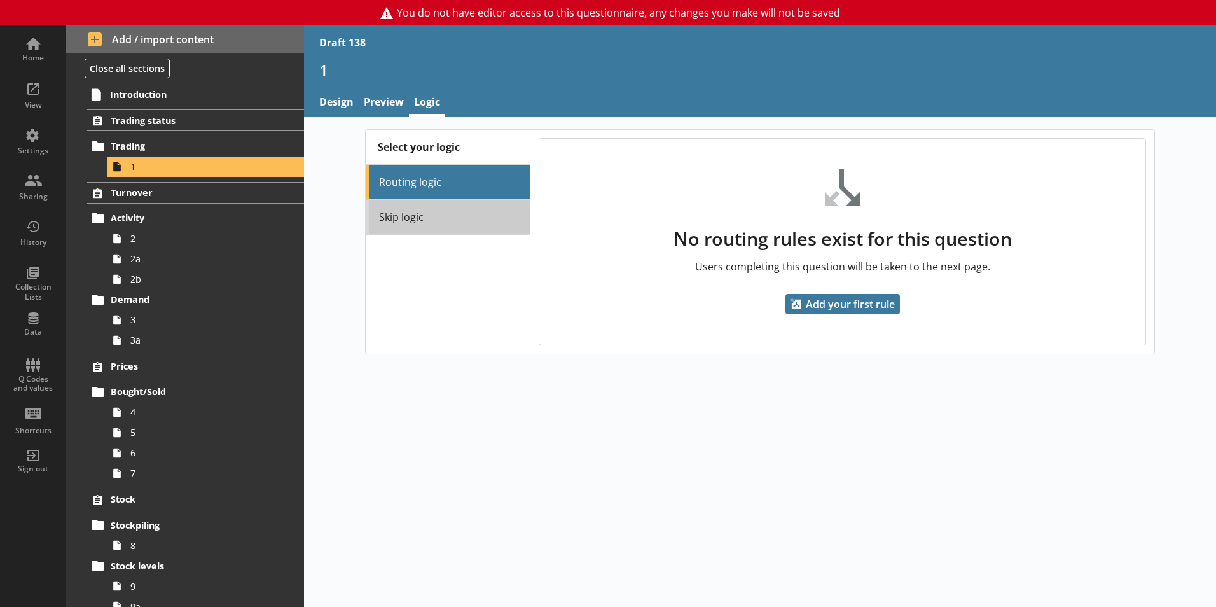
click at [435, 215] on link "Skip logic" at bounding box center [448, 217] width 164 height 35
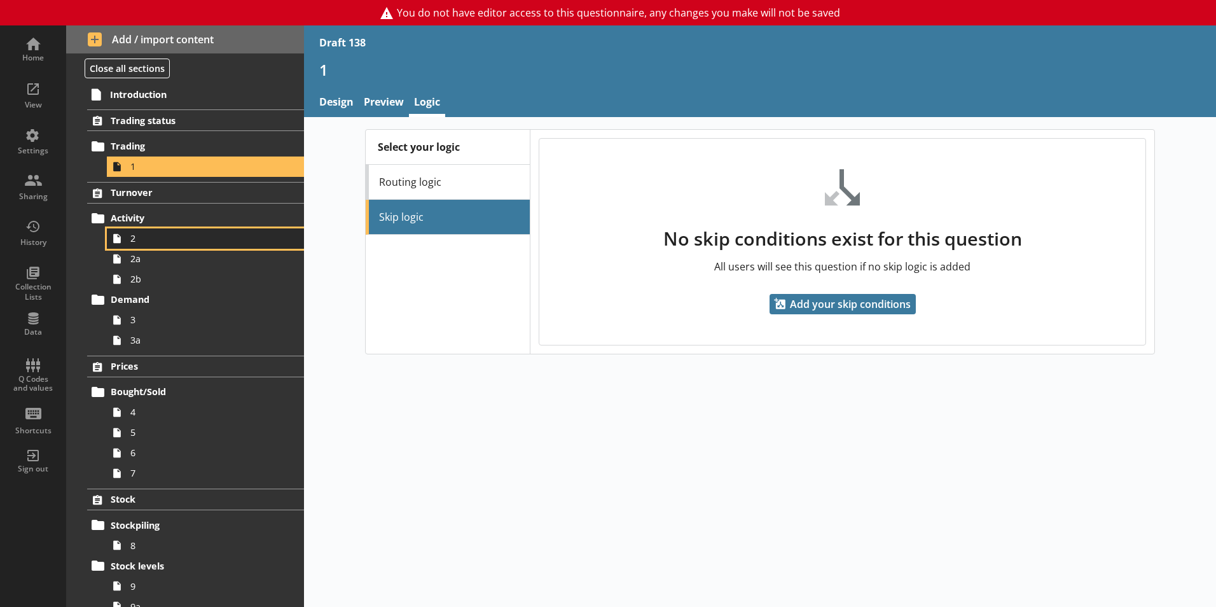
click at [182, 244] on span "2" at bounding box center [200, 238] width 141 height 12
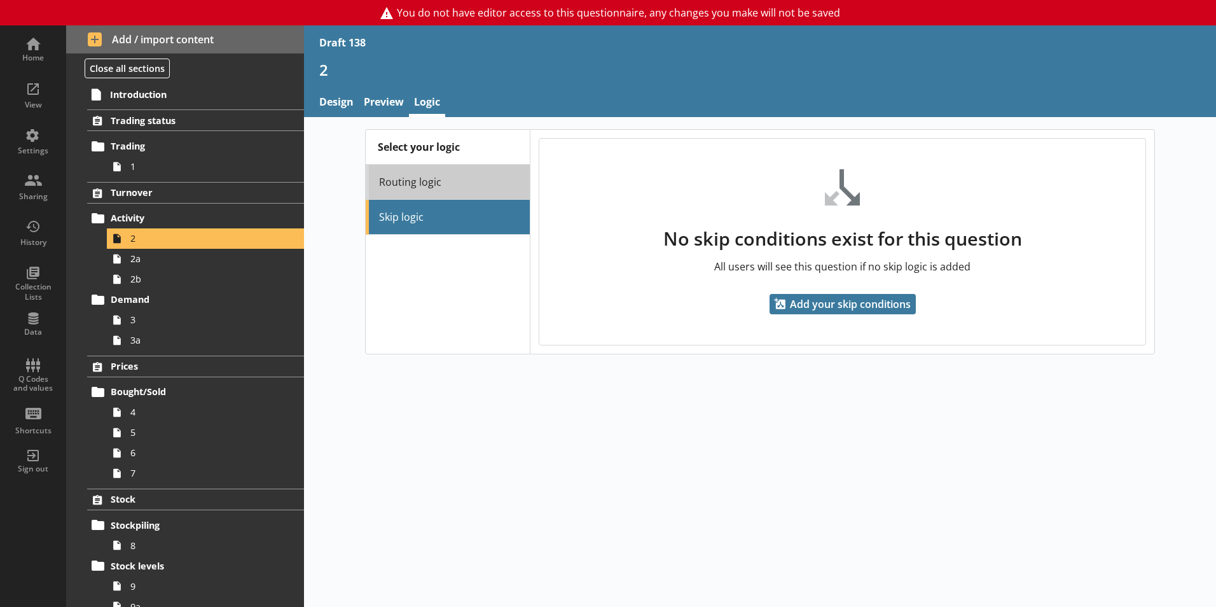
click at [420, 189] on link "Routing logic" at bounding box center [448, 182] width 164 height 35
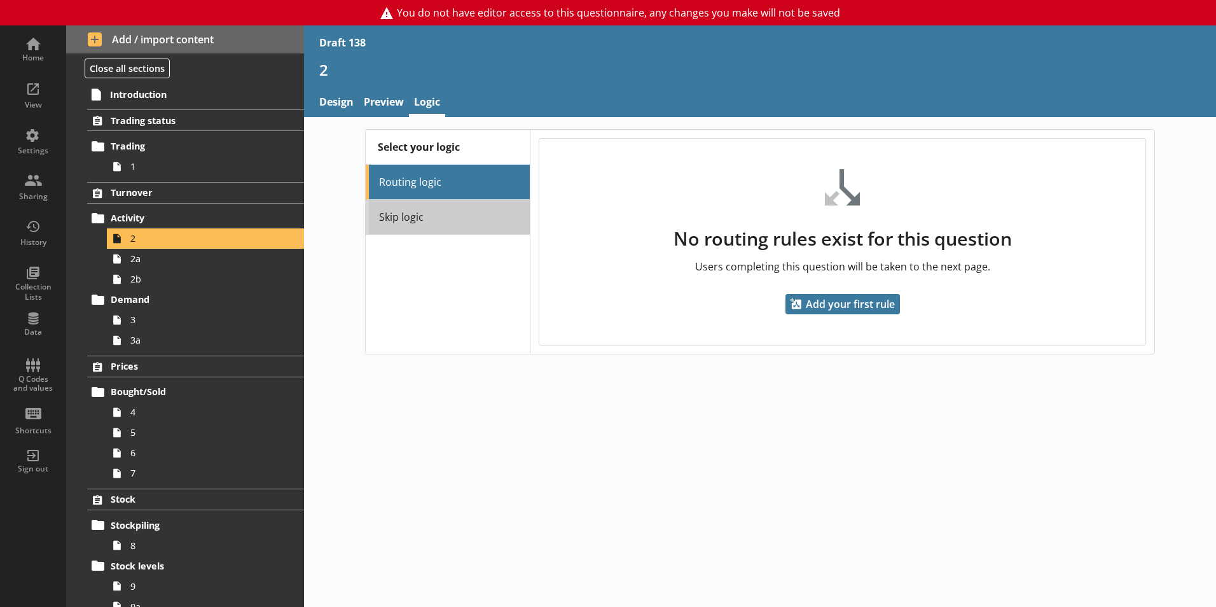
click at [424, 218] on link "Skip logic" at bounding box center [448, 217] width 164 height 35
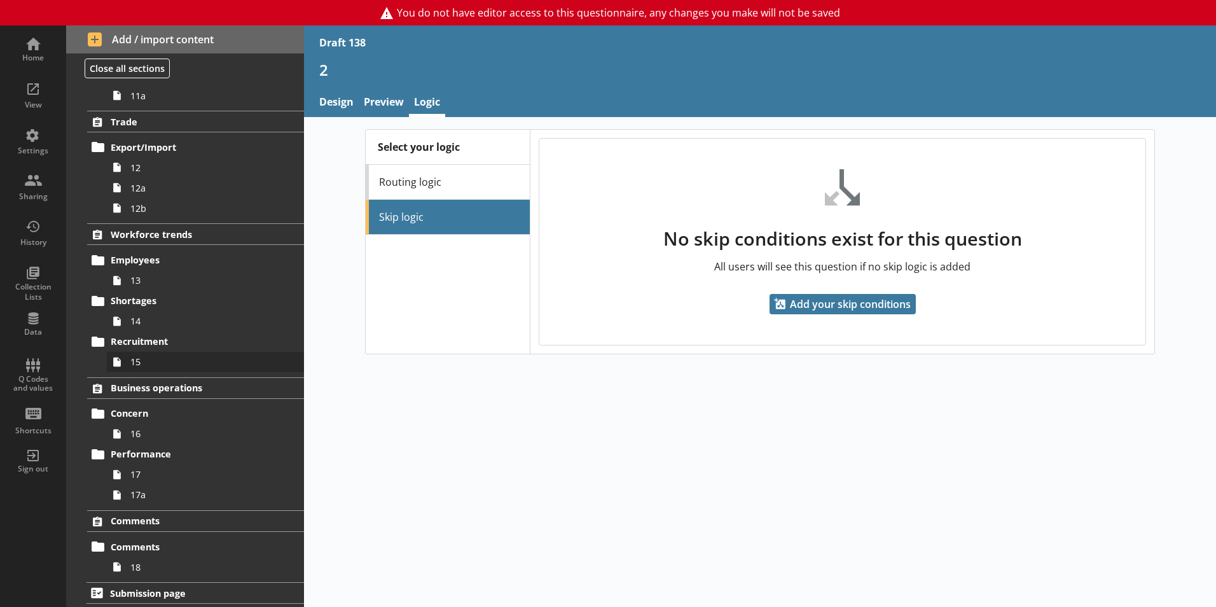
scroll to position [646, 0]
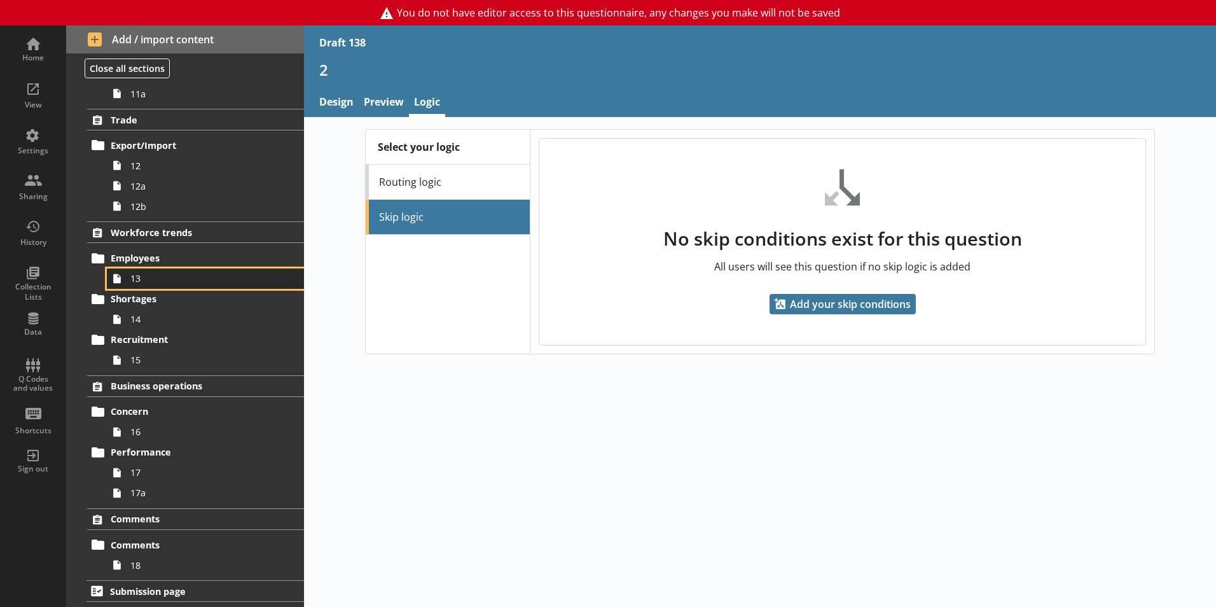
click at [165, 278] on span "13" at bounding box center [200, 278] width 141 height 12
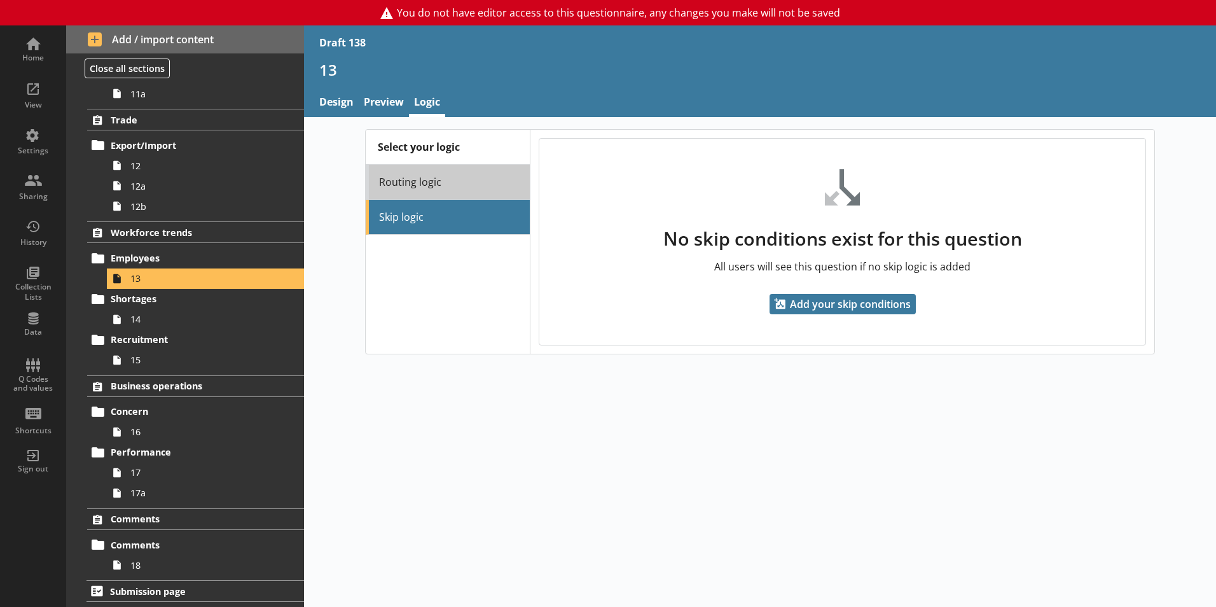
click at [463, 191] on link "Routing logic" at bounding box center [448, 182] width 164 height 35
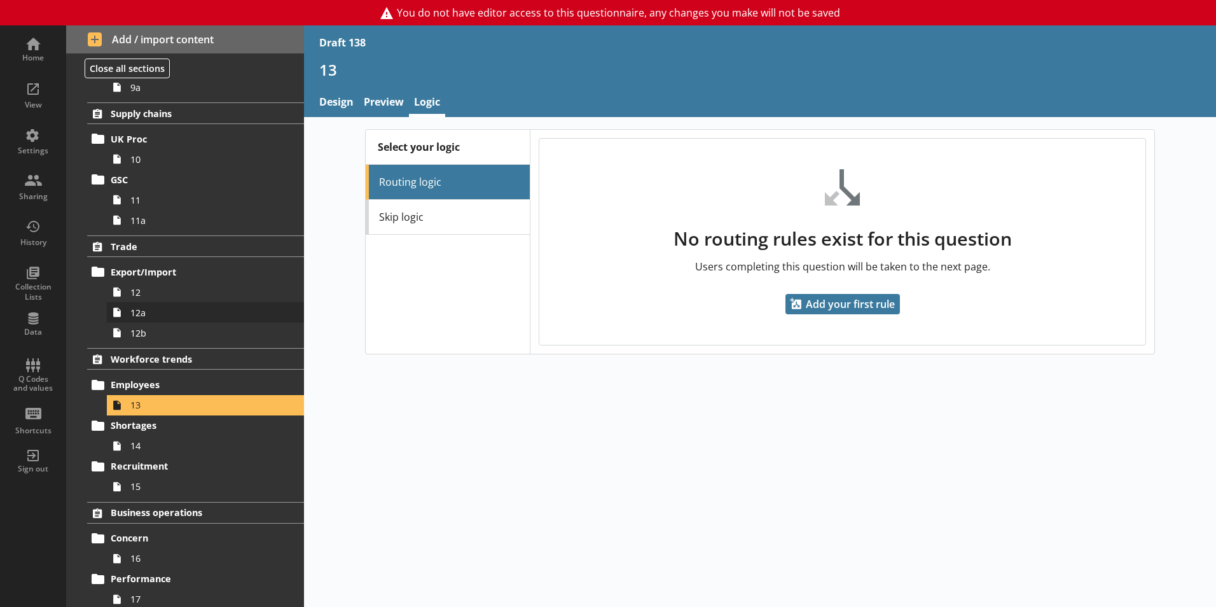
scroll to position [519, 0]
click at [155, 297] on span "12" at bounding box center [200, 293] width 141 height 12
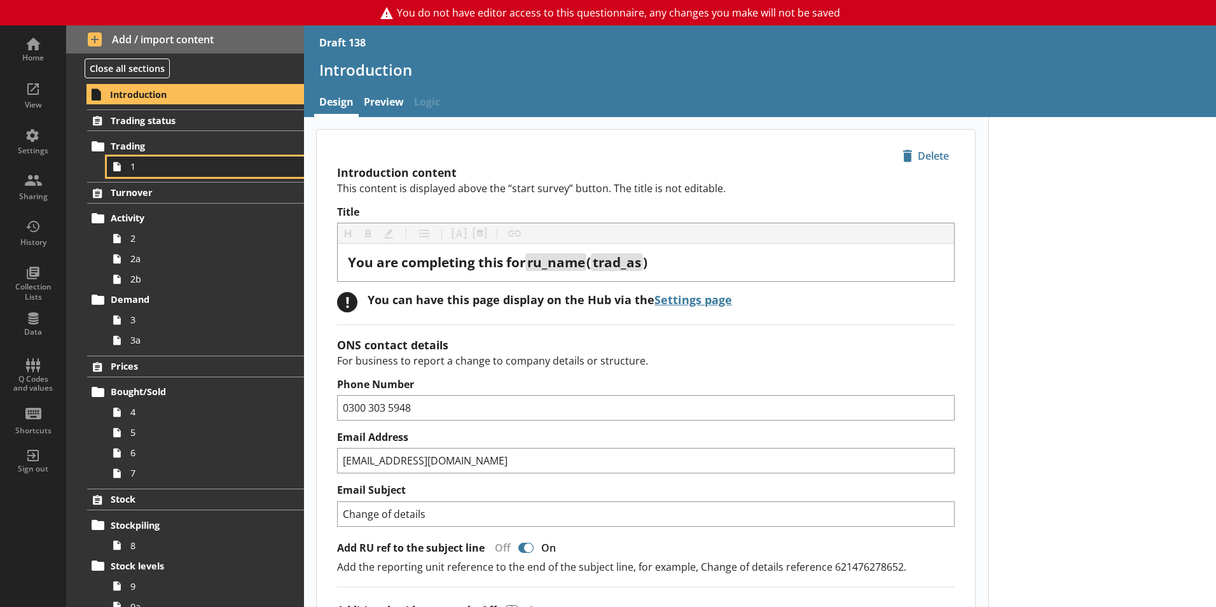
click at [237, 164] on span "1" at bounding box center [200, 166] width 141 height 12
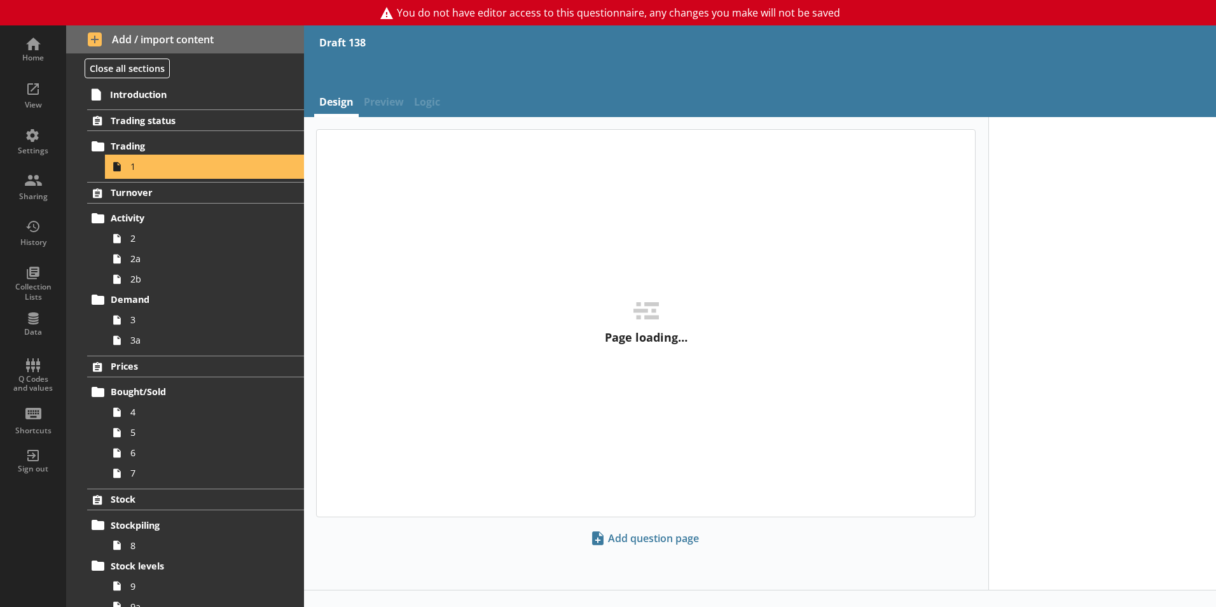
type textarea "x"
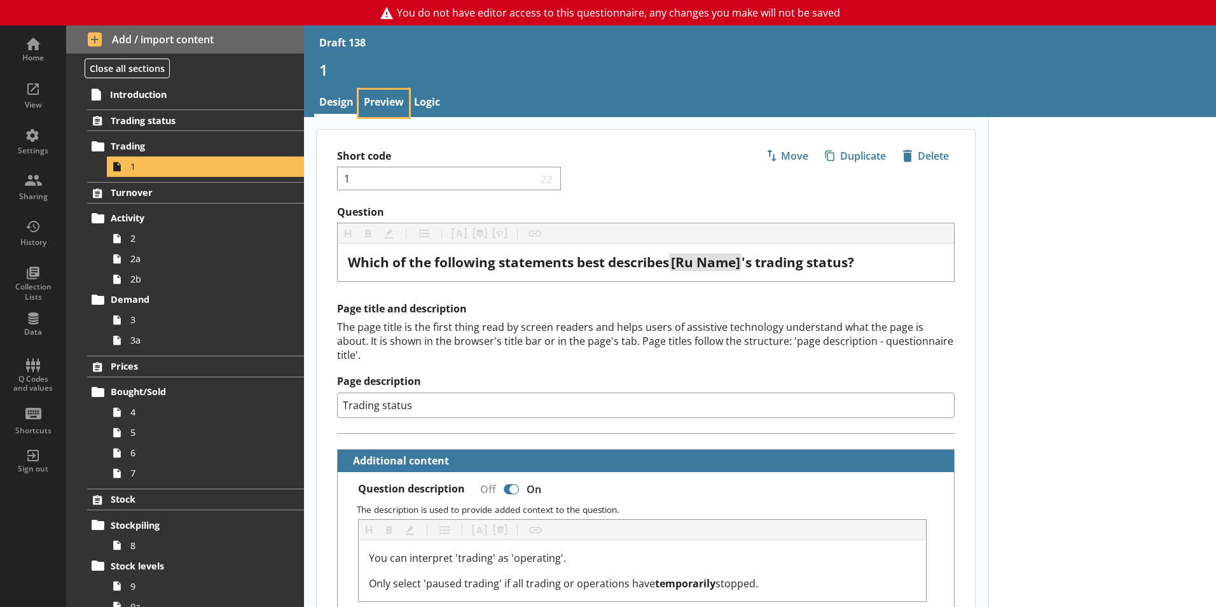
click at [396, 101] on link "Preview" at bounding box center [384, 103] width 50 height 27
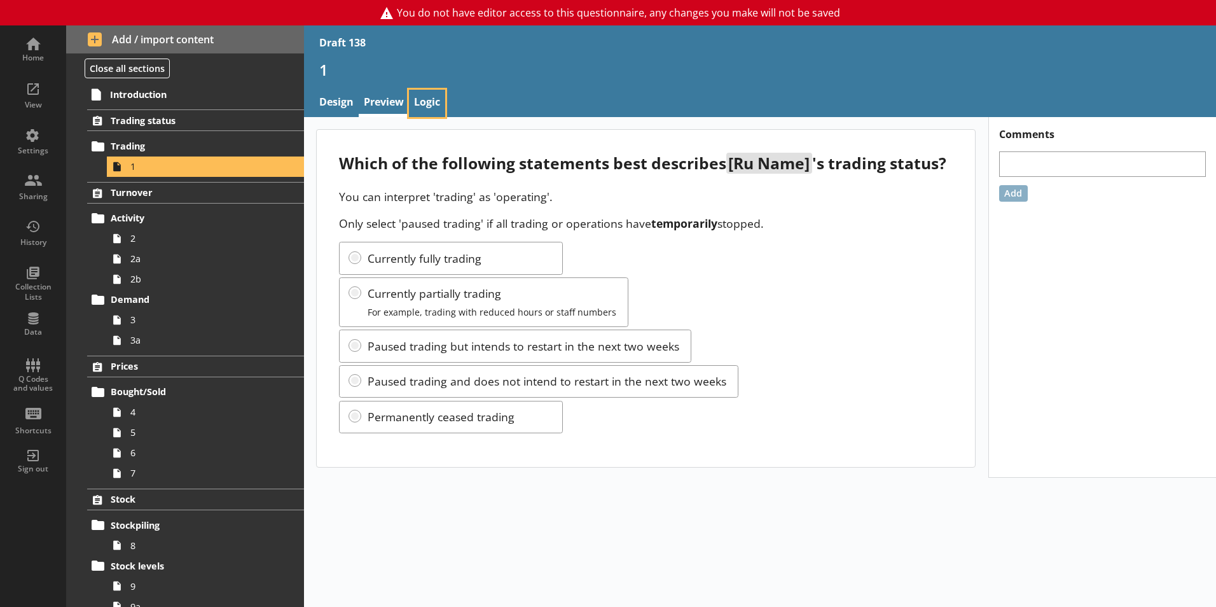
click at [428, 103] on link "Logic" at bounding box center [427, 103] width 36 height 27
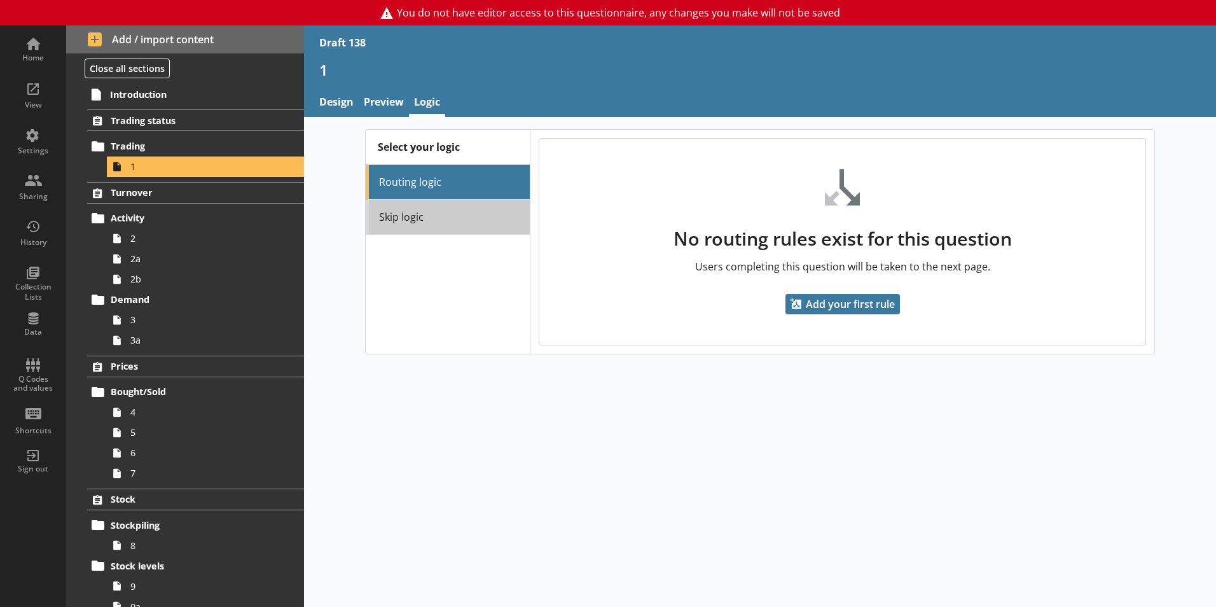
click at [417, 216] on link "Skip logic" at bounding box center [448, 217] width 164 height 35
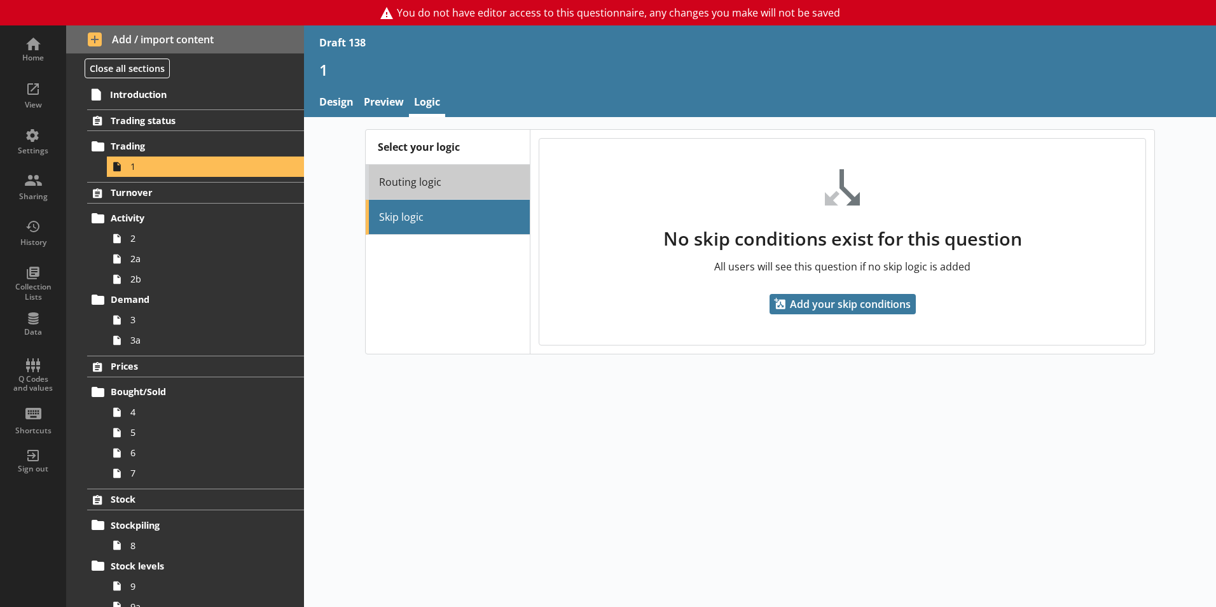
click at [414, 191] on link "Routing logic" at bounding box center [448, 182] width 164 height 35
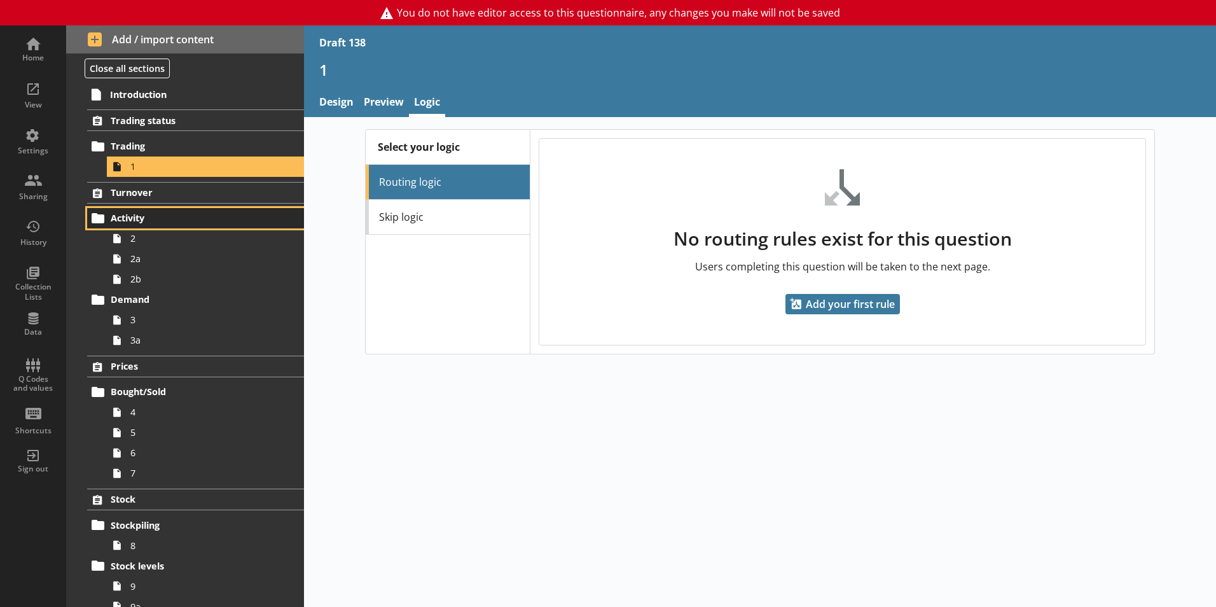
click at [180, 228] on link "Activity" at bounding box center [195, 218] width 217 height 20
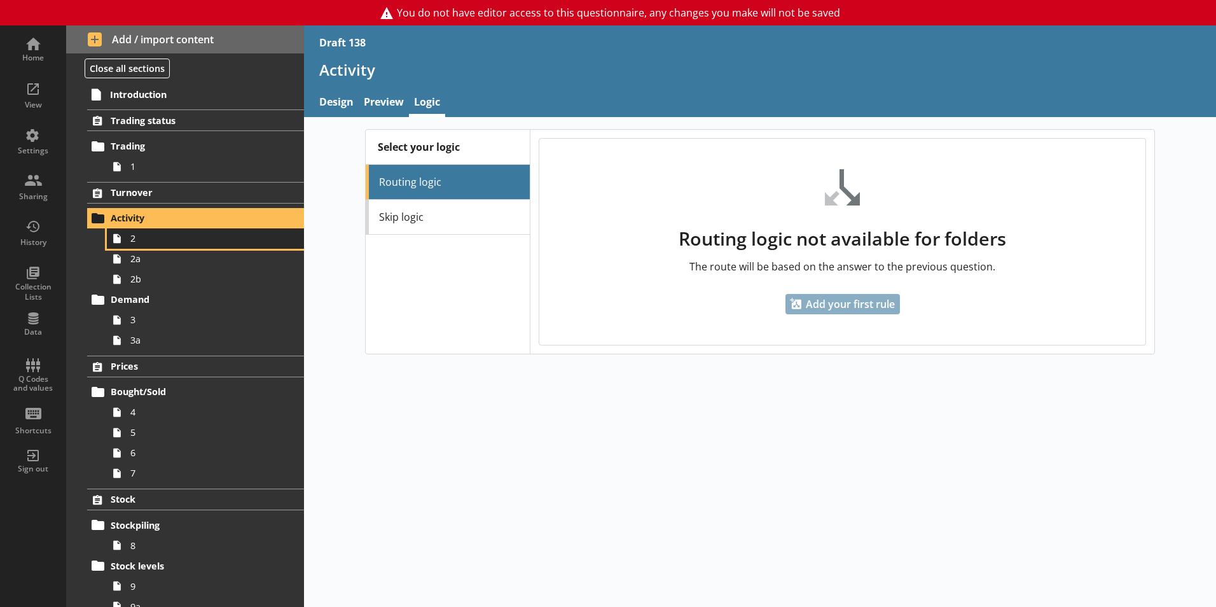
click at [184, 239] on span "2" at bounding box center [200, 238] width 141 height 12
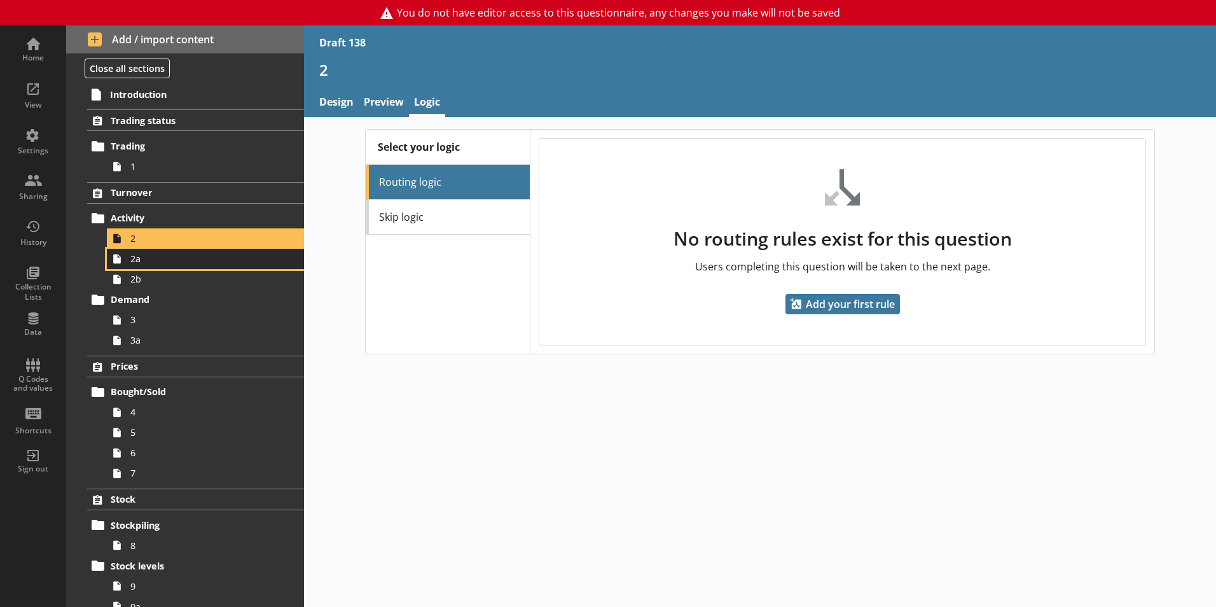
click at [188, 261] on span "2a" at bounding box center [200, 259] width 141 height 12
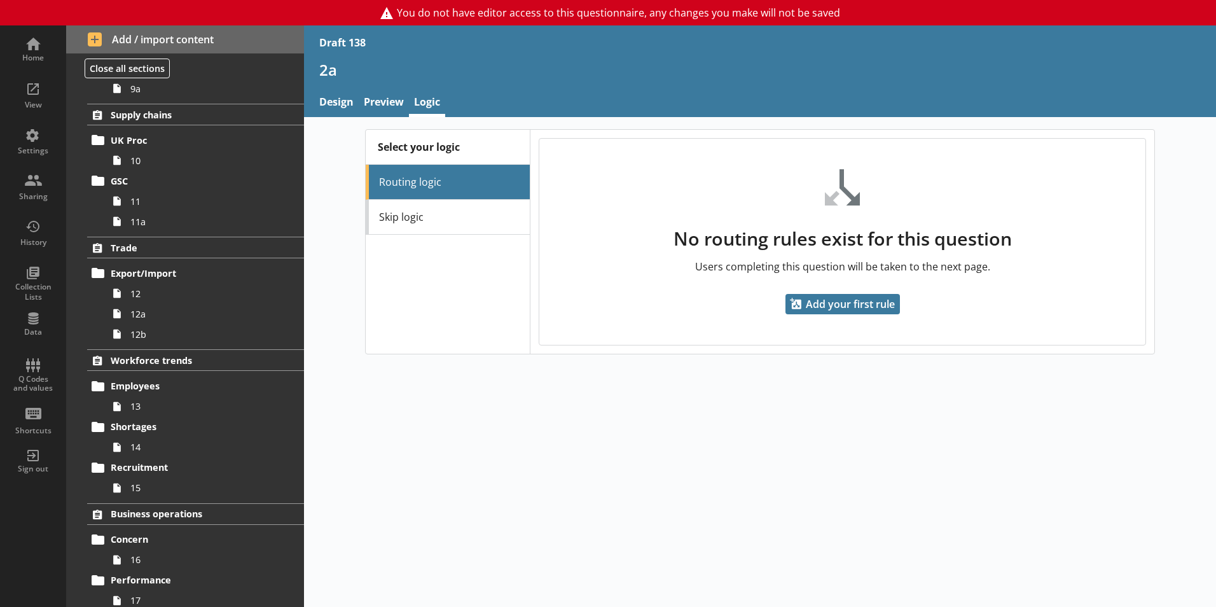
scroll to position [646, 0]
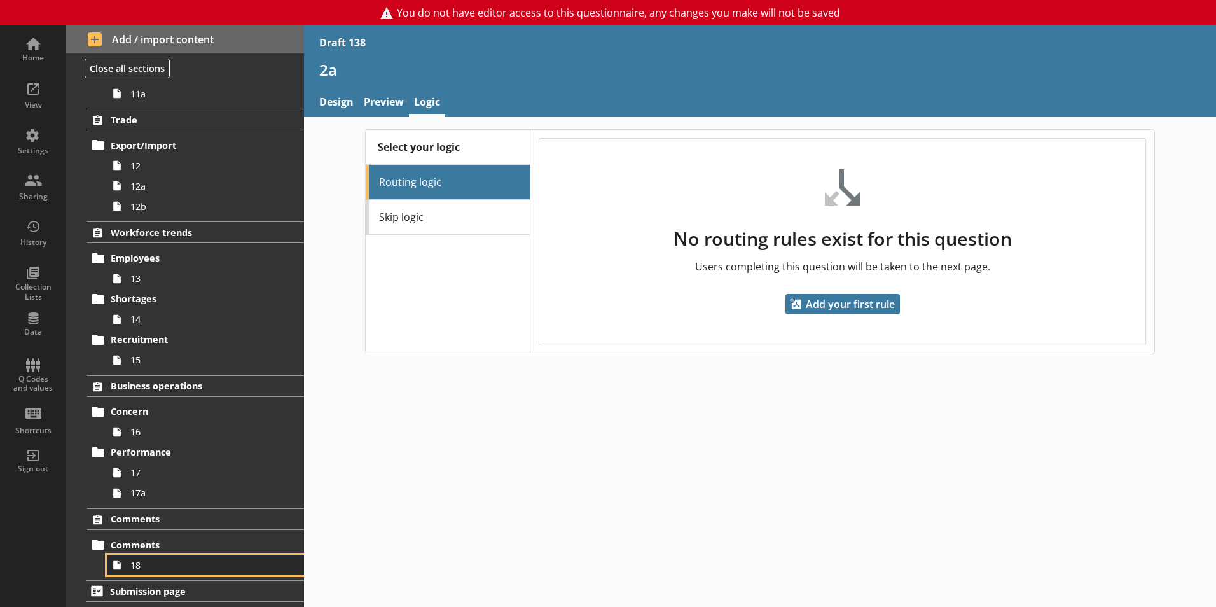
click at [202, 571] on link "18" at bounding box center [205, 565] width 197 height 20
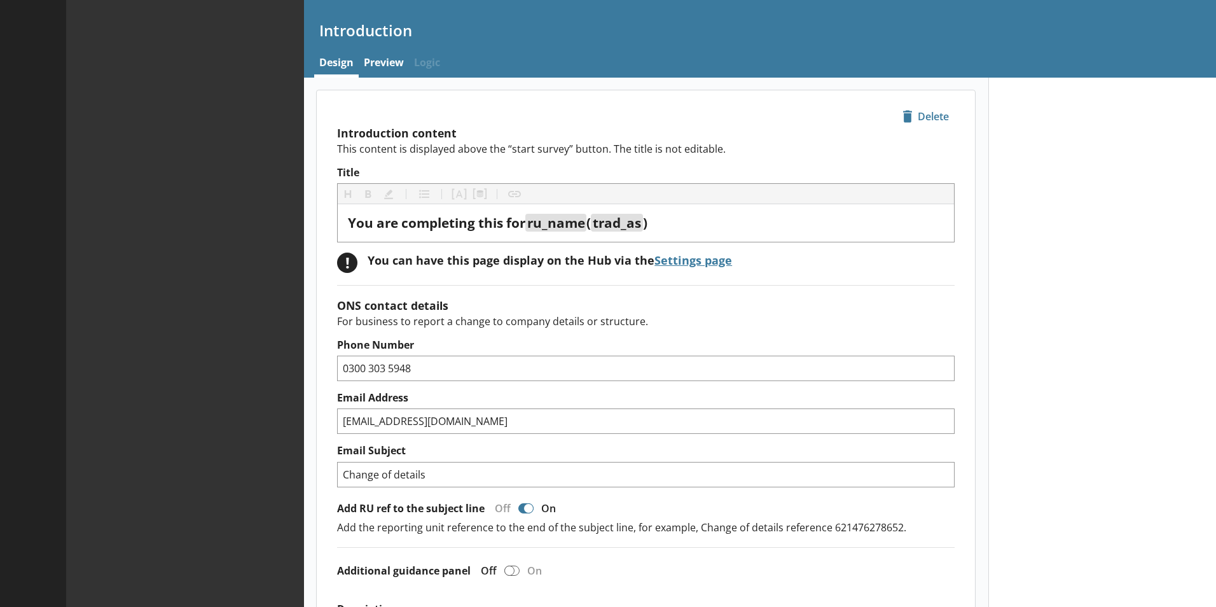
type textarea "x"
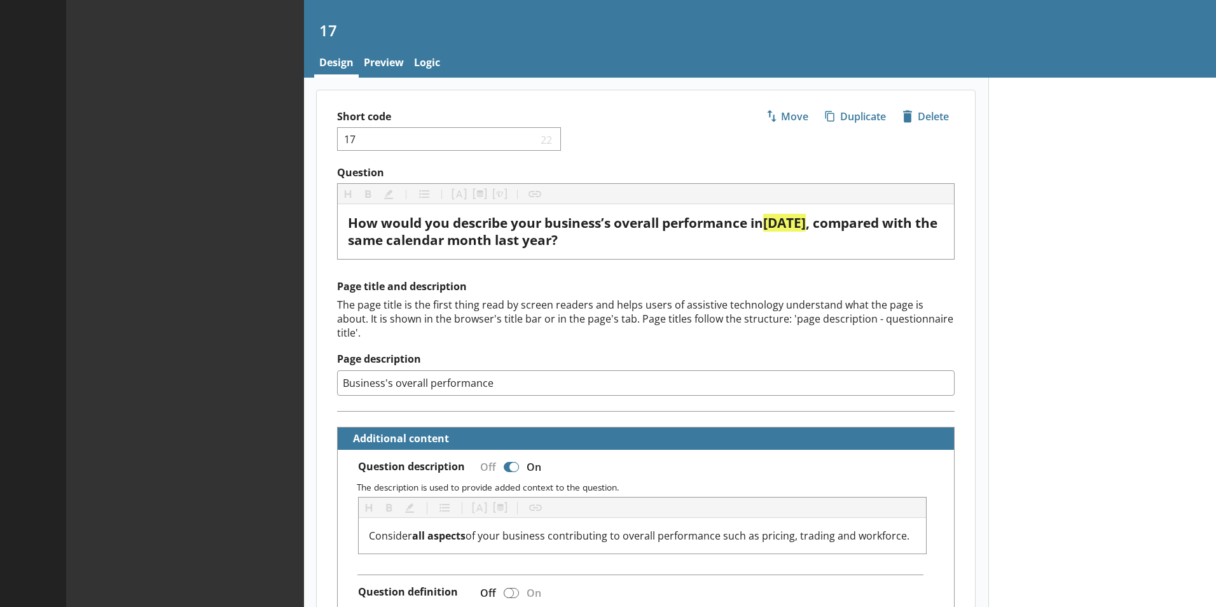
type textarea "x"
